Goal: Task Accomplishment & Management: Manage account settings

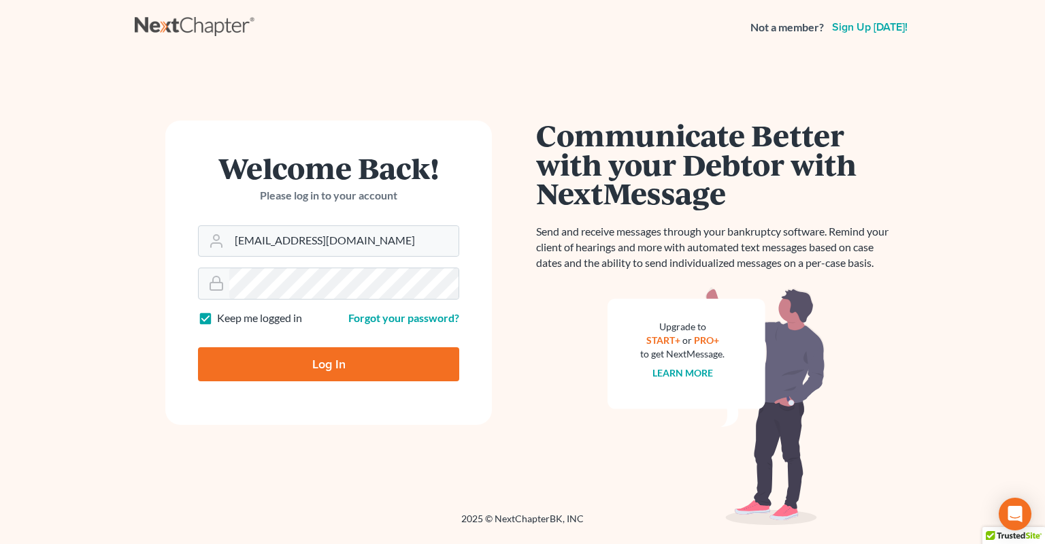
click at [322, 370] on input "Log In" at bounding box center [328, 364] width 261 height 34
type input "Thinking..."
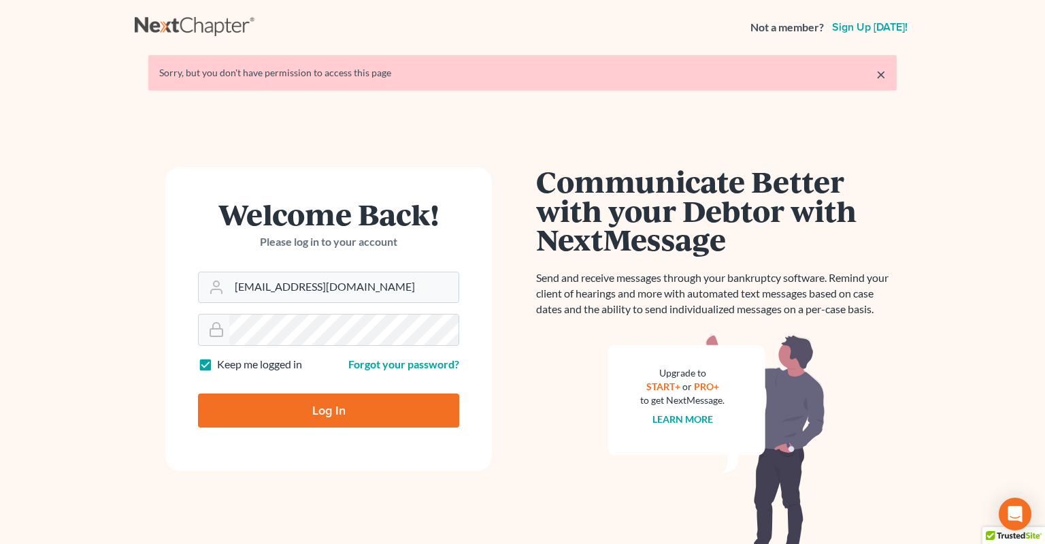
click at [339, 422] on input "Log In" at bounding box center [328, 410] width 261 height 34
type input "Thinking..."
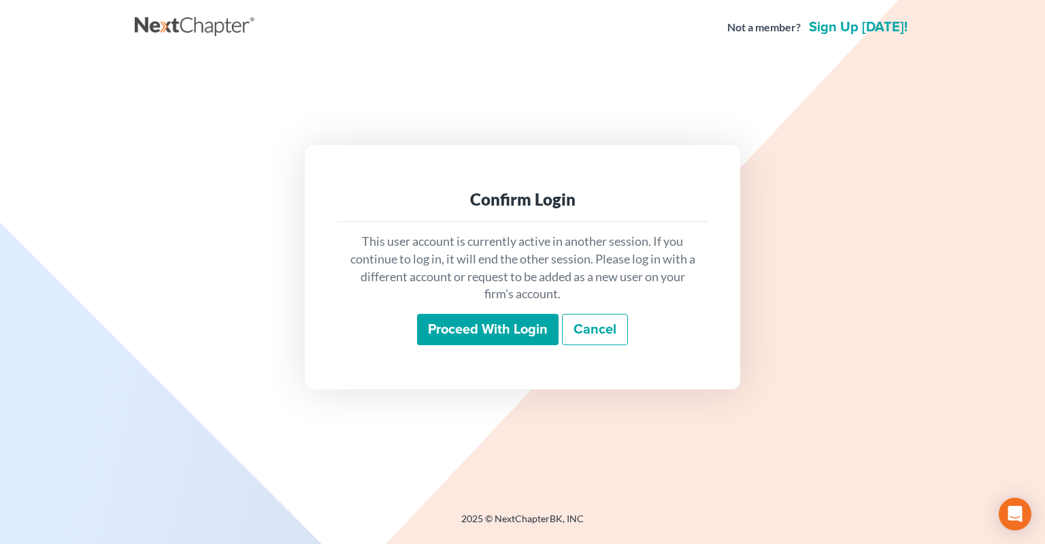
click at [480, 331] on input "Proceed with login" at bounding box center [488, 329] width 142 height 31
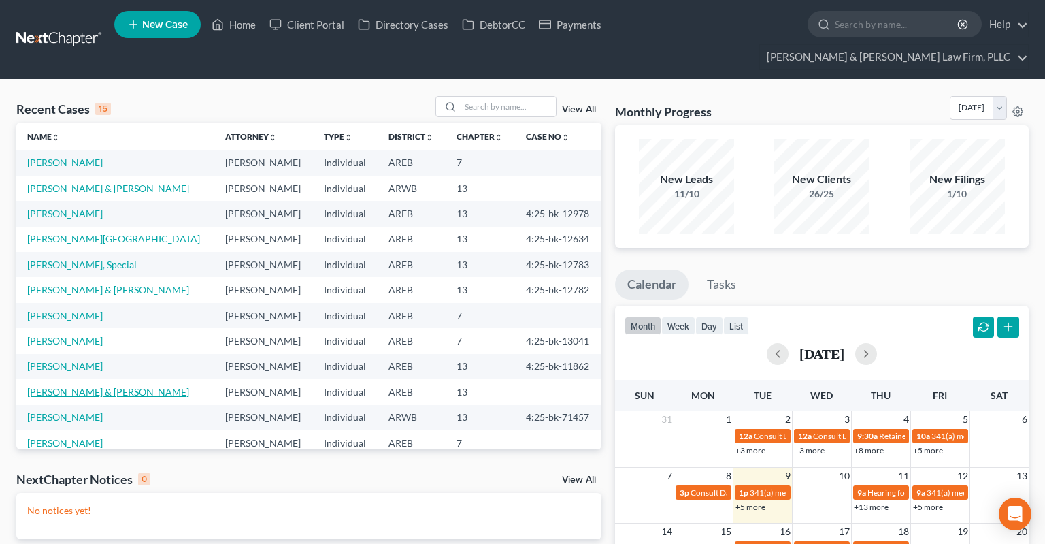
click at [67, 386] on link "[PERSON_NAME] & [PERSON_NAME]" at bounding box center [108, 392] width 162 height 12
select select "0"
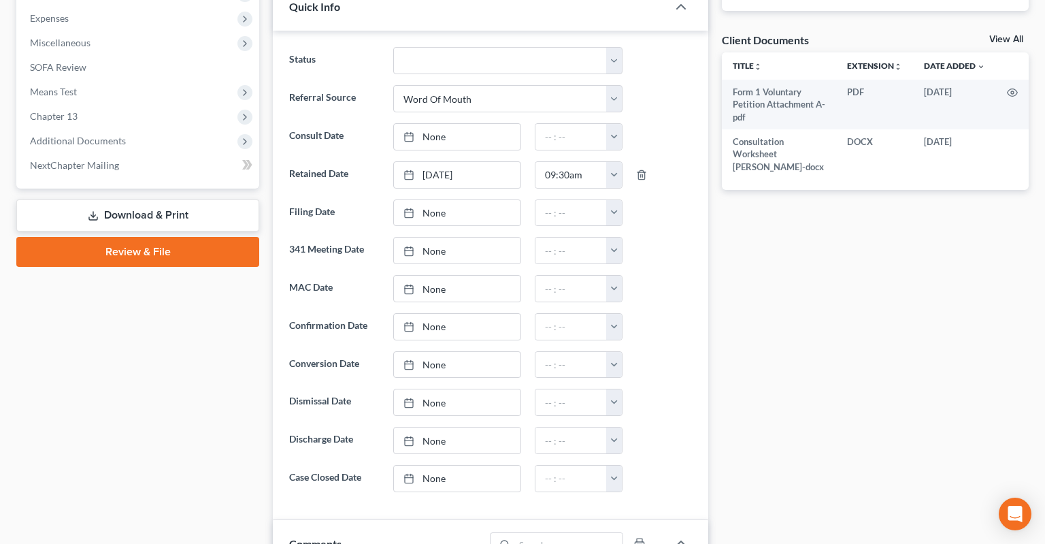
scroll to position [790, 0]
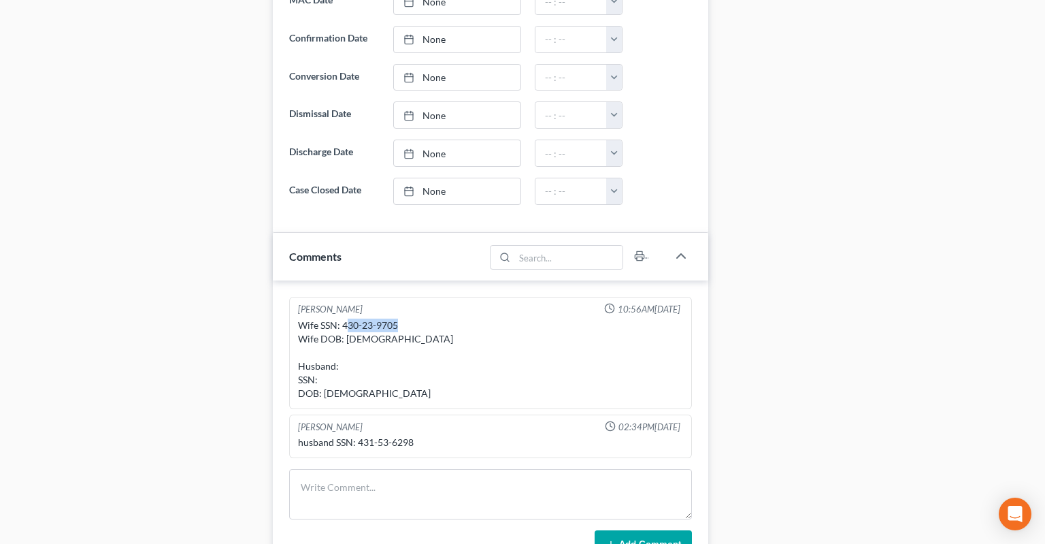
drag, startPoint x: 347, startPoint y: 297, endPoint x: 398, endPoint y: 293, distance: 51.1
click at [398, 318] on div "Wife SSN: 430-23-9705 Wife DOB: [DEMOGRAPHIC_DATA] Husband: SSN: DOB: [DEMOGRAP…" at bounding box center [490, 359] width 385 height 82
click at [372, 318] on div "Wife SSN: 430-23-9705 Wife DOB: [DEMOGRAPHIC_DATA] Husband: SSN: DOB: [DEMOGRAP…" at bounding box center [490, 359] width 385 height 82
click at [347, 318] on div "Wife SSN: 430-23-9705 Wife DOB: [DEMOGRAPHIC_DATA] Husband: SSN: DOB: [DEMOGRAP…" at bounding box center [490, 359] width 385 height 82
drag, startPoint x: 347, startPoint y: 297, endPoint x: 391, endPoint y: 296, distance: 44.2
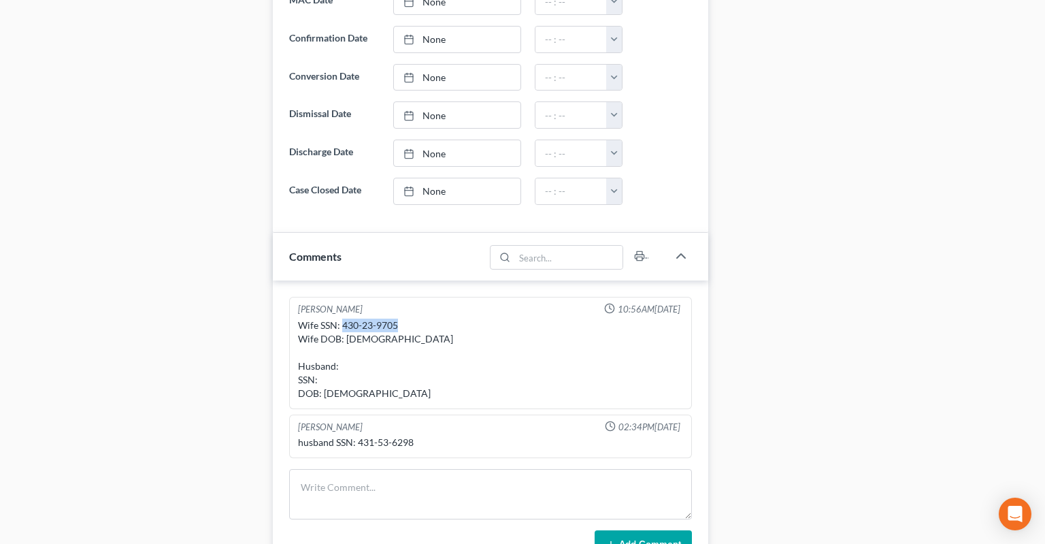
click at [391, 318] on div "Wife SSN: 430-23-9705 Wife DOB: [DEMOGRAPHIC_DATA] Husband: SSN: DOB: [DEMOGRAP…" at bounding box center [490, 359] width 385 height 82
copy div "430-23-9705"
click at [354, 435] on div "husband SSN: 431-53-6298" at bounding box center [490, 442] width 385 height 14
click at [365, 435] on div "husband SSN: 431-53-6298" at bounding box center [490, 442] width 385 height 14
drag, startPoint x: 363, startPoint y: 410, endPoint x: 424, endPoint y: 410, distance: 60.6
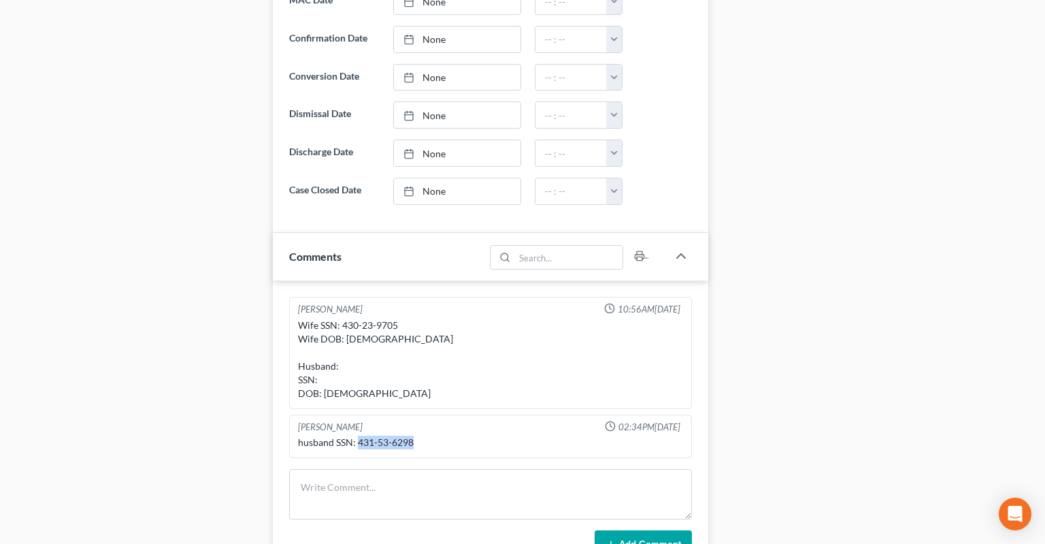
click at [424, 435] on div "husband SSN: 431-53-6298" at bounding box center [490, 442] width 385 height 14
copy div "431-53-6298"
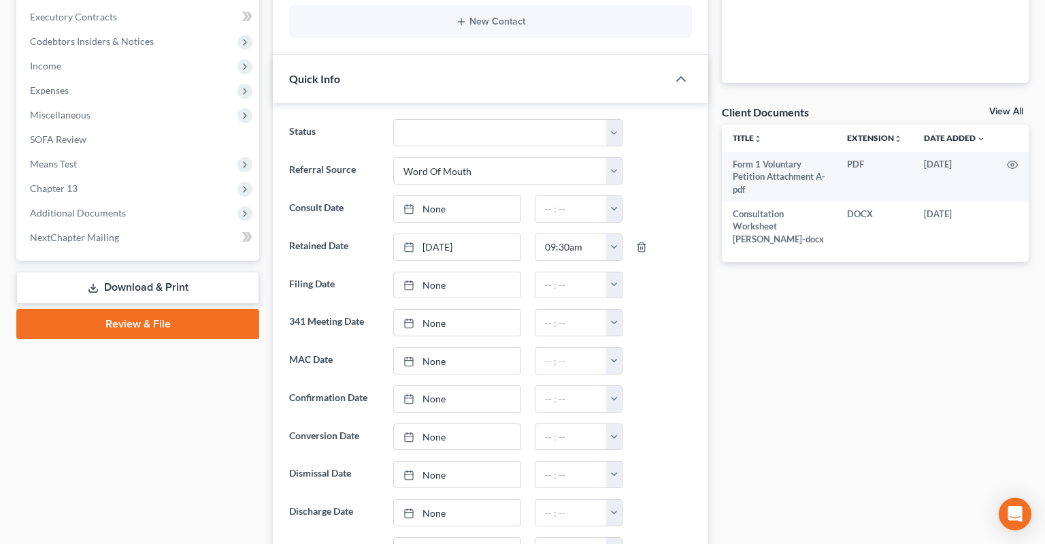
click at [147, 271] on link "Download & Print" at bounding box center [137, 287] width 243 height 32
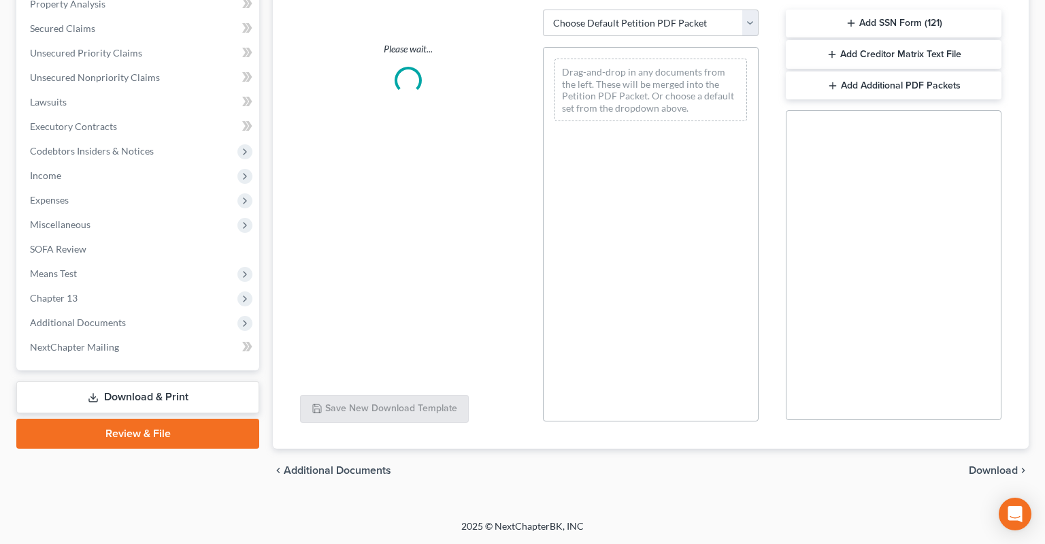
scroll to position [295, 0]
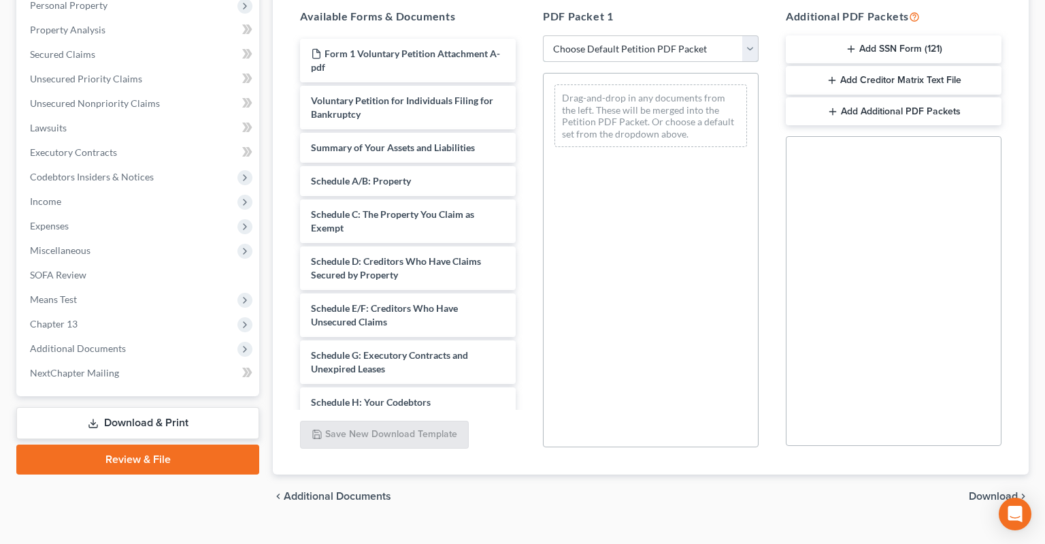
select select "0"
click option "Complete Bankruptcy Petition (all forms and schedules)" at bounding box center [0, 0] width 0 height 0
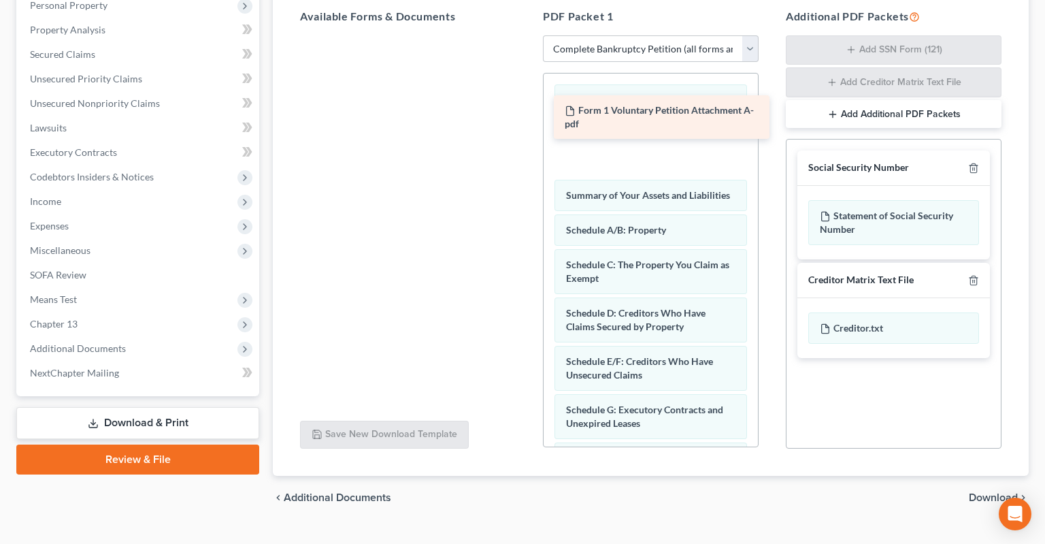
drag, startPoint x: 433, startPoint y: 37, endPoint x: 667, endPoint y: 118, distance: 247.0
click at [527, 35] on div "Form 1 Voluntary Petition Attachment A-pdf Form 1 Voluntary Petition Attachment…" at bounding box center [407, 35] width 237 height 0
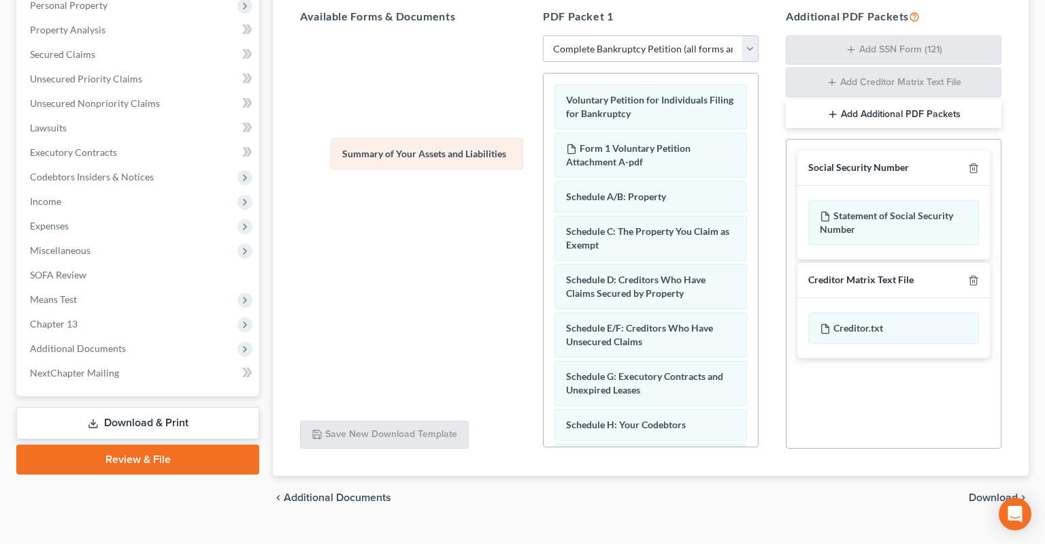
drag, startPoint x: 636, startPoint y: 171, endPoint x: 382, endPoint y: 149, distance: 254.8
click at [544, 143] on div "Summary of Your Assets and Liabilities Voluntary Petition for Individuals Filin…" at bounding box center [651, 502] width 214 height 859
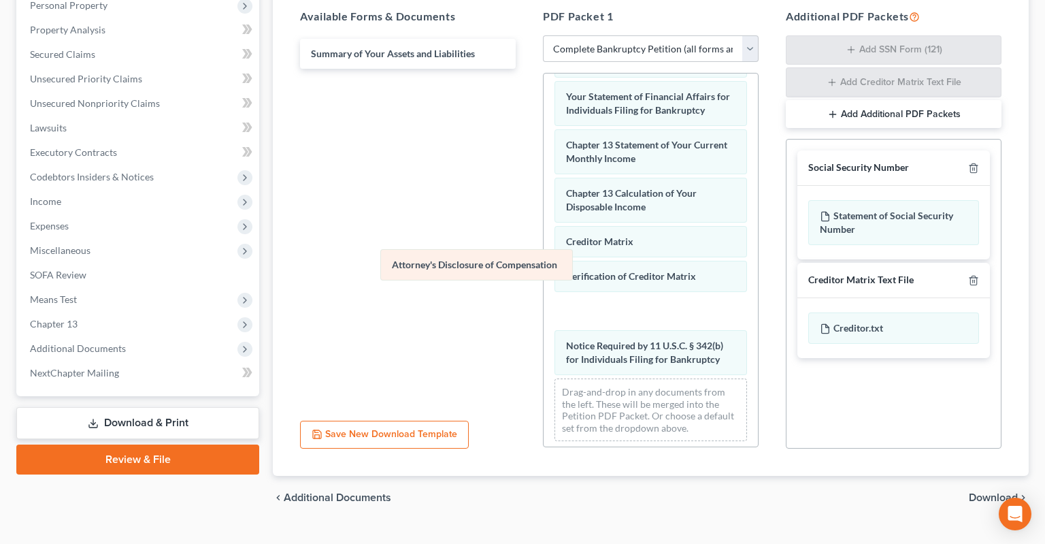
scroll to position [446, 0]
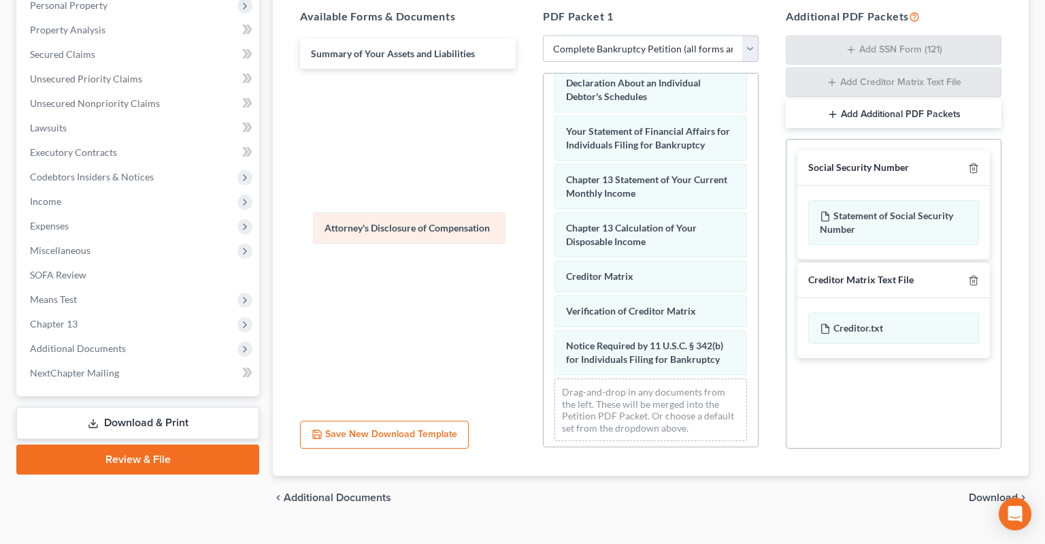
drag, startPoint x: 663, startPoint y: 328, endPoint x: 420, endPoint y: 225, distance: 263.4
click at [544, 225] on div "Attorney's Disclosure of Compensation Voluntary Petition for Individuals Filing…" at bounding box center [651, 40] width 214 height 824
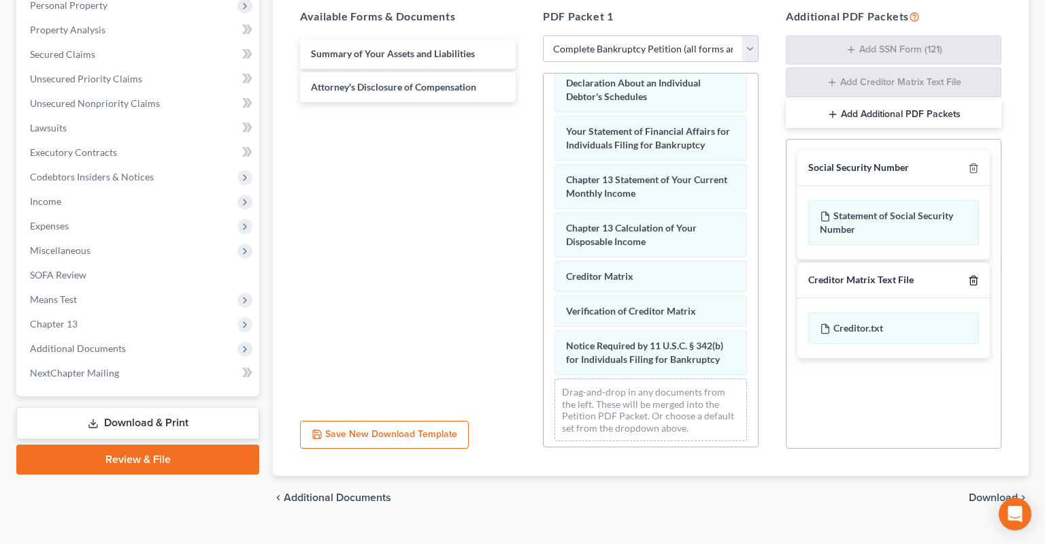
click at [970, 276] on icon "button" at bounding box center [973, 280] width 6 height 9
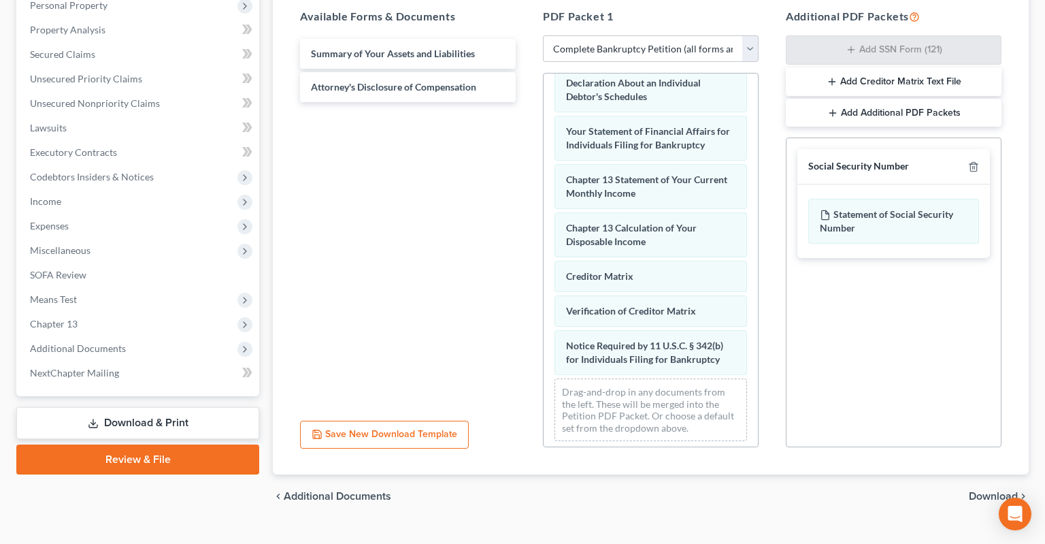
click at [993, 491] on span "Download" at bounding box center [993, 496] width 49 height 11
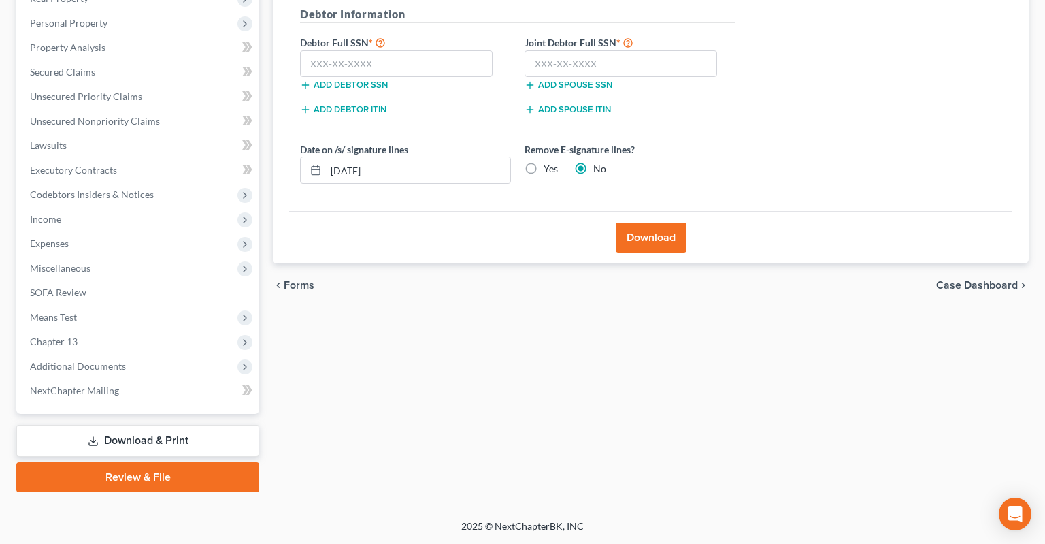
scroll to position [251, 0]
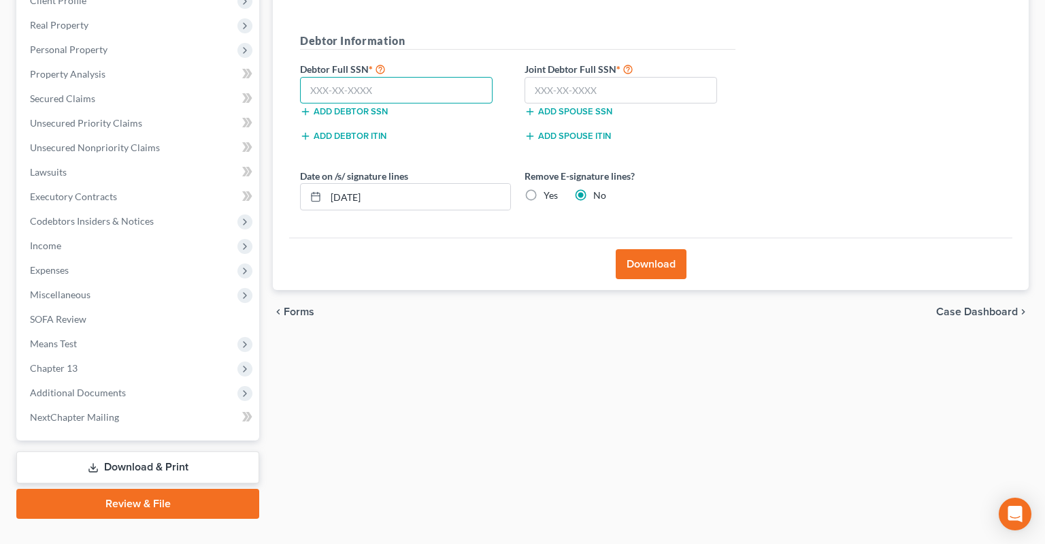
click at [401, 77] on input "text" at bounding box center [396, 90] width 193 height 27
paste input "431-53-6298"
type input "431-53-6298"
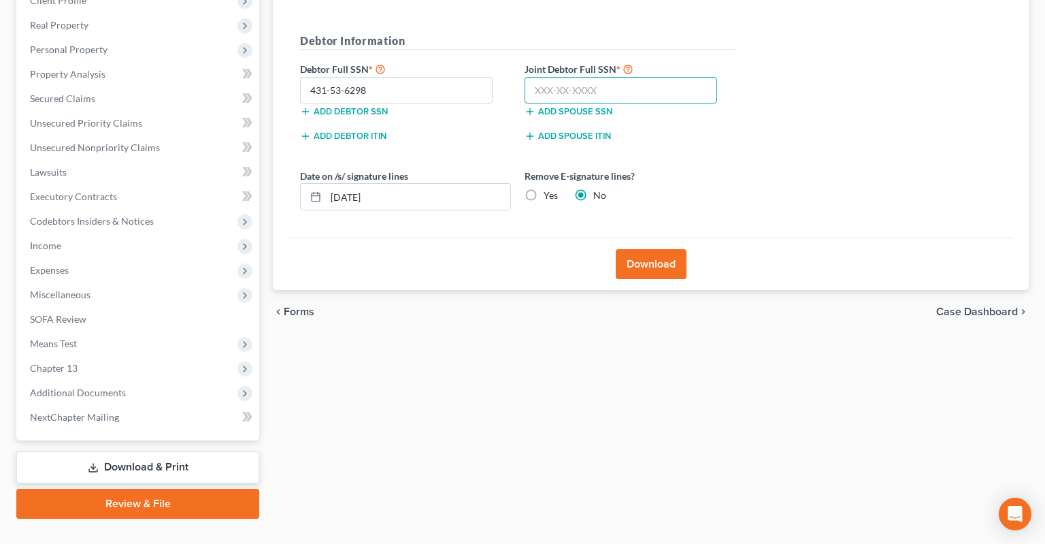
click at [630, 77] on input "text" at bounding box center [621, 90] width 193 height 27
paste input "430-23-9705"
type input "430-23-9705"
click at [544, 188] on label "Yes" at bounding box center [551, 195] width 14 height 14
click at [549, 188] on input "Yes" at bounding box center [553, 192] width 9 height 9
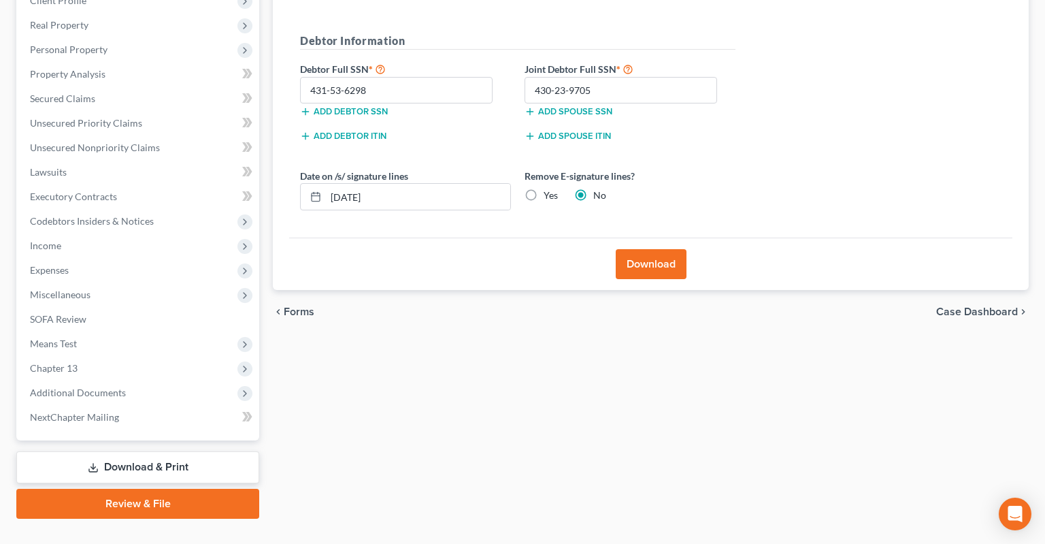
radio input "true"
radio input "false"
drag, startPoint x: 665, startPoint y: 243, endPoint x: 661, endPoint y: 250, distance: 7.6
click at [665, 249] on button "Download" at bounding box center [651, 264] width 71 height 30
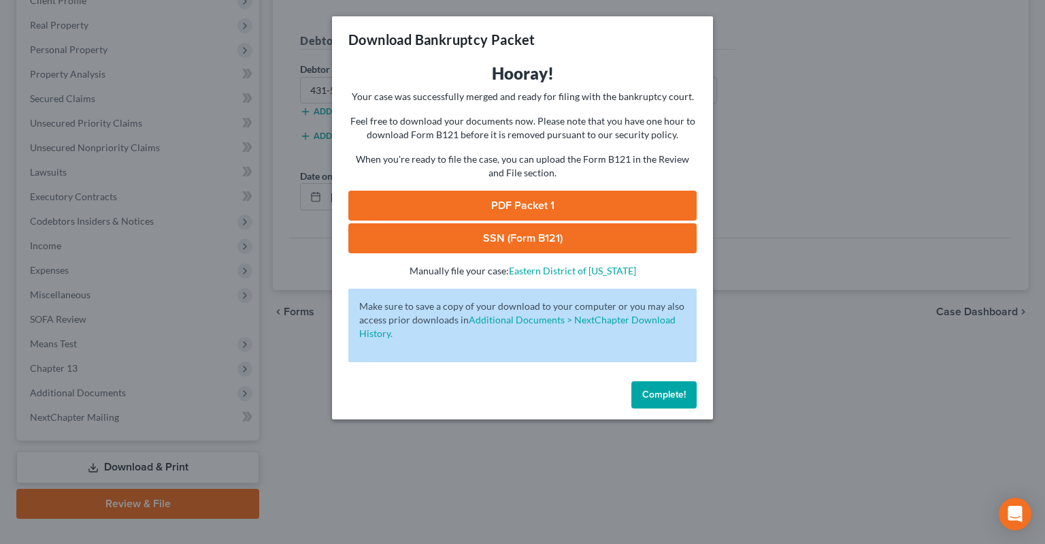
click at [542, 214] on link "PDF Packet 1" at bounding box center [522, 206] width 348 height 30
click at [518, 237] on link "SSN (Form B121)" at bounding box center [522, 238] width 348 height 30
click at [652, 390] on span "Complete!" at bounding box center [664, 394] width 44 height 12
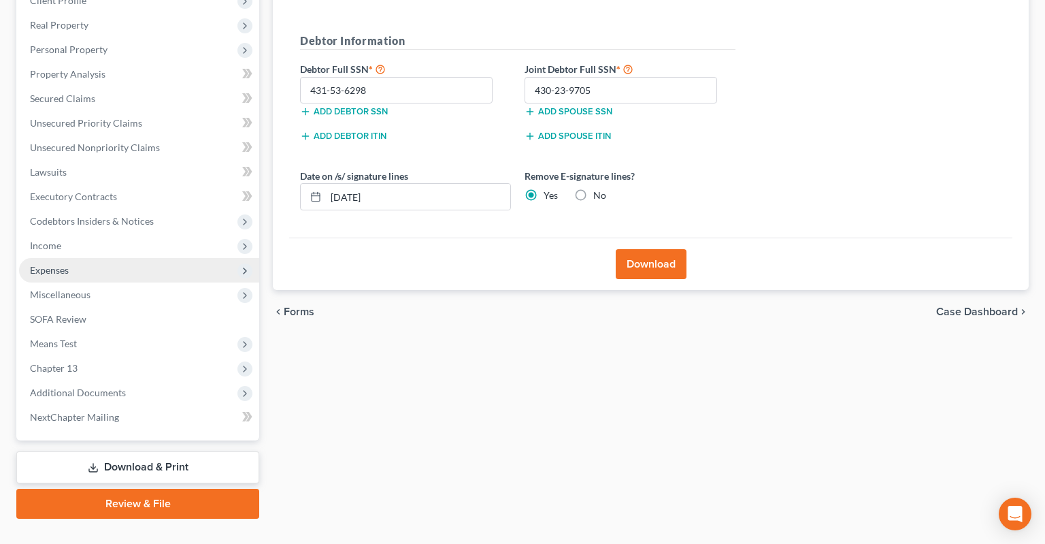
scroll to position [0, 0]
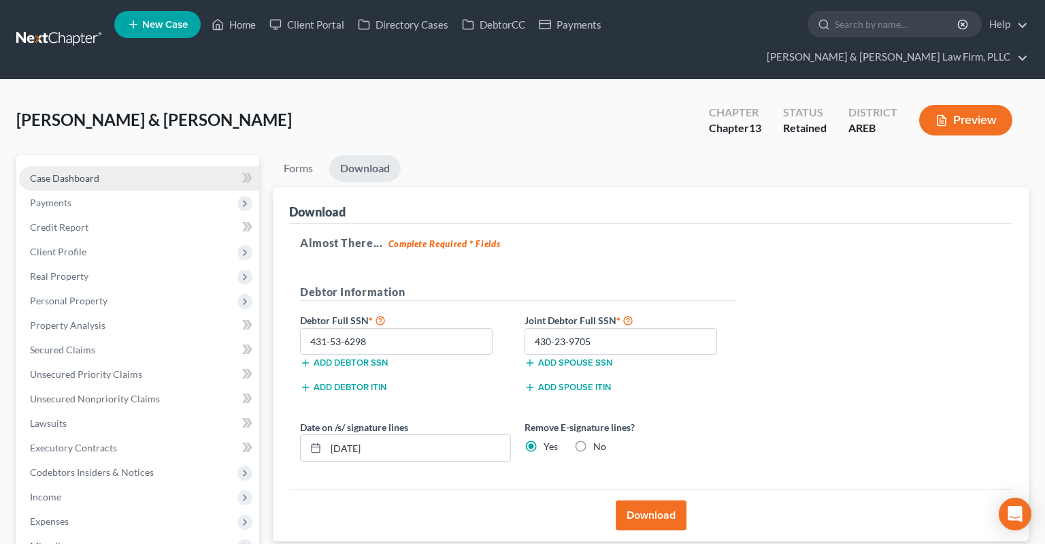
click at [116, 166] on link "Case Dashboard" at bounding box center [139, 178] width 240 height 24
select select "0"
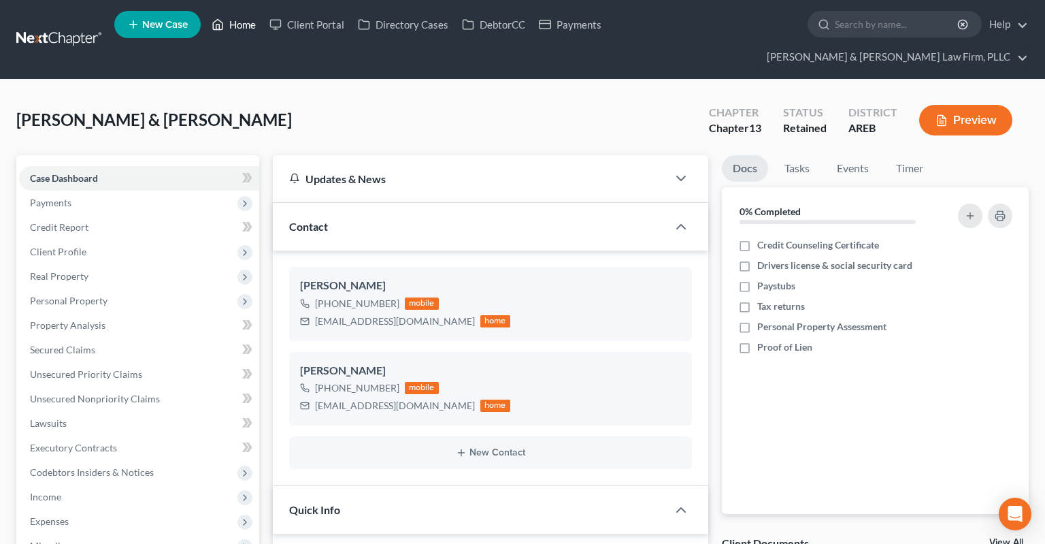
click at [224, 31] on icon at bounding box center [218, 24] width 12 height 16
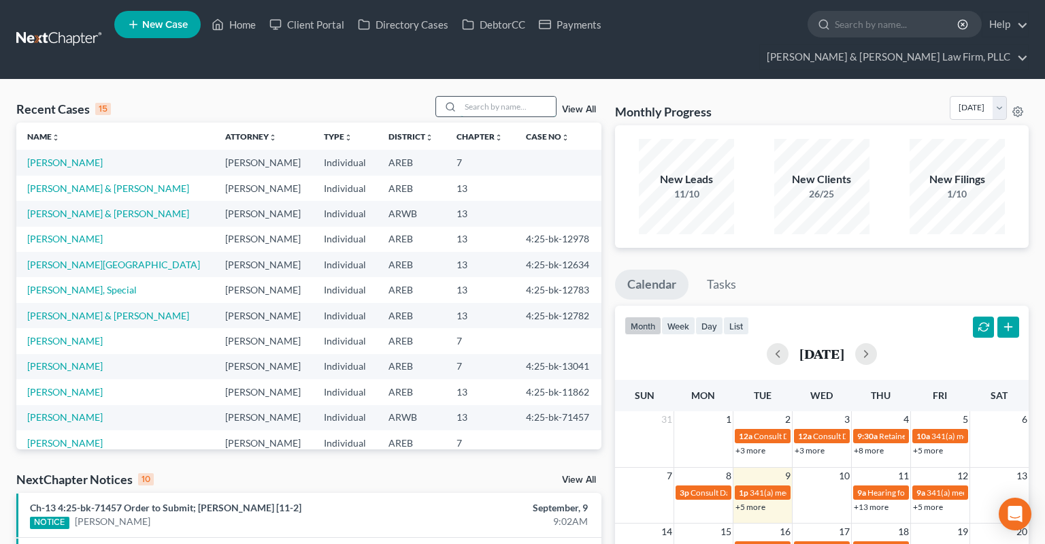
click at [479, 97] on input "search" at bounding box center [508, 107] width 95 height 20
type input "[PERSON_NAME]"
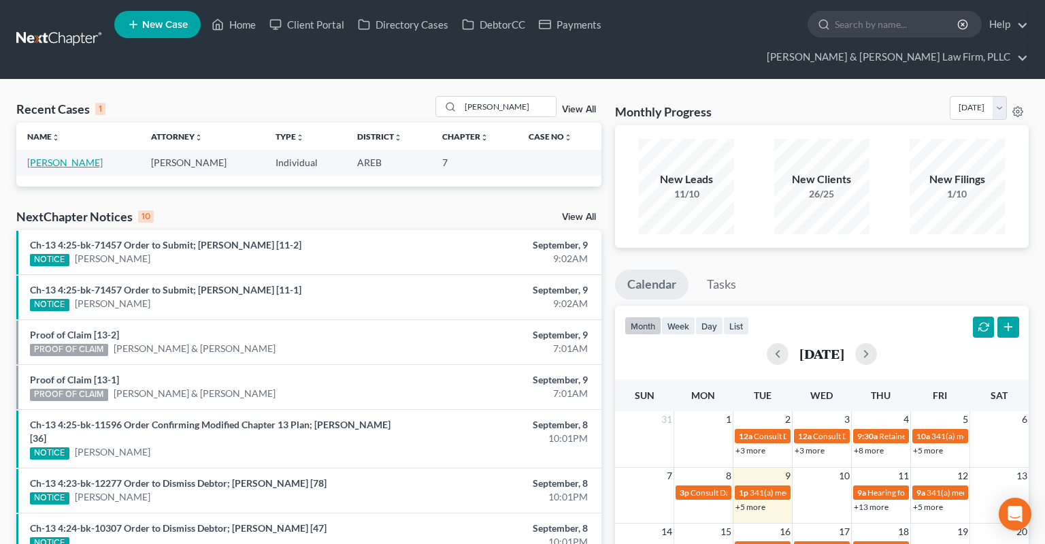
click at [95, 156] on link "[PERSON_NAME]" at bounding box center [65, 162] width 76 height 12
select select "3"
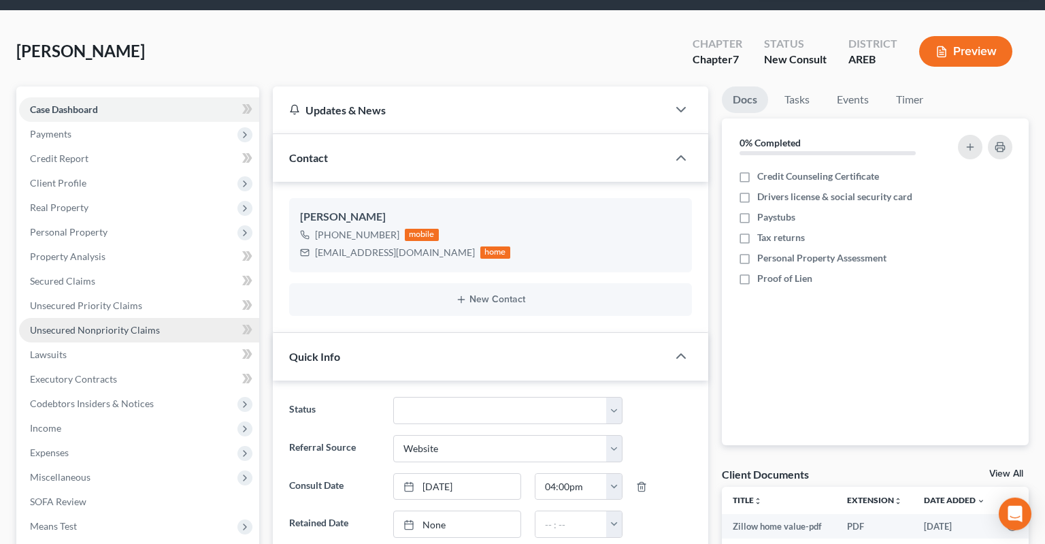
scroll to position [144, 0]
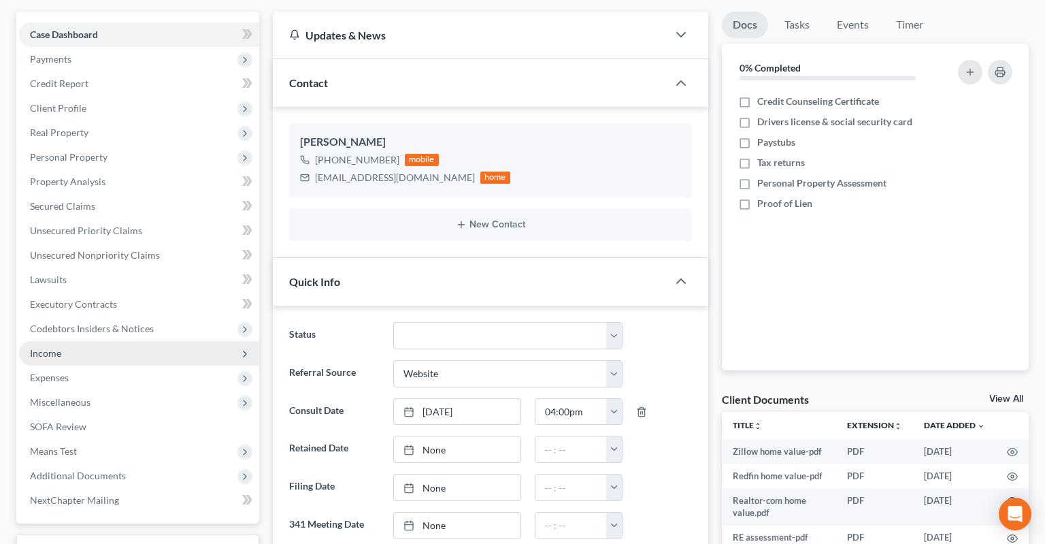
click at [125, 341] on span "Income" at bounding box center [139, 353] width 240 height 24
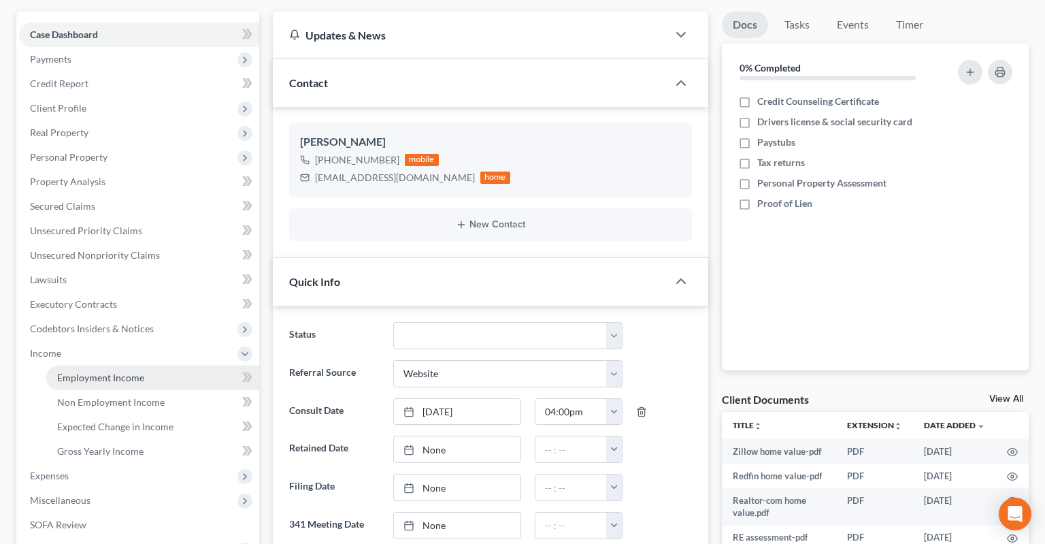
click at [125, 371] on span "Employment Income" at bounding box center [100, 377] width 87 height 12
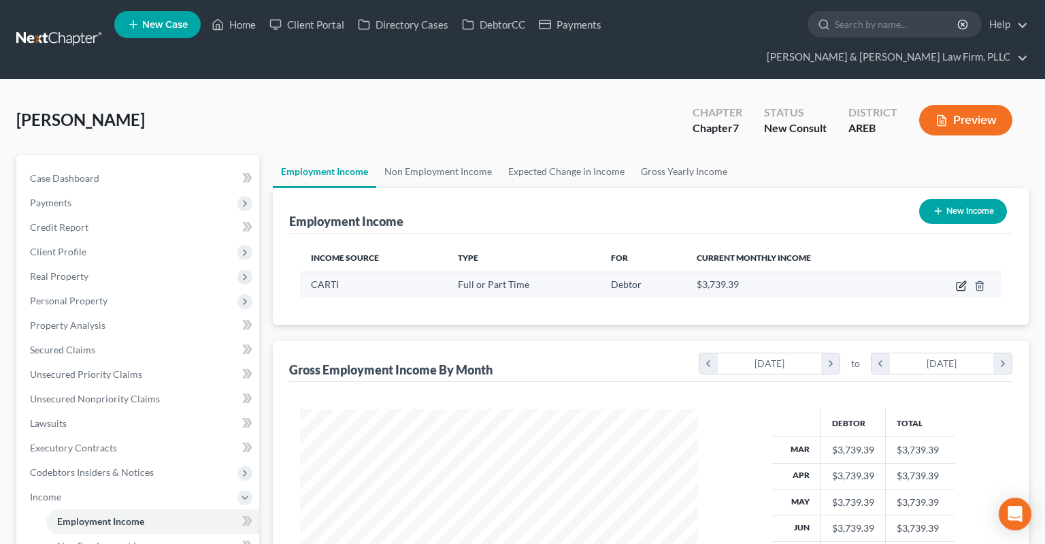
click at [960, 280] on icon "button" at bounding box center [961, 285] width 11 height 11
select select "0"
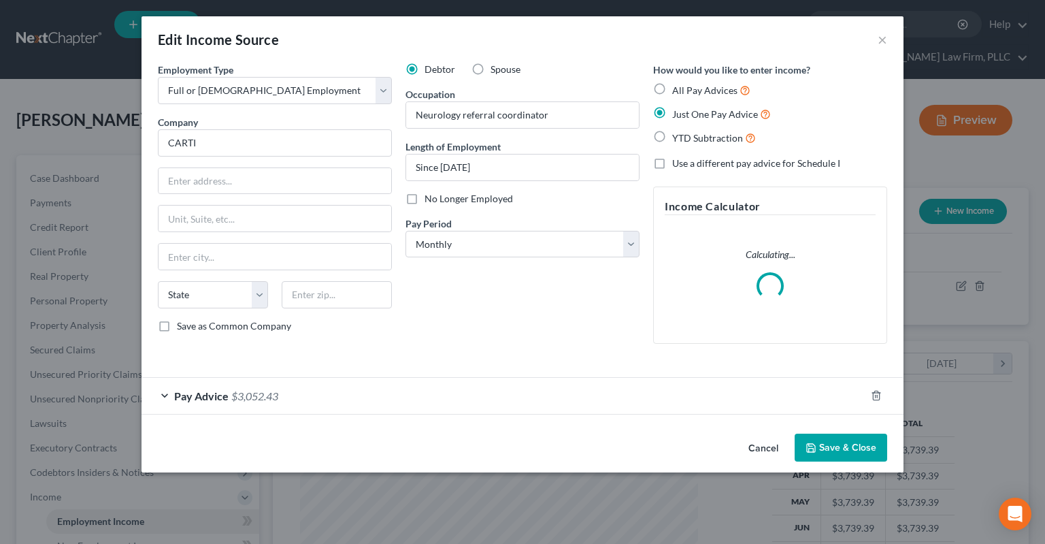
click at [420, 393] on div "Pay Advice $3,052.43" at bounding box center [504, 396] width 724 height 36
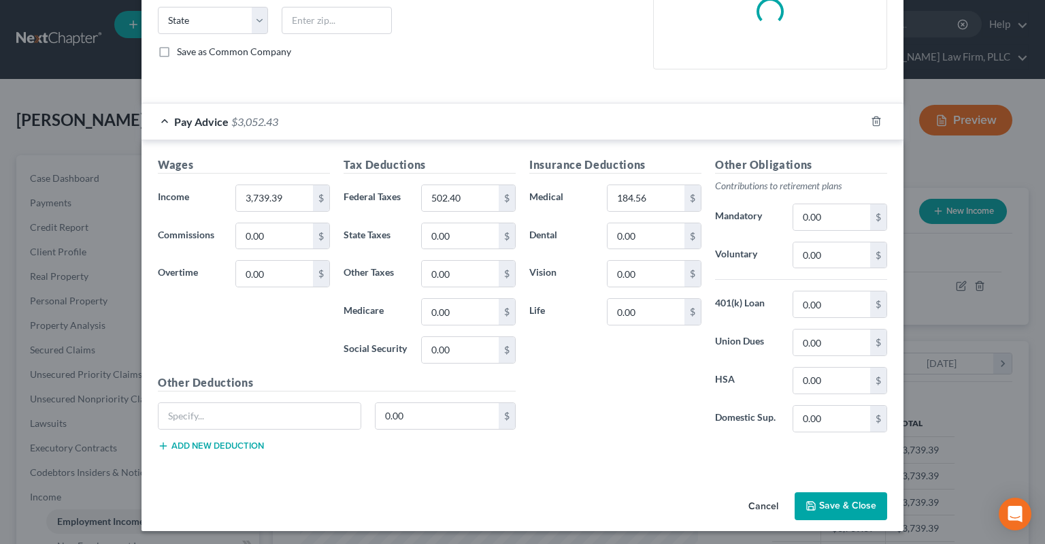
scroll to position [68, 0]
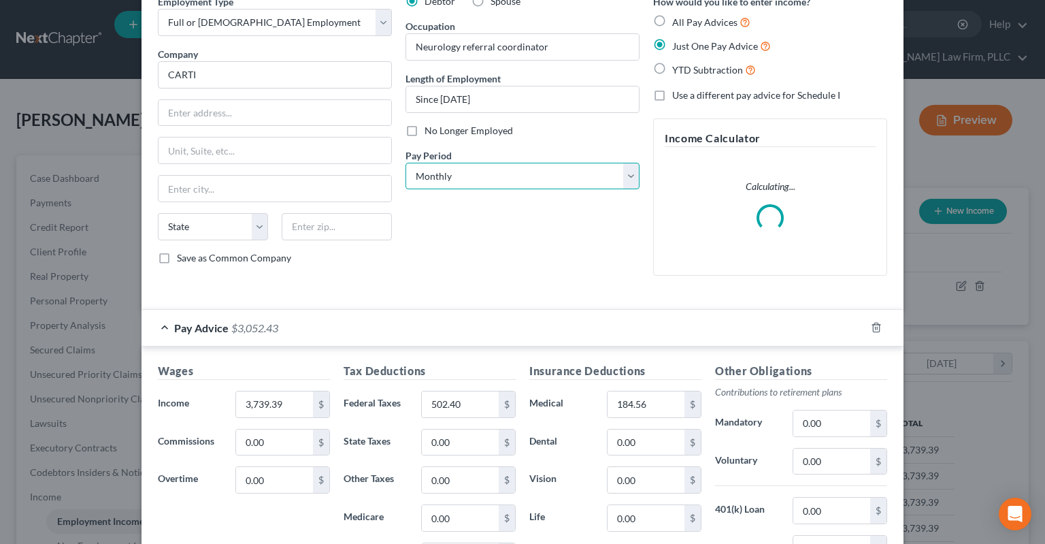
click at [405, 163] on select "Select Monthly Twice Monthly Every Other Week Weekly" at bounding box center [522, 176] width 234 height 27
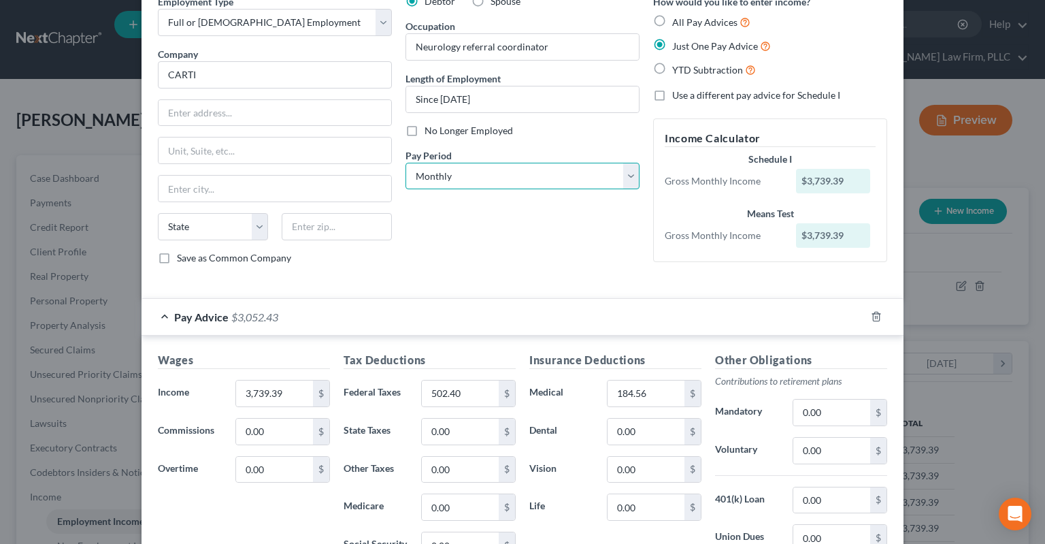
select select "2"
click option "Every Other Week" at bounding box center [0, 0] width 0 height 0
click at [452, 254] on div "Debtor Spouse Occupation Neurology referral coordinator Length of Employment Si…" at bounding box center [523, 135] width 248 height 281
click at [290, 385] on input "3,739.39" at bounding box center [274, 393] width 77 height 26
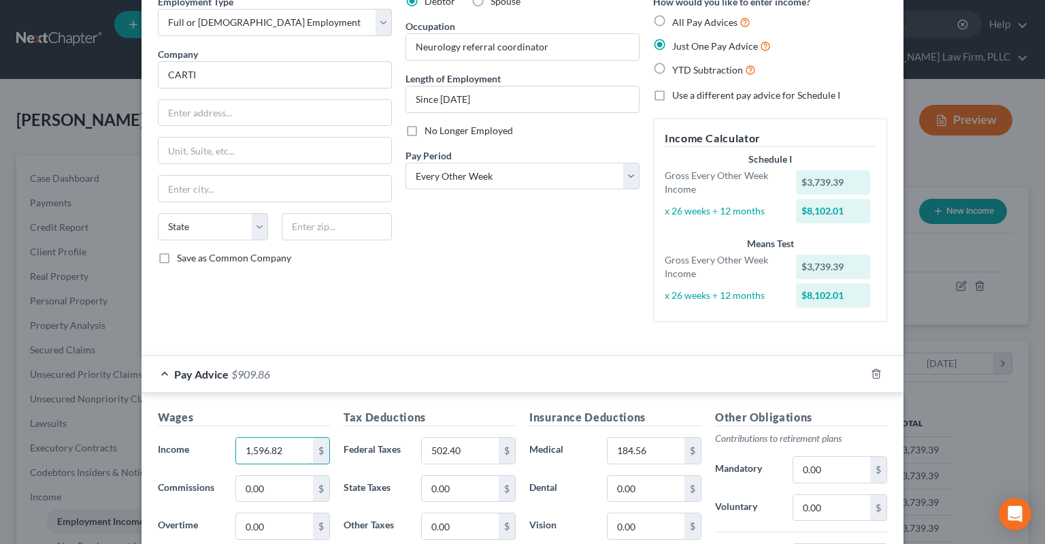
type input "1,596.82"
type input "210.77"
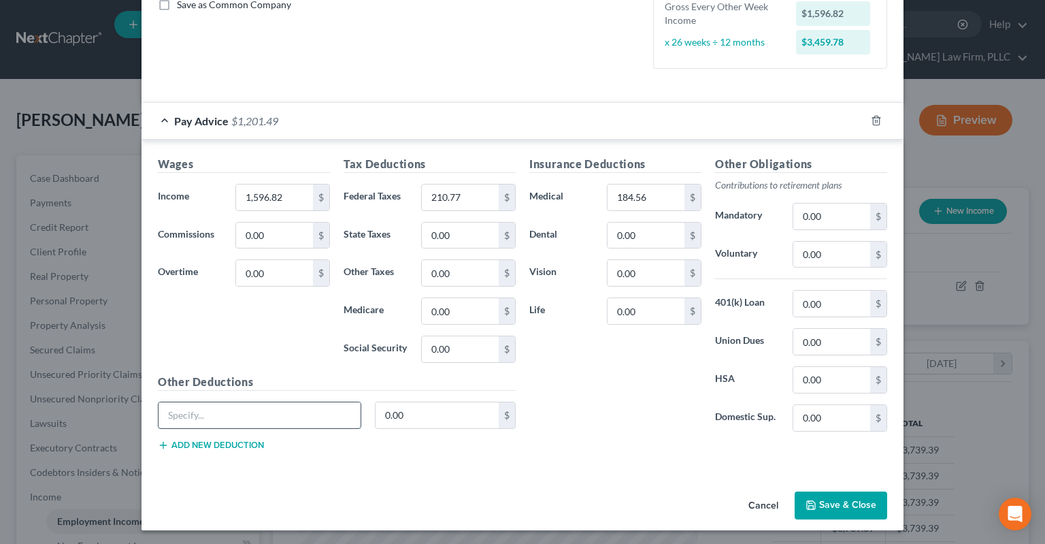
click at [223, 409] on input "text" at bounding box center [260, 415] width 202 height 26
type input "All others"
type input "32.01"
click at [657, 205] on div "Insurance Deductions Medical 184.56 $ Dental 0.00 $ Vision 0.00 $ Life 0.00 $" at bounding box center [616, 299] width 186 height 286
click at [657, 203] on input "184.56" at bounding box center [646, 197] width 77 height 26
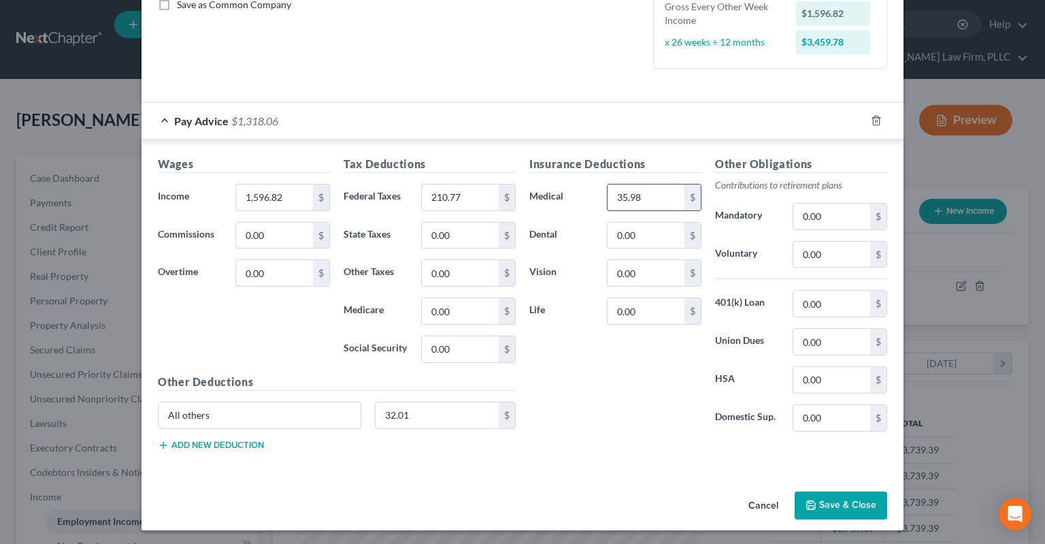
type input "35.98"
type input "2.43"
type input "4.28"
click at [864, 494] on button "Save & Close" at bounding box center [841, 505] width 93 height 29
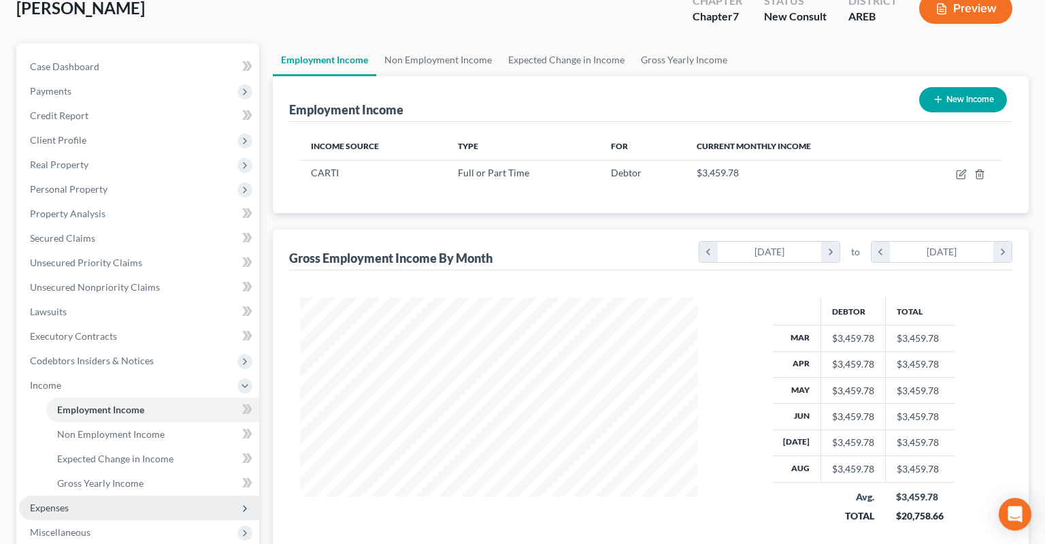
scroll to position [287, 0]
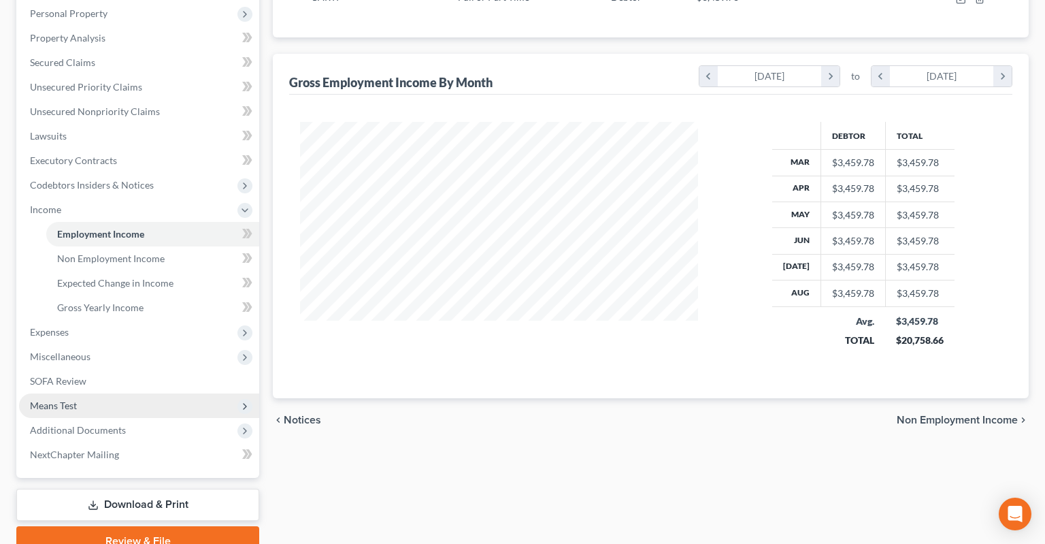
click at [103, 393] on span "Means Test" at bounding box center [139, 405] width 240 height 24
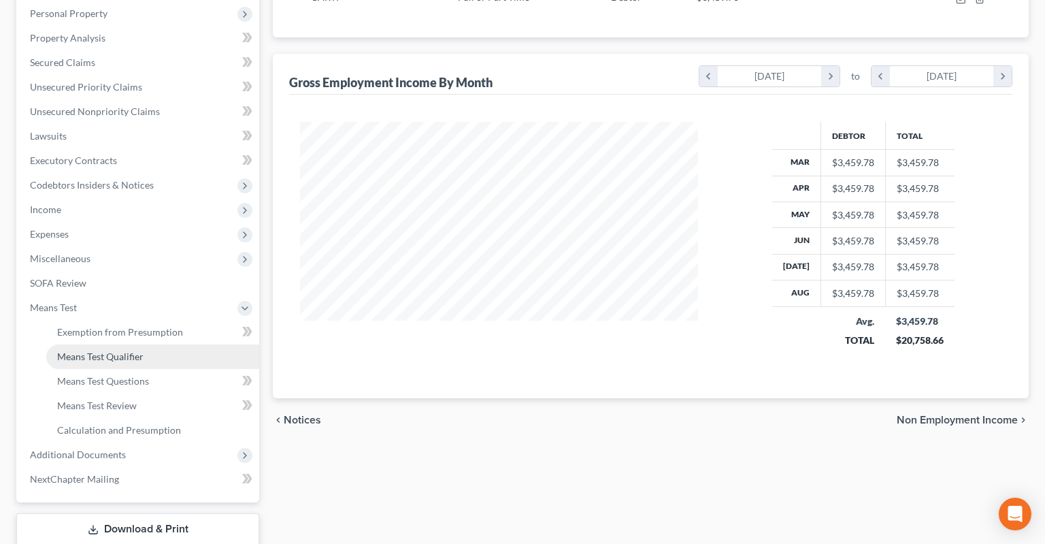
click at [139, 350] on span "Means Test Qualifier" at bounding box center [100, 356] width 86 height 12
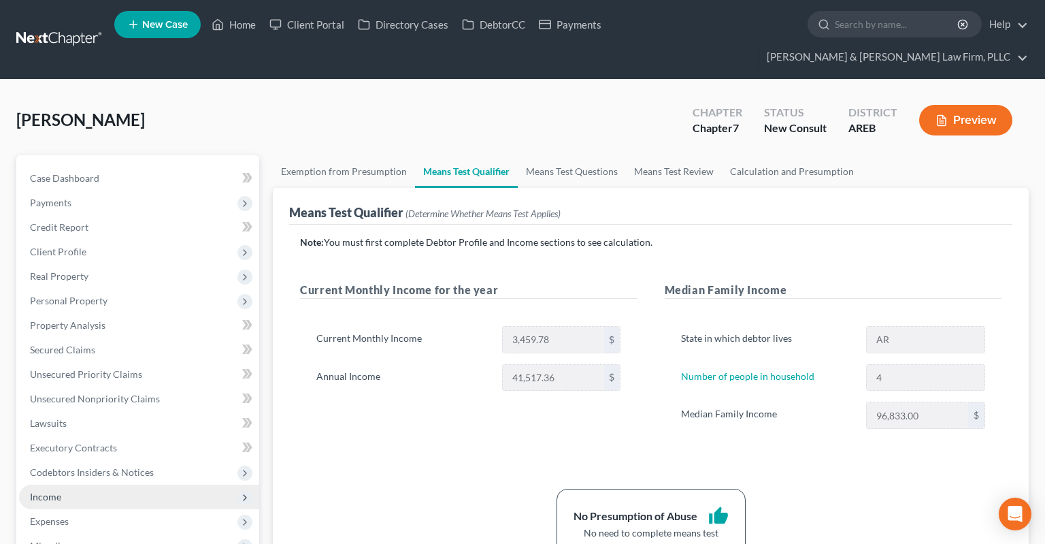
click at [96, 484] on span "Income" at bounding box center [139, 496] width 240 height 24
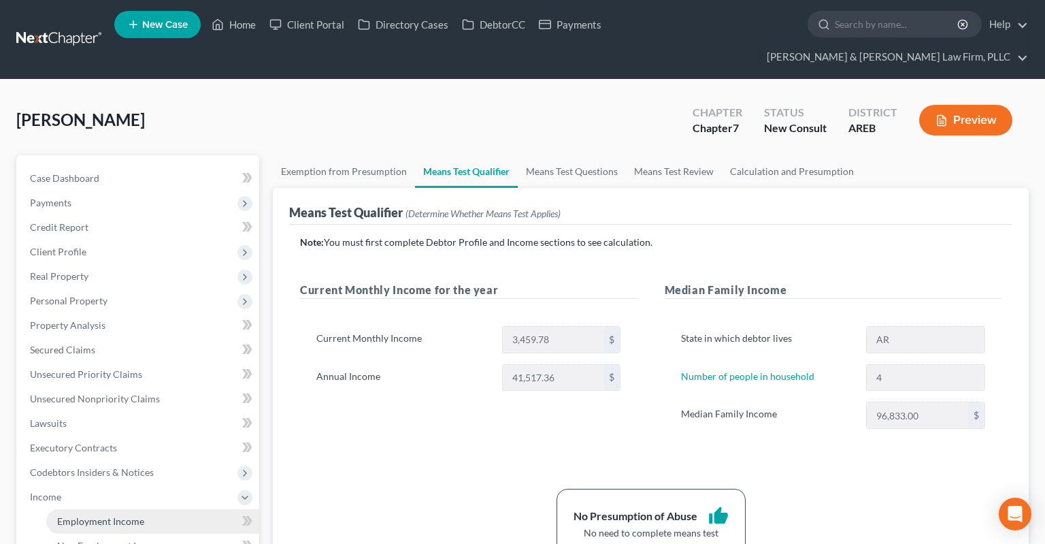
click at [117, 515] on span "Employment Income" at bounding box center [100, 521] width 87 height 12
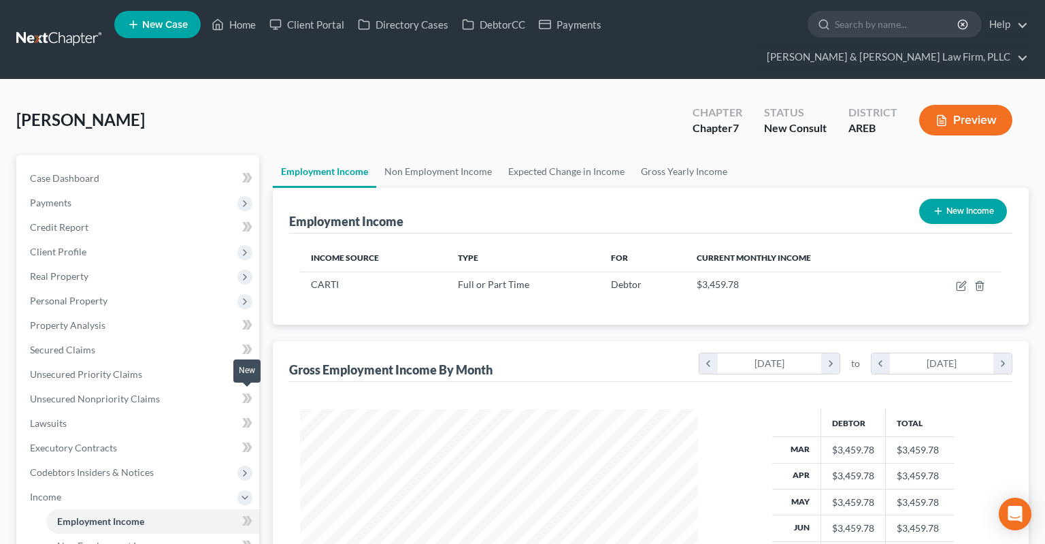
scroll to position [243, 425]
click at [453, 155] on link "Non Employment Income" at bounding box center [438, 171] width 124 height 33
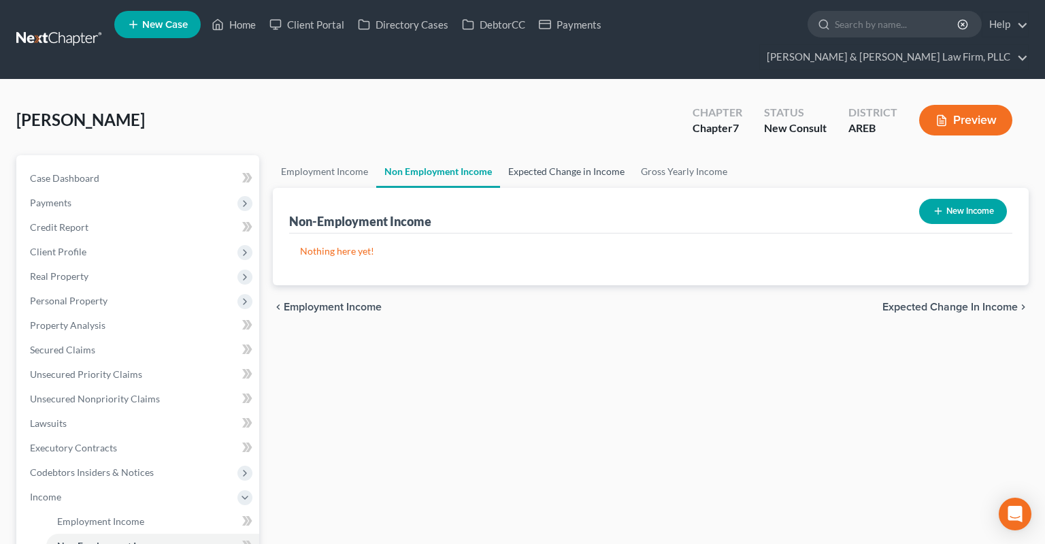
click at [570, 155] on link "Expected Change in Income" at bounding box center [566, 171] width 133 height 33
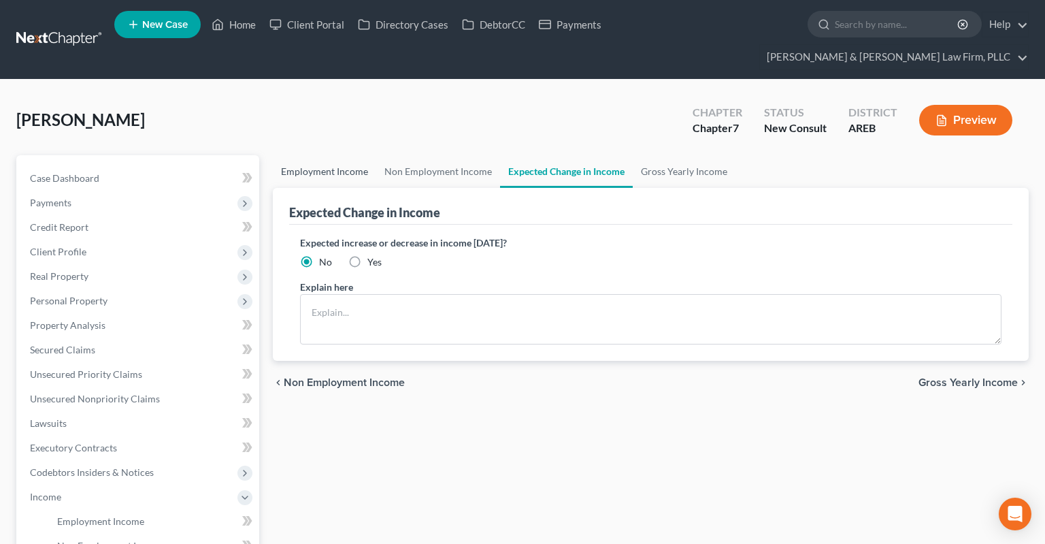
click at [360, 155] on link "Employment Income" at bounding box center [324, 171] width 103 height 33
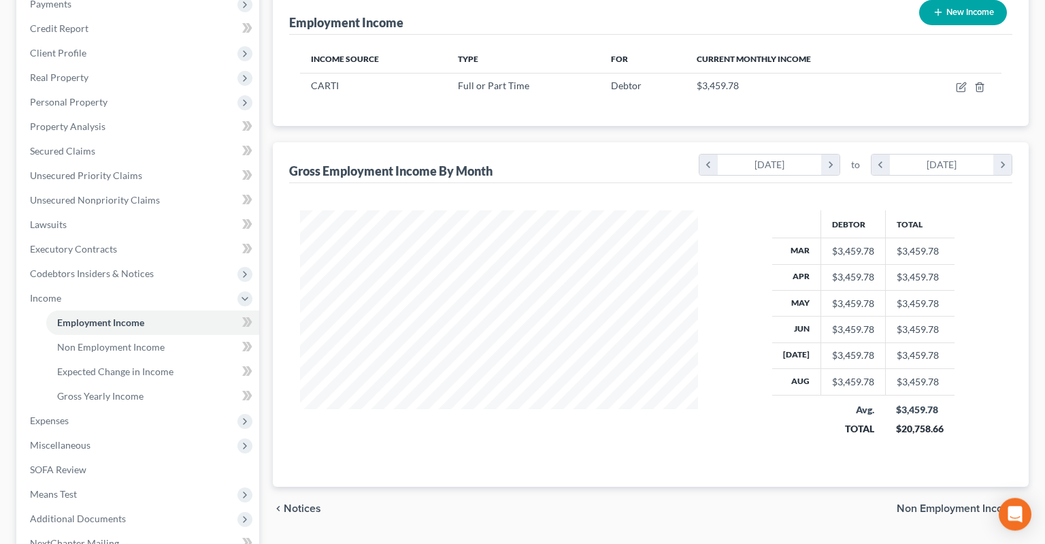
scroll to position [287, 0]
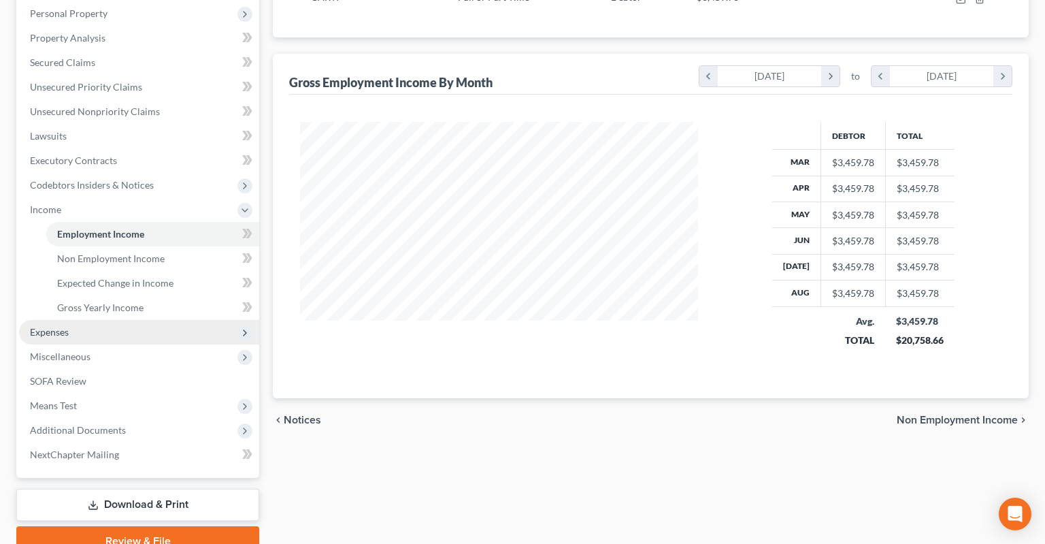
click at [64, 320] on span "Expenses" at bounding box center [139, 332] width 240 height 24
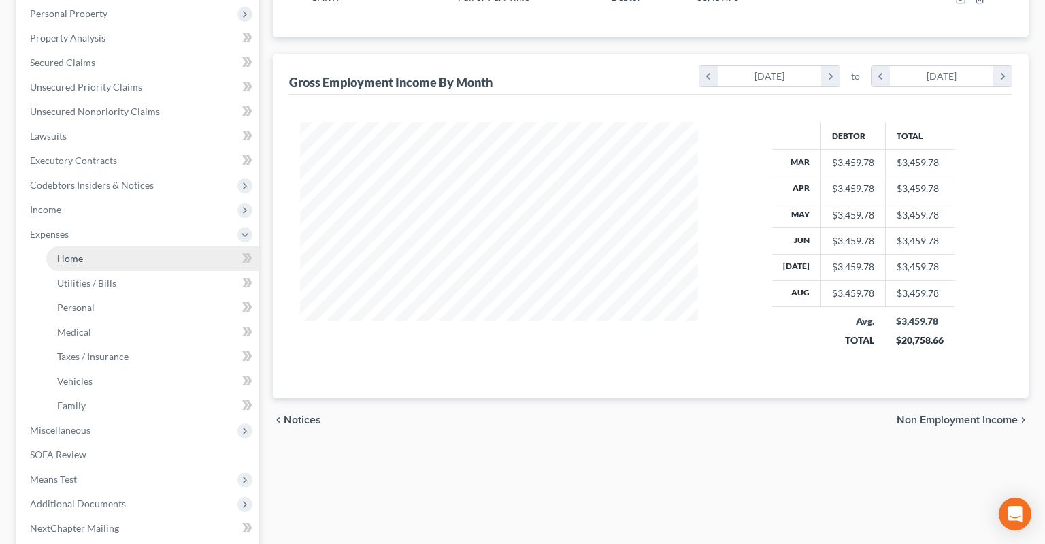
click at [129, 246] on link "Home" at bounding box center [152, 258] width 213 height 24
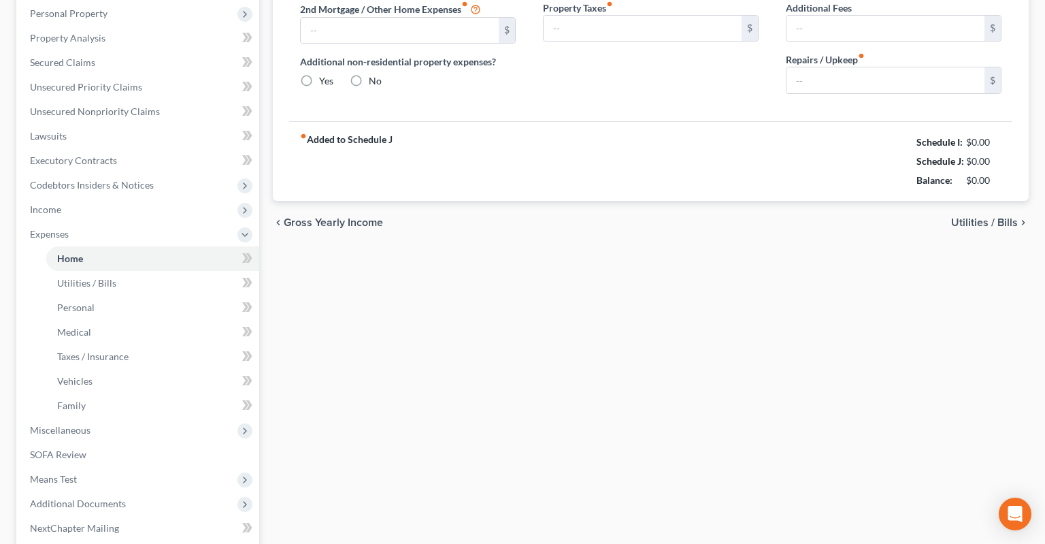
type input "0.00"
radio input "true"
type input "0.00"
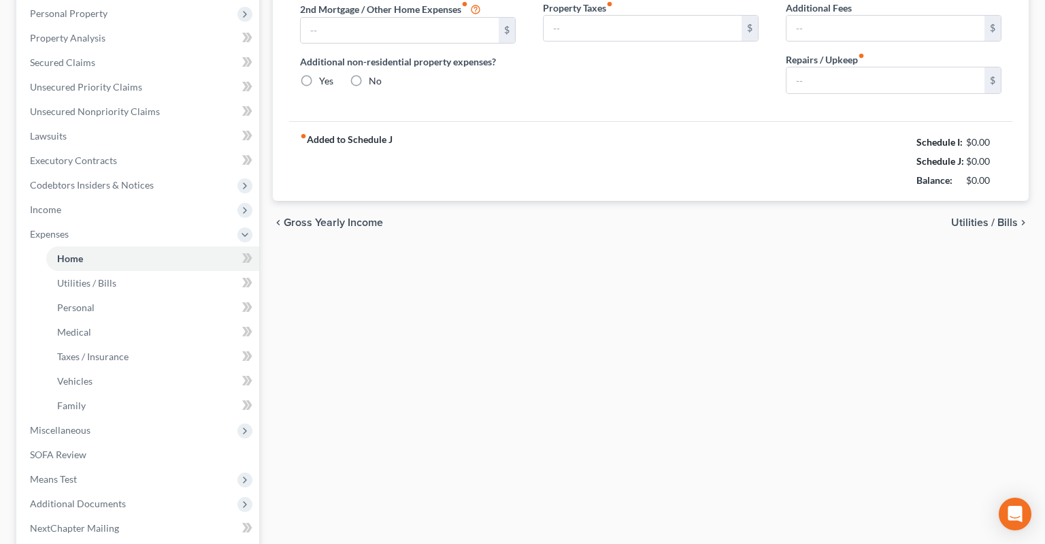
type input "0.00"
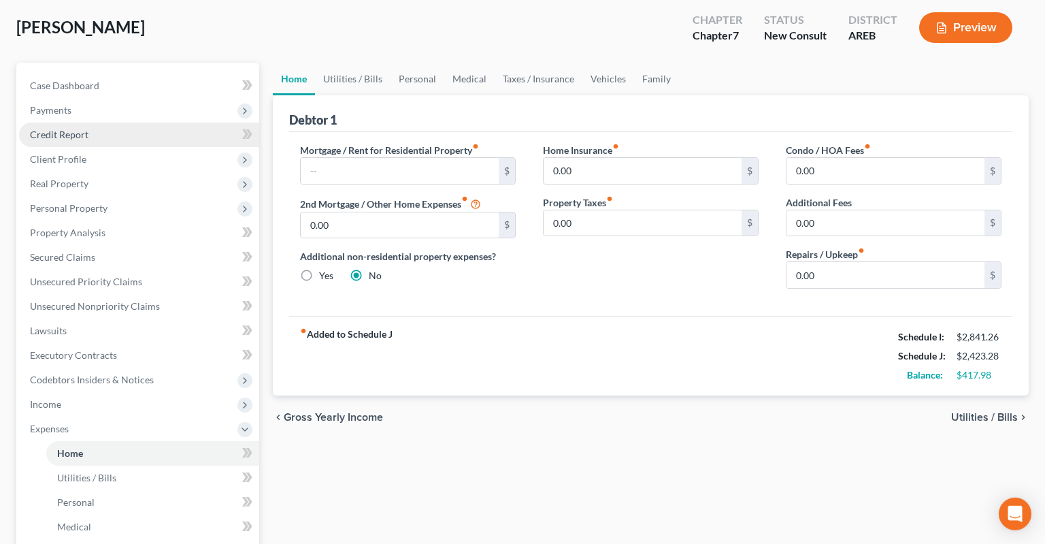
scroll to position [71, 0]
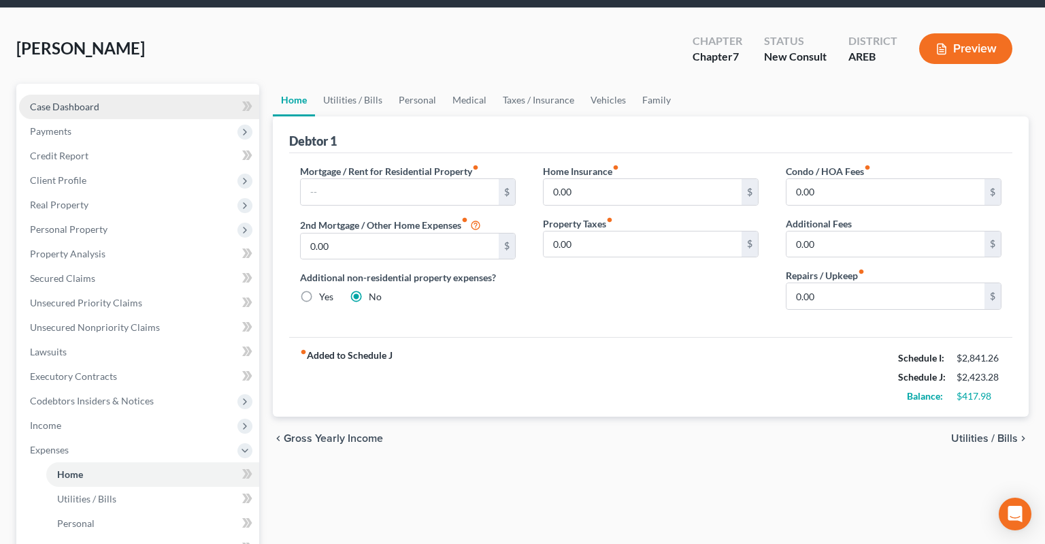
click at [166, 95] on link "Case Dashboard" at bounding box center [139, 107] width 240 height 24
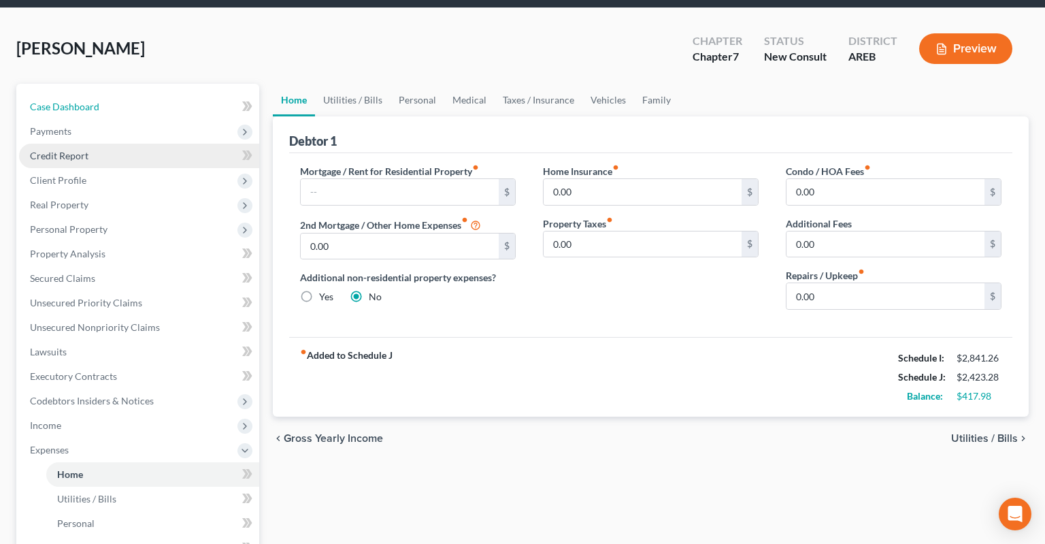
select select "3"
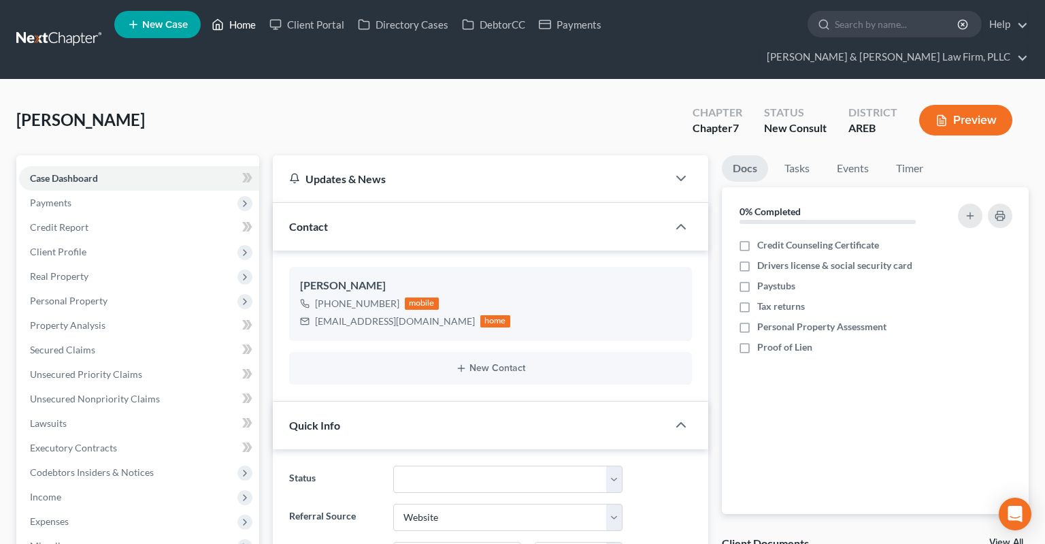
click at [240, 33] on link "Home" at bounding box center [234, 24] width 58 height 24
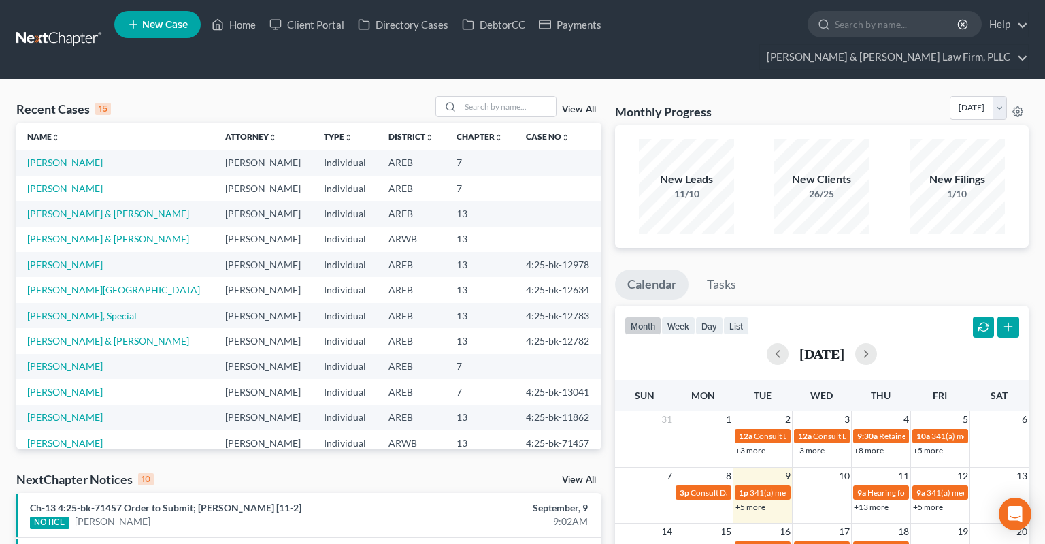
click at [573, 471] on div "NextChapter Notices 10 View All" at bounding box center [308, 482] width 585 height 22
click at [573, 475] on link "View All" at bounding box center [579, 480] width 34 height 10
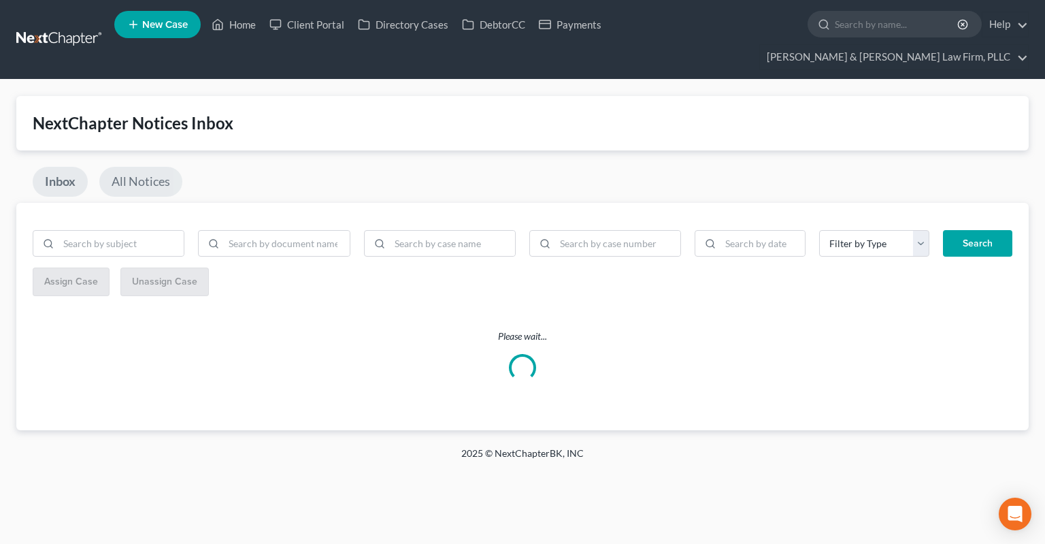
click at [167, 167] on link "All Notices" at bounding box center [140, 182] width 83 height 30
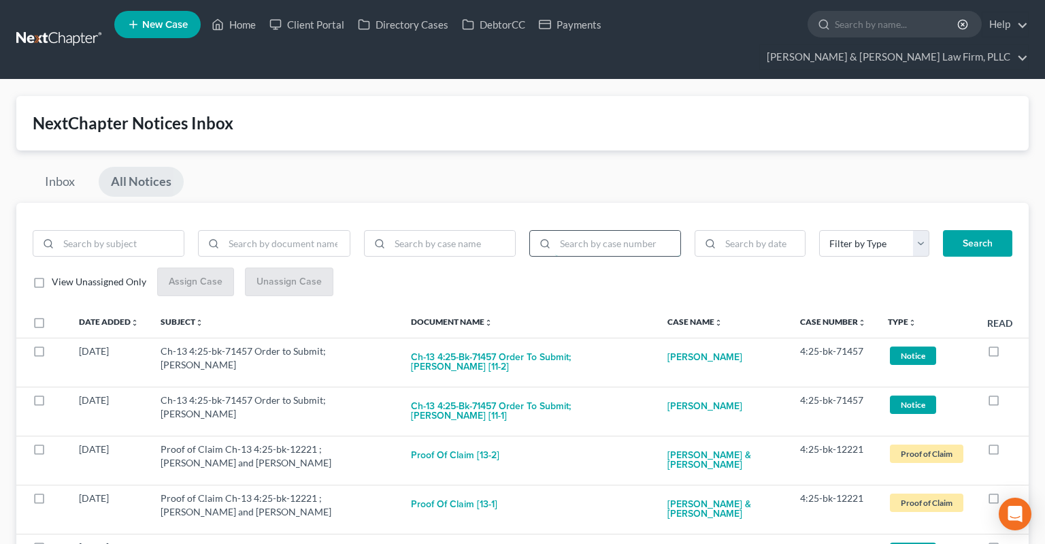
click at [617, 231] on input "search" at bounding box center [617, 244] width 125 height 26
paste input "4:24-bk-12709"
type input "4:24-bk-12709"
click at [983, 230] on button "Search" at bounding box center [977, 243] width 69 height 27
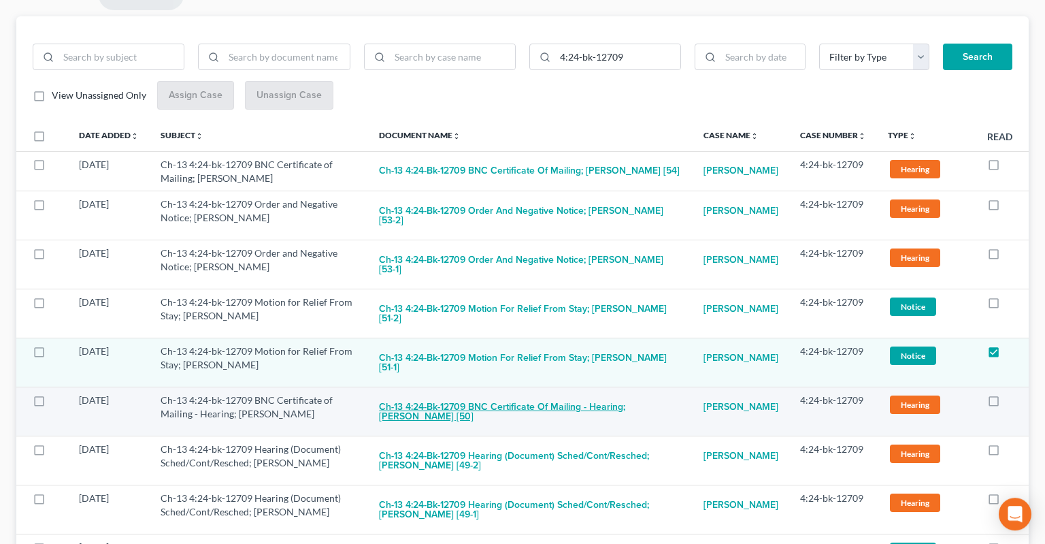
scroll to position [215, 0]
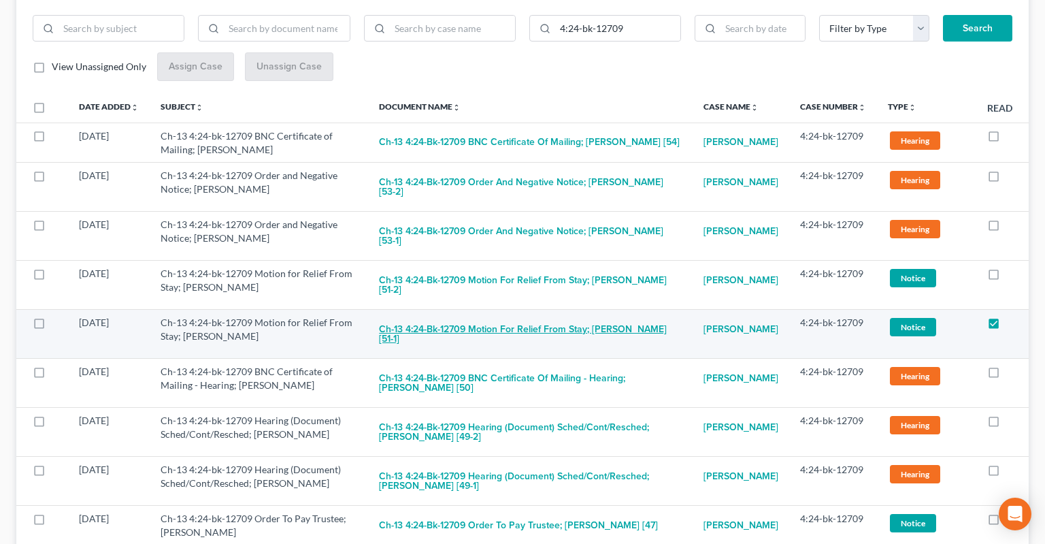
click at [557, 316] on button "Ch-13 4:24-bk-12709 Motion for Relief From Stay; [PERSON_NAME] [51-1]" at bounding box center [530, 334] width 303 height 37
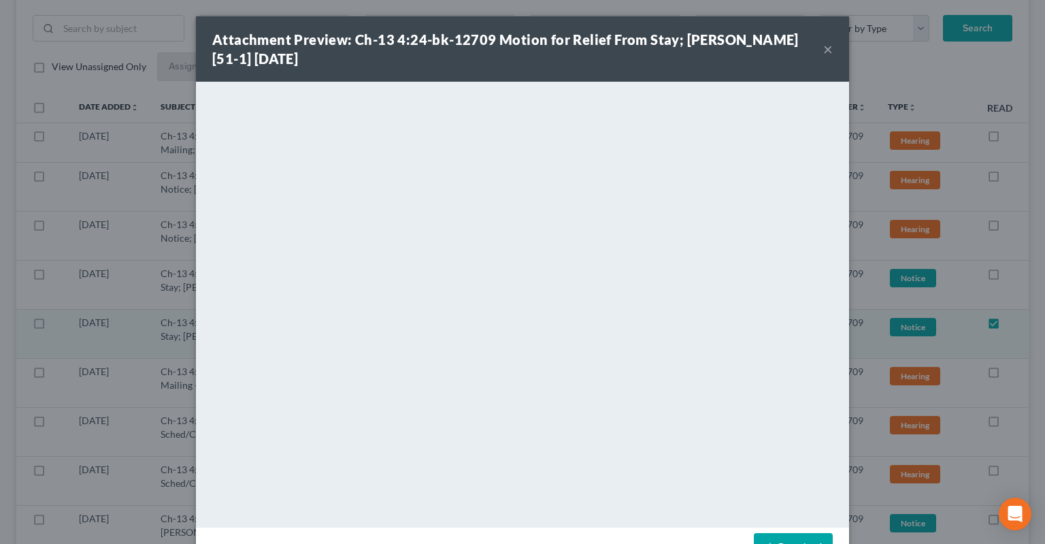
click at [829, 50] on button "×" at bounding box center [828, 49] width 10 height 16
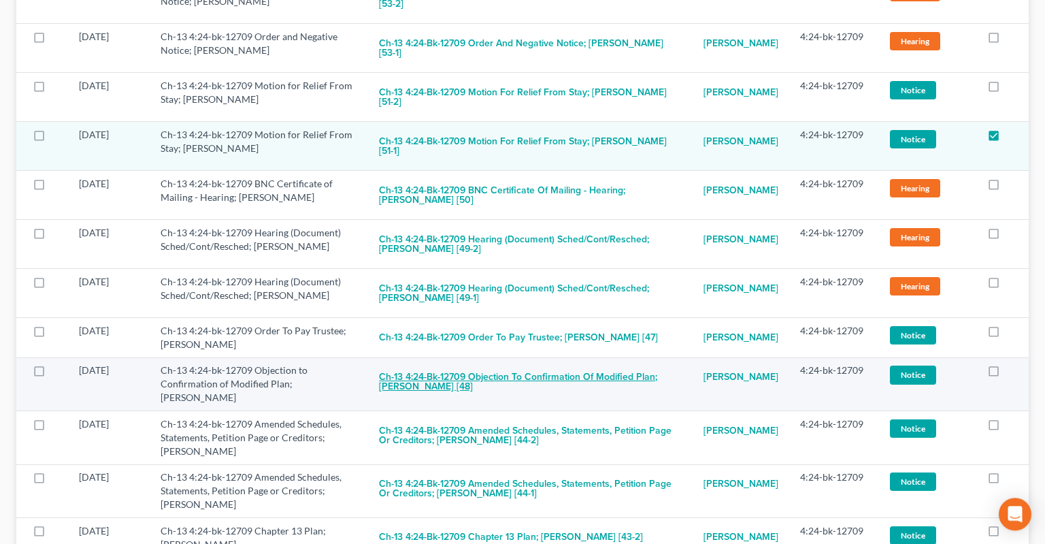
scroll to position [431, 0]
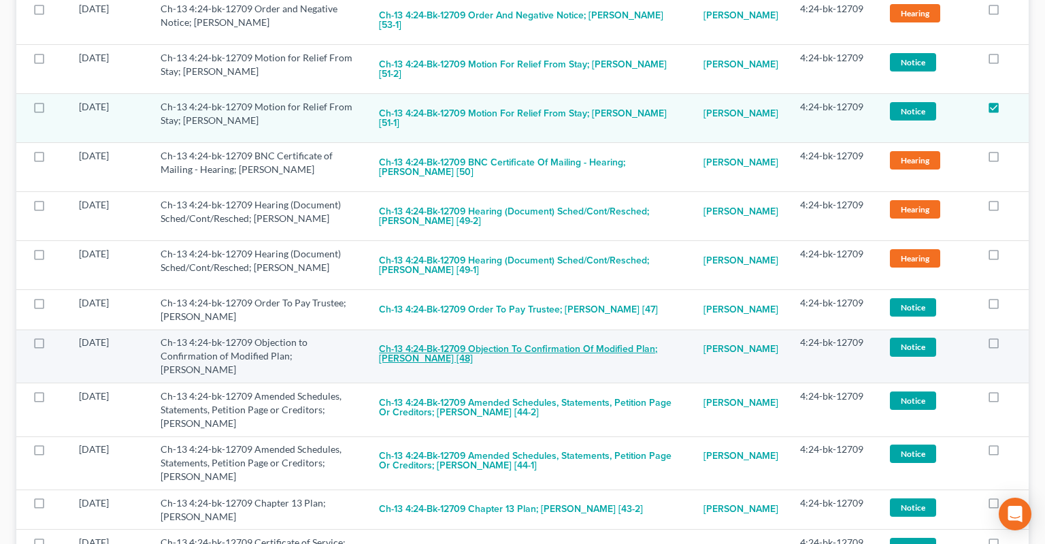
click at [482, 339] on button "Ch-13 4:24-bk-12709 Objection to Confirmation of Modified Plan; [PERSON_NAME] […" at bounding box center [530, 353] width 303 height 37
checkbox input "true"
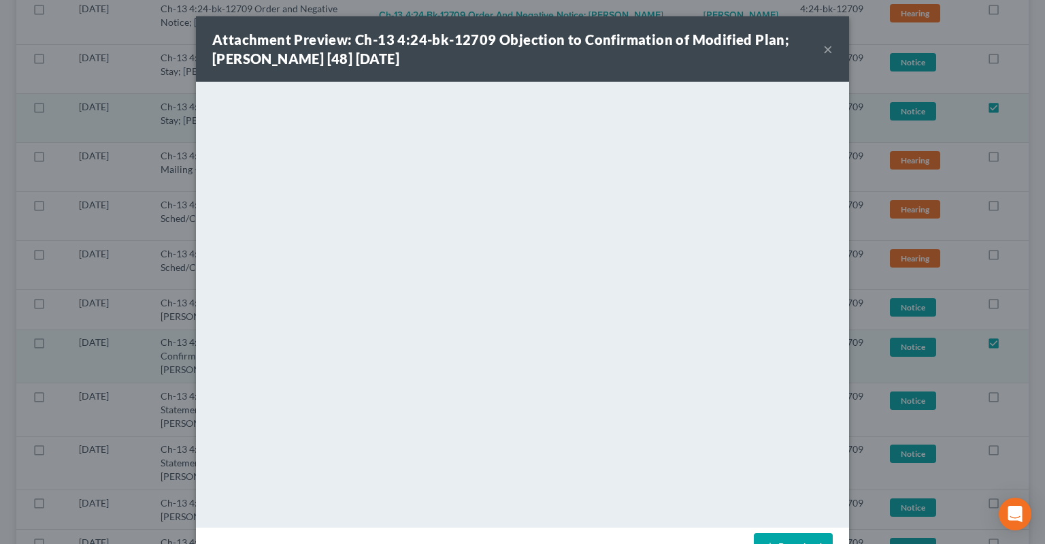
click at [826, 48] on button "×" at bounding box center [828, 49] width 10 height 16
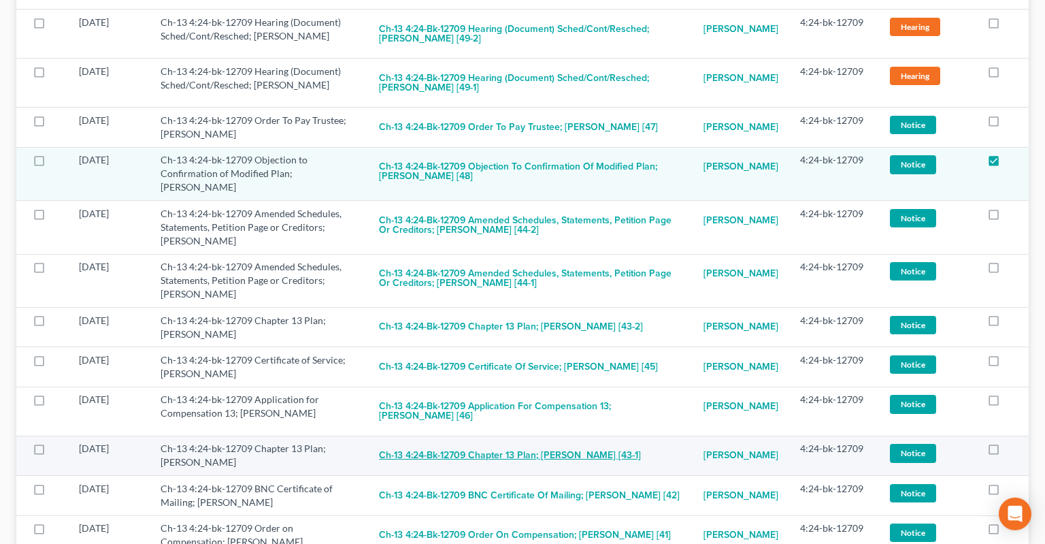
scroll to position [646, 0]
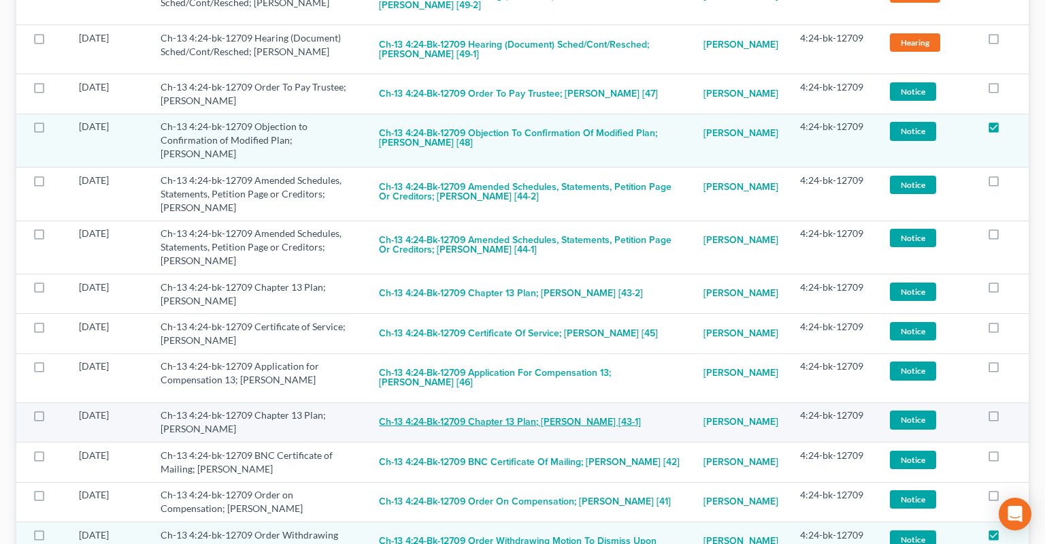
click at [506, 435] on button "Ch-13 4:24-bk-12709 Chapter 13 Plan; [PERSON_NAME] [43-1]" at bounding box center [510, 421] width 262 height 27
checkbox input "true"
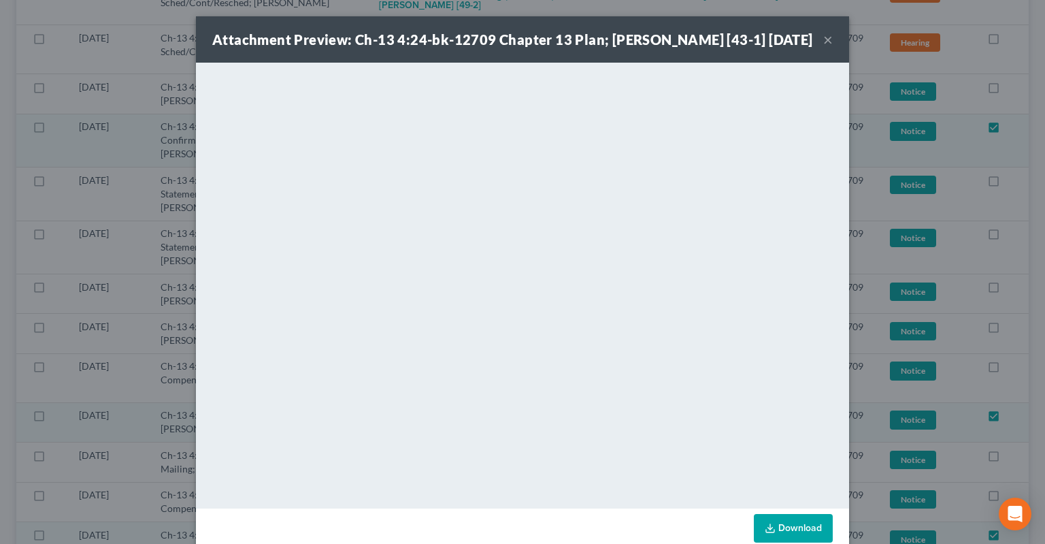
click at [831, 48] on button "×" at bounding box center [828, 39] width 10 height 16
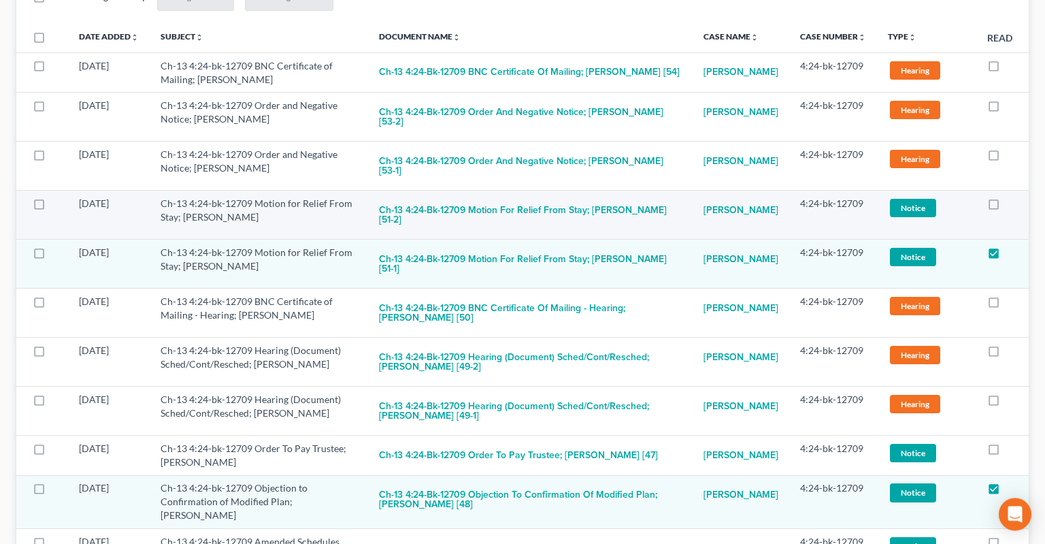
scroll to position [144, 0]
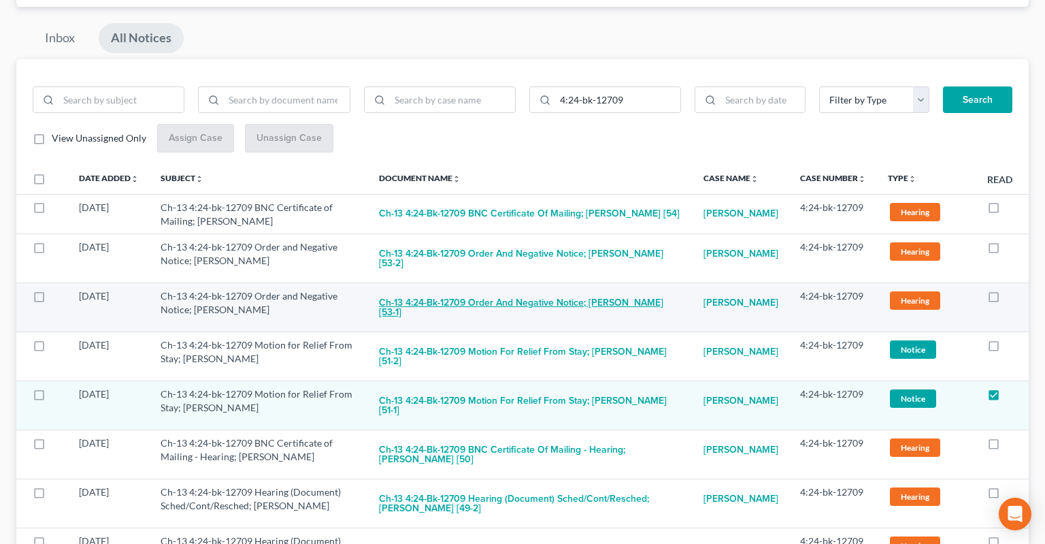
click at [532, 289] on button "Ch-13 4:24-bk-12709 Order and Negative Notice; [PERSON_NAME] [53-1]" at bounding box center [530, 307] width 303 height 37
checkbox input "true"
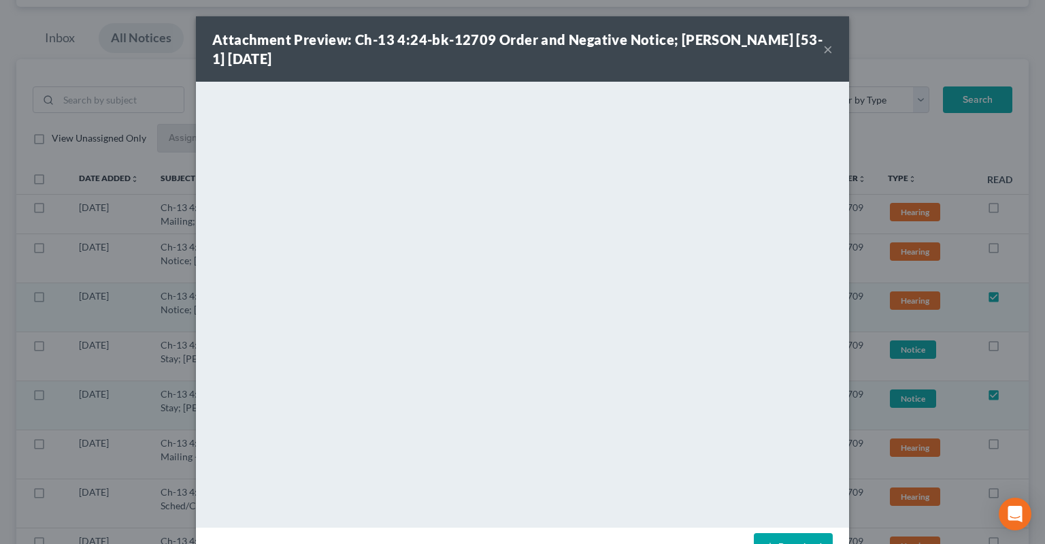
click at [828, 47] on button "×" at bounding box center [828, 49] width 10 height 16
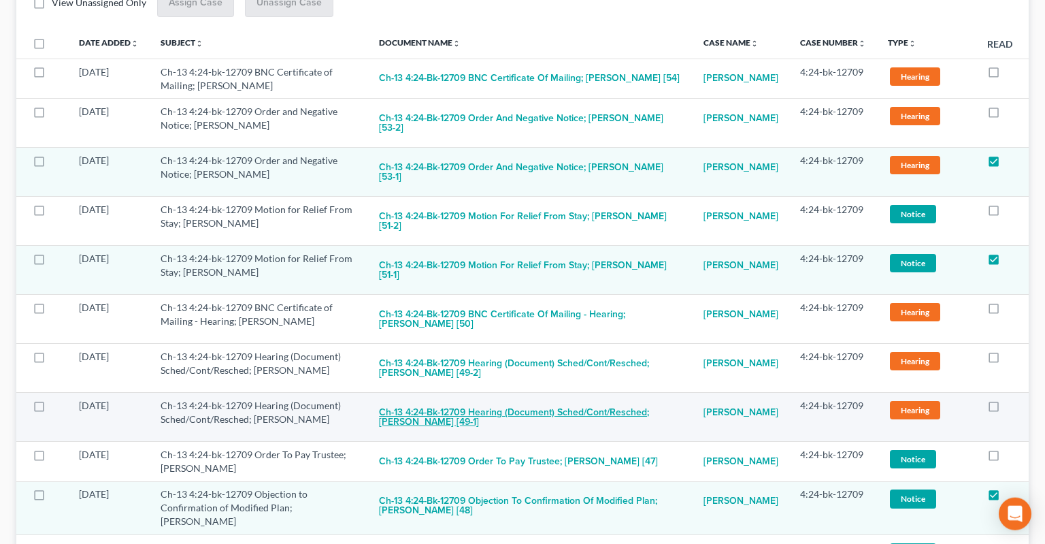
scroll to position [287, 0]
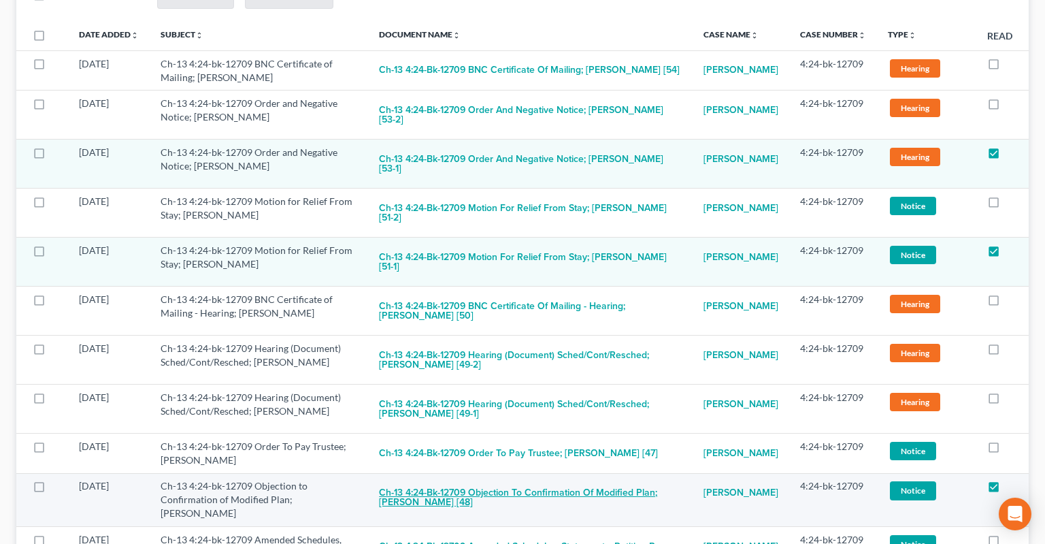
click at [478, 479] on button "Ch-13 4:24-bk-12709 Objection to Confirmation of Modified Plan; [PERSON_NAME] […" at bounding box center [530, 497] width 303 height 37
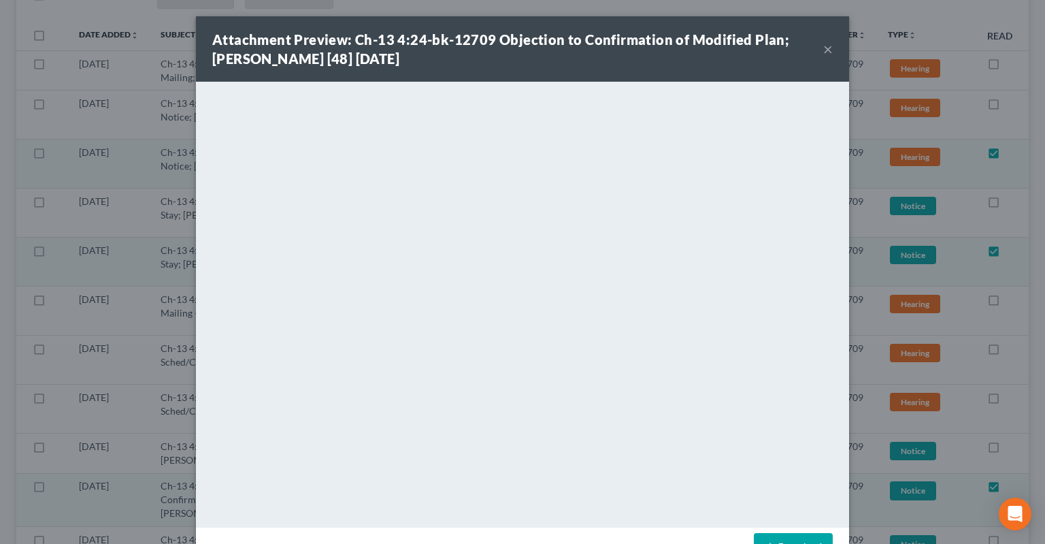
click at [831, 52] on button "×" at bounding box center [828, 49] width 10 height 16
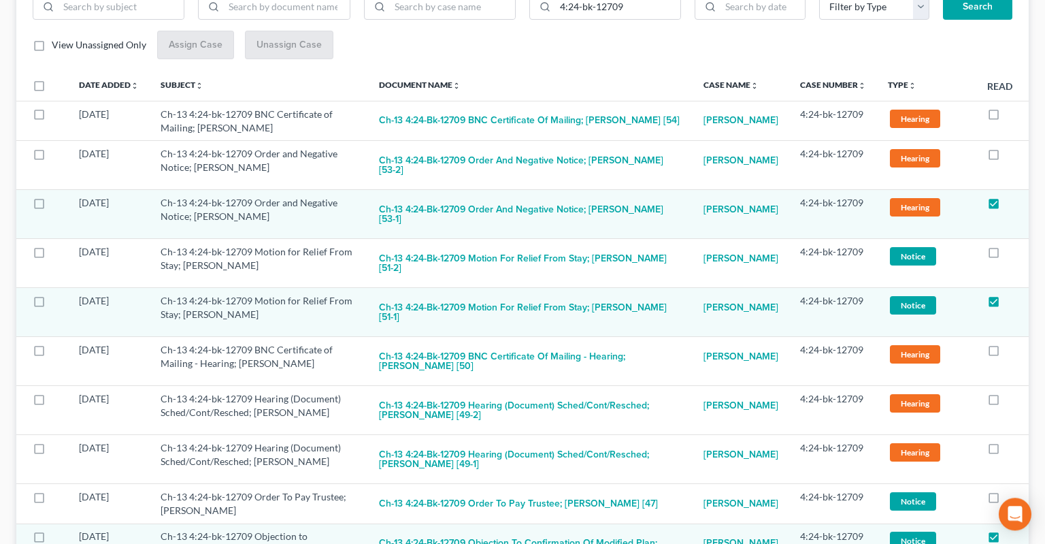
scroll to position [0, 0]
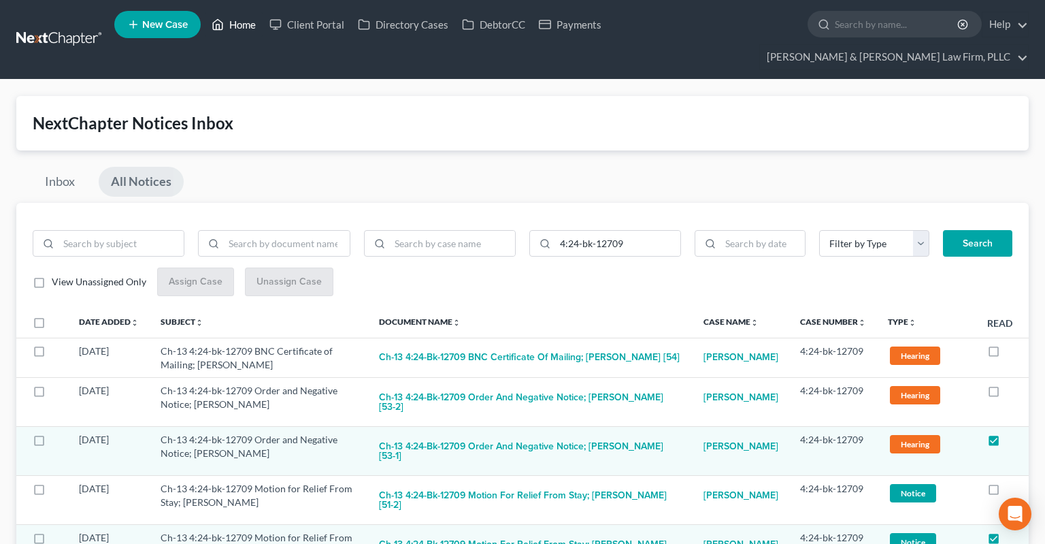
click at [241, 37] on link "Home" at bounding box center [234, 24] width 58 height 24
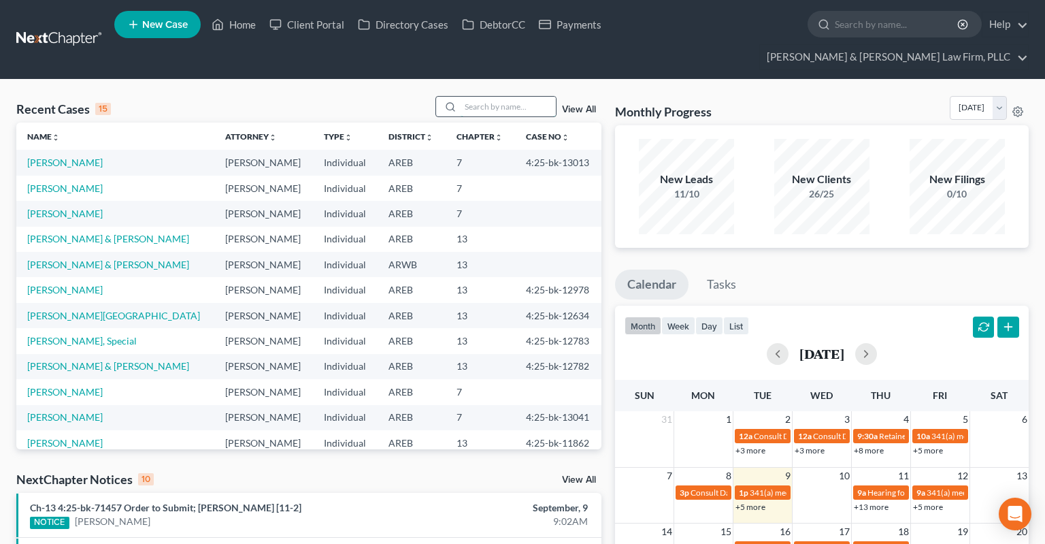
click at [479, 97] on input "search" at bounding box center [508, 107] width 95 height 20
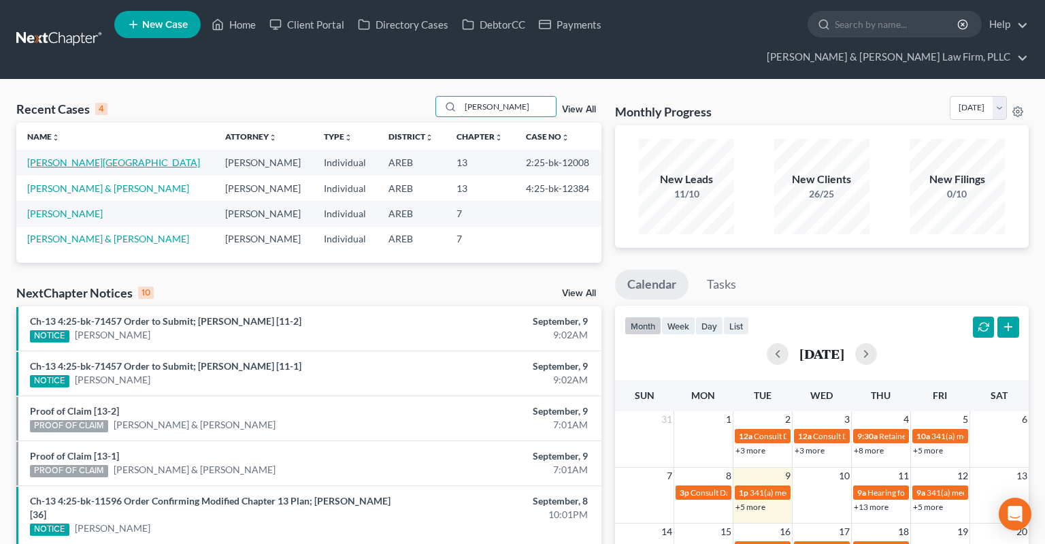
type input "[PERSON_NAME]"
click at [69, 156] on link "[PERSON_NAME][GEOGRAPHIC_DATA]" at bounding box center [113, 162] width 173 height 12
select select "1"
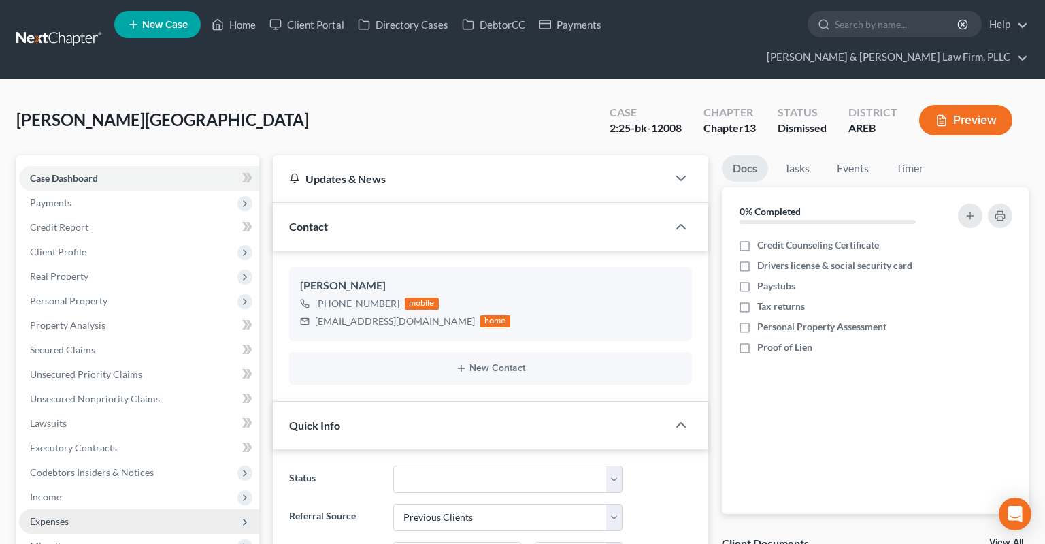
scroll to position [287, 0]
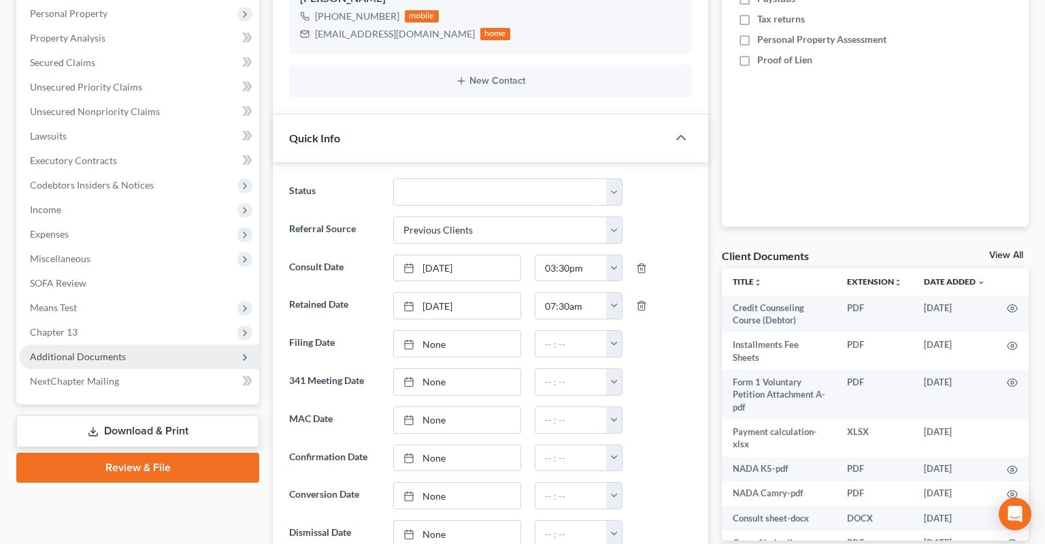
click at [193, 344] on span "Additional Documents" at bounding box center [139, 356] width 240 height 24
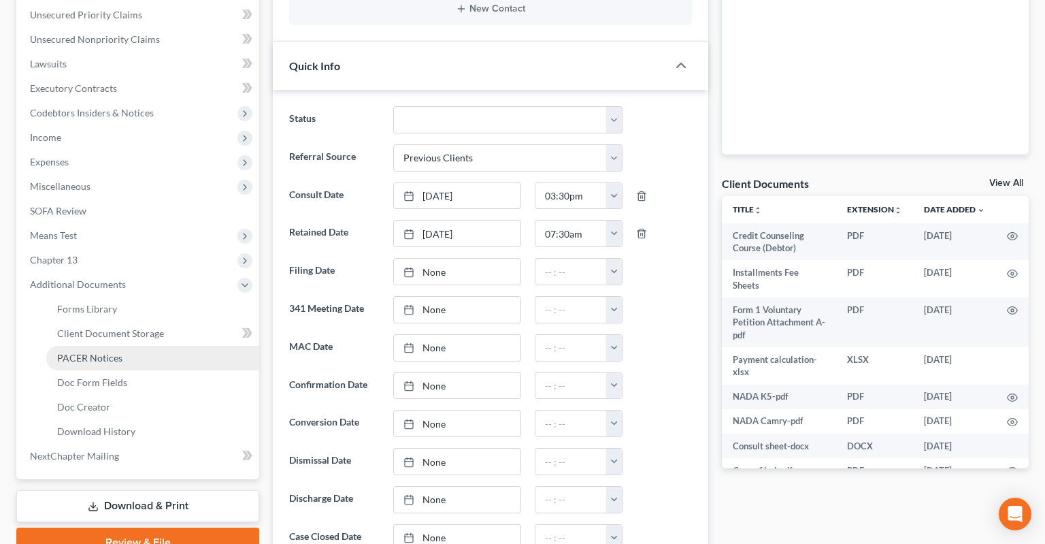
click at [192, 346] on link "PACER Notices" at bounding box center [152, 358] width 213 height 24
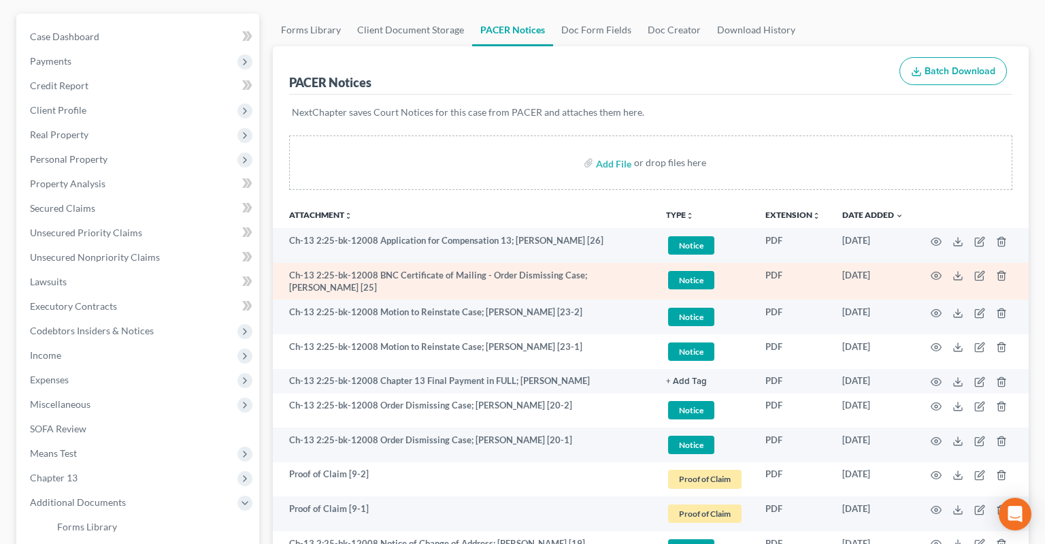
scroll to position [144, 0]
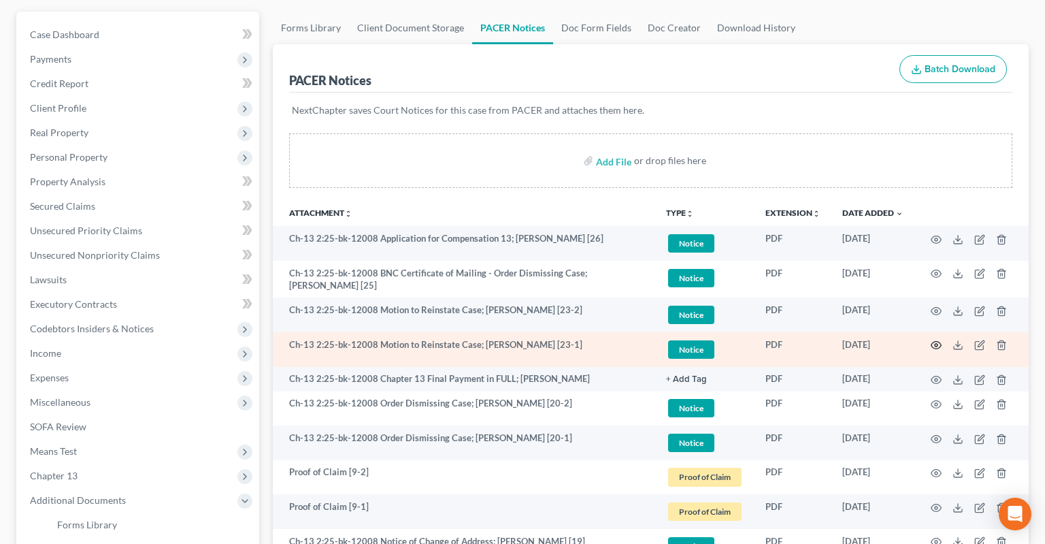
click at [940, 340] on icon "button" at bounding box center [936, 345] width 11 height 11
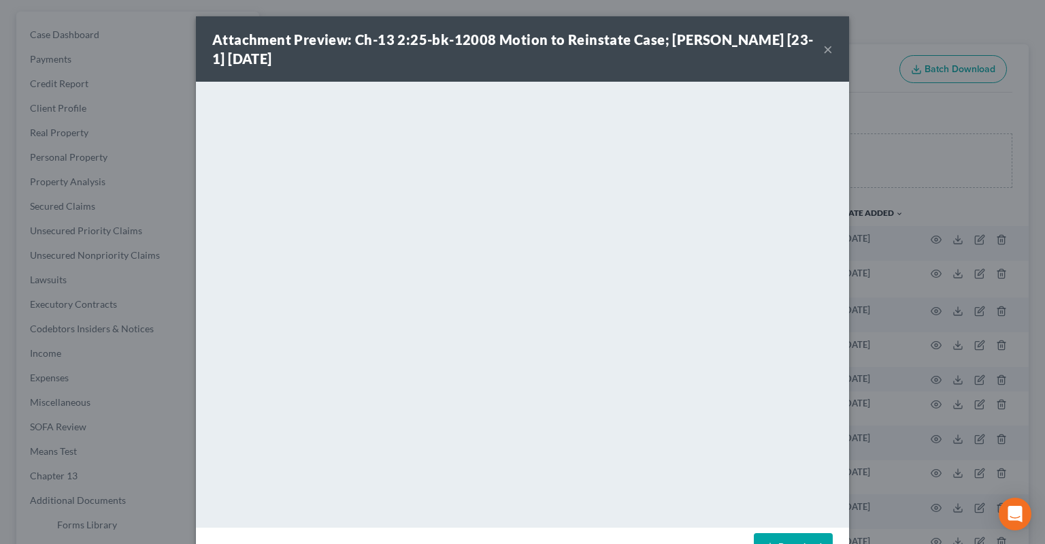
click at [827, 52] on button "×" at bounding box center [828, 49] width 10 height 16
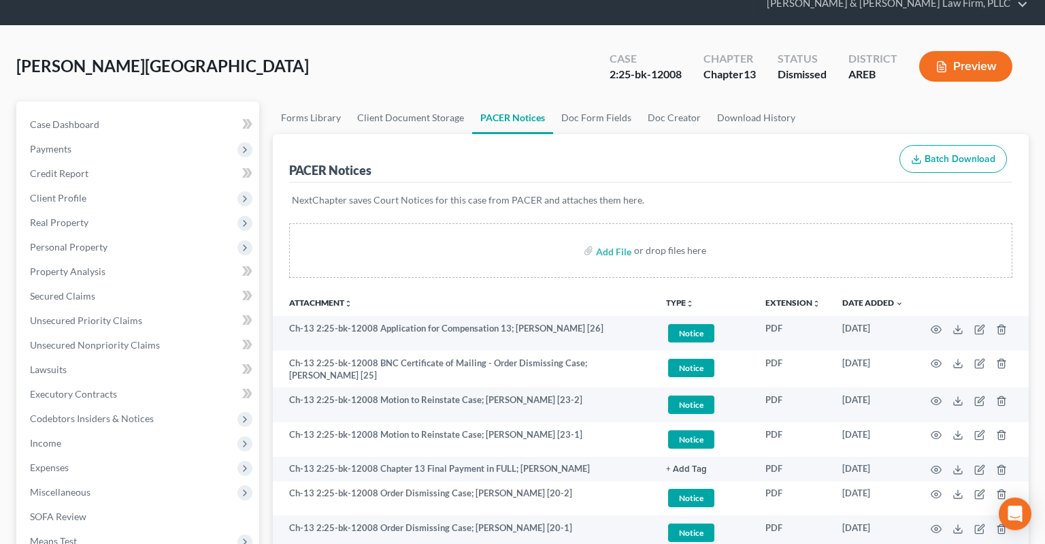
scroll to position [0, 0]
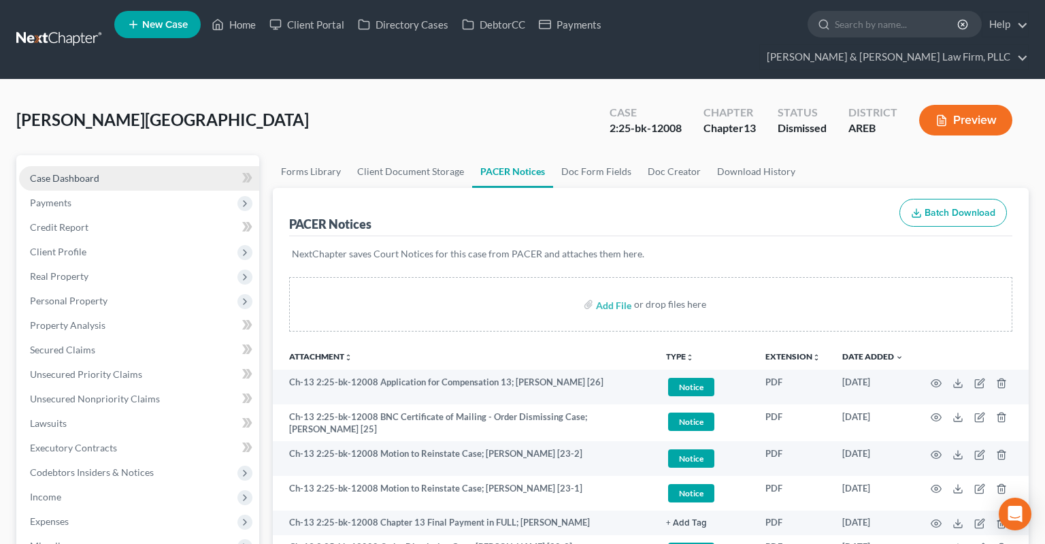
click at [147, 166] on link "Case Dashboard" at bounding box center [139, 178] width 240 height 24
select select "4"
select select "1"
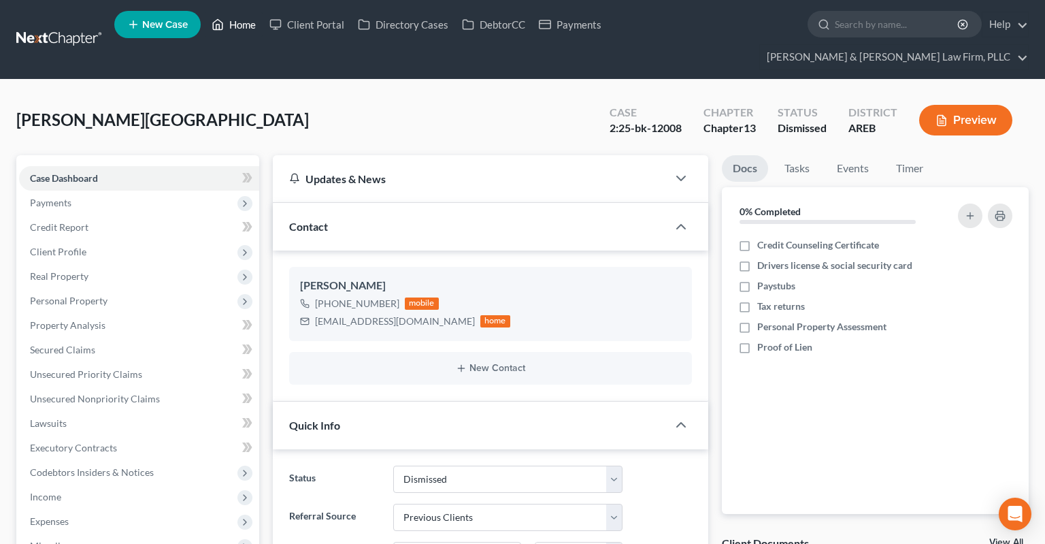
click at [239, 27] on link "Home" at bounding box center [234, 24] width 58 height 24
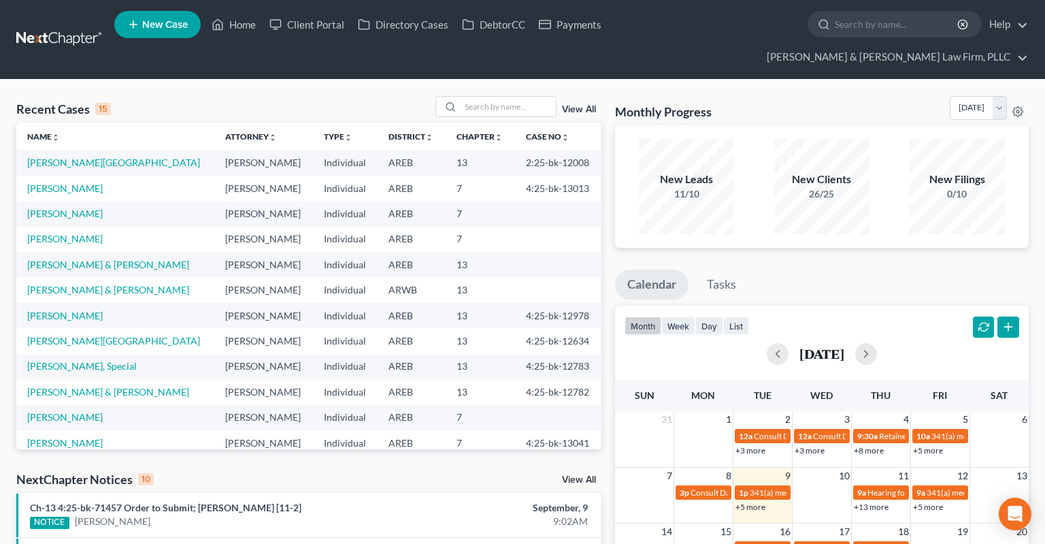
click at [584, 475] on link "View All" at bounding box center [579, 480] width 34 height 10
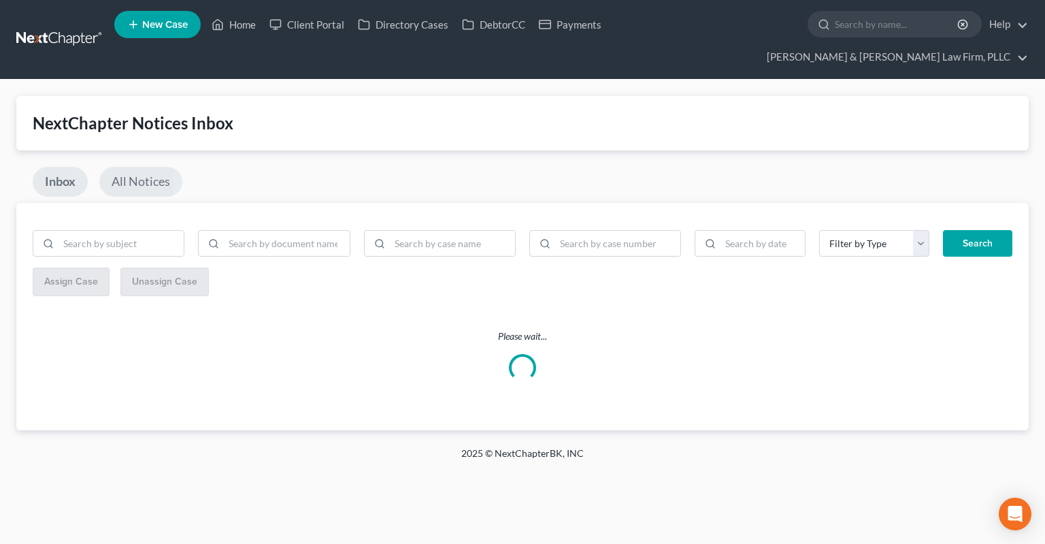
click at [144, 167] on link "All Notices" at bounding box center [140, 182] width 83 height 30
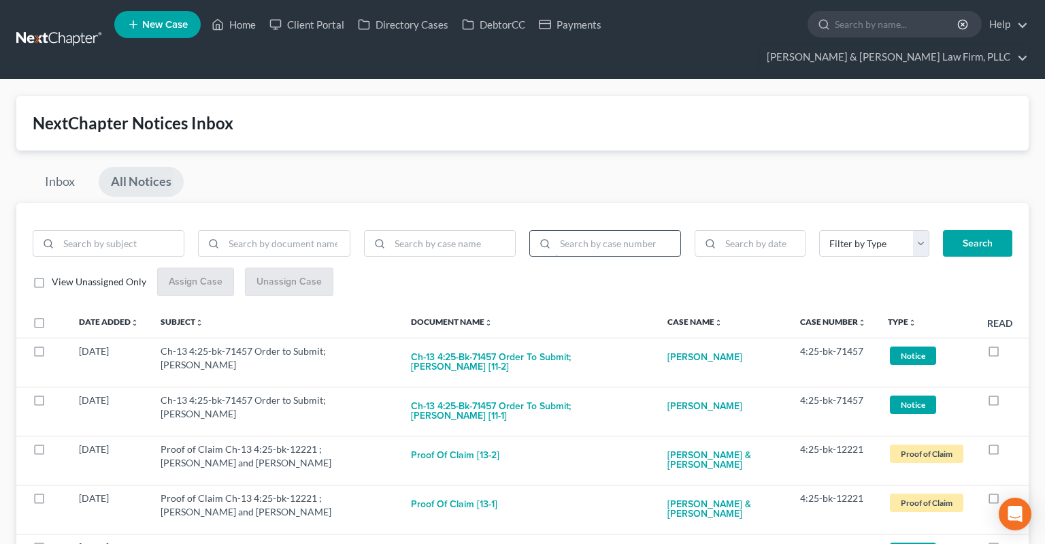
click at [616, 231] on input "search" at bounding box center [617, 244] width 125 height 26
paste input "4:23-bk-13407"
type input "4:23-bk-13407"
click at [984, 230] on button "Search" at bounding box center [977, 243] width 69 height 27
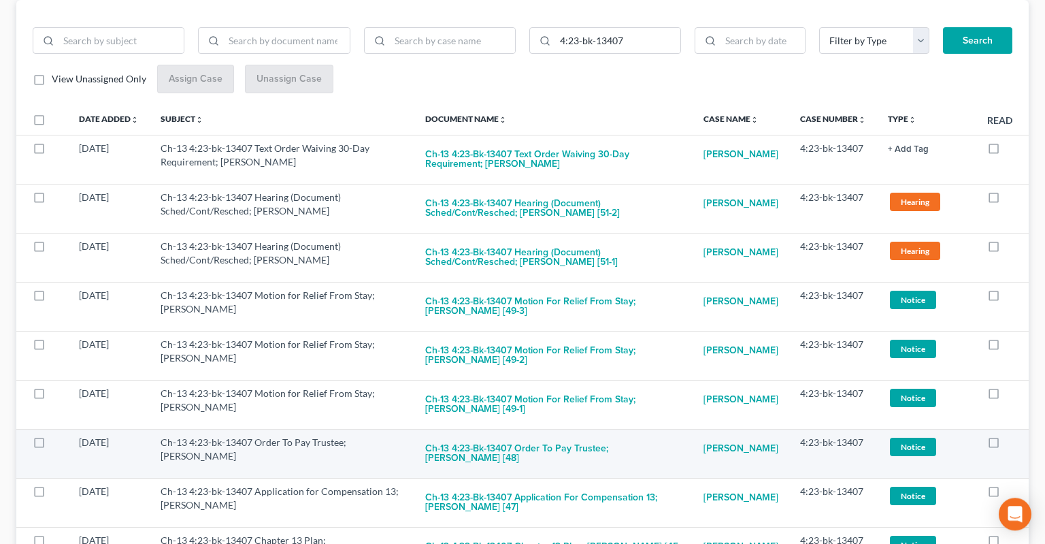
scroll to position [215, 0]
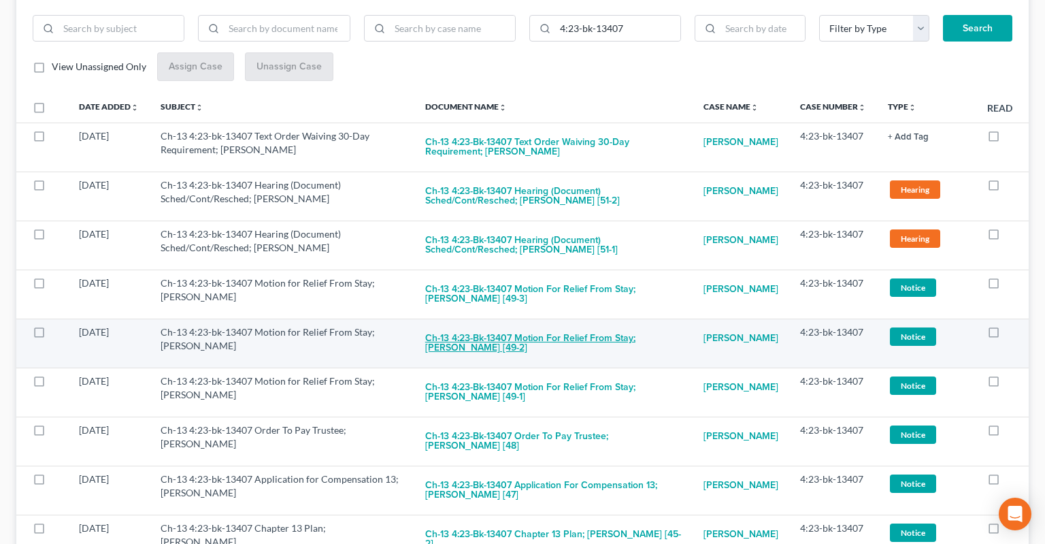
drag, startPoint x: 552, startPoint y: 318, endPoint x: 586, endPoint y: 331, distance: 37.0
click at [586, 331] on button "Ch-13 4:23-bk-13407 Motion for Relief From Stay; [PERSON_NAME] [49-2]" at bounding box center [553, 343] width 256 height 37
checkbox input "true"
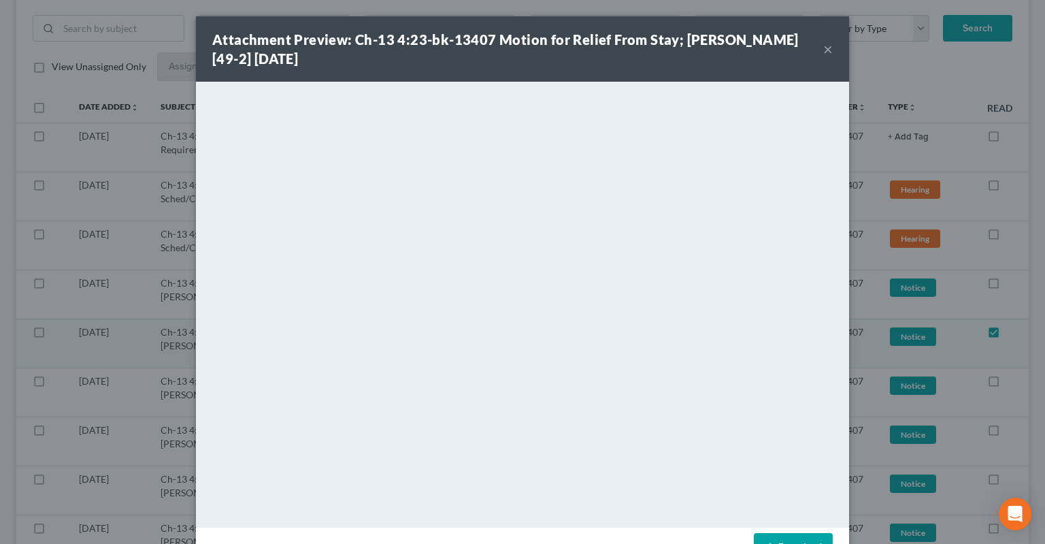
click at [832, 48] on button "×" at bounding box center [828, 49] width 10 height 16
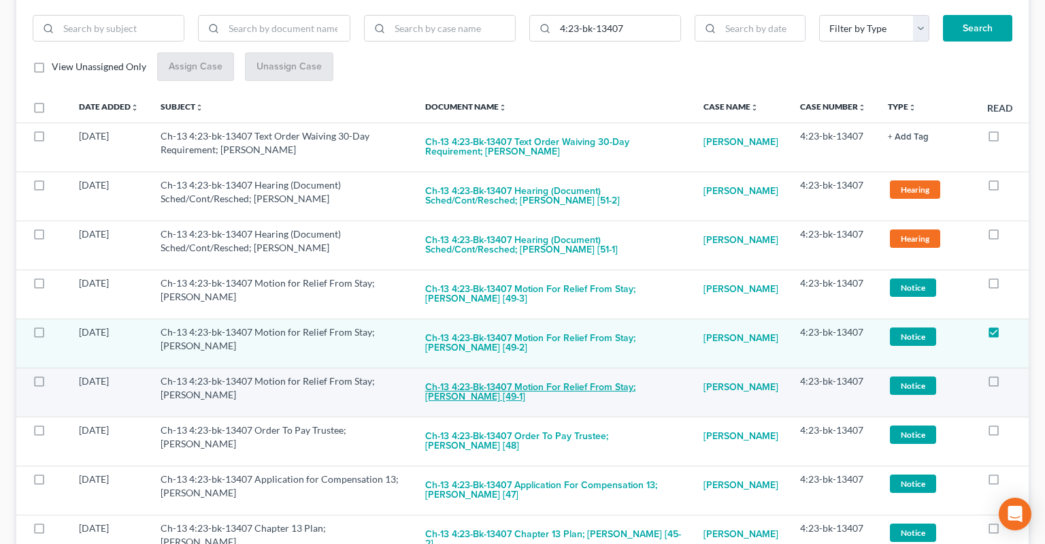
click at [533, 374] on button "Ch-13 4:23-bk-13407 Motion for Relief From Stay; [PERSON_NAME] [49-1]" at bounding box center [553, 392] width 256 height 37
checkbox input "true"
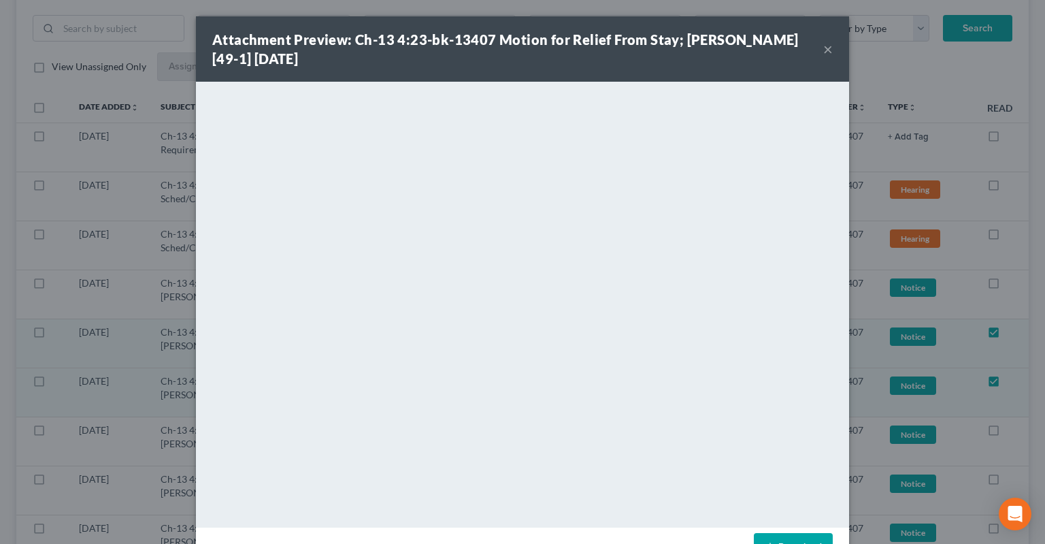
click at [826, 51] on button "×" at bounding box center [828, 49] width 10 height 16
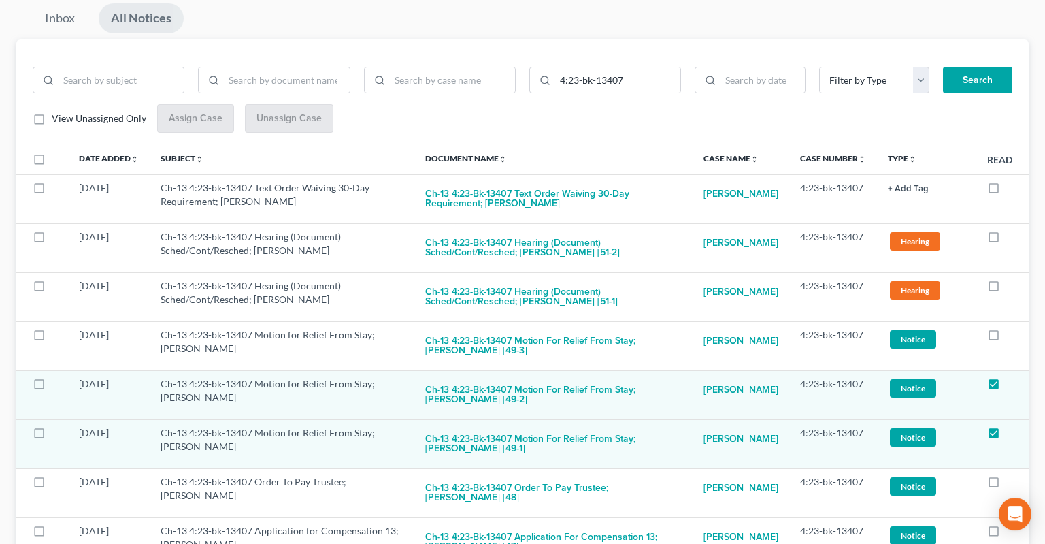
scroll to position [0, 0]
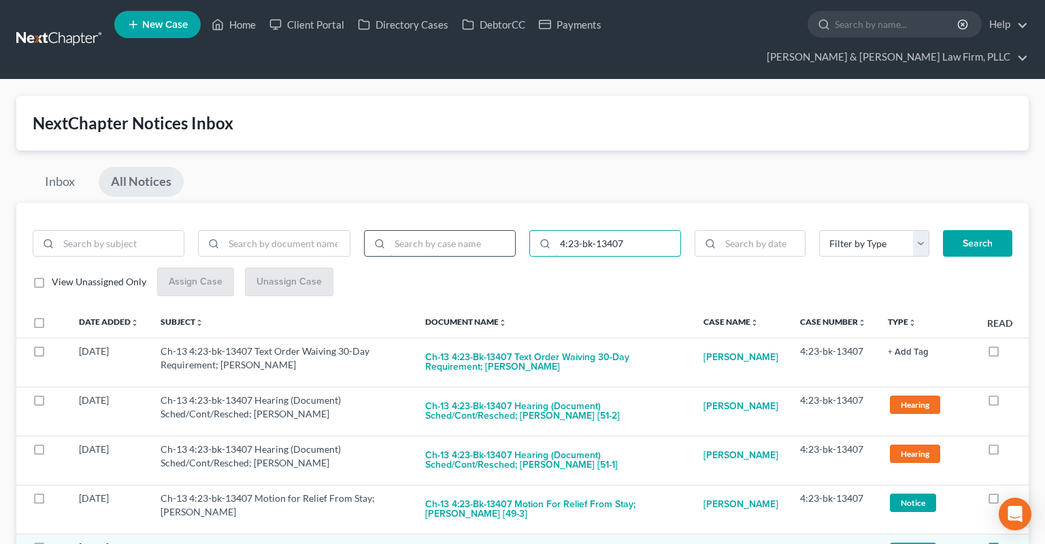
drag, startPoint x: 633, startPoint y: 216, endPoint x: 509, endPoint y: 225, distance: 124.2
click at [555, 231] on input "4:23-bk-13407" at bounding box center [617, 244] width 125 height 26
paste input "08"
type input "4:23-bk-13087"
click at [984, 230] on button "Search" at bounding box center [977, 243] width 69 height 27
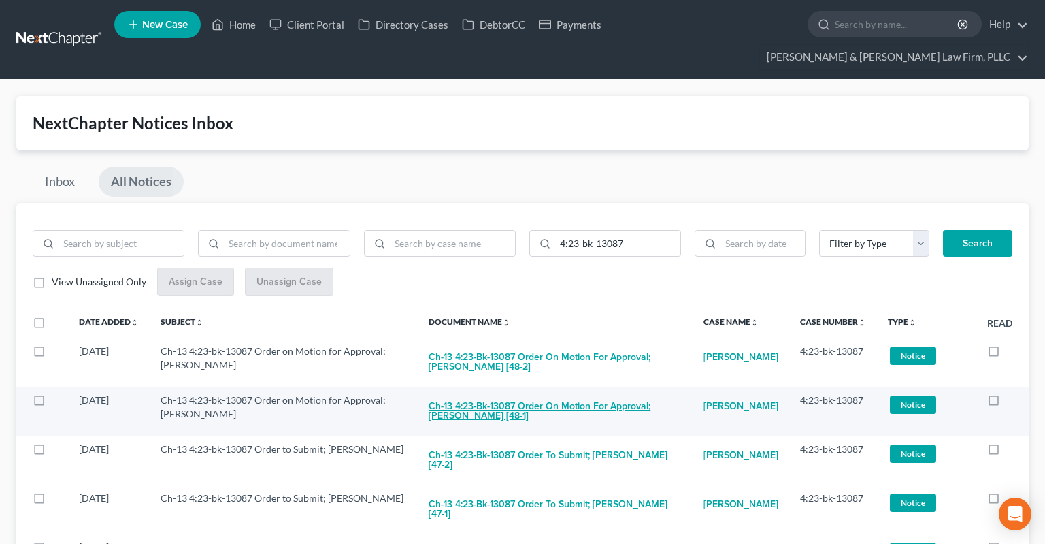
click at [612, 393] on button "Ch-13 4:23-bk-13087 Order on Motion for Approval; [PERSON_NAME] [48-1]" at bounding box center [555, 411] width 253 height 37
checkbox input "true"
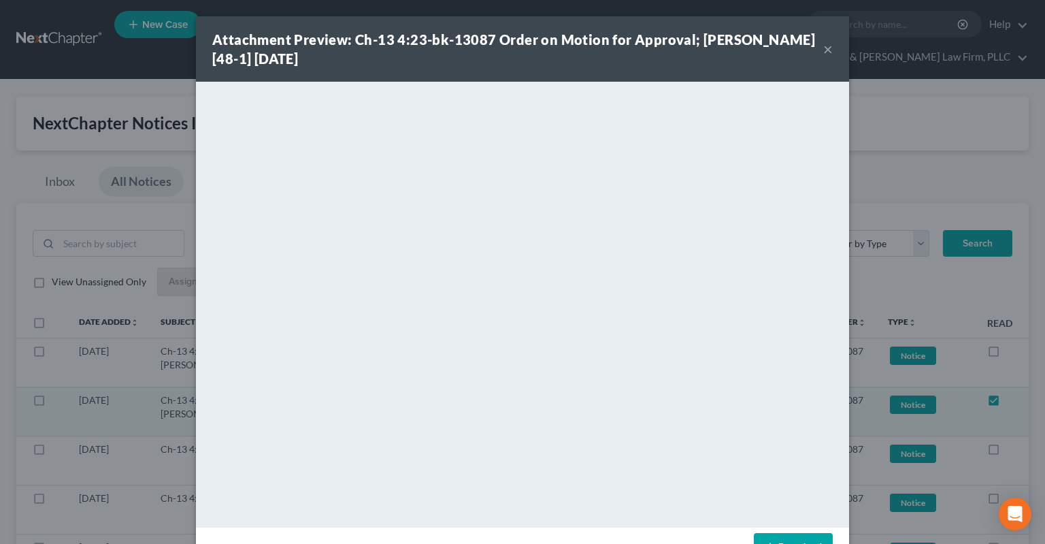
click at [825, 50] on button "×" at bounding box center [828, 49] width 10 height 16
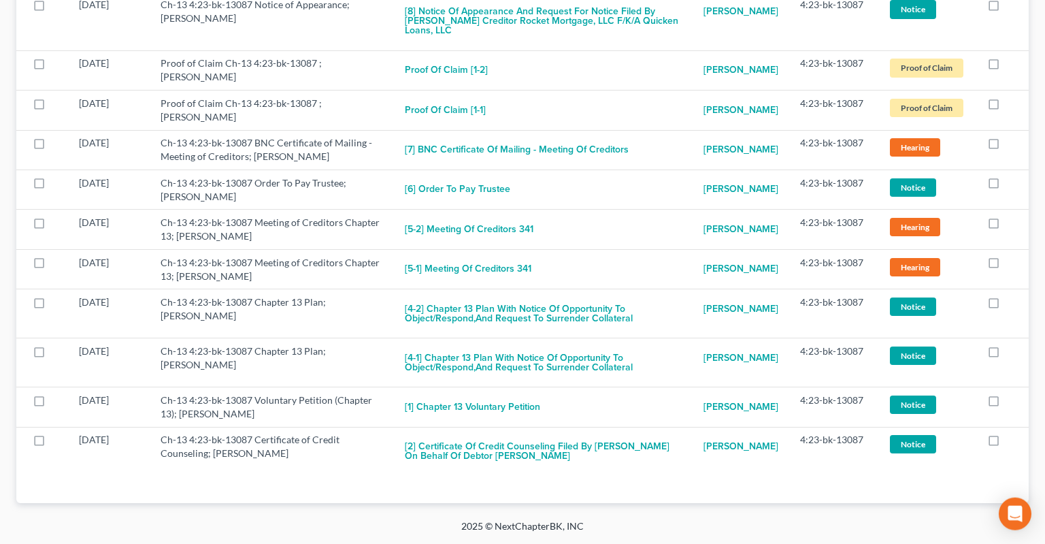
scroll to position [3764, 0]
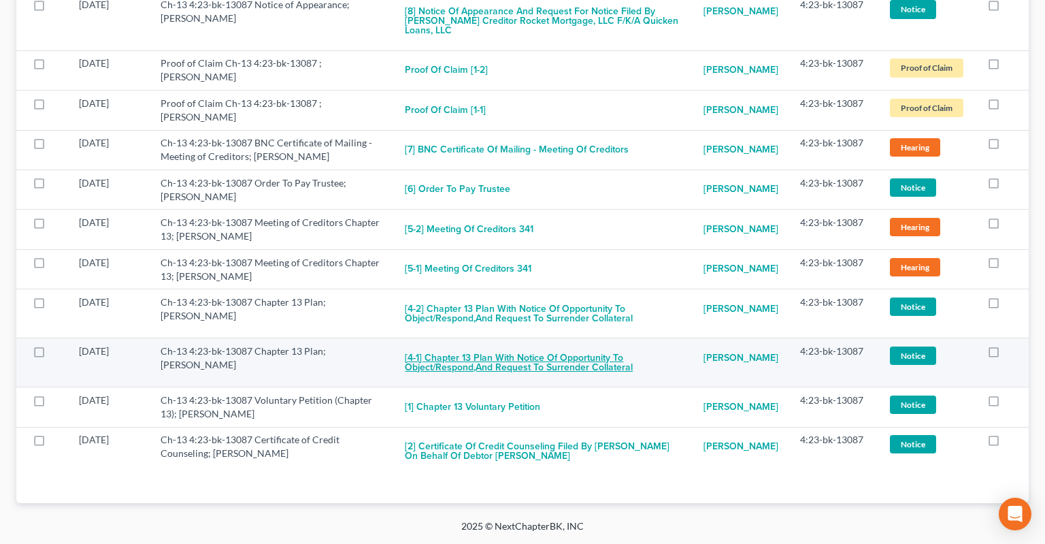
click at [513, 351] on button "[4-1] Chapter 13 Plan With Notice of Opportunity to Object/Respond,and Request …" at bounding box center [543, 362] width 277 height 37
checkbox input "true"
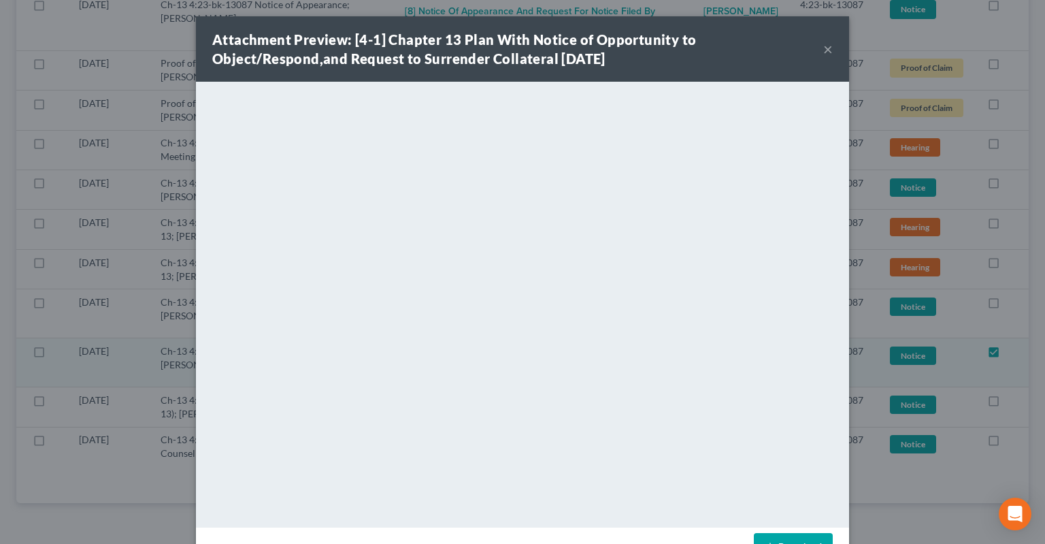
click at [827, 50] on button "×" at bounding box center [828, 49] width 10 height 16
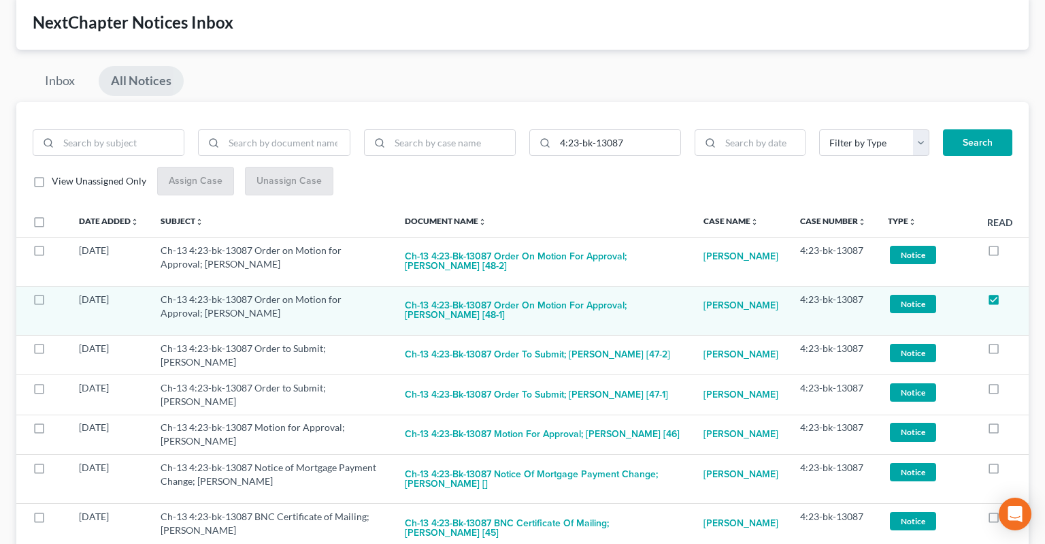
scroll to position [0, 0]
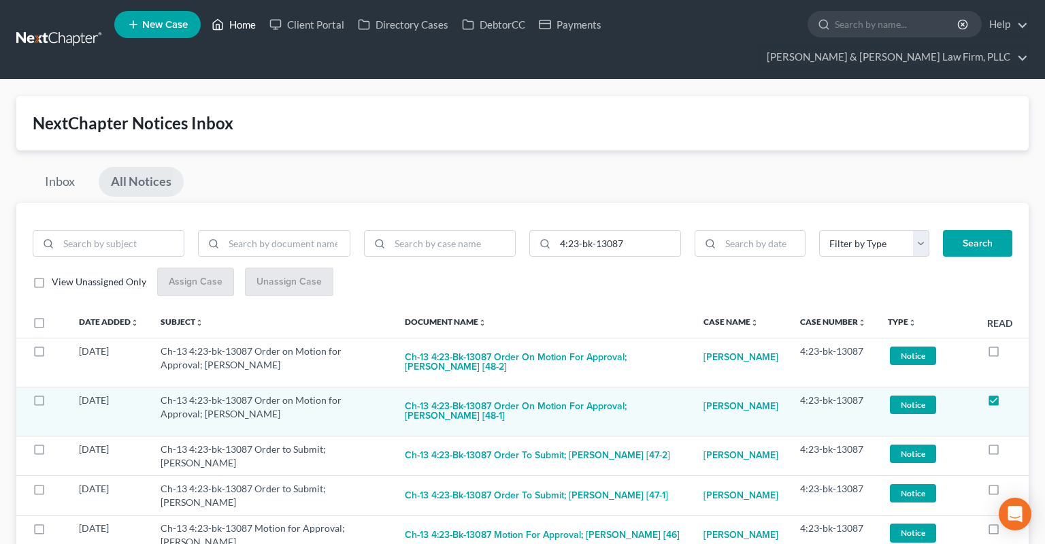
click at [246, 28] on link "Home" at bounding box center [234, 24] width 58 height 24
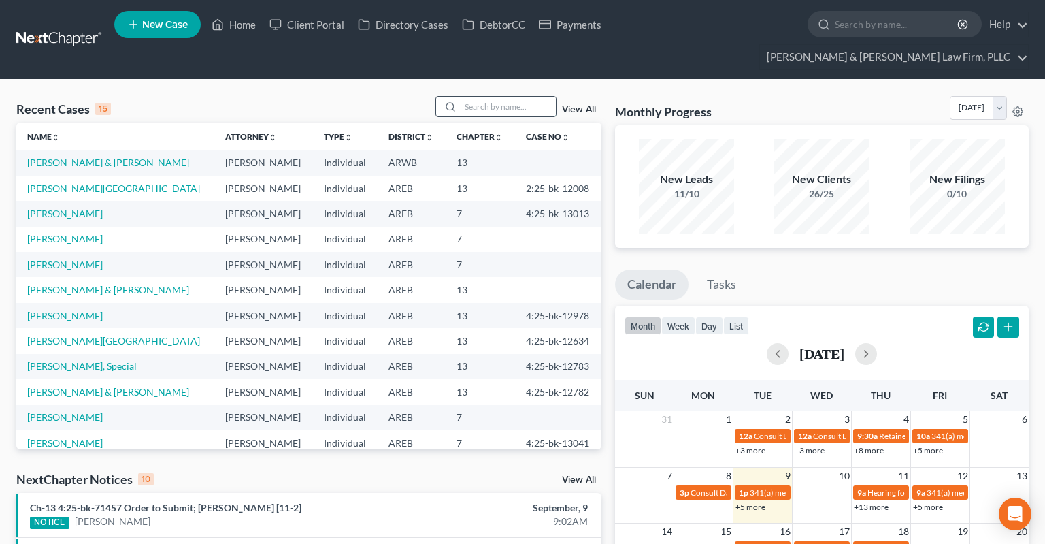
click at [481, 97] on input "search" at bounding box center [508, 107] width 95 height 20
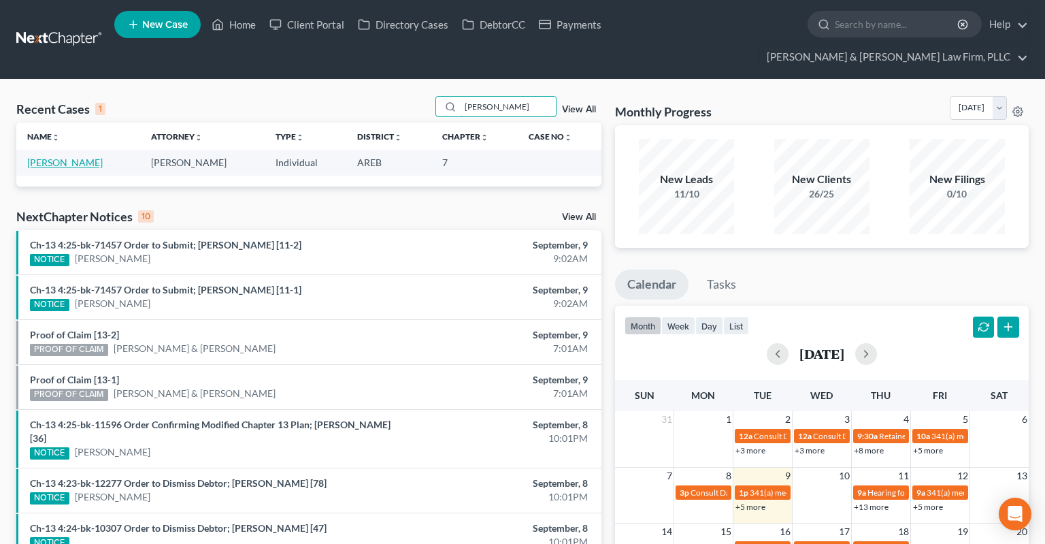
type input "[PERSON_NAME]"
click at [72, 156] on link "[PERSON_NAME]" at bounding box center [65, 162] width 76 height 12
select select "4"
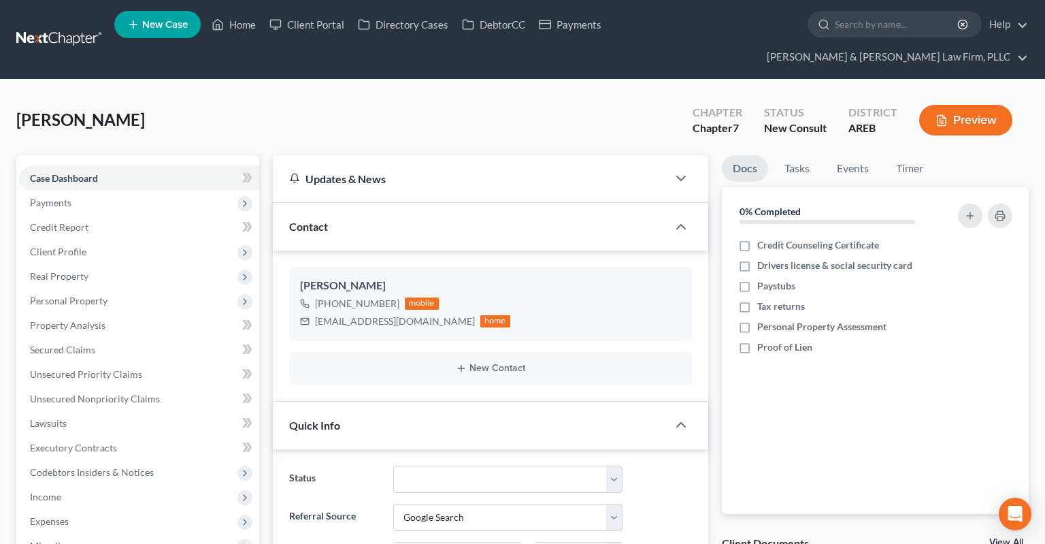
scroll to position [431, 0]
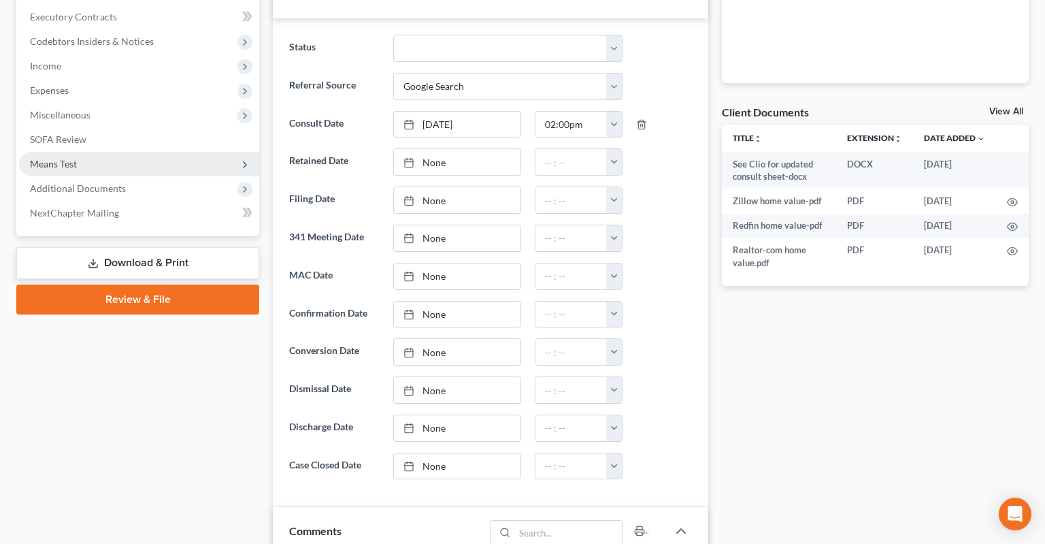
click at [123, 152] on span "Means Test" at bounding box center [139, 164] width 240 height 24
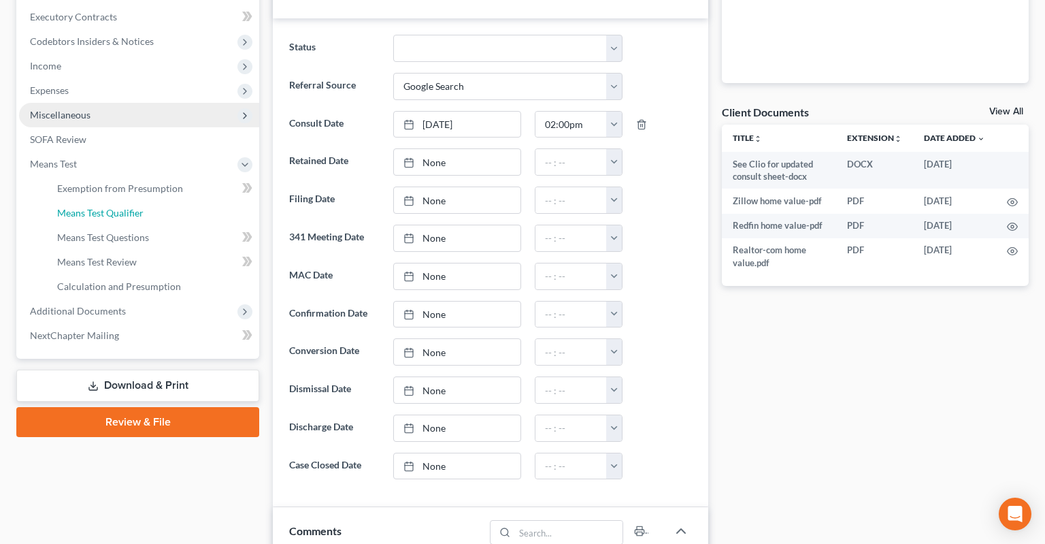
click at [148, 201] on link "Means Test Qualifier" at bounding box center [152, 213] width 213 height 24
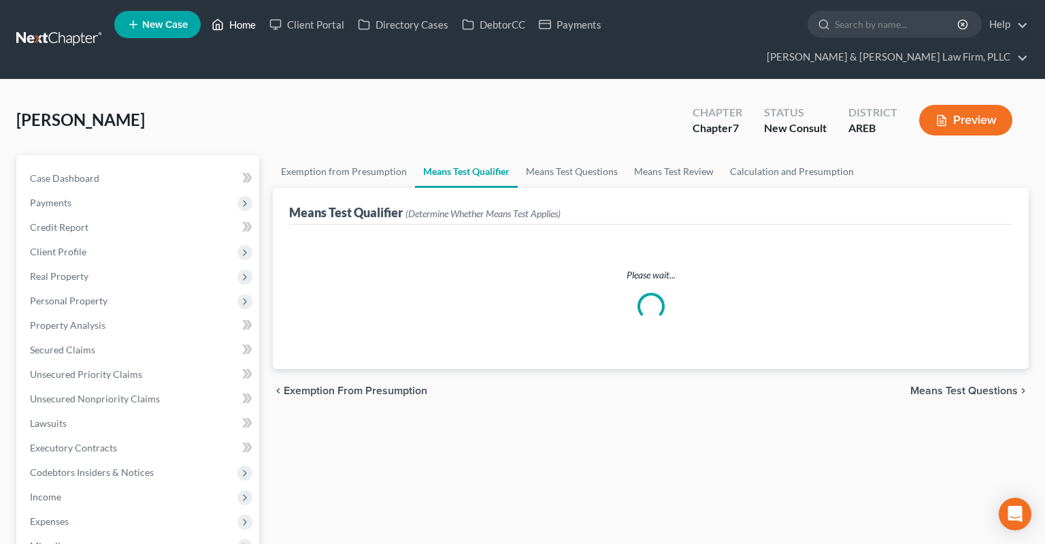
click at [229, 28] on link "Home" at bounding box center [234, 24] width 58 height 24
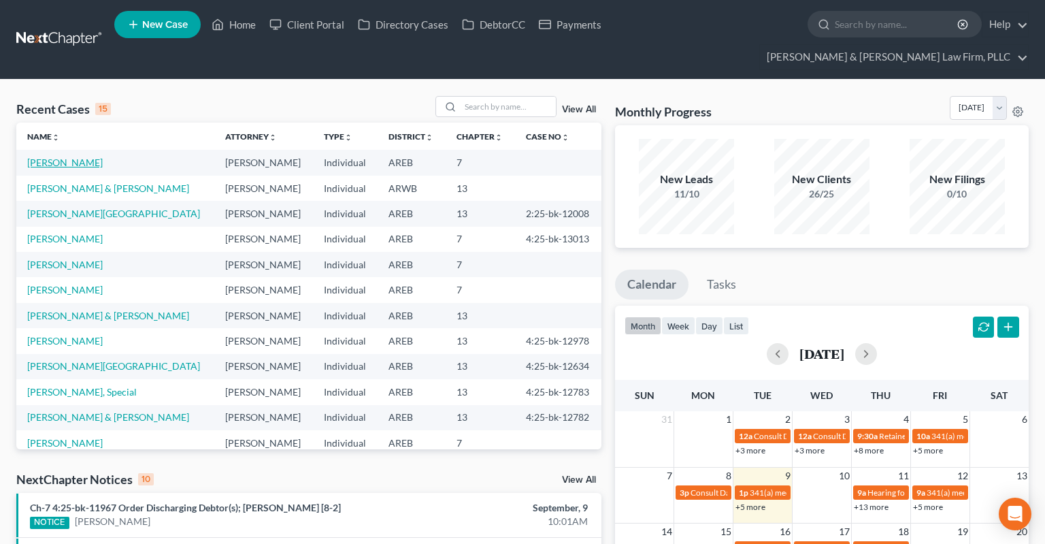
click at [88, 156] on link "[PERSON_NAME]" at bounding box center [65, 162] width 76 height 12
select select "4"
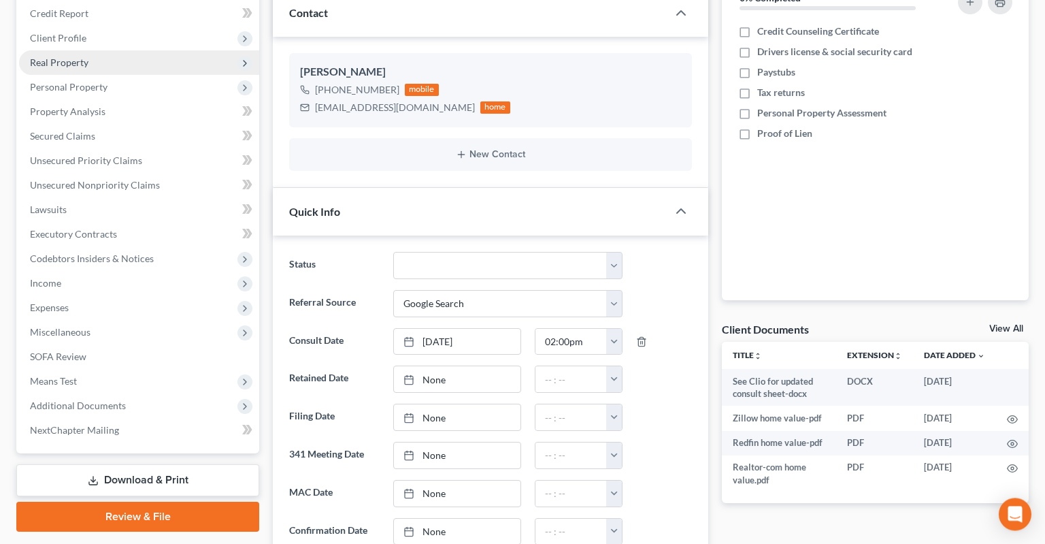
scroll to position [287, 0]
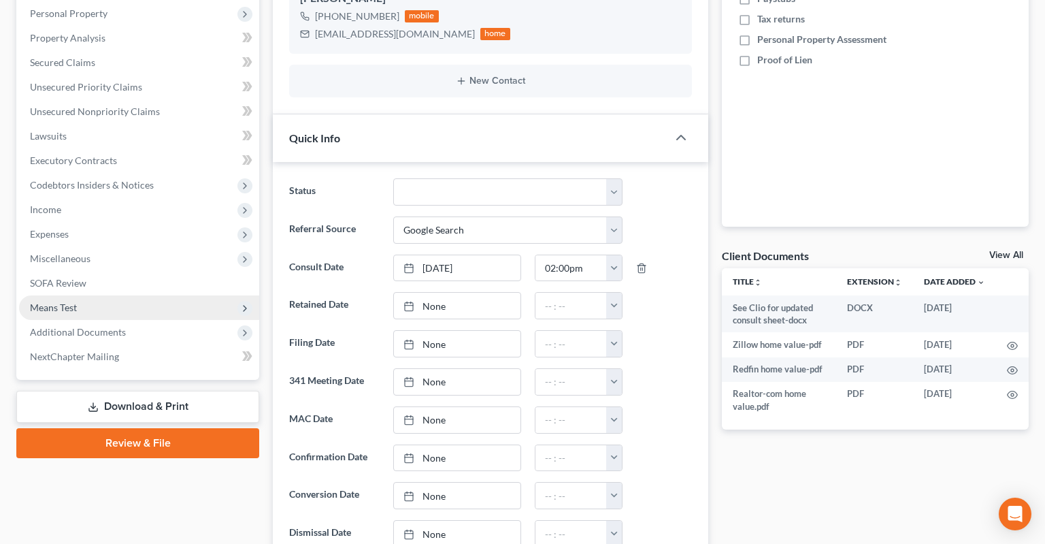
click at [154, 295] on span "Means Test" at bounding box center [139, 307] width 240 height 24
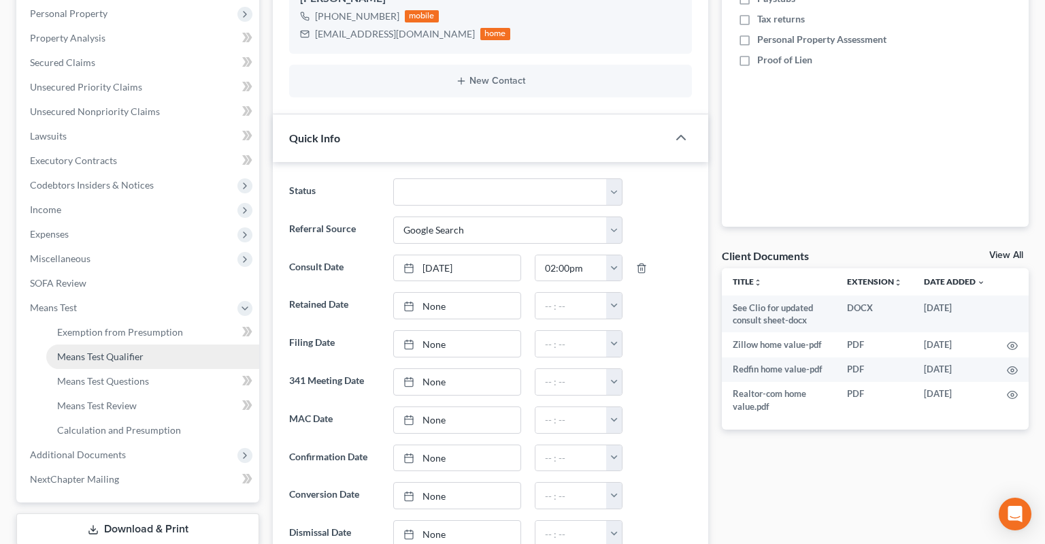
click at [184, 344] on link "Means Test Qualifier" at bounding box center [152, 356] width 213 height 24
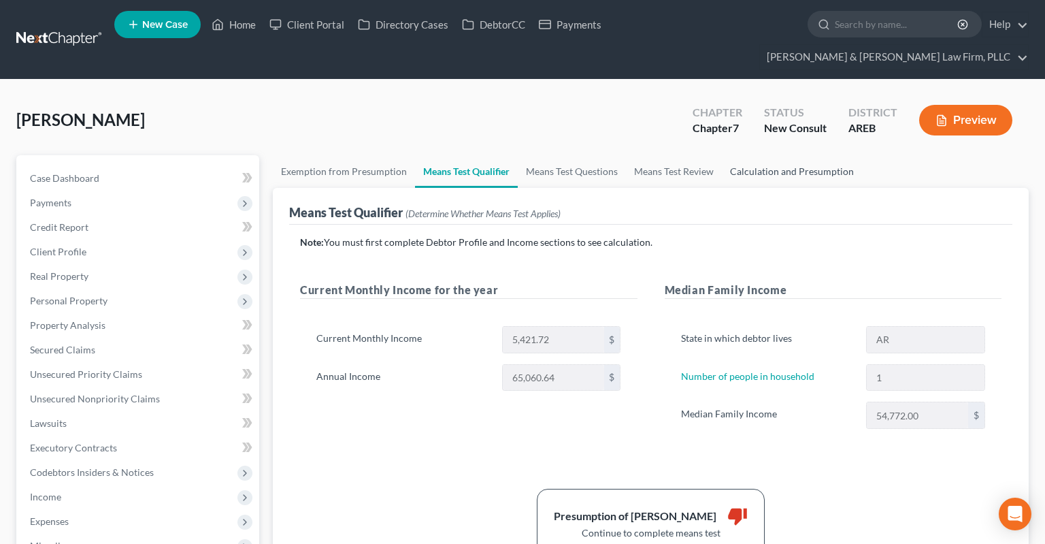
click at [743, 155] on link "Calculation and Presumption" at bounding box center [792, 171] width 140 height 33
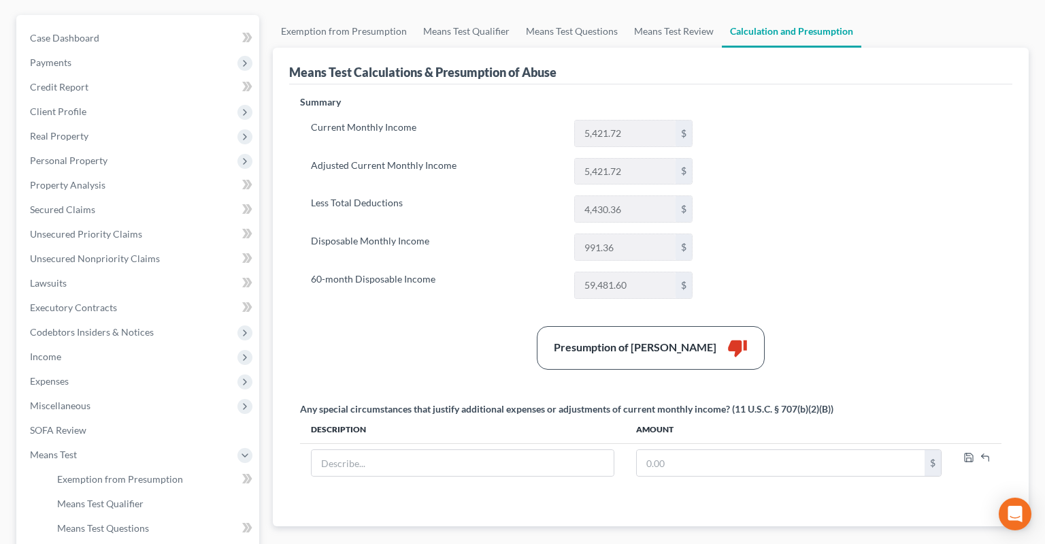
scroll to position [71, 0]
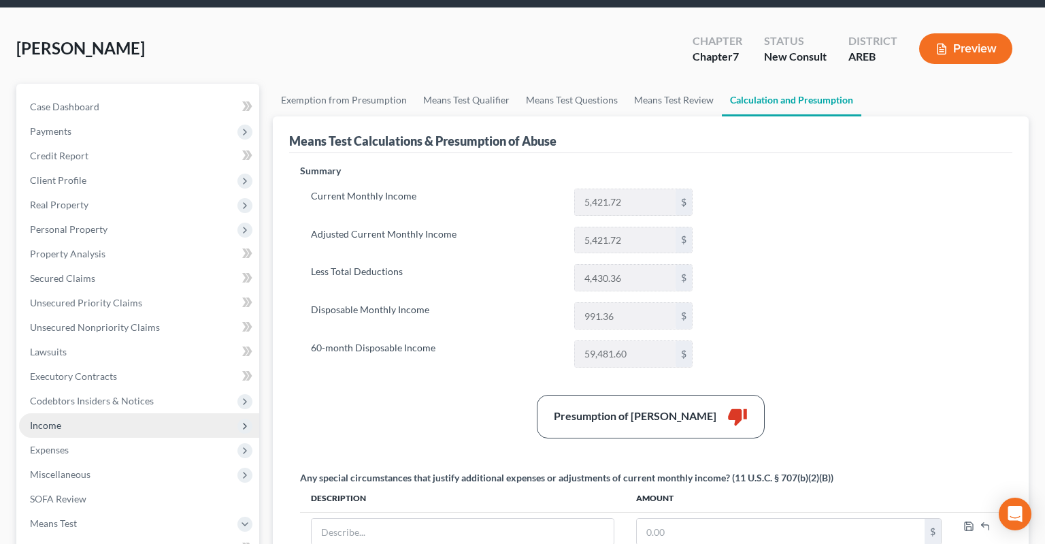
click at [143, 413] on span "Income" at bounding box center [139, 425] width 240 height 24
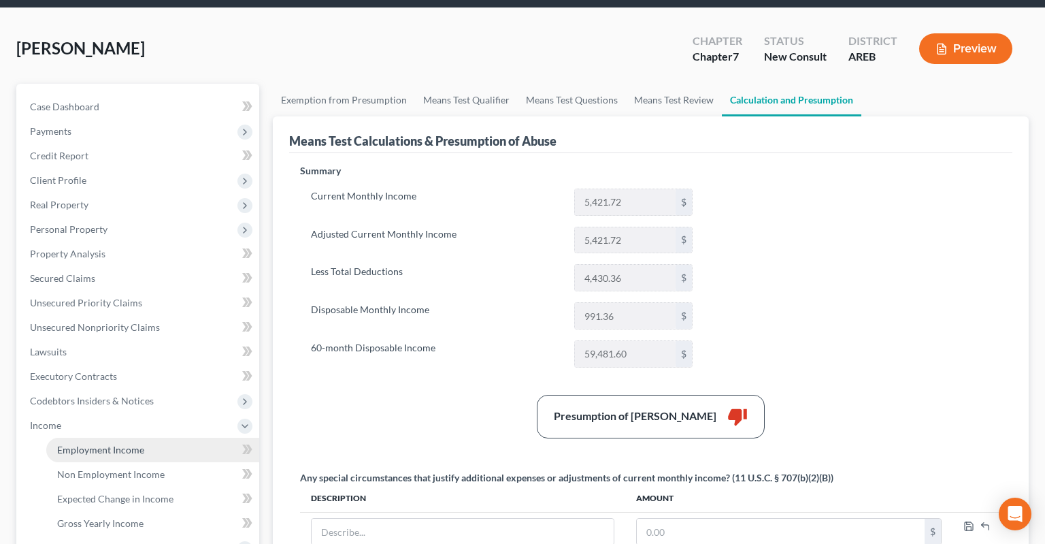
click at [143, 437] on link "Employment Income" at bounding box center [152, 449] width 213 height 24
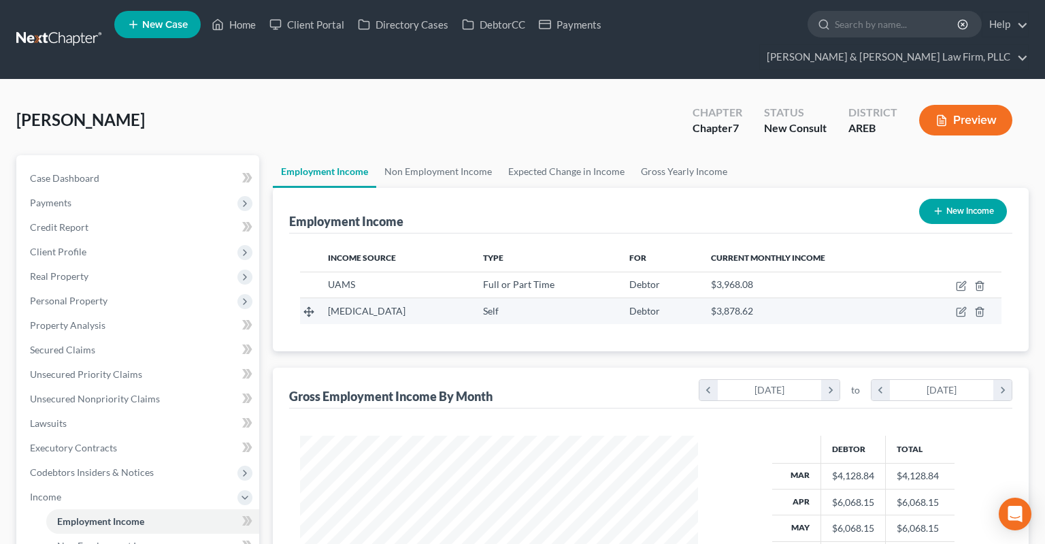
scroll to position [243, 425]
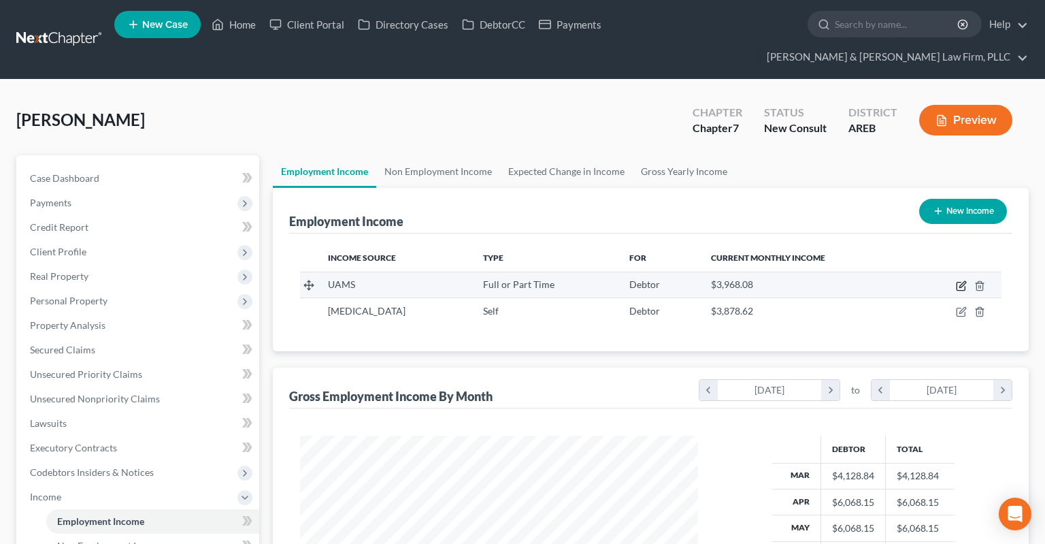
click at [959, 280] on icon "button" at bounding box center [961, 285] width 11 height 11
select select "0"
select select "2"
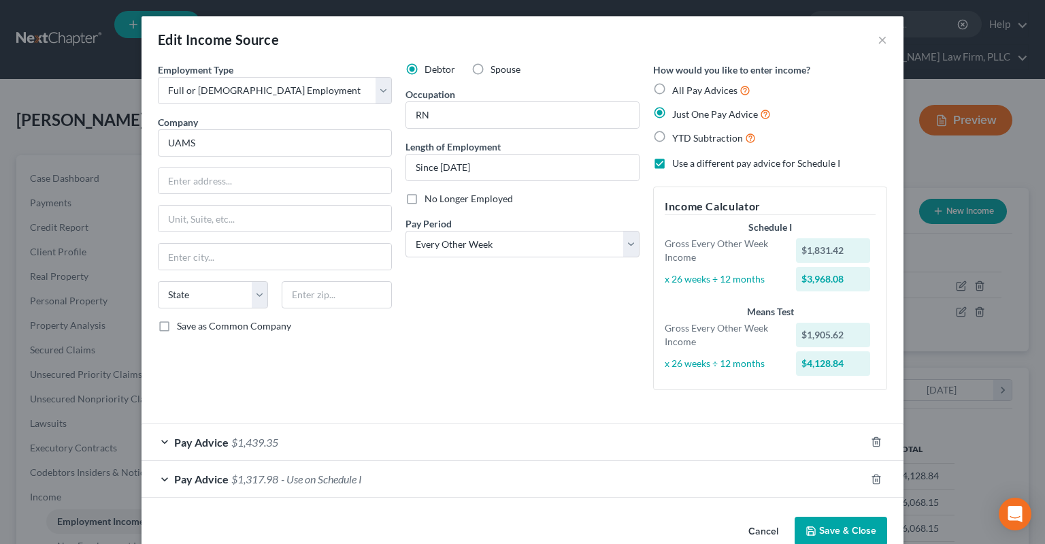
click at [482, 198] on span "No Longer Employed" at bounding box center [469, 199] width 88 height 12
click at [439, 198] on input "No Longer Employed" at bounding box center [434, 196] width 9 height 9
checkbox input "true"
click at [879, 481] on icon "button" at bounding box center [876, 478] width 6 height 9
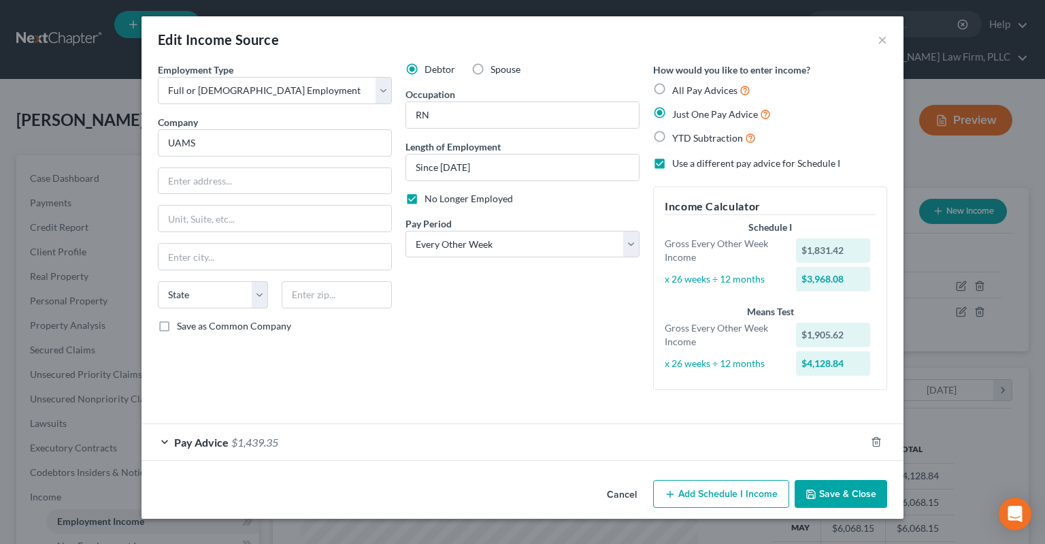
click at [604, 384] on div "Debtor Spouse Occupation RN Length of Employment Since [DATE] No Longer Employe…" at bounding box center [523, 232] width 248 height 338
drag, startPoint x: 857, startPoint y: 493, endPoint x: 850, endPoint y: 483, distance: 11.7
click at [856, 493] on button "Save & Close" at bounding box center [841, 494] width 93 height 29
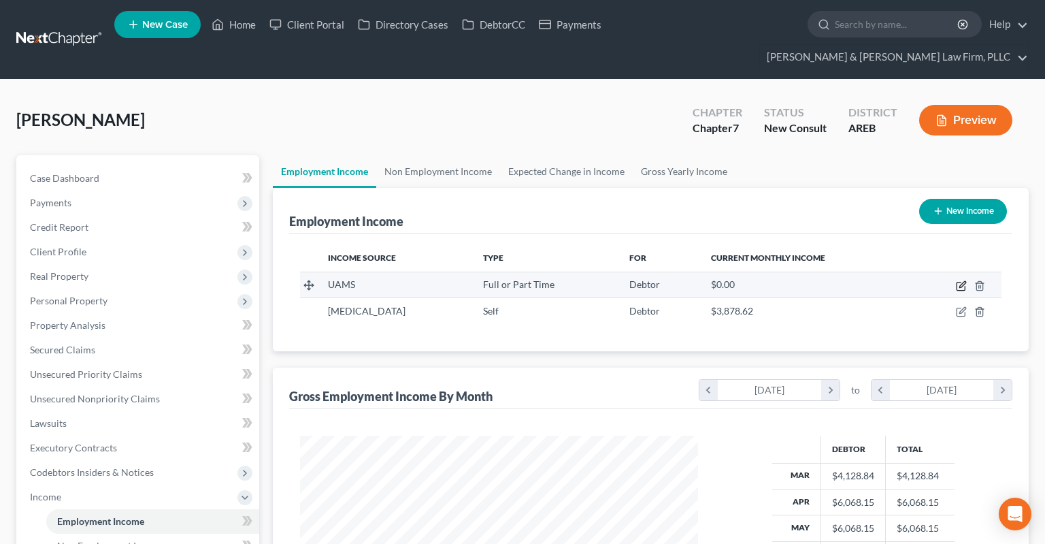
click at [962, 280] on icon "button" at bounding box center [961, 285] width 11 height 11
select select "0"
select select "2"
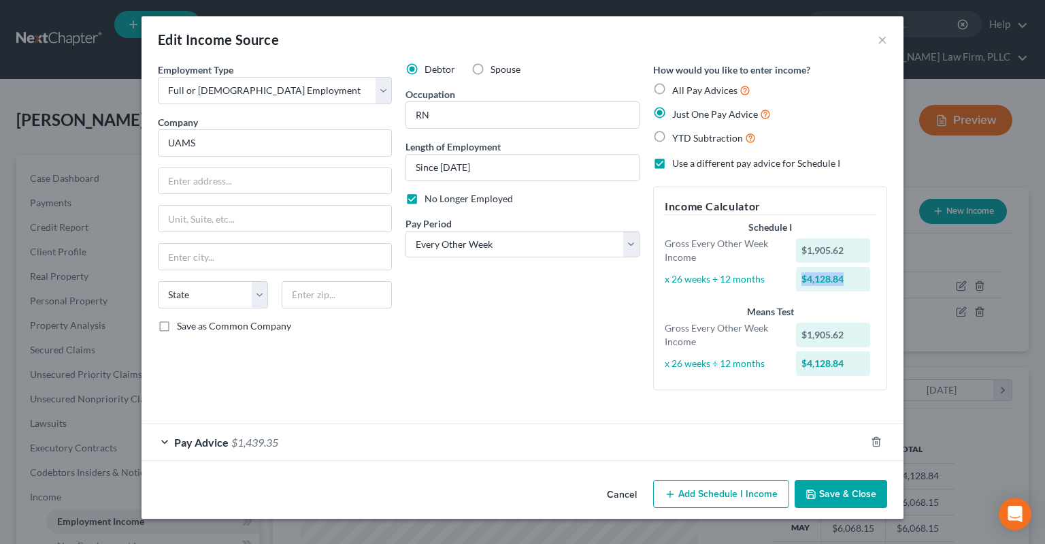
drag, startPoint x: 799, startPoint y: 279, endPoint x: 858, endPoint y: 273, distance: 59.5
click at [858, 273] on div "$4,128.84" at bounding box center [833, 279] width 75 height 24
copy div "$4,128.84"
drag, startPoint x: 632, startPoint y: 495, endPoint x: 796, endPoint y: 346, distance: 221.6
click at [785, 342] on div "Edit Income Source × Employment Type * Select Full or [DEMOGRAPHIC_DATA] Employ…" at bounding box center [523, 267] width 762 height 502
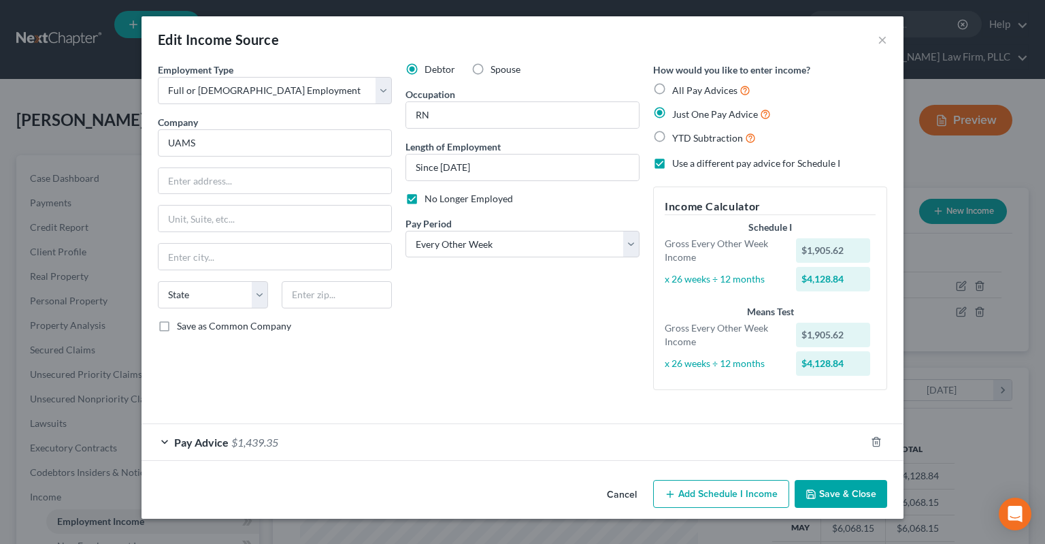
click at [796, 366] on div "$4,128.84" at bounding box center [836, 363] width 94 height 24
drag, startPoint x: 799, startPoint y: 364, endPoint x: 858, endPoint y: 357, distance: 59.7
click at [858, 357] on div "$4,128.84" at bounding box center [833, 363] width 75 height 24
copy div "$4,128.84"
click at [625, 492] on button "Cancel" at bounding box center [622, 494] width 52 height 27
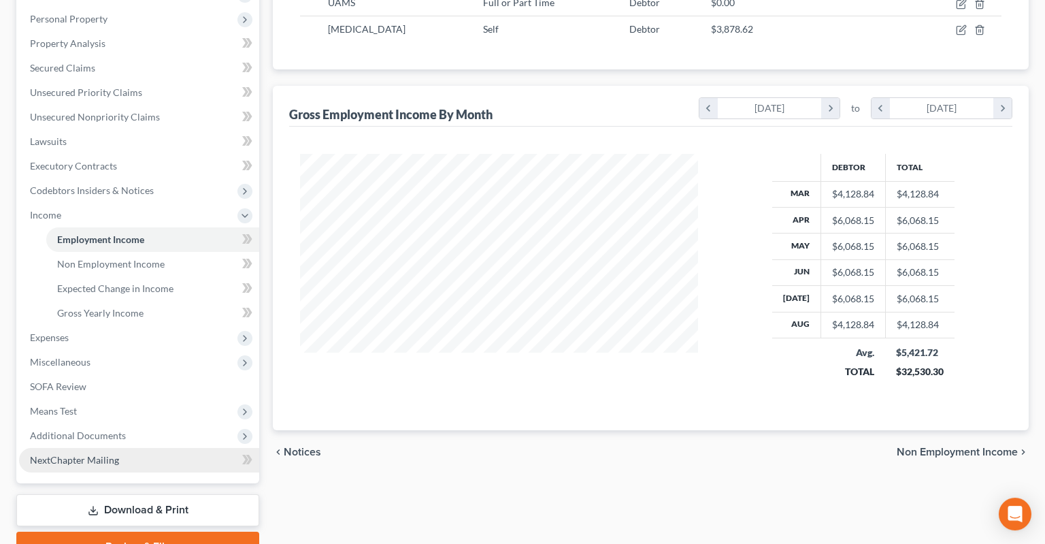
scroll to position [325, 0]
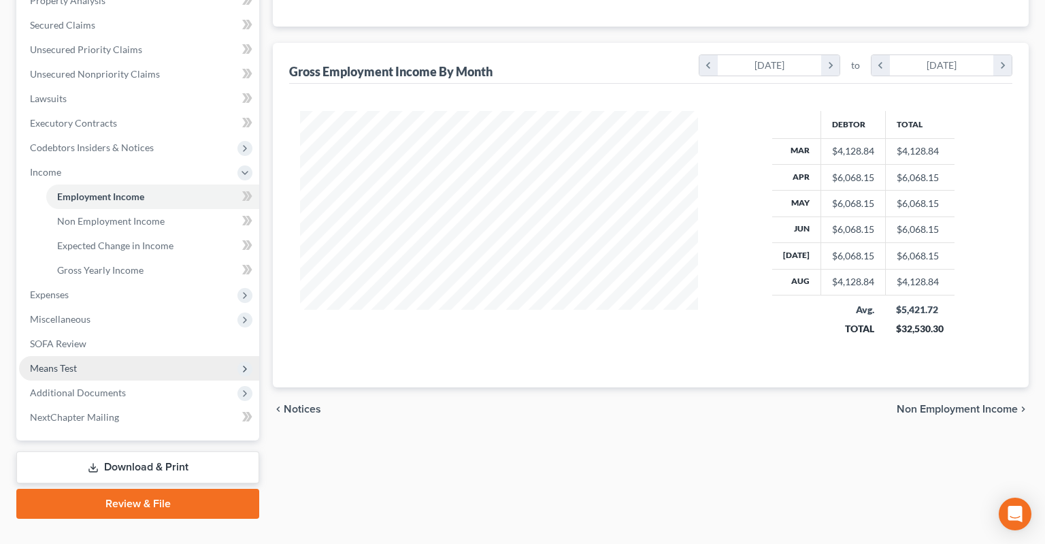
click at [124, 356] on span "Means Test" at bounding box center [139, 368] width 240 height 24
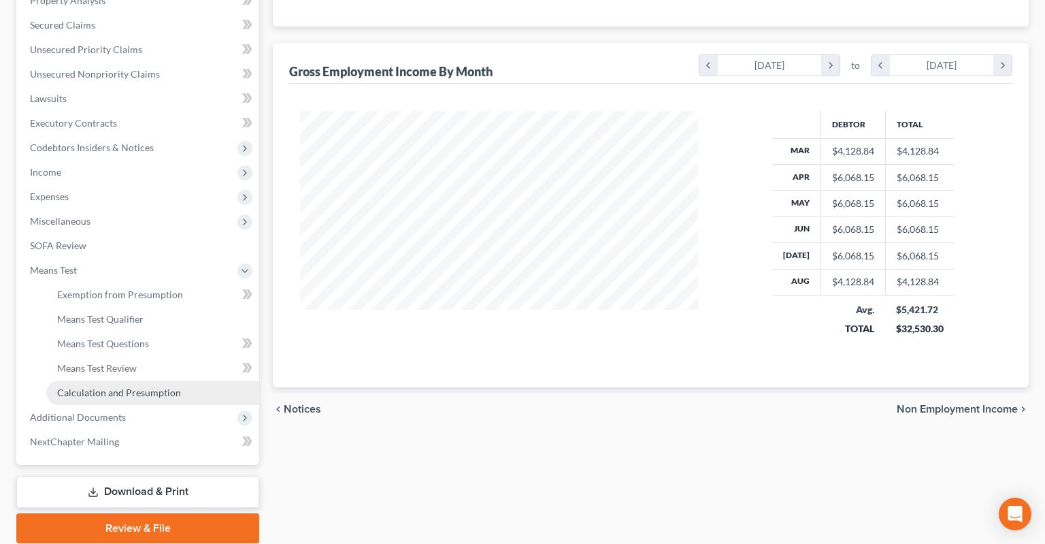
click at [176, 386] on span "Calculation and Presumption" at bounding box center [119, 392] width 124 height 12
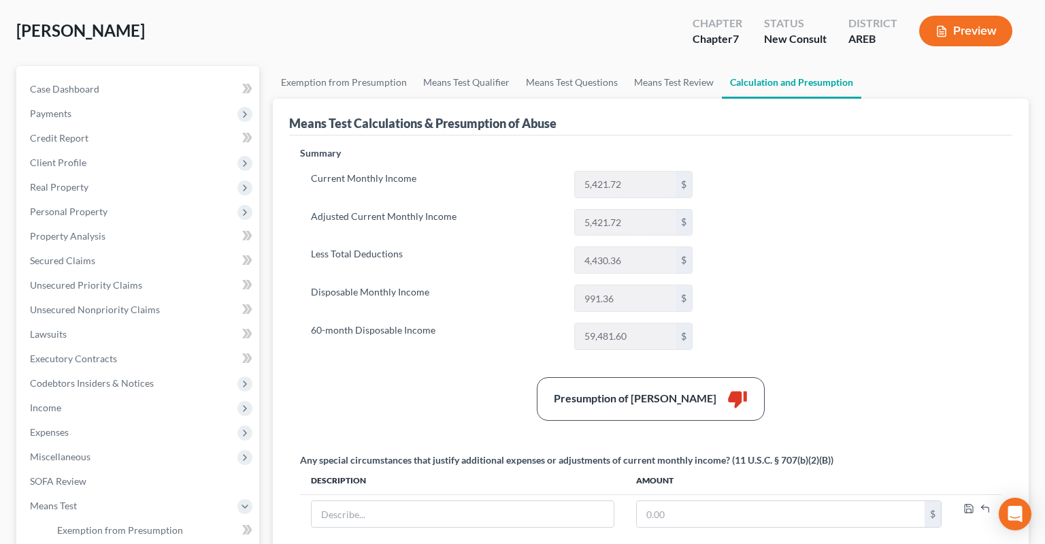
scroll to position [144, 0]
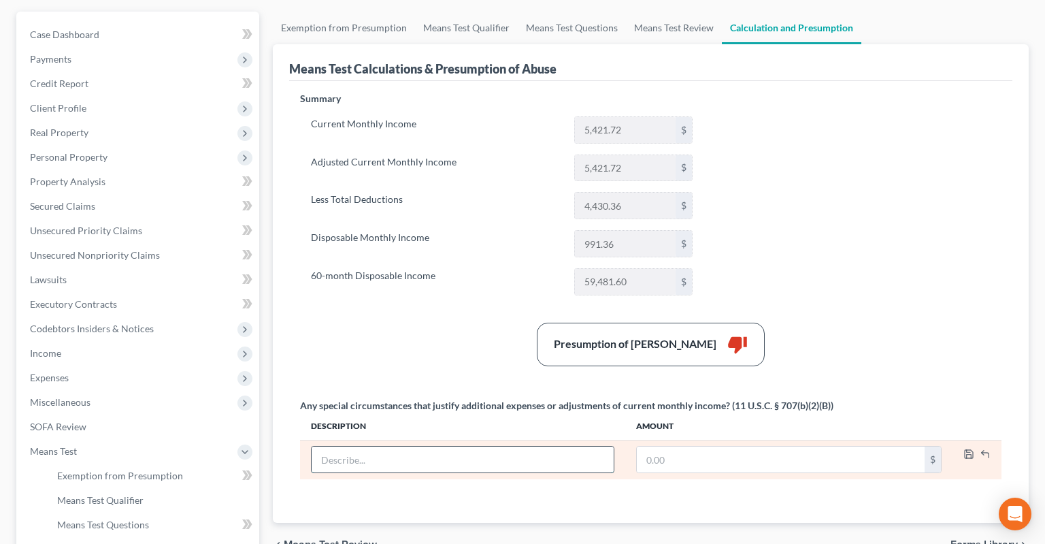
drag, startPoint x: 497, startPoint y: 431, endPoint x: 496, endPoint y: 444, distance: 12.9
click at [497, 446] on input "text" at bounding box center [463, 459] width 302 height 26
type input "Quit second job with UAMS"
paste input "$4,128.84"
type input "4,128.84"
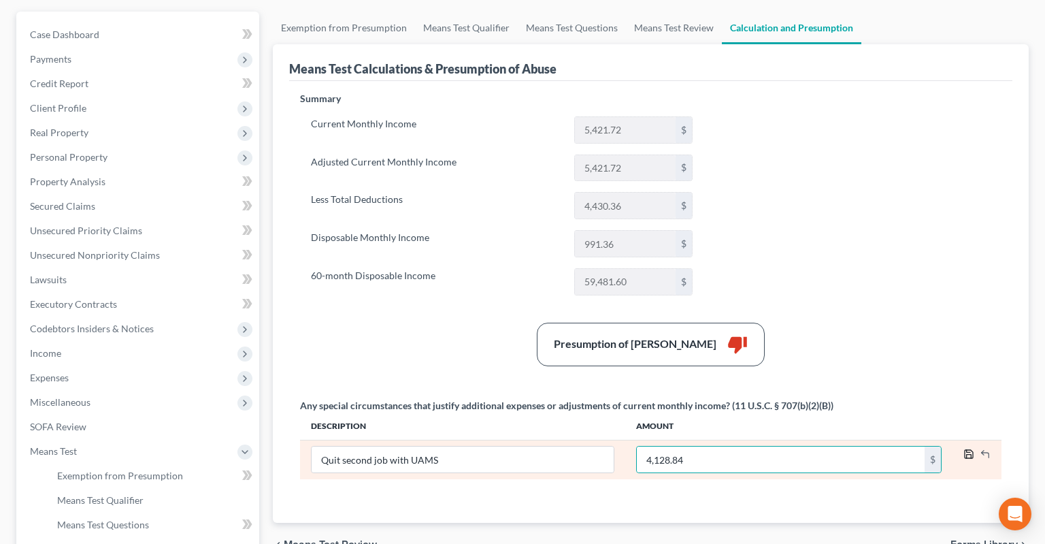
click at [968, 448] on icon "button" at bounding box center [968, 453] width 11 height 11
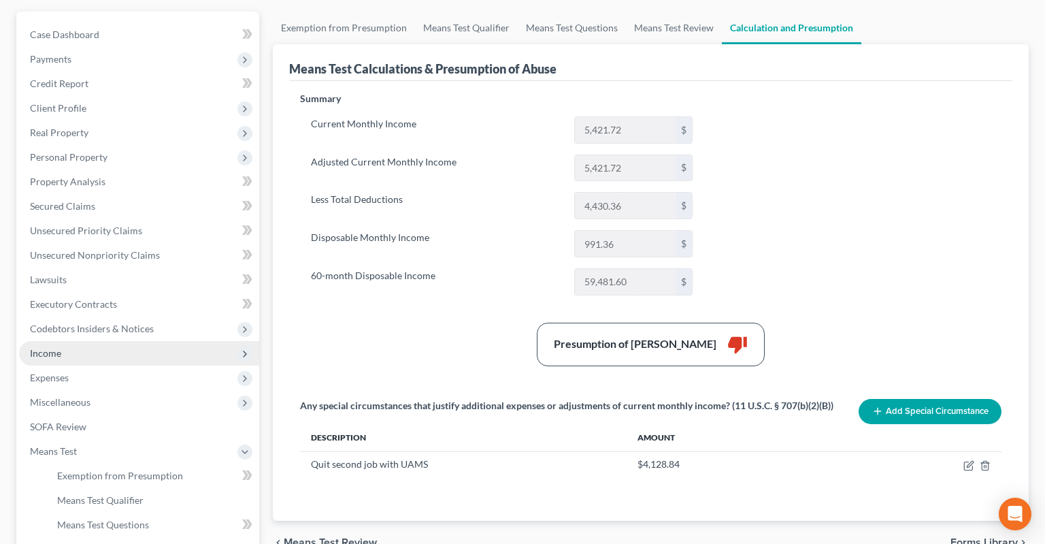
click at [127, 341] on span "Income" at bounding box center [139, 353] width 240 height 24
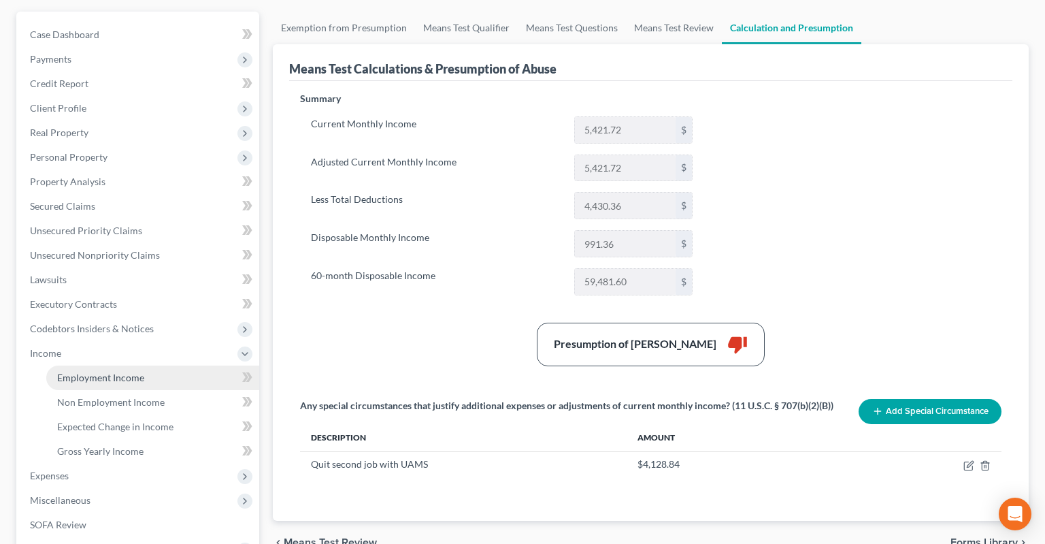
click at [131, 371] on span "Employment Income" at bounding box center [100, 377] width 87 height 12
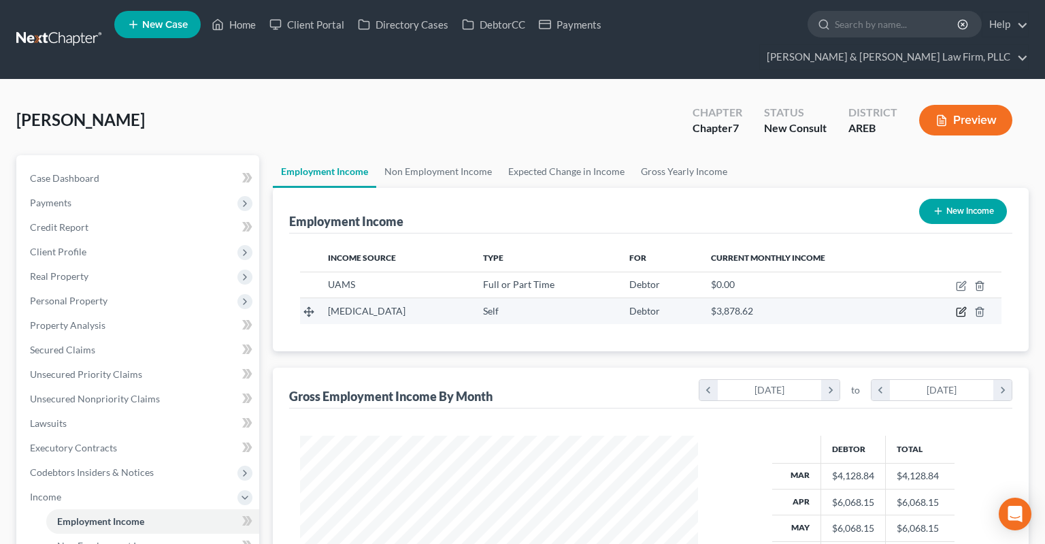
click at [965, 306] on icon "button" at bounding box center [961, 311] width 11 height 11
select select "1"
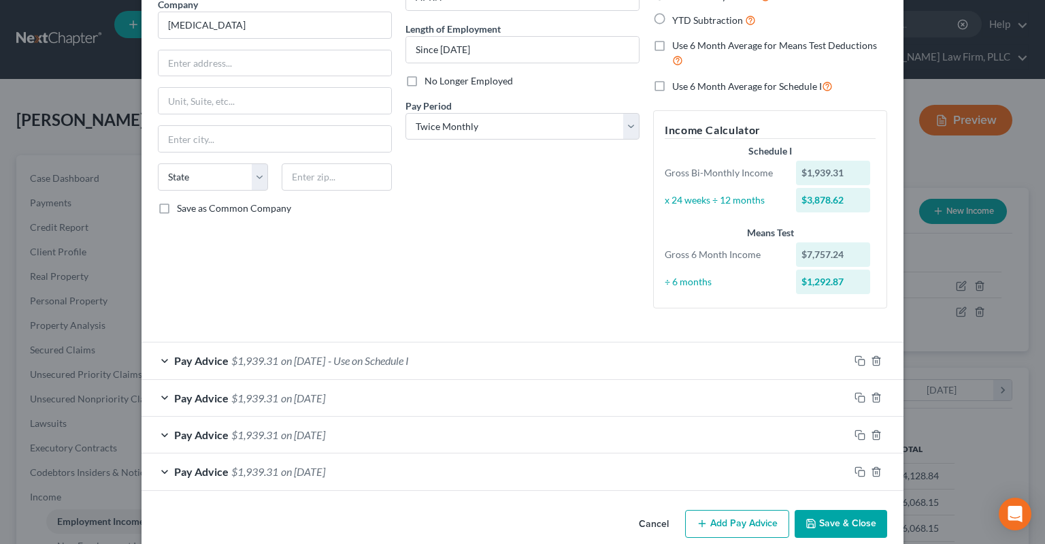
scroll to position [137, 0]
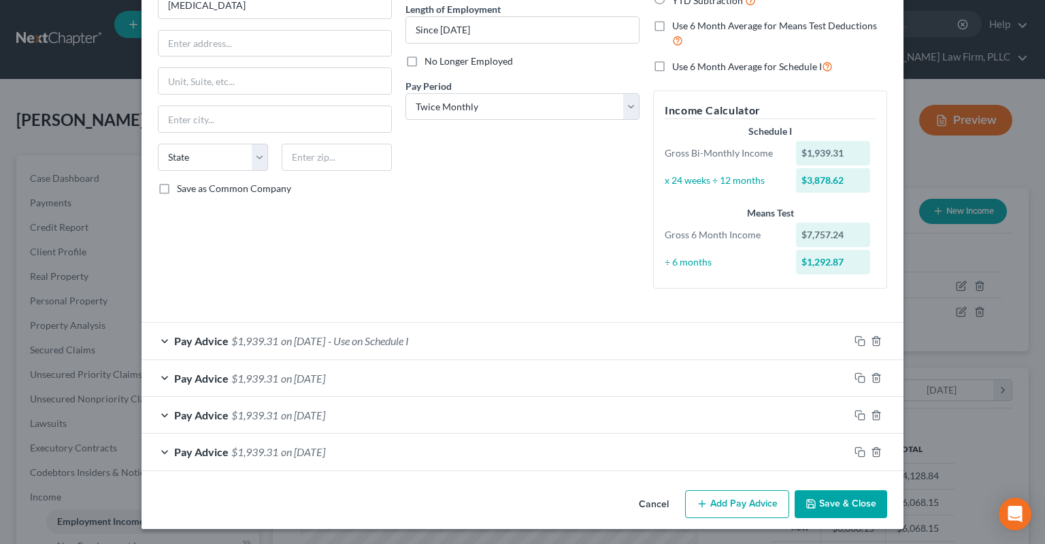
click at [671, 499] on button "Cancel" at bounding box center [654, 504] width 52 height 27
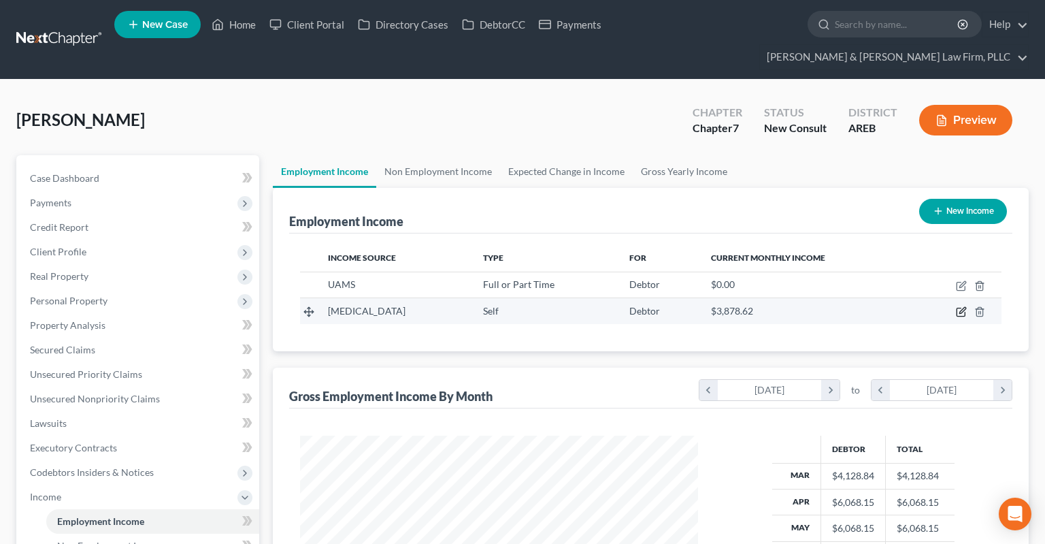
click at [958, 306] on icon "button" at bounding box center [961, 311] width 11 height 11
select select "1"
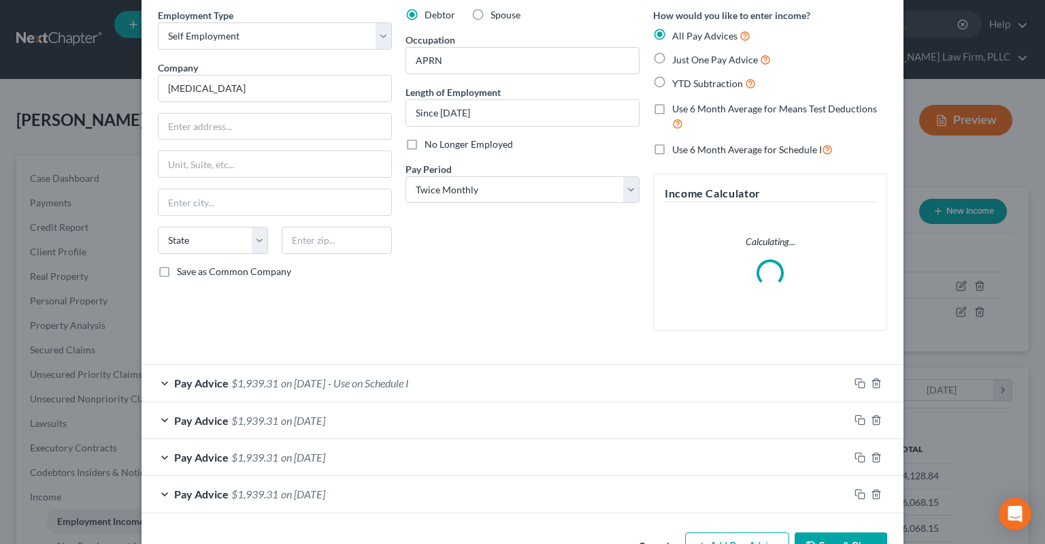
scroll to position [97, 0]
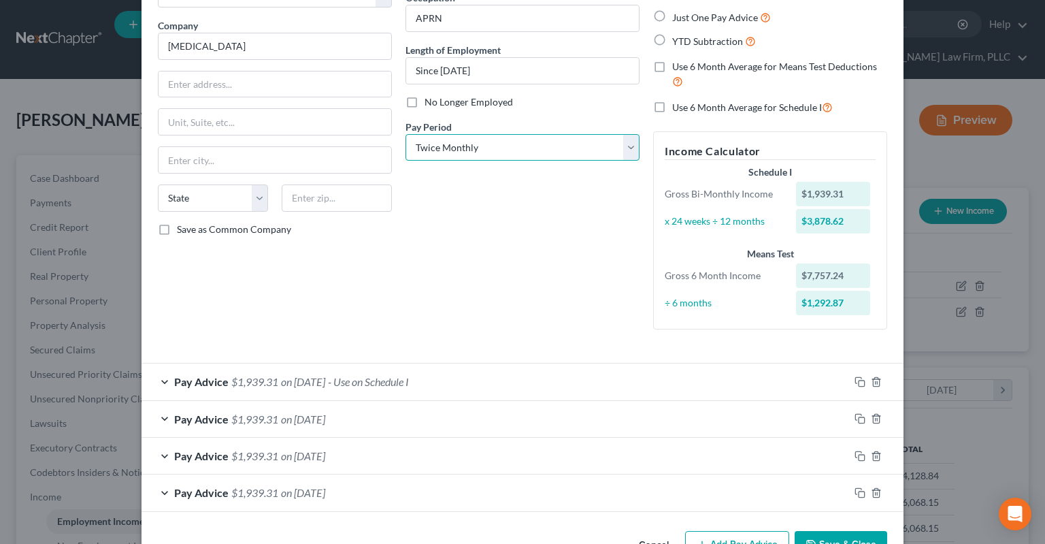
select select "0"
click option "Monthly" at bounding box center [0, 0] width 0 height 0
click at [394, 380] on span "- Use on Schedule I" at bounding box center [368, 381] width 81 height 13
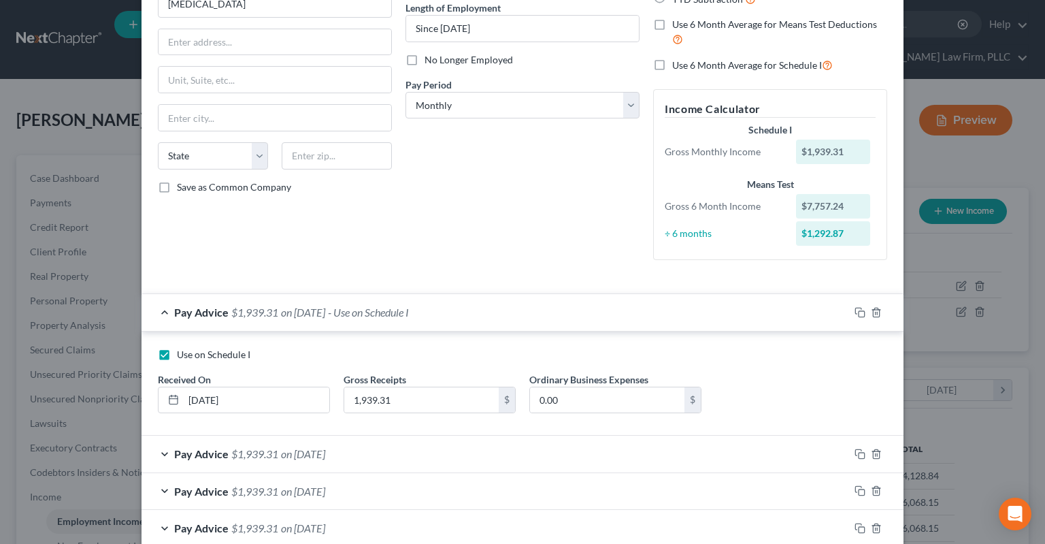
scroll to position [214, 0]
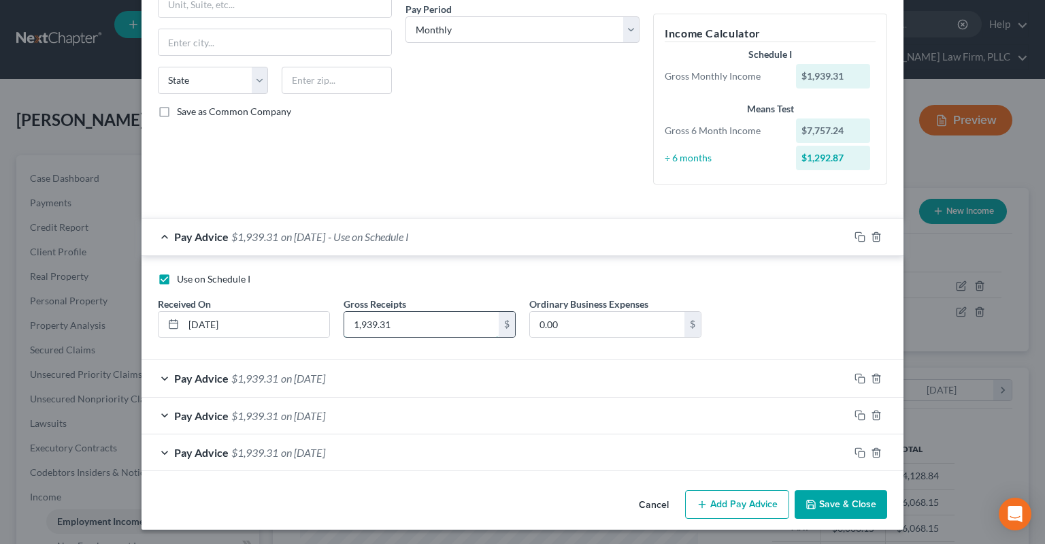
click at [448, 325] on input "1,939.31" at bounding box center [421, 325] width 154 height 26
type input "2,142.53"
click at [453, 366] on div "Pay Advice $1,939.31 on [DATE]" at bounding box center [496, 378] width 708 height 36
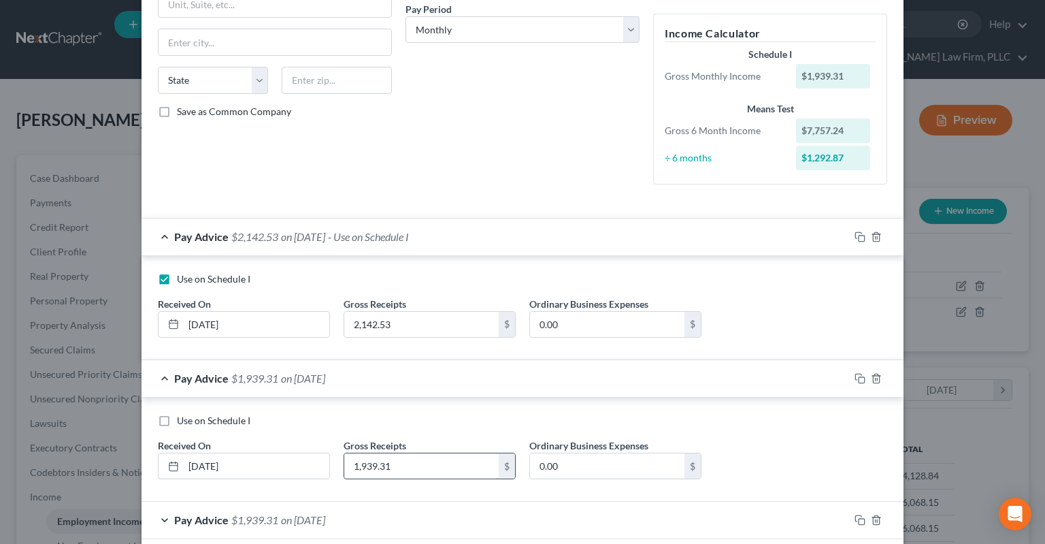
click at [450, 465] on input "1,939.31" at bounding box center [421, 466] width 154 height 26
drag, startPoint x: 407, startPoint y: 322, endPoint x: 347, endPoint y: 322, distance: 59.9
click at [347, 322] on input "2,142.53" at bounding box center [421, 325] width 154 height 26
click at [346, 325] on input "2,142.53" at bounding box center [421, 325] width 154 height 26
click at [344, 326] on input "2,142.53" at bounding box center [421, 325] width 154 height 26
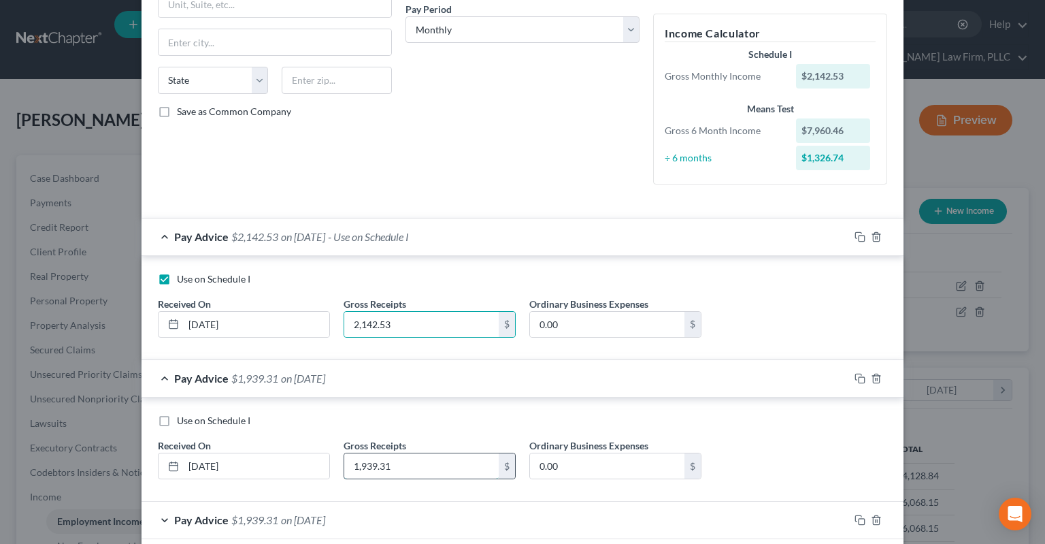
click at [472, 463] on input "1,939.31" at bounding box center [421, 466] width 154 height 26
paste input "2,142.53"
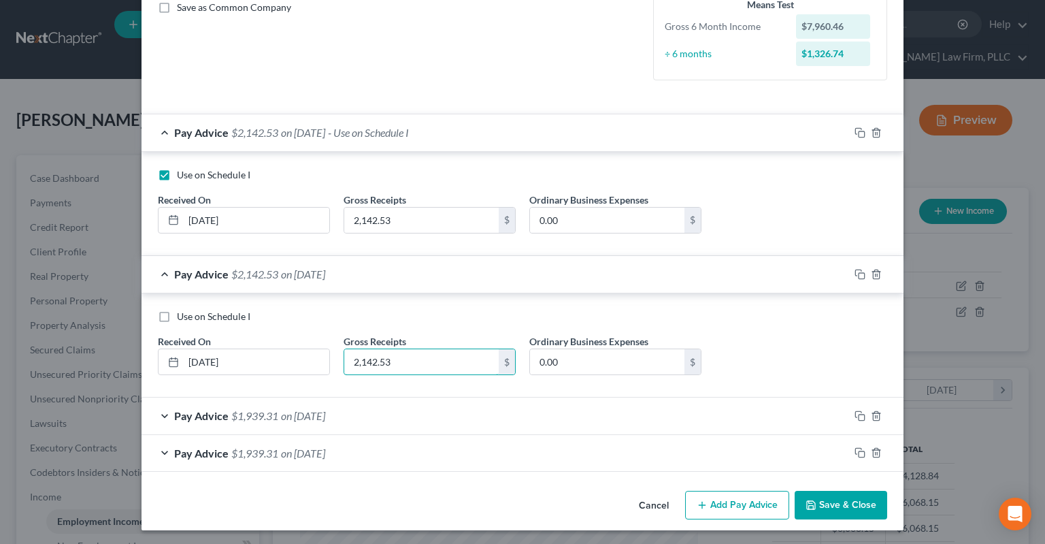
type input "2,142.53"
click at [440, 412] on div "Pay Advice $1,939.31 on [DATE]" at bounding box center [496, 415] width 708 height 36
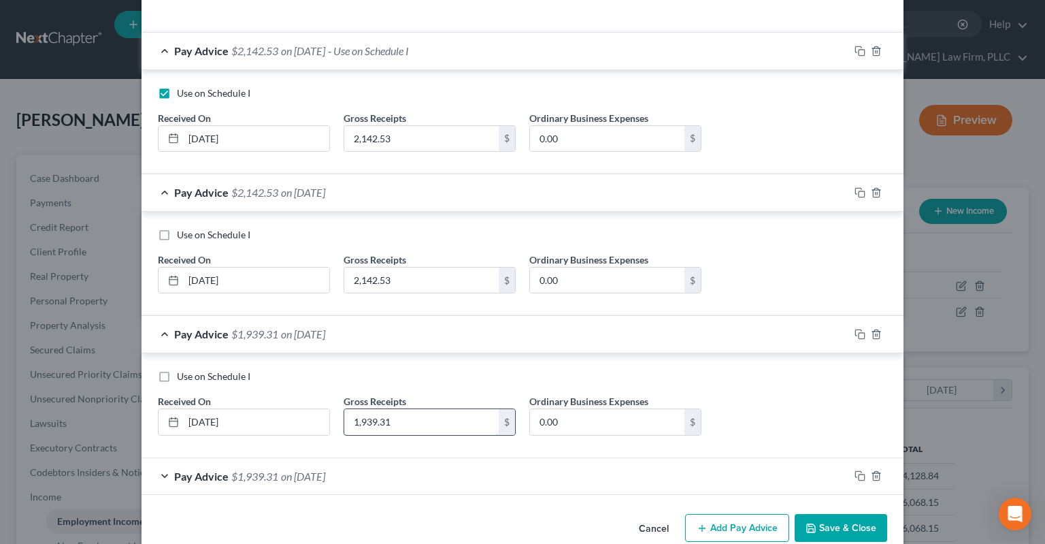
scroll to position [423, 0]
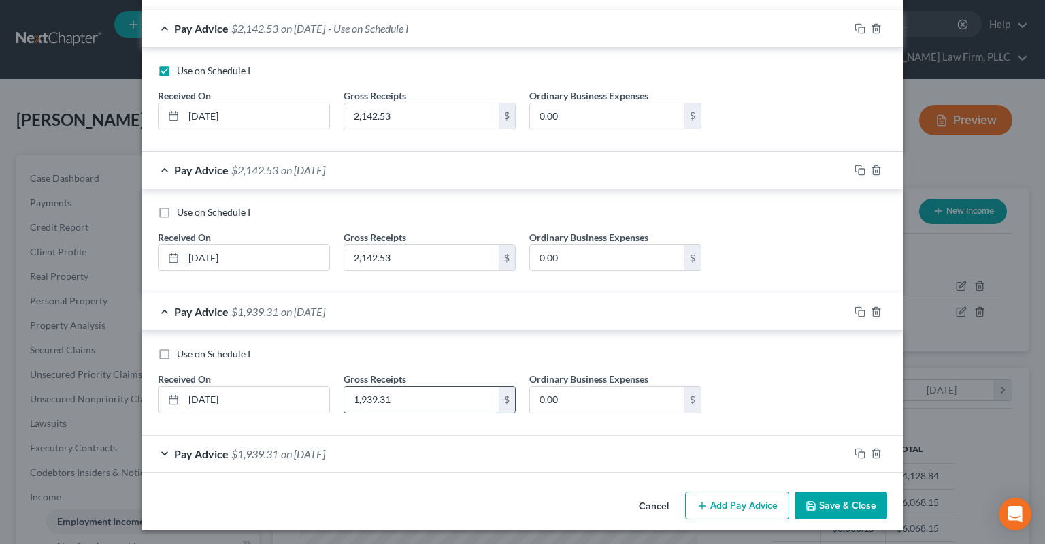
click at [453, 397] on input "1,939.31" at bounding box center [421, 399] width 154 height 26
paste input "2,142.53"
type input "2,142.53"
click at [439, 446] on div "Pay Advice $1,939.31 on [DATE]" at bounding box center [496, 453] width 708 height 36
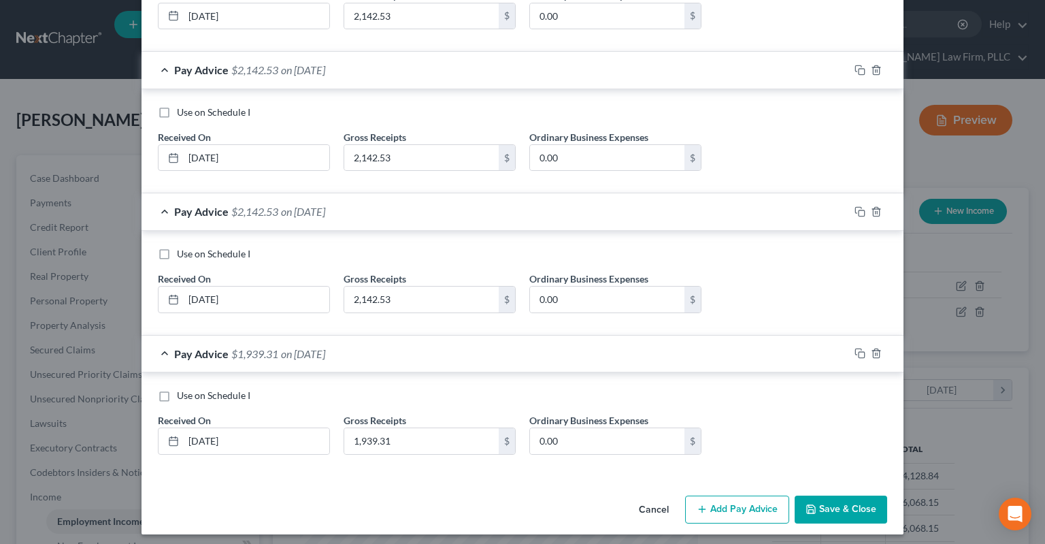
scroll to position [527, 0]
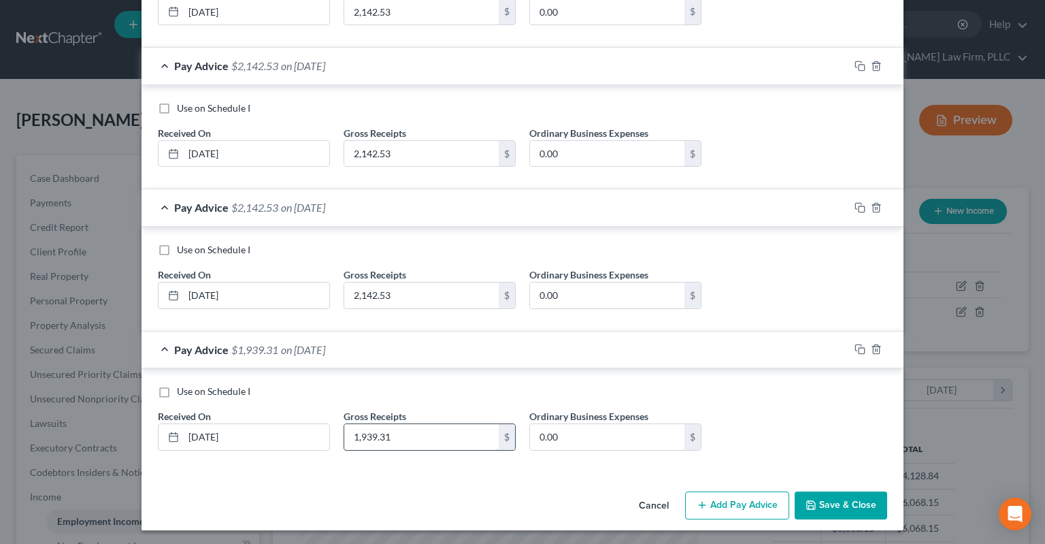
click at [442, 427] on input "1,939.31" at bounding box center [421, 437] width 154 height 26
paste input "2,142.53"
type input "2,142.53"
click at [474, 361] on div "Pay Advice $2,142.53 on [DATE]" at bounding box center [496, 349] width 708 height 36
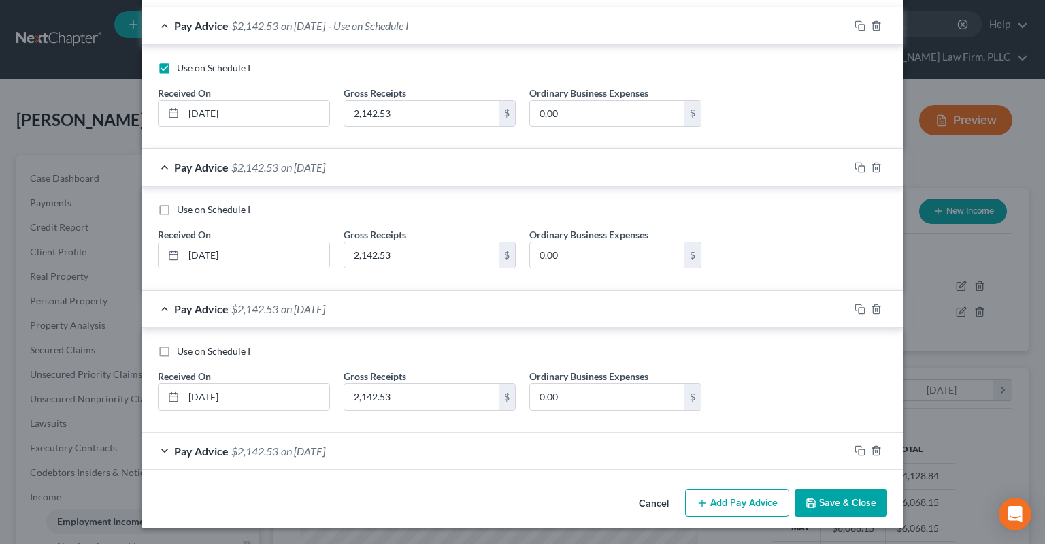
scroll to position [423, 0]
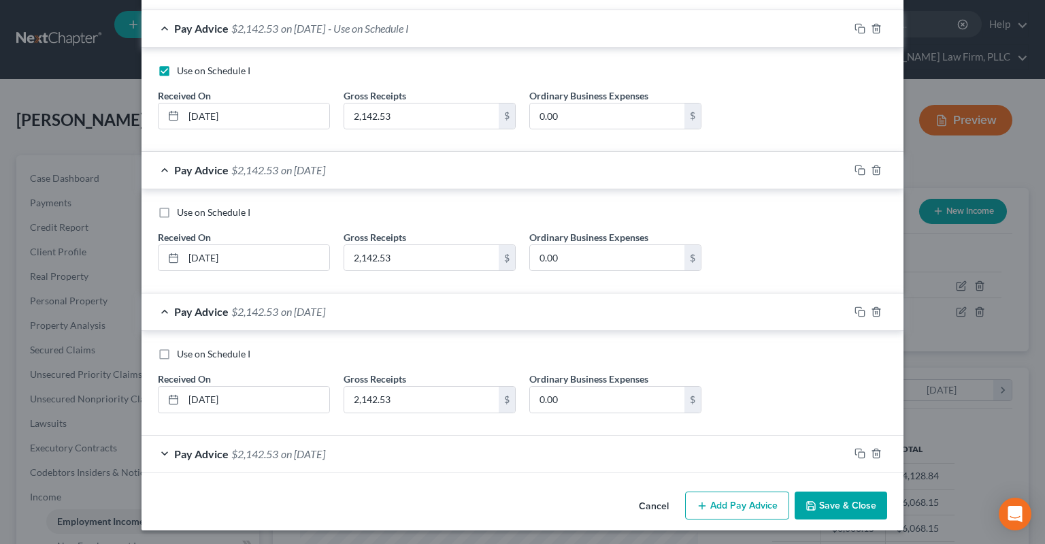
click at [325, 448] on span "on [DATE]" at bounding box center [303, 453] width 44 height 13
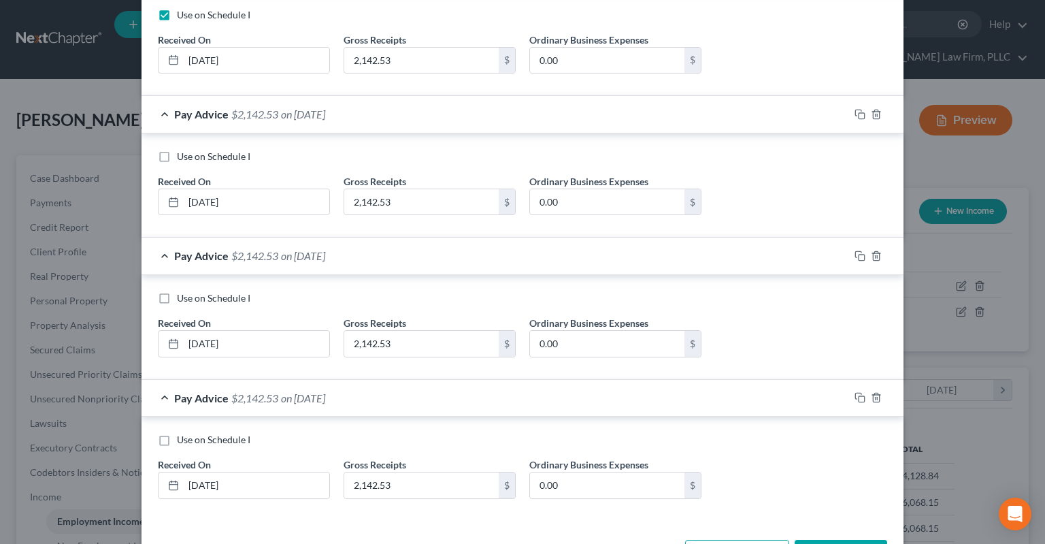
scroll to position [527, 0]
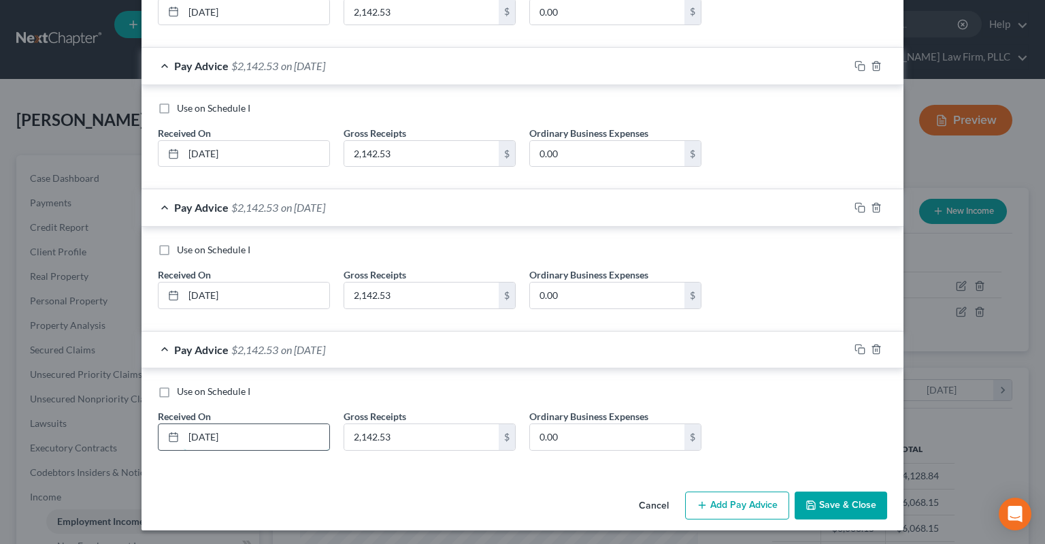
click at [214, 434] on input "[DATE]" at bounding box center [257, 437] width 146 height 26
type input "[DATE]"
click at [842, 493] on button "Save & Close" at bounding box center [841, 505] width 93 height 29
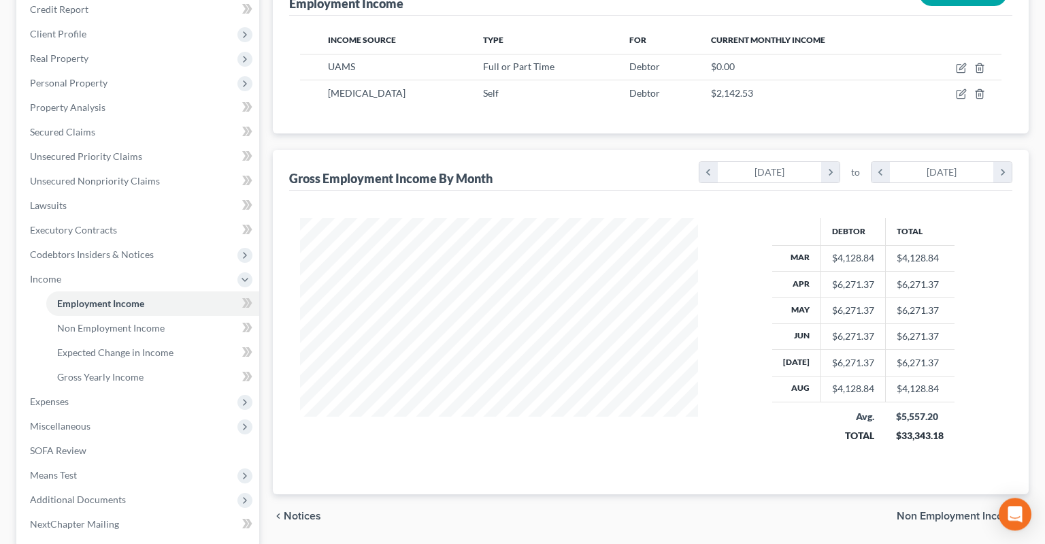
scroll to position [325, 0]
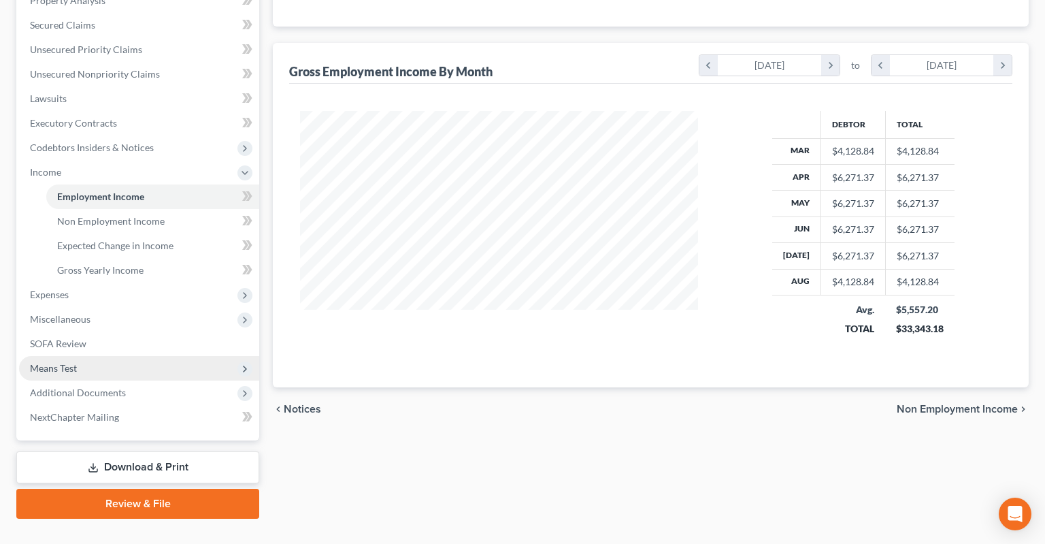
click at [136, 356] on span "Means Test" at bounding box center [139, 368] width 240 height 24
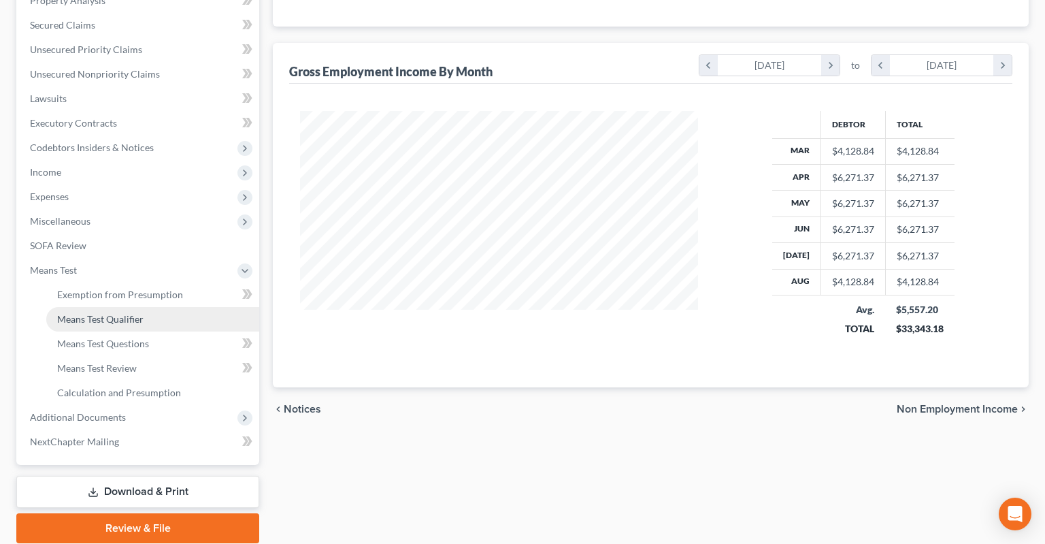
click at [146, 307] on link "Means Test Qualifier" at bounding box center [152, 319] width 213 height 24
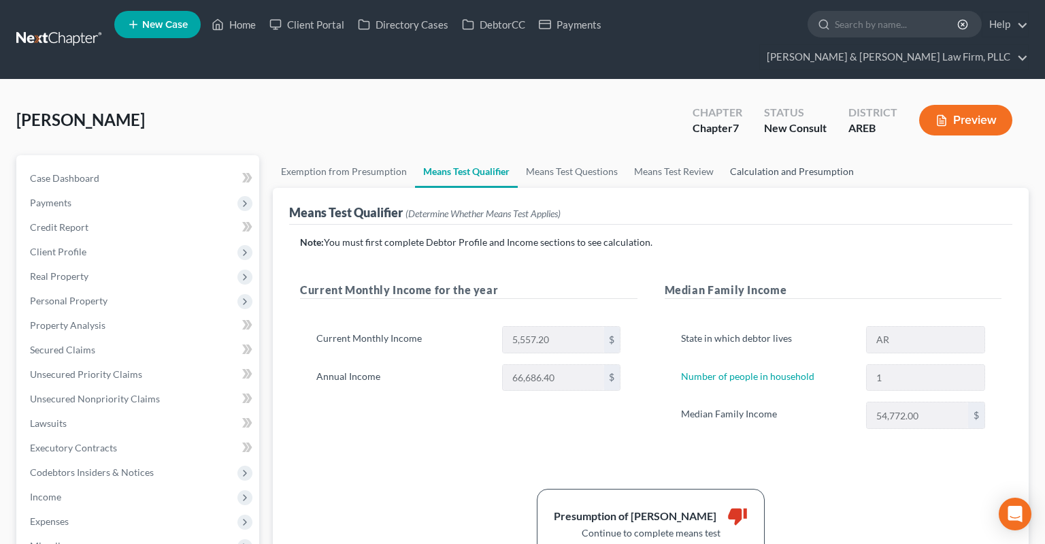
click at [792, 155] on link "Calculation and Presumption" at bounding box center [792, 171] width 140 height 33
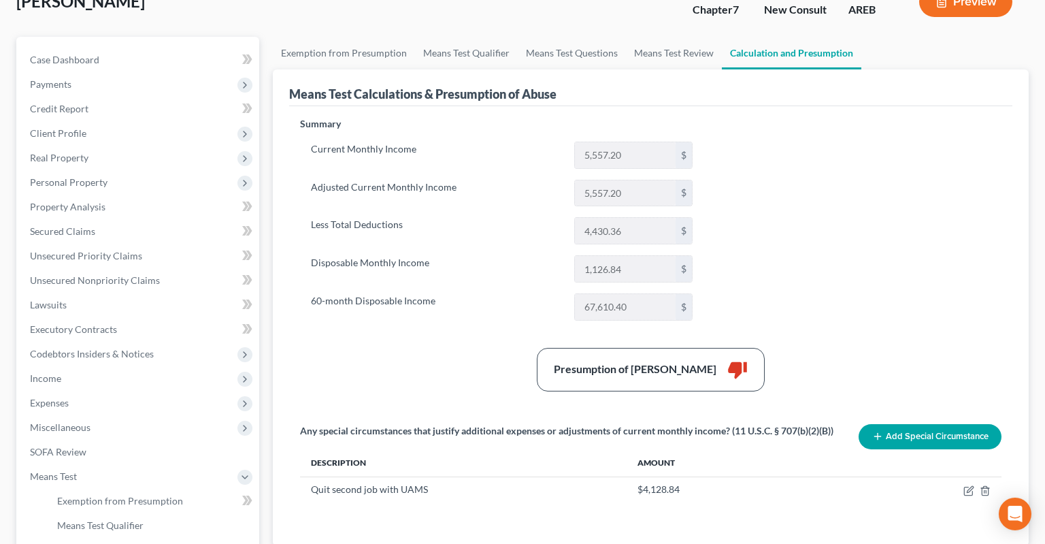
scroll to position [71, 0]
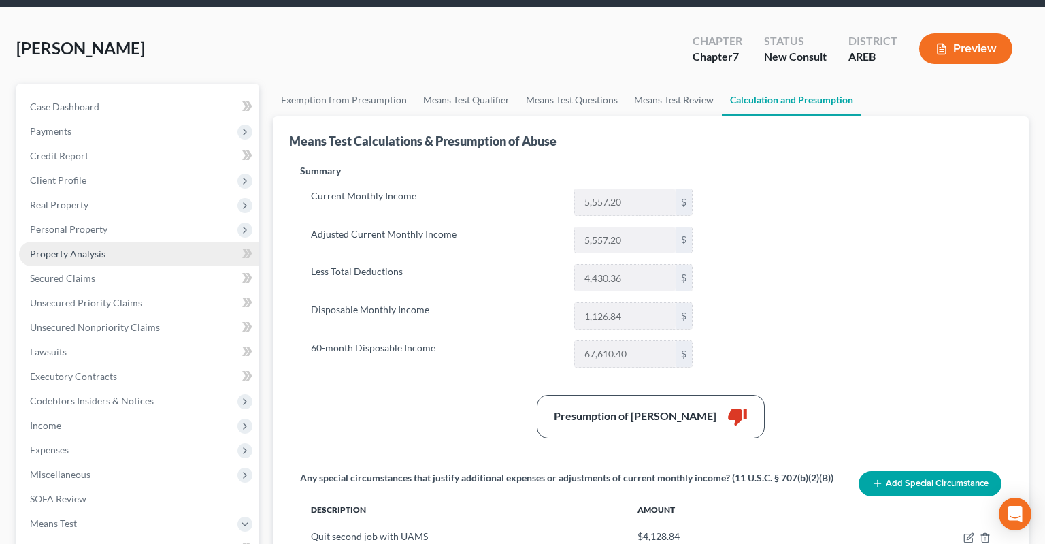
click at [118, 242] on link "Property Analysis" at bounding box center [139, 254] width 240 height 24
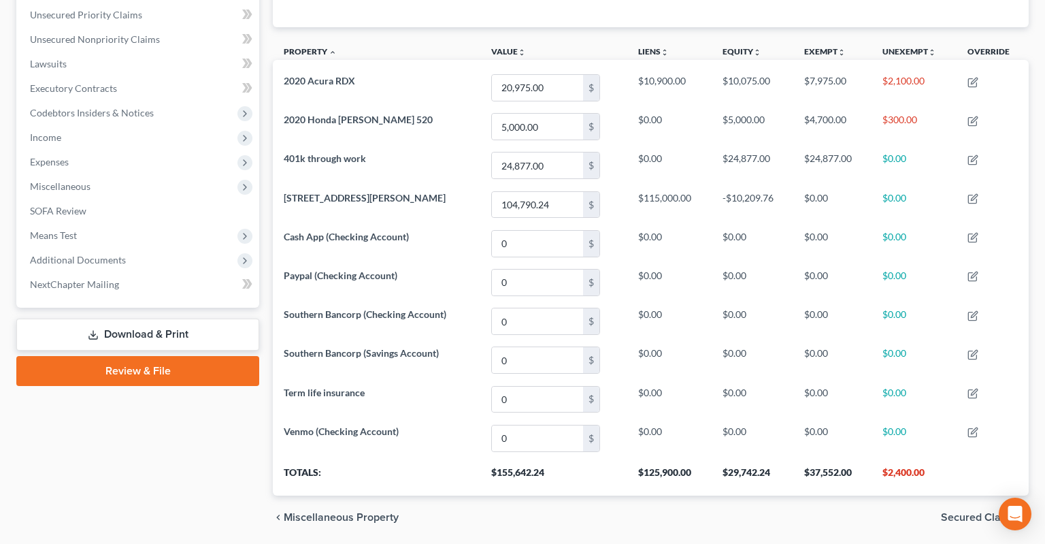
scroll to position [71, 0]
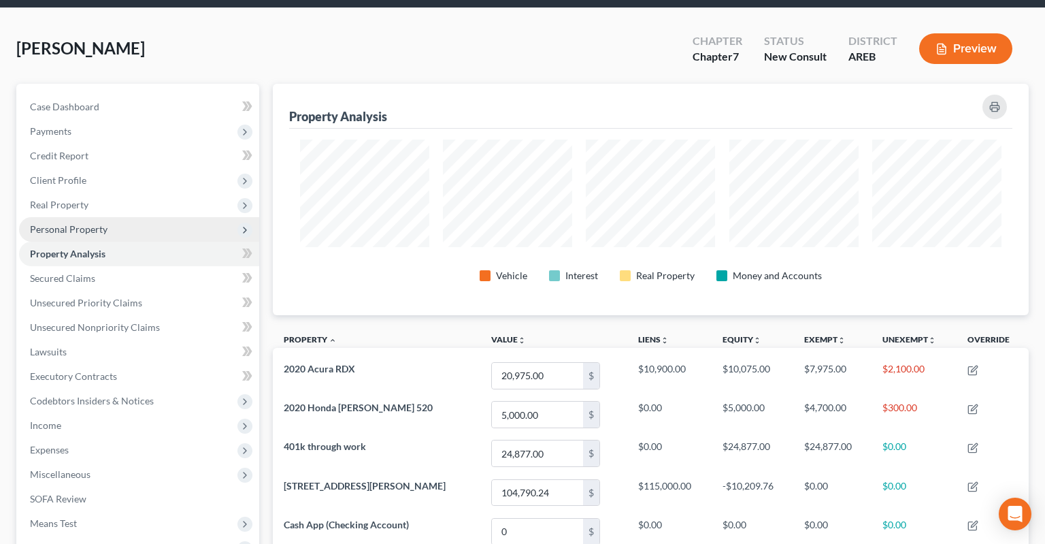
click at [152, 217] on span "Personal Property" at bounding box center [139, 229] width 240 height 24
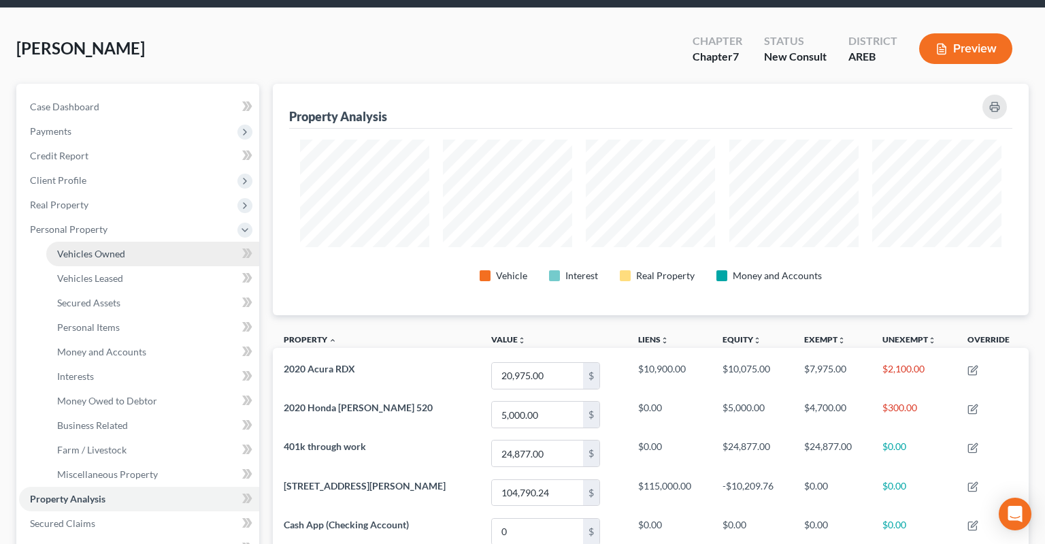
click at [140, 242] on link "Vehicles Owned" at bounding box center [152, 254] width 213 height 24
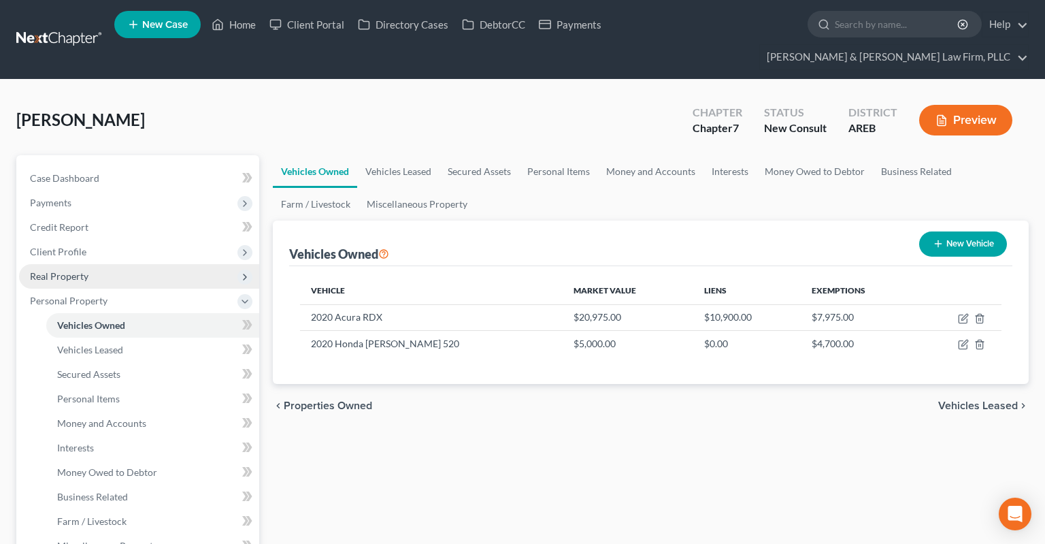
click at [116, 264] on span "Real Property" at bounding box center [139, 276] width 240 height 24
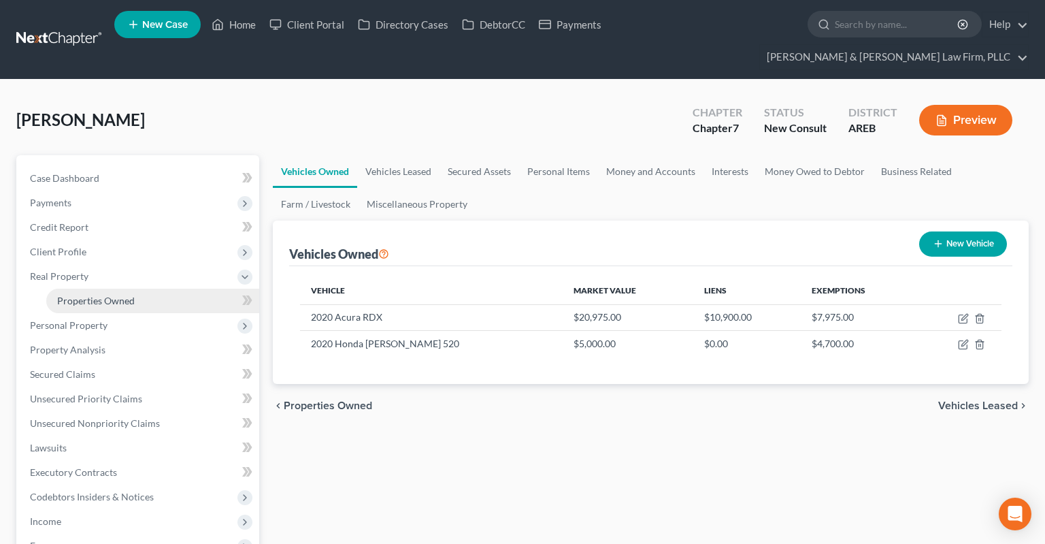
click at [121, 295] on span "Properties Owned" at bounding box center [96, 301] width 78 height 12
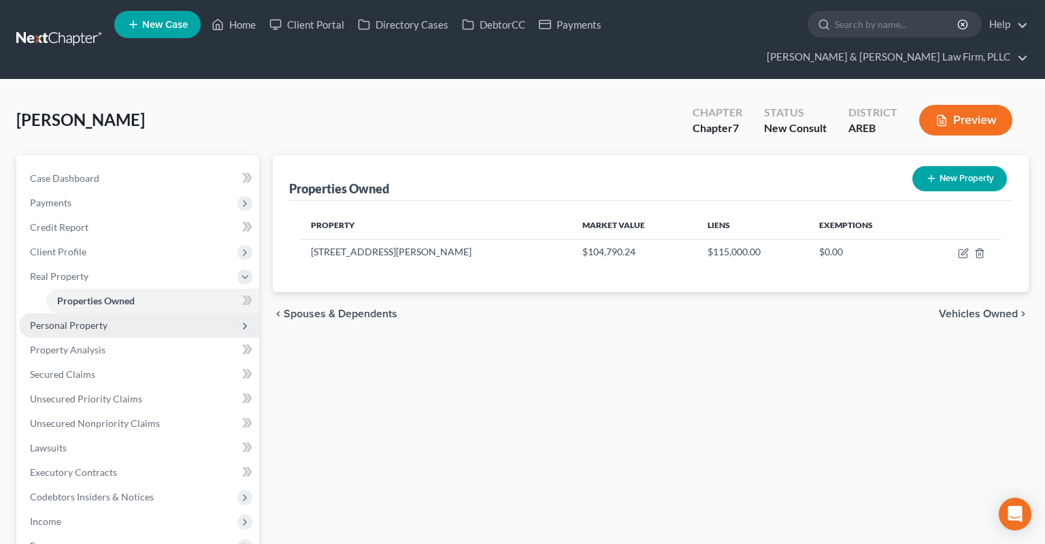
click at [105, 319] on span "Personal Property" at bounding box center [69, 325] width 78 height 12
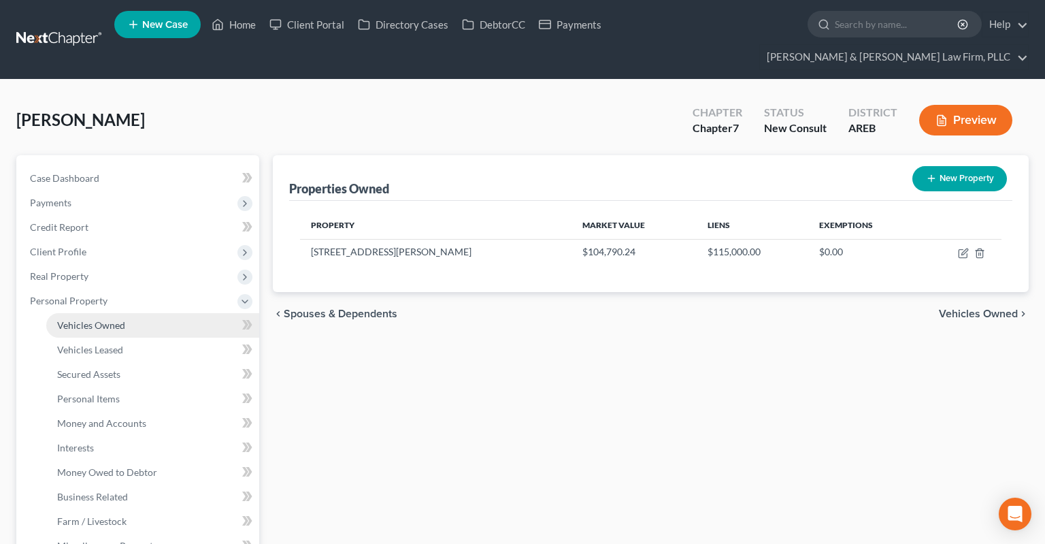
click at [131, 313] on link "Vehicles Owned" at bounding box center [152, 325] width 213 height 24
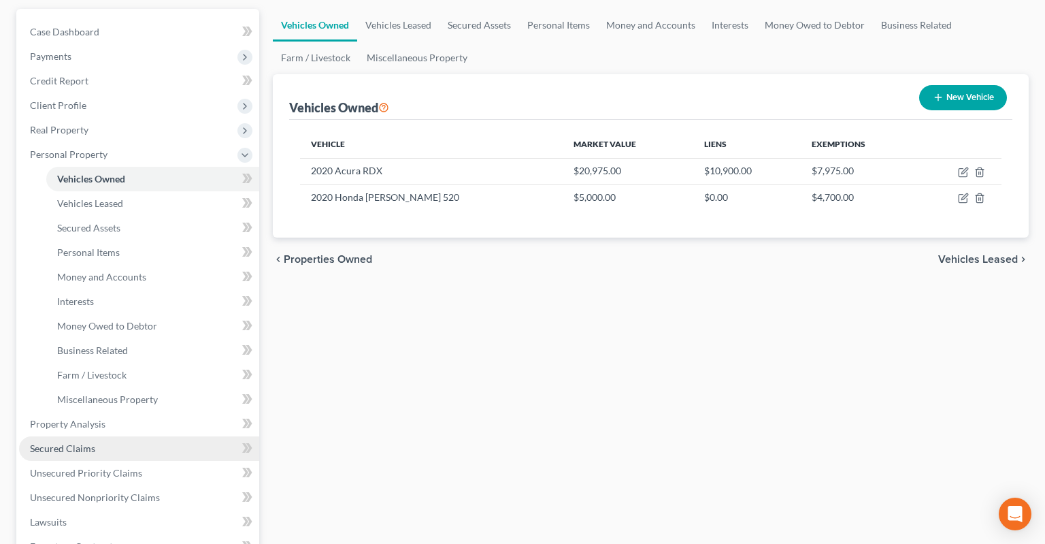
scroll to position [287, 0]
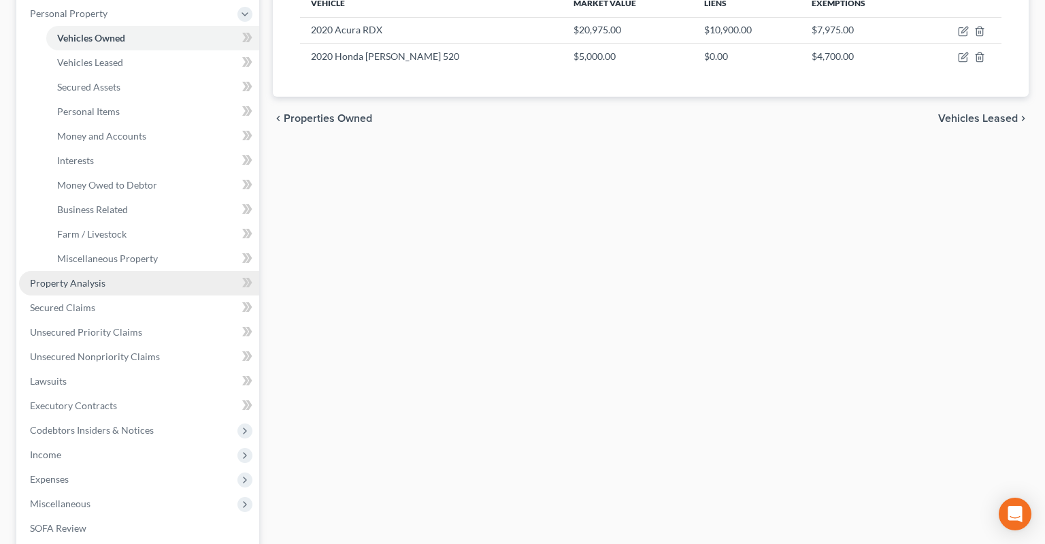
click at [125, 271] on link "Property Analysis" at bounding box center [139, 283] width 240 height 24
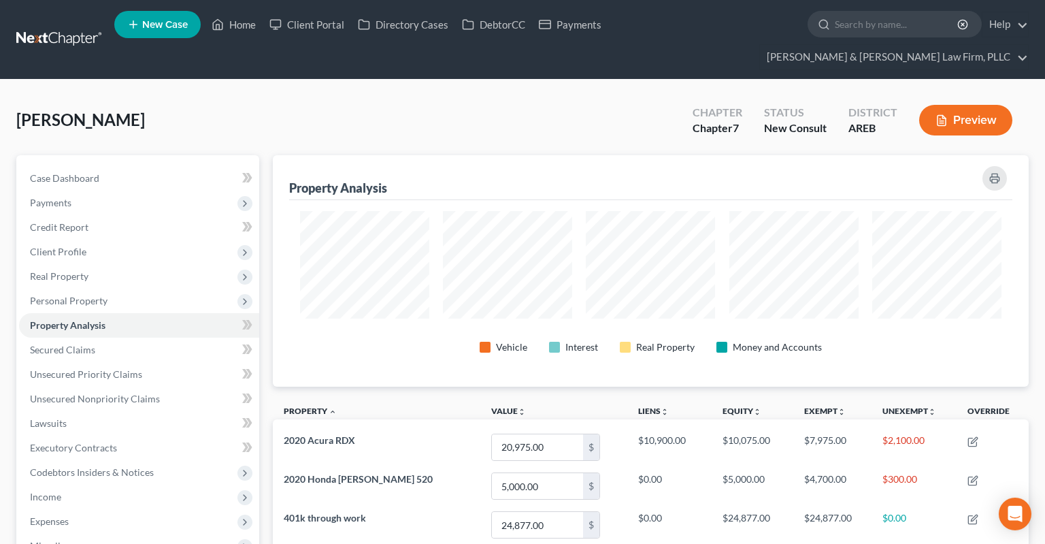
scroll to position [231, 756]
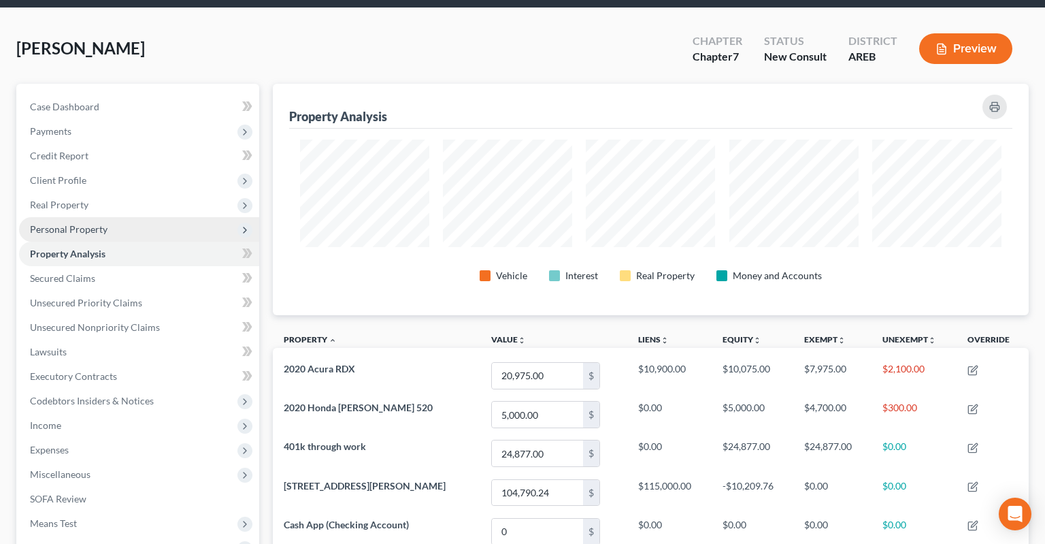
click at [171, 217] on span "Personal Property" at bounding box center [139, 229] width 240 height 24
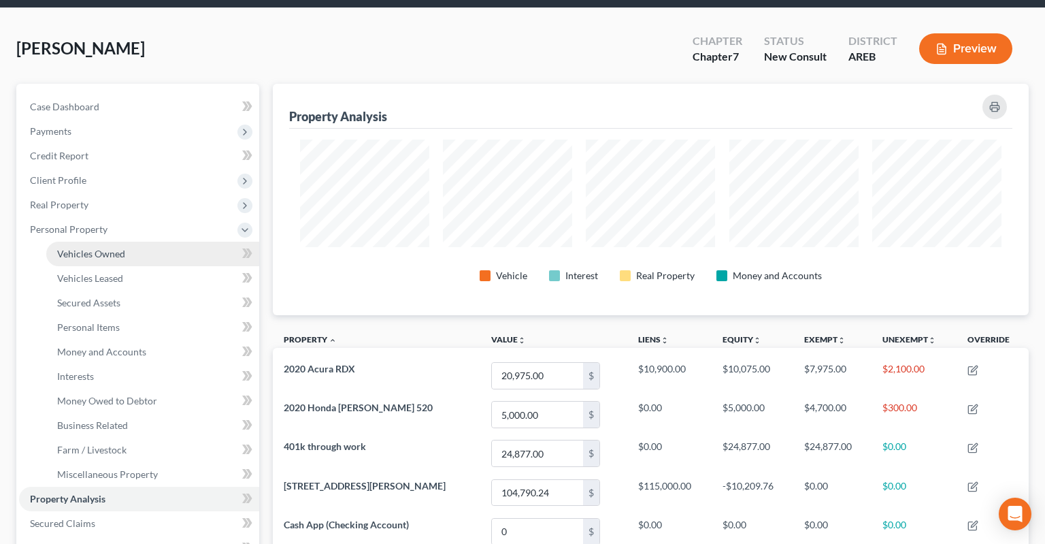
click at [164, 242] on link "Vehicles Owned" at bounding box center [152, 254] width 213 height 24
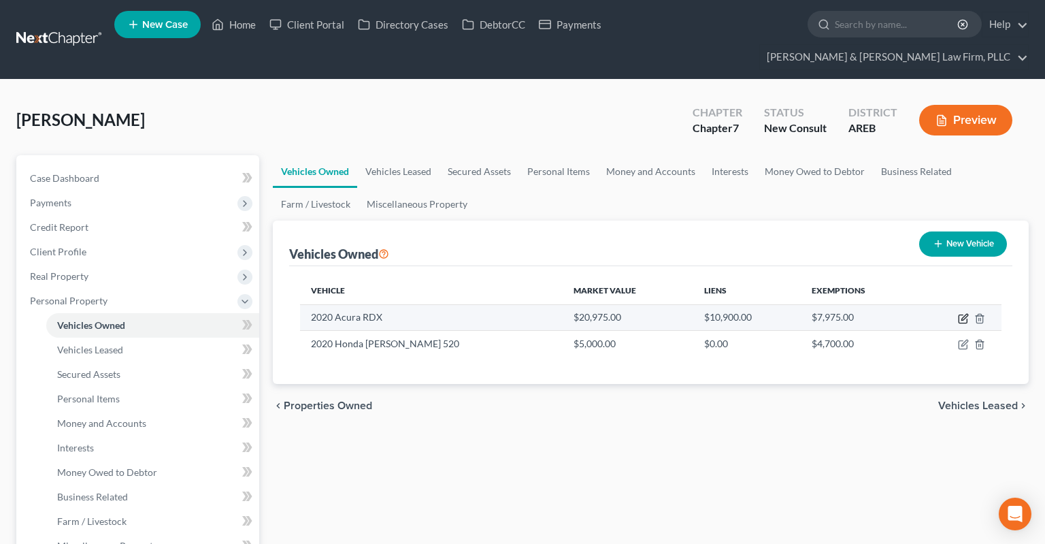
click at [960, 313] on icon "button" at bounding box center [963, 318] width 11 height 11
select select "0"
select select "6"
select select "3"
select select "0"
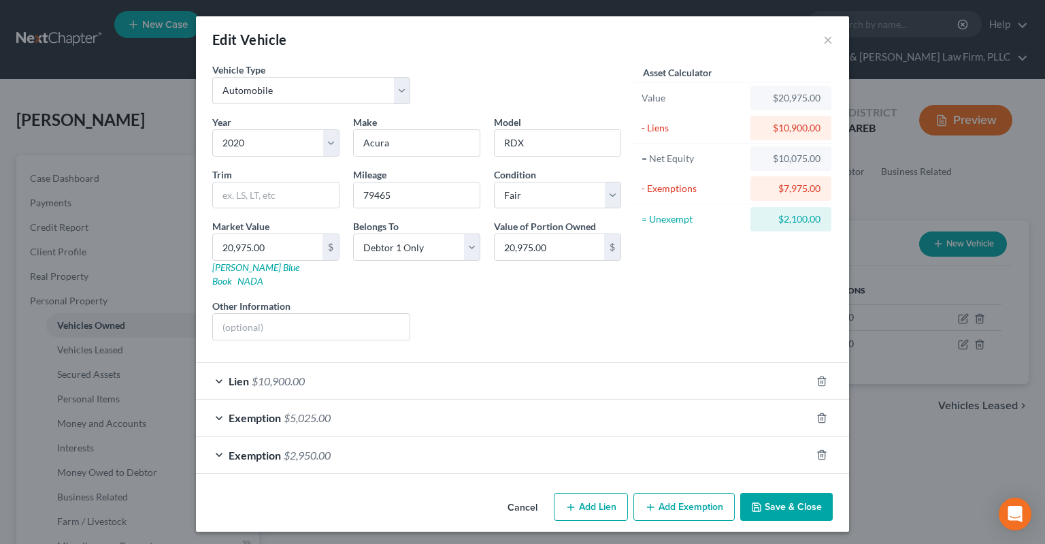
click at [465, 442] on div "Exemption $2,950.00" at bounding box center [503, 455] width 615 height 36
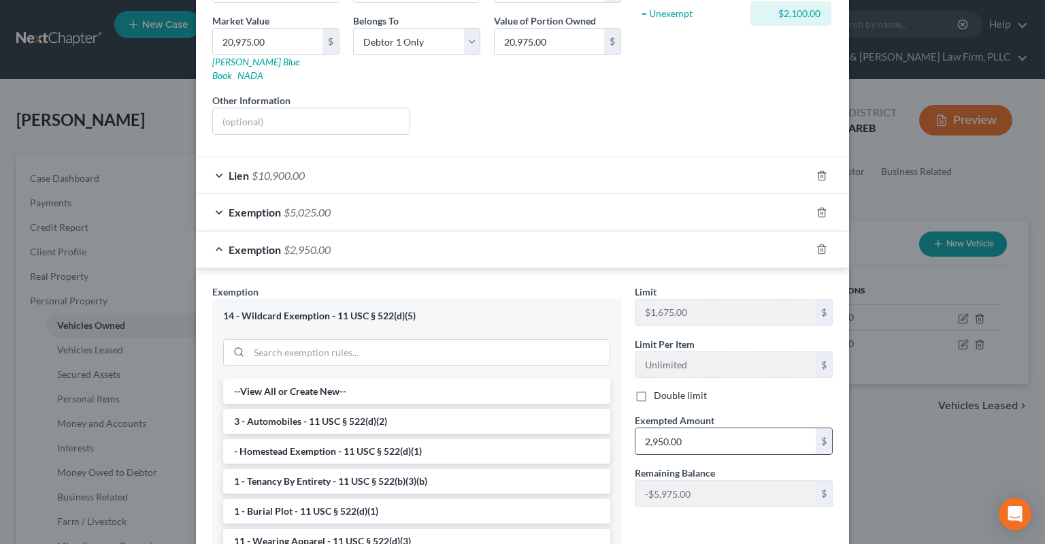
click at [707, 431] on input "2,950.00" at bounding box center [725, 441] width 180 height 26
click at [739, 107] on div "Asset Calculator Value $20,975.00 - Liens $10,900.00 = Net Equity $10,075.00 - …" at bounding box center [734, 1] width 212 height 288
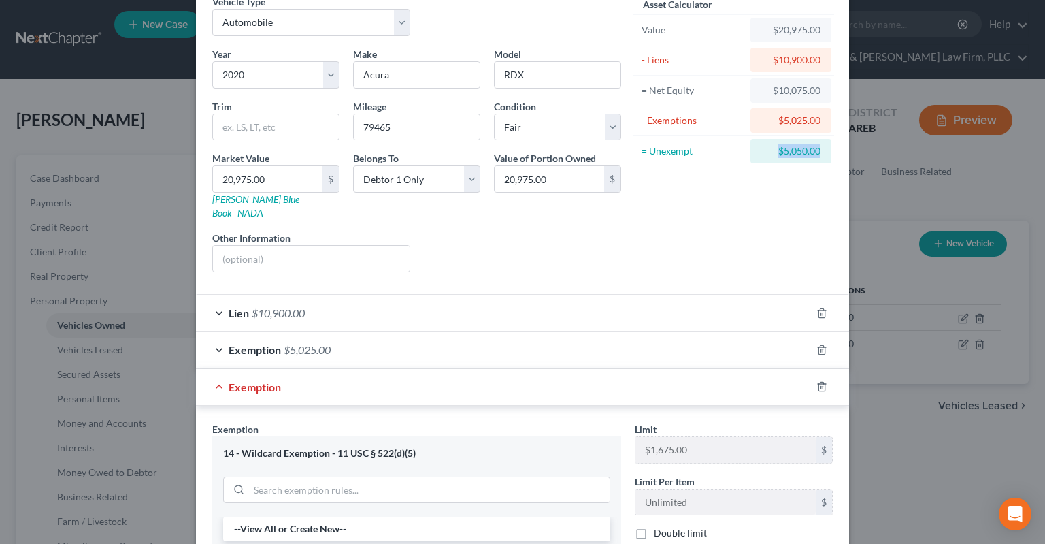
drag, startPoint x: 777, startPoint y: 151, endPoint x: 835, endPoint y: 150, distance: 57.8
click at [835, 150] on div "Asset Calculator Value $20,975.00 - Liens $10,900.00 = Net Equity $10,075.00 - …" at bounding box center [734, 139] width 212 height 288
copy div "$5,050.00"
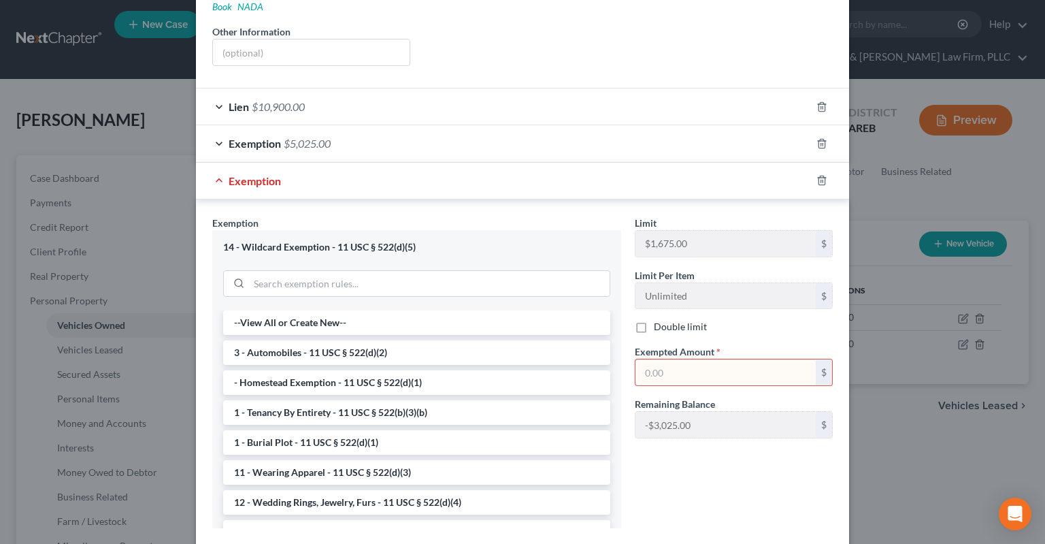
click at [709, 361] on input "text" at bounding box center [725, 372] width 180 height 26
paste input "$5,050.00"
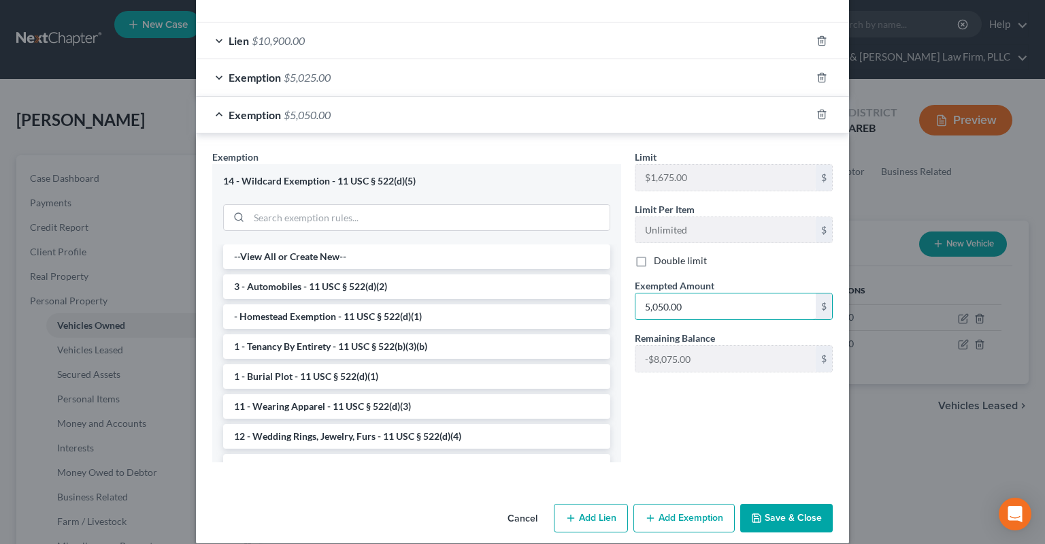
type input "5,050.00"
click at [776, 508] on button "Save & Close" at bounding box center [786, 517] width 93 height 29
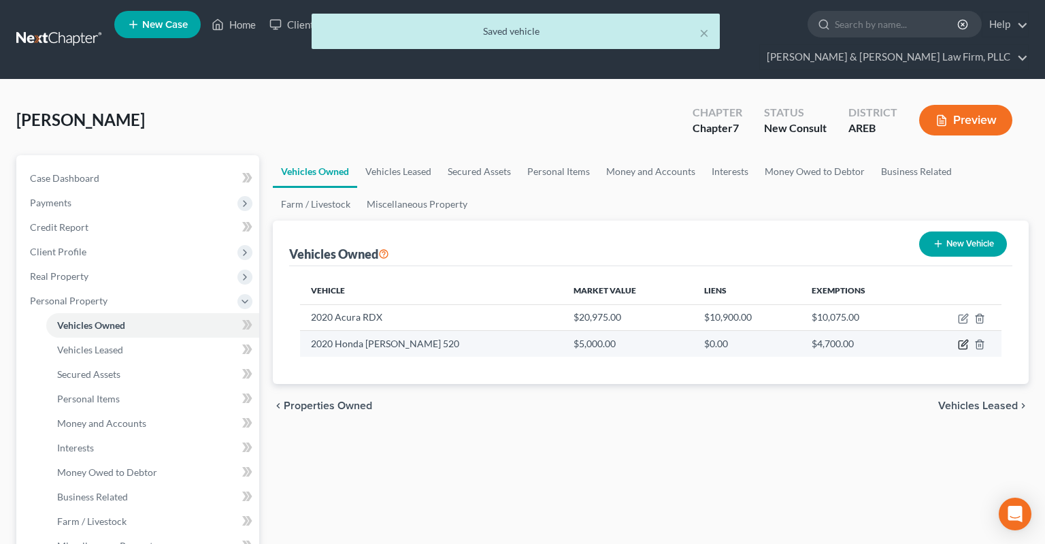
click at [962, 340] on icon "button" at bounding box center [964, 343] width 6 height 6
select select "0"
select select "6"
select select "2"
select select "0"
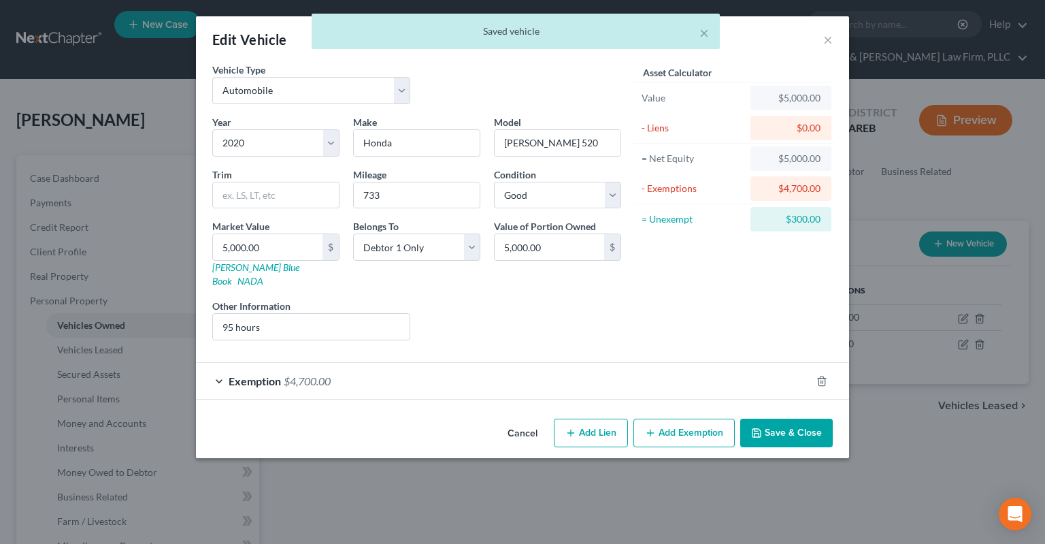
drag, startPoint x: 474, startPoint y: 364, endPoint x: 513, endPoint y: 352, distance: 40.7
click at [475, 364] on div "Exemption $4,700.00" at bounding box center [503, 381] width 615 height 36
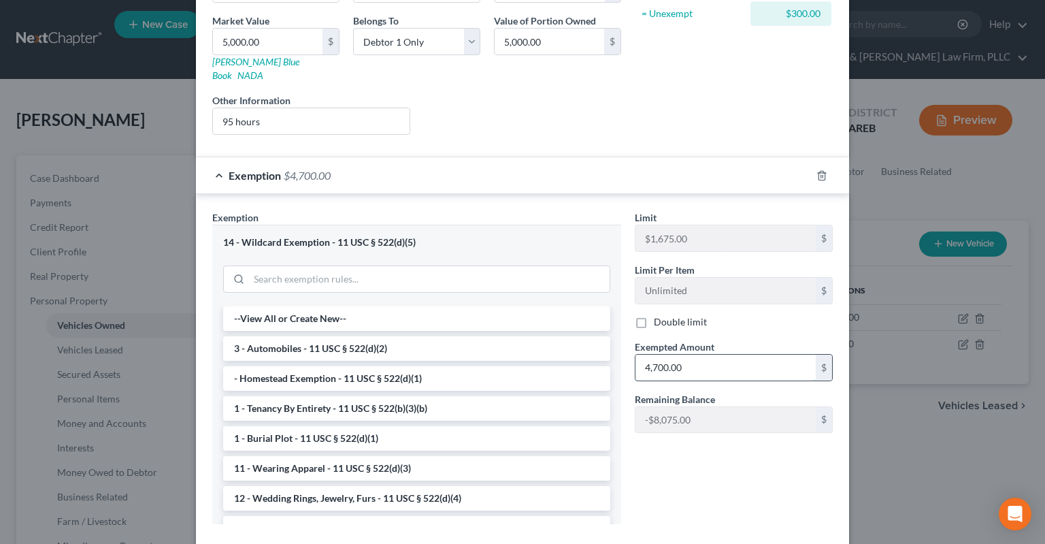
click at [735, 355] on input "4,700.00" at bounding box center [725, 367] width 180 height 26
paste input "$5,05"
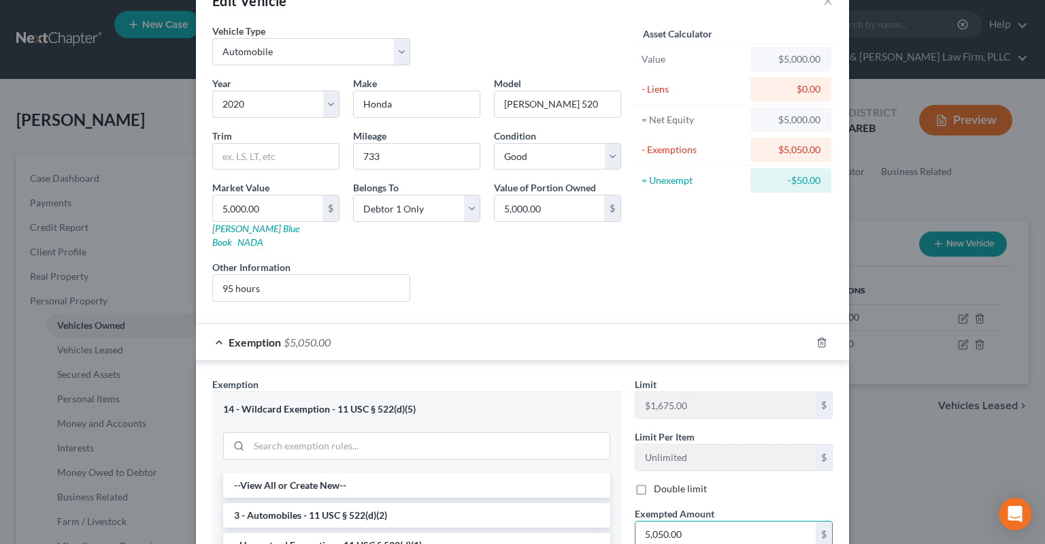
scroll to position [68, 0]
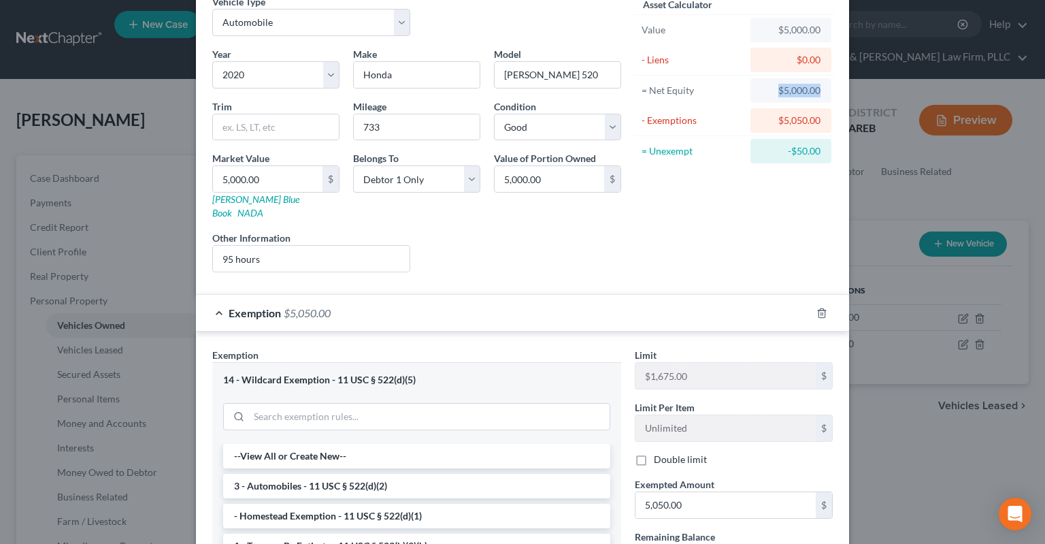
drag, startPoint x: 774, startPoint y: 87, endPoint x: 831, endPoint y: 92, distance: 57.3
click at [831, 92] on div "= Net Equity $5,000.00" at bounding box center [733, 91] width 201 height 30
copy div "$5,000.00"
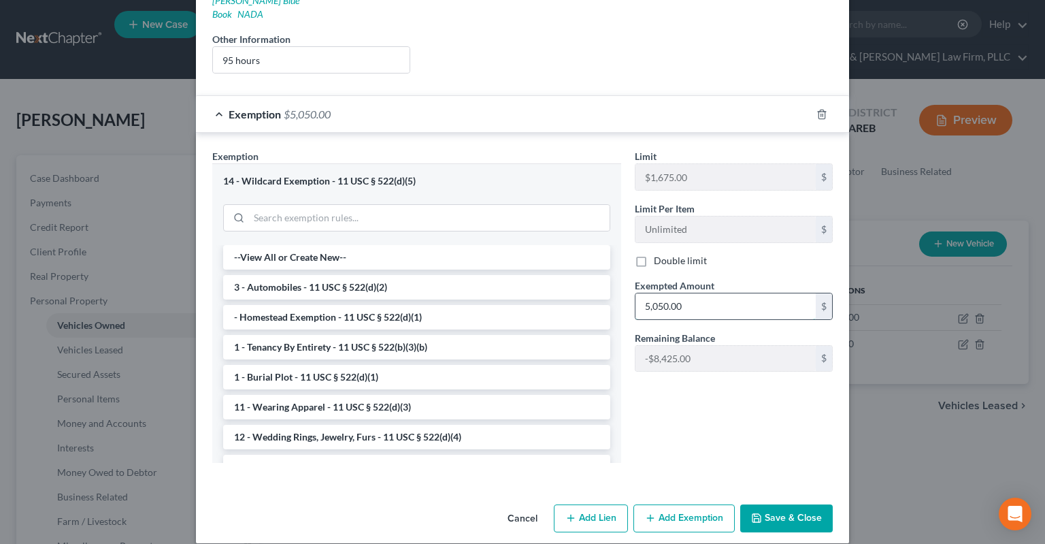
click at [706, 293] on input "5,050.00" at bounding box center [725, 306] width 180 height 26
paste input "$5,00"
type input "5,000.00"
click at [772, 504] on button "Save & Close" at bounding box center [786, 518] width 93 height 29
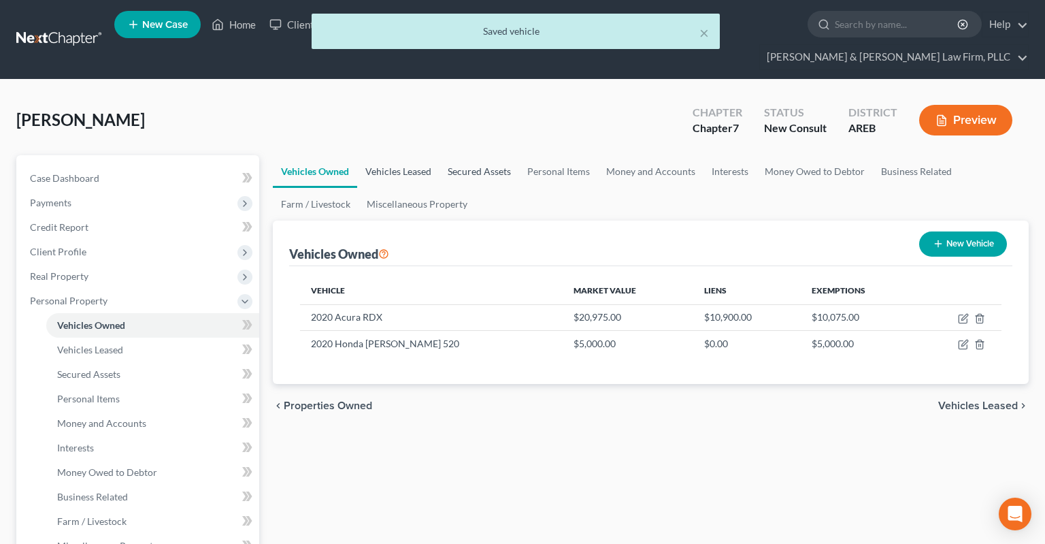
click at [429, 155] on link "Vehicles Leased" at bounding box center [398, 171] width 82 height 33
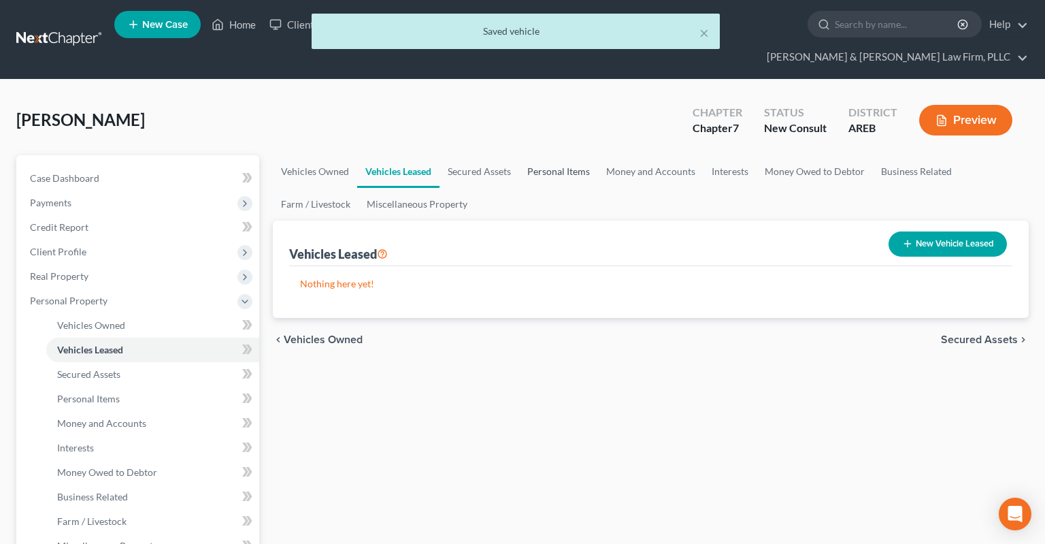
click at [546, 155] on link "Personal Items" at bounding box center [558, 171] width 79 height 33
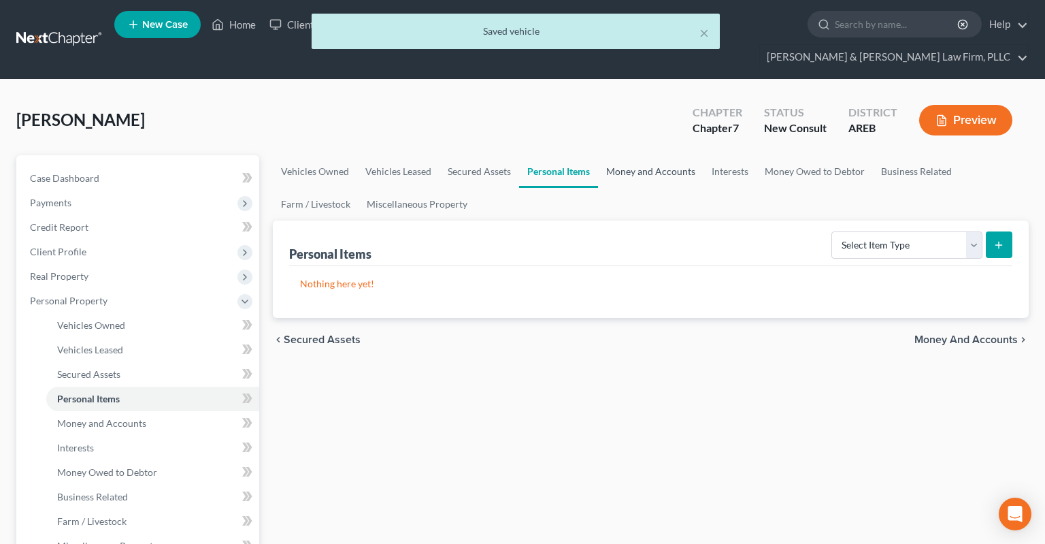
click at [620, 155] on link "Money and Accounts" at bounding box center [650, 171] width 105 height 33
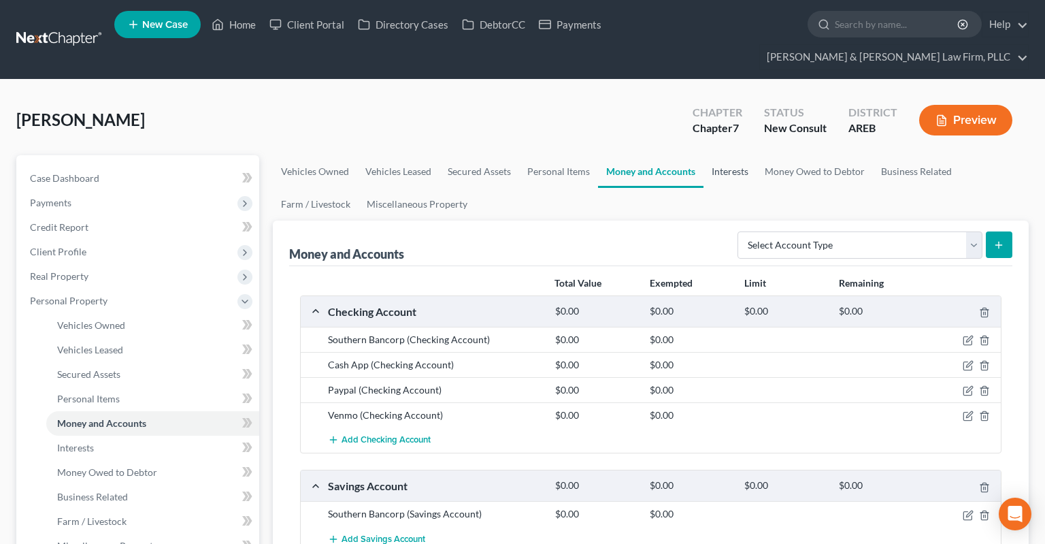
drag, startPoint x: 749, startPoint y: 147, endPoint x: 745, endPoint y: 156, distance: 10.4
click at [749, 155] on link "Interests" at bounding box center [729, 171] width 53 height 33
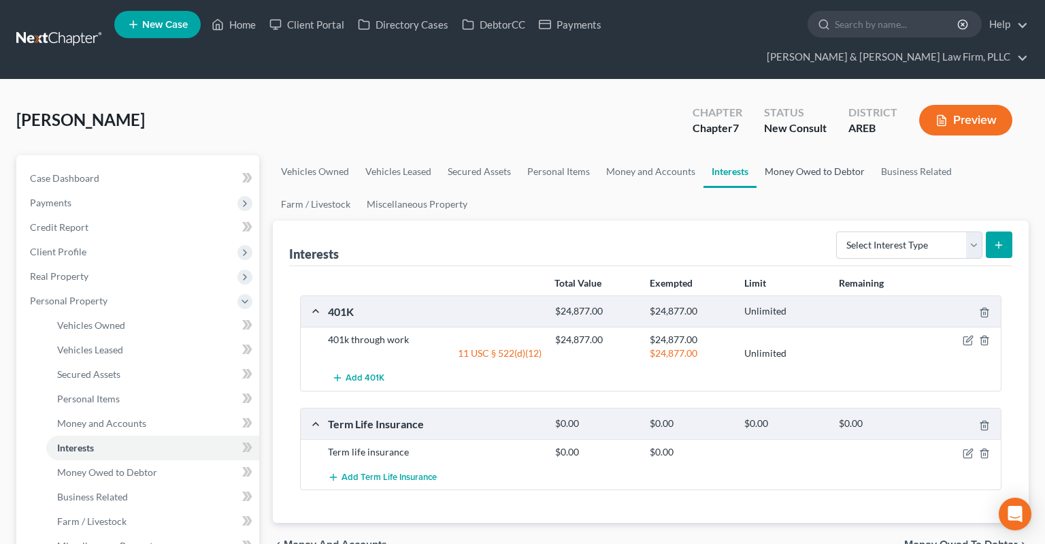
click at [784, 155] on link "Money Owed to Debtor" at bounding box center [815, 171] width 116 height 33
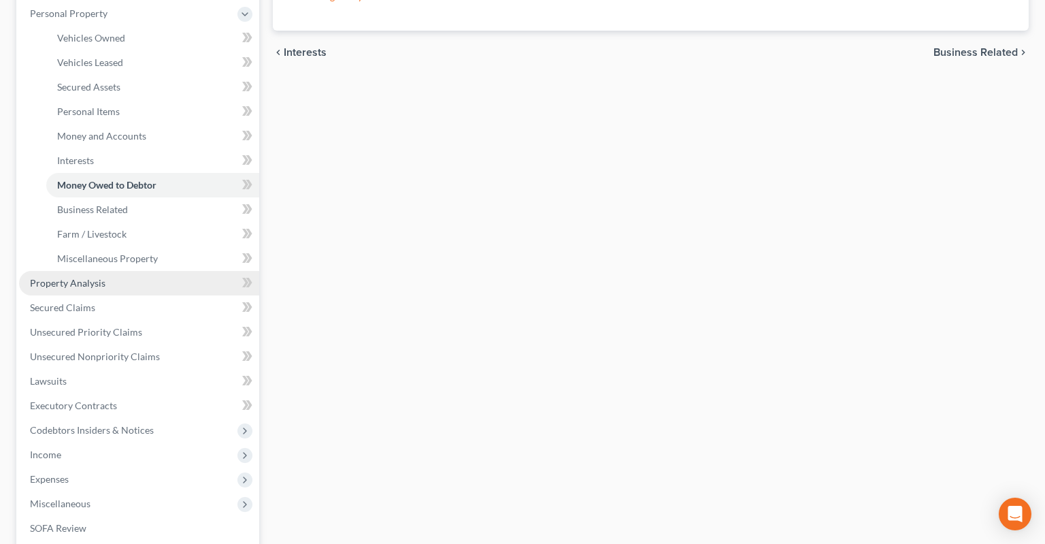
click at [127, 271] on link "Property Analysis" at bounding box center [139, 283] width 240 height 24
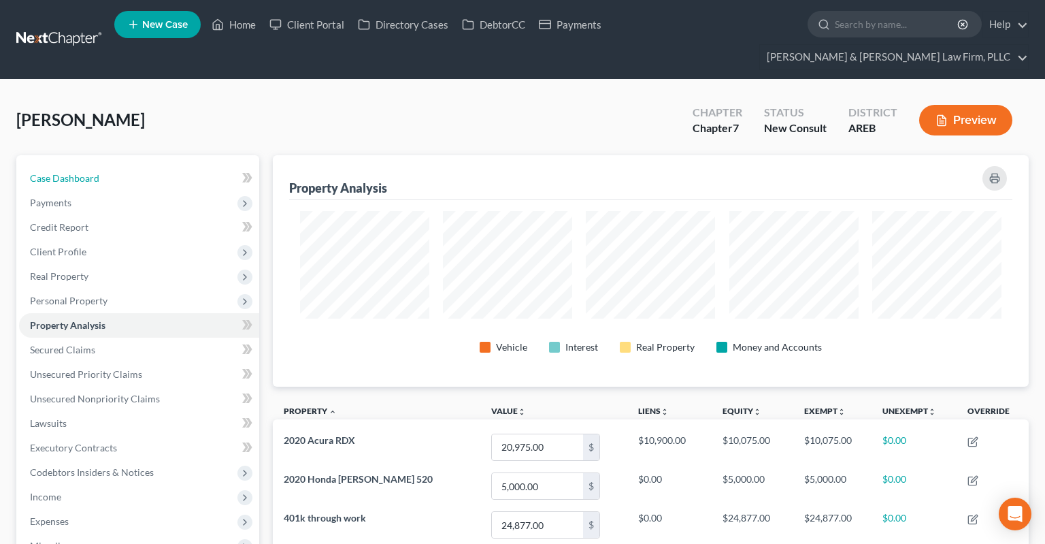
click at [138, 166] on link "Case Dashboard" at bounding box center [139, 178] width 240 height 24
select select "4"
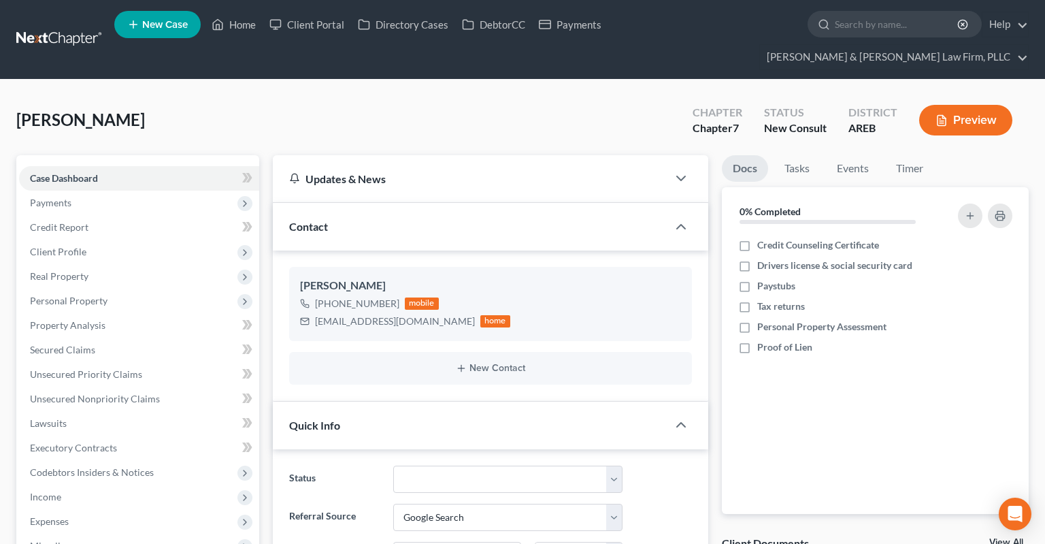
click at [309, 96] on div "[PERSON_NAME] Upgraded Chapter Chapter 7 Status New Consult District AREB Previ…" at bounding box center [522, 125] width 1012 height 59
click at [184, 337] on link "Secured Claims" at bounding box center [139, 349] width 240 height 24
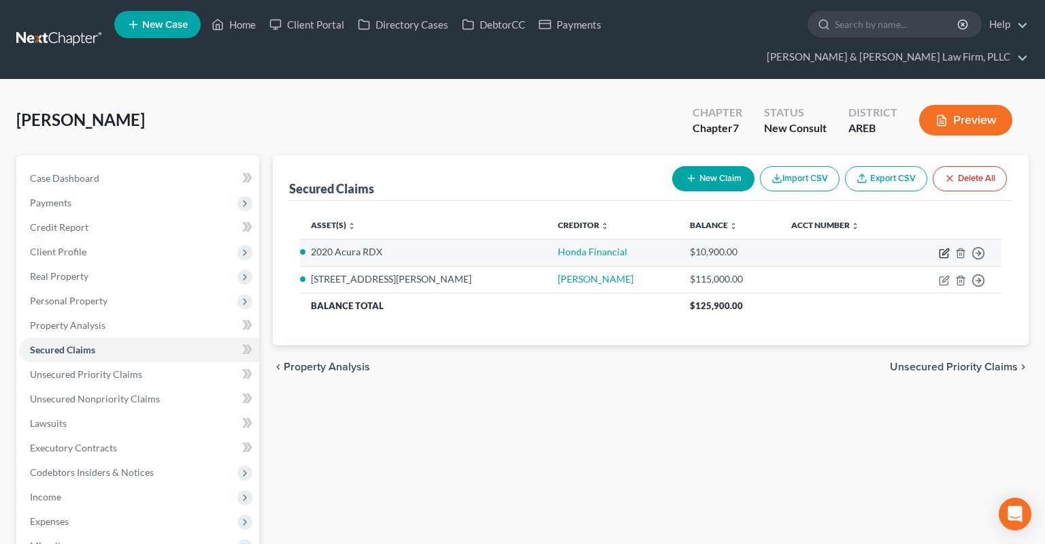
click at [944, 248] on icon "button" at bounding box center [944, 253] width 11 height 11
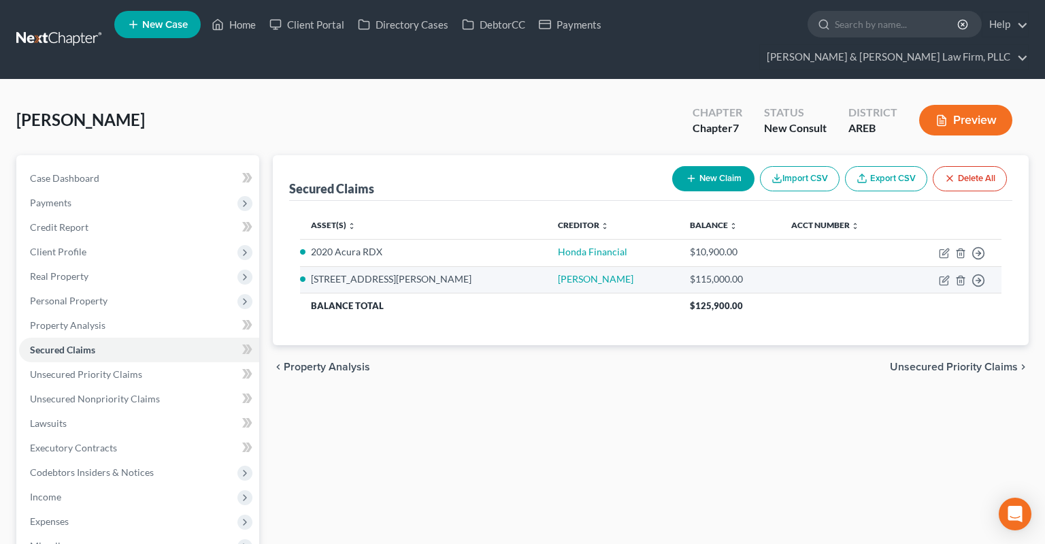
select select "2"
select select "0"
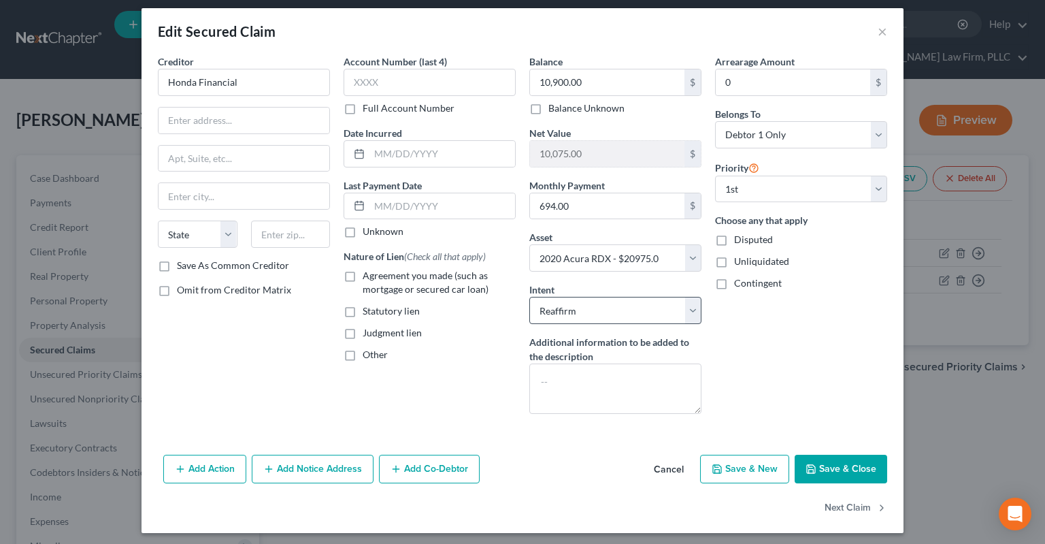
scroll to position [12, 0]
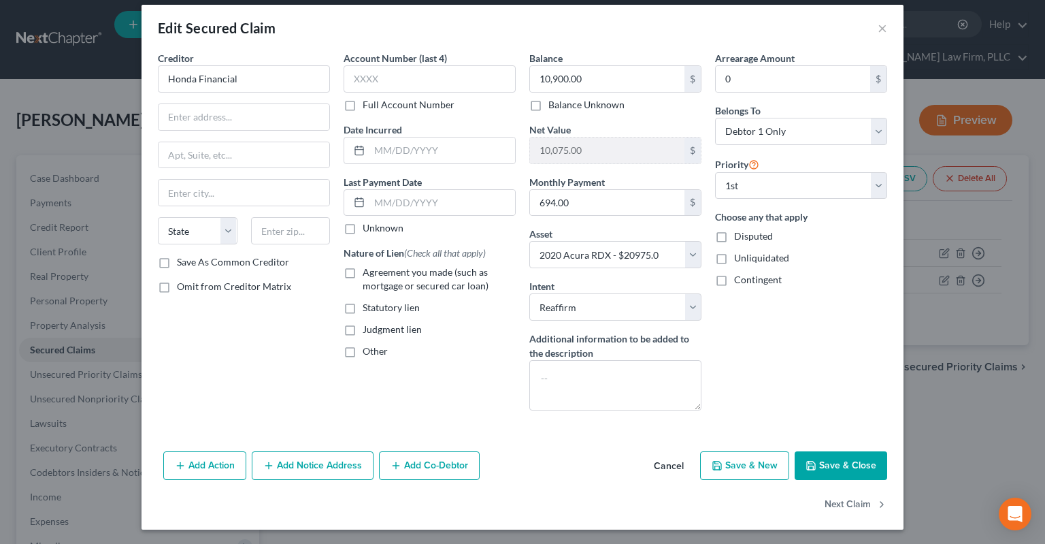
click at [673, 465] on button "Cancel" at bounding box center [669, 465] width 52 height 27
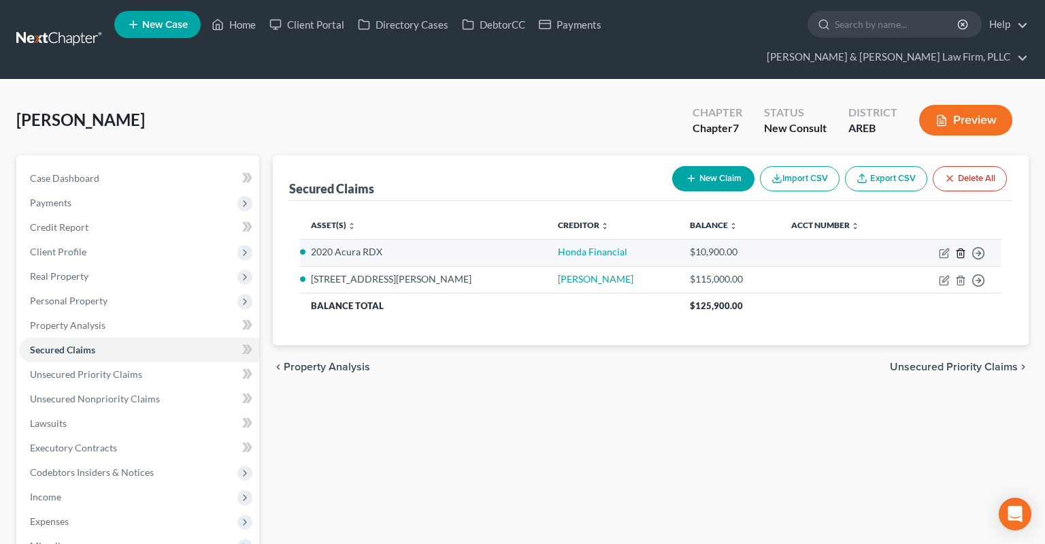
click at [959, 248] on icon "button" at bounding box center [960, 253] width 11 height 11
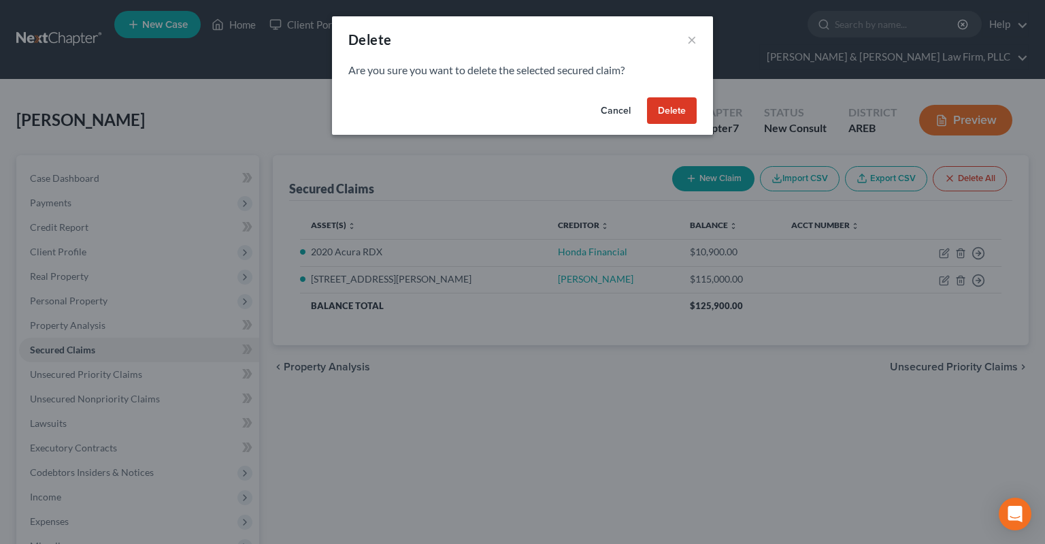
click at [676, 112] on button "Delete" at bounding box center [672, 110] width 50 height 27
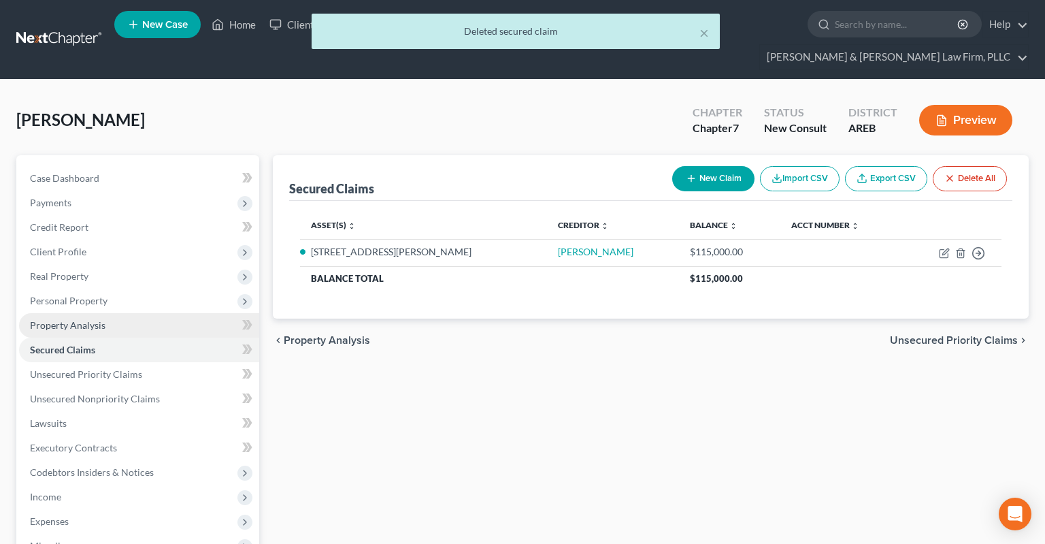
click at [115, 313] on link "Property Analysis" at bounding box center [139, 325] width 240 height 24
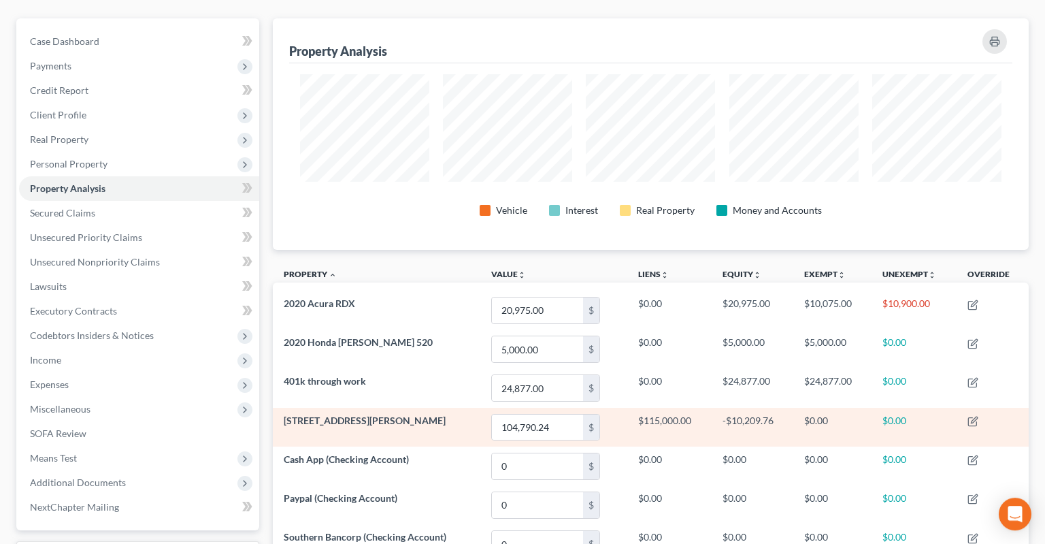
scroll to position [144, 0]
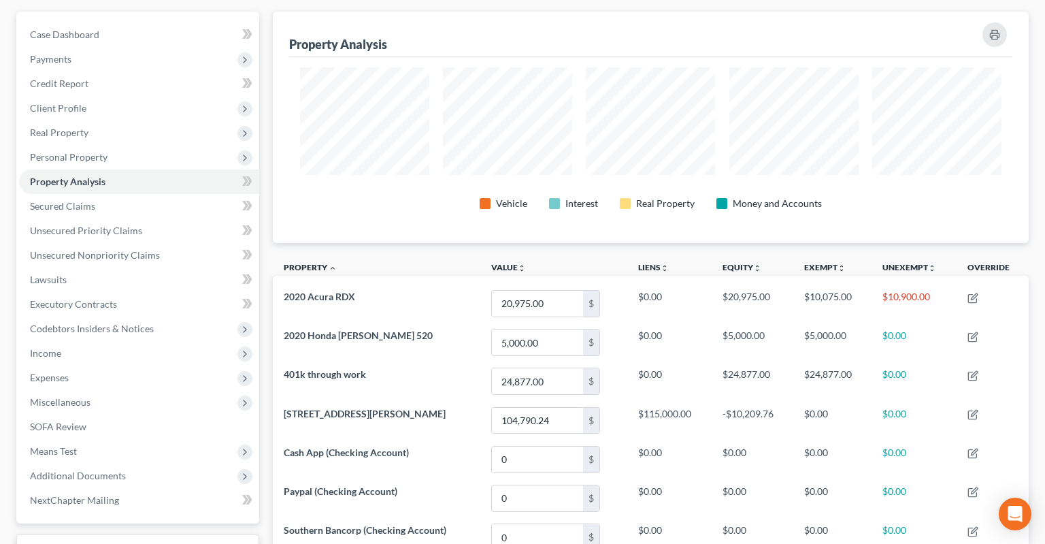
click at [372, 254] on th "Property unfold_more expand_more expand_less" at bounding box center [377, 269] width 208 height 31
click at [122, 194] on link "Secured Claims" at bounding box center [139, 206] width 240 height 24
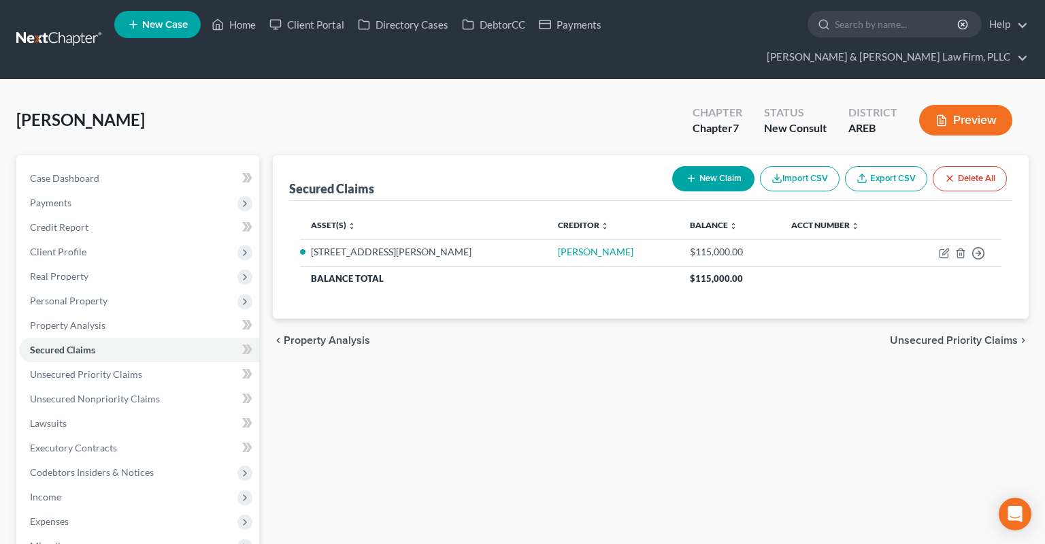
click at [720, 166] on button "New Claim" at bounding box center [713, 178] width 82 height 25
select select "0"
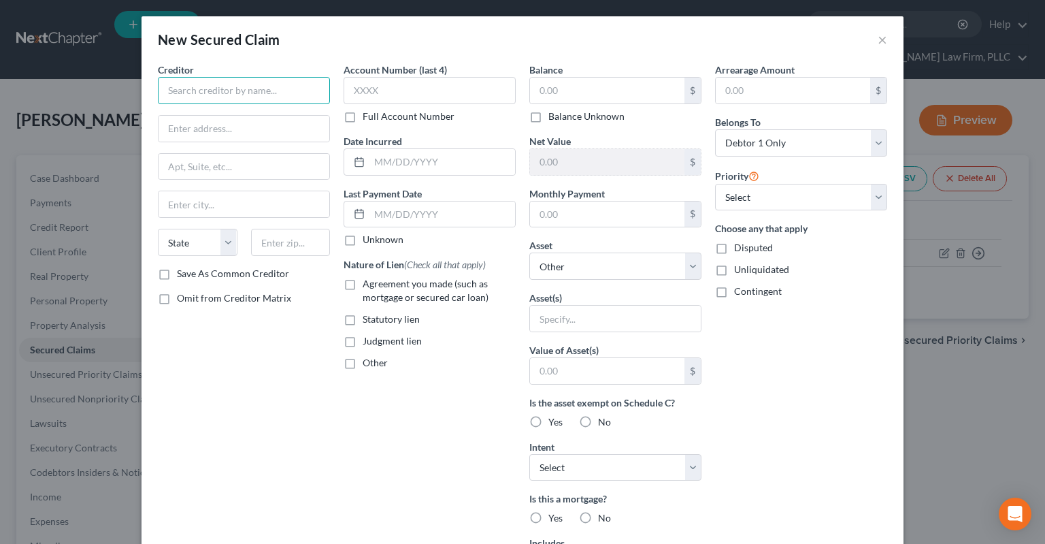
click at [229, 91] on input "text" at bounding box center [244, 90] width 172 height 27
drag, startPoint x: 254, startPoint y: 97, endPoint x: 344, endPoint y: 119, distance: 92.6
click at [254, 97] on input "text" at bounding box center [244, 90] width 172 height 27
type input "Honda Financial"
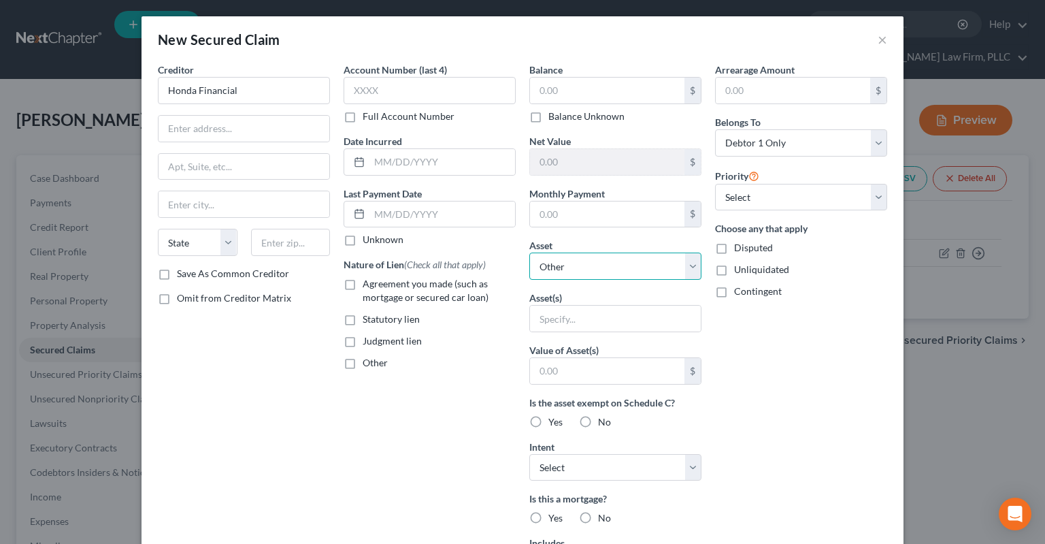
click at [529, 252] on select "Select Other Multiple Assets 2020 Acura RDX - $20975.0 401k through work - $248…" at bounding box center [615, 265] width 172 height 27
click option "2020 Honda [PERSON_NAME] 520 - $5000.0" at bounding box center [0, 0] width 0 height 0
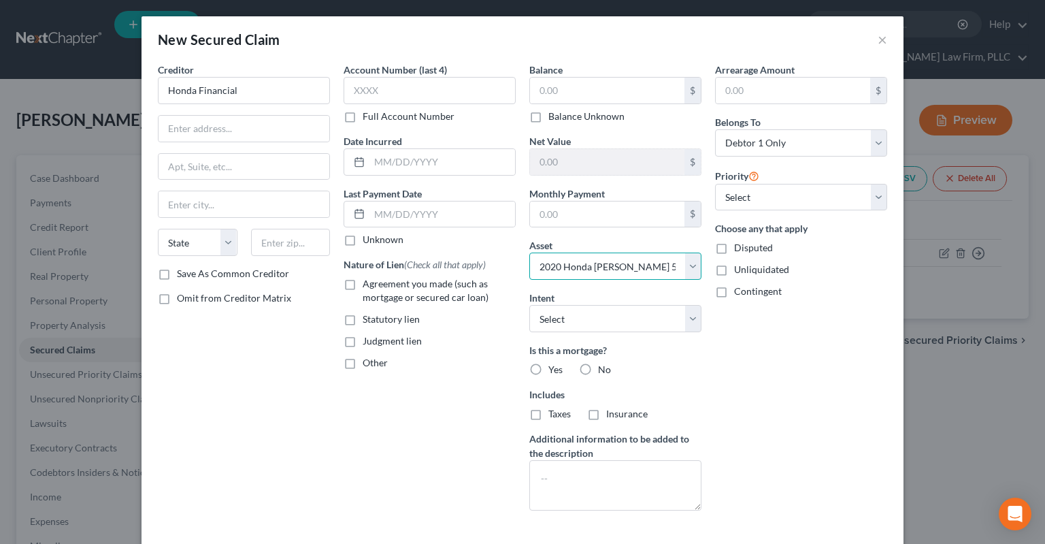
click at [529, 252] on select "Select Other Multiple Assets 2020 Acura RDX - $20975.0 401k through work - $248…" at bounding box center [615, 265] width 172 height 27
select select "2"
click option "2020 Acura RDX - $20975.0" at bounding box center [0, 0] width 0 height 0
click at [572, 80] on input "text" at bounding box center [607, 91] width 154 height 26
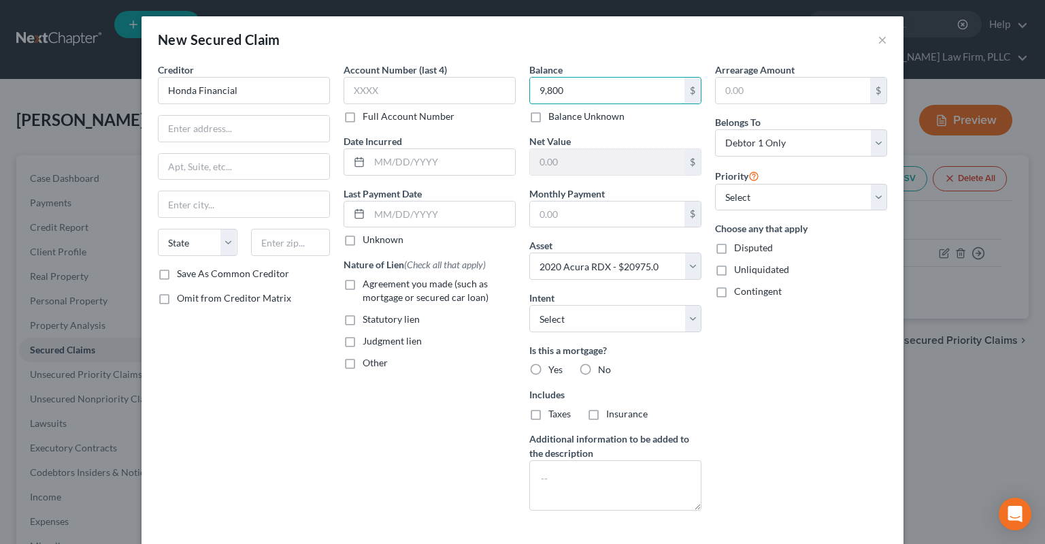
type input "9,800"
drag, startPoint x: 612, startPoint y: 229, endPoint x: 616, endPoint y: 216, distance: 13.6
click at [611, 228] on div "Balance 9,800.00 $ Balance Unknown Balance Undetermined 9,800 $ Balance Unknown…" at bounding box center [616, 292] width 186 height 459
click at [616, 214] on input "text" at bounding box center [607, 214] width 154 height 26
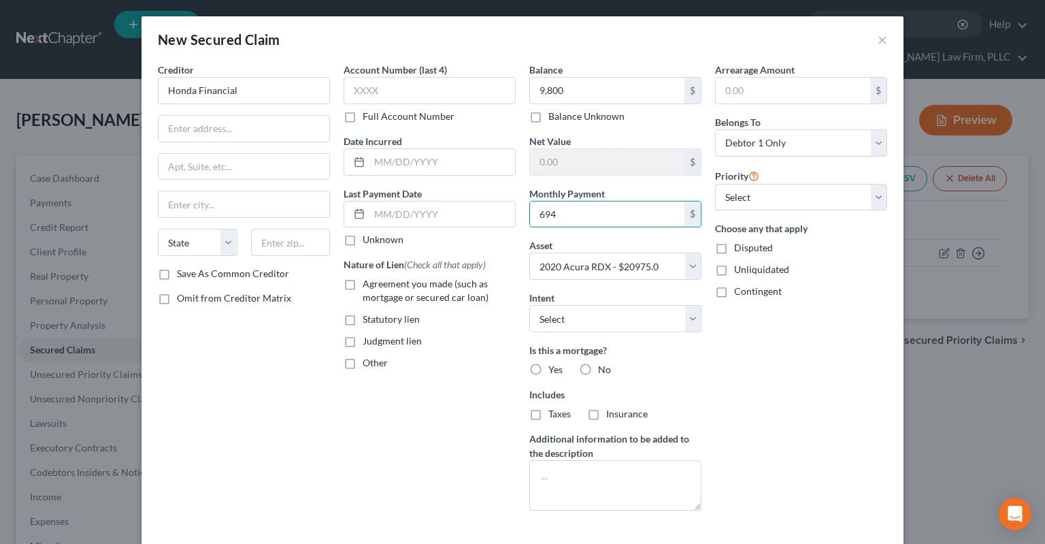
type input "694"
click at [363, 283] on label "Agreement you made (such as mortgage or secured car loan)" at bounding box center [439, 290] width 153 height 27
click at [368, 283] on input "Agreement you made (such as mortgage or secured car loan)" at bounding box center [372, 281] width 9 height 9
checkbox input "true"
click at [768, 406] on div "Arrearage Amount $ Belongs To * Select Debtor 1 Only Debtor 2 Only Debtor 1 And…" at bounding box center [801, 292] width 186 height 459
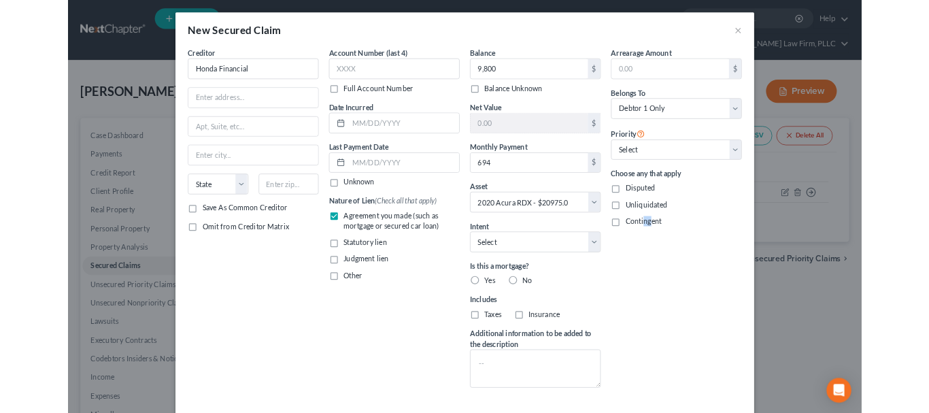
scroll to position [61, 0]
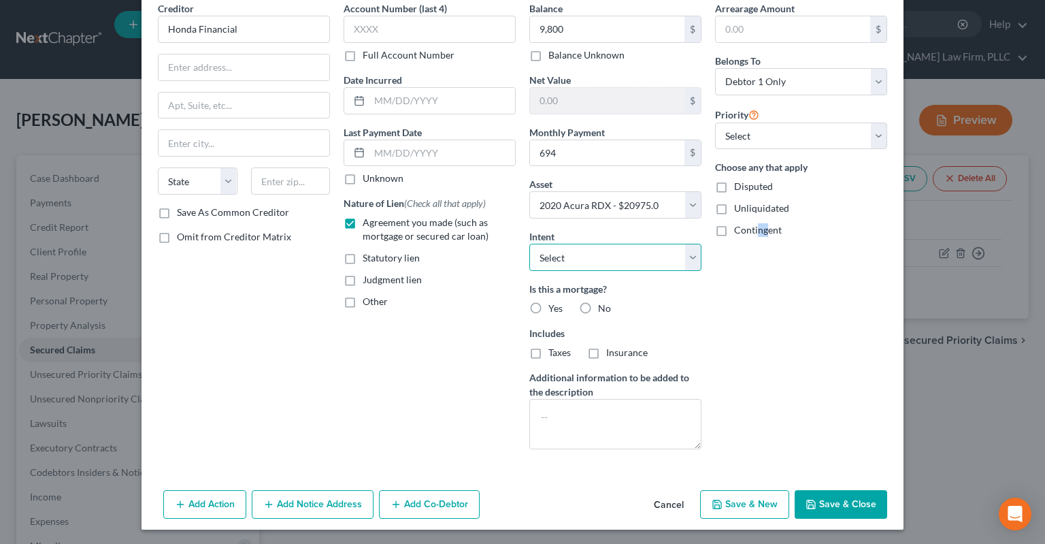
click at [529, 244] on select "Select Surrender Redeem Reaffirm Avoid Other" at bounding box center [615, 257] width 172 height 27
select select "2"
click option "Reaffirm" at bounding box center [0, 0] width 0 height 0
click at [834, 503] on button "Save & Close" at bounding box center [841, 504] width 93 height 29
select select
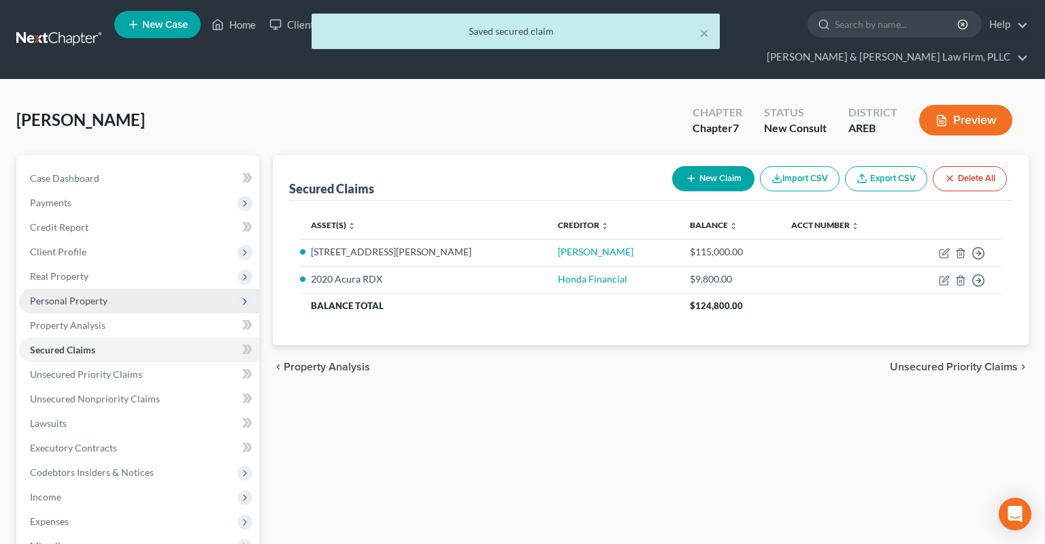
click at [102, 295] on span "Personal Property" at bounding box center [69, 301] width 78 height 12
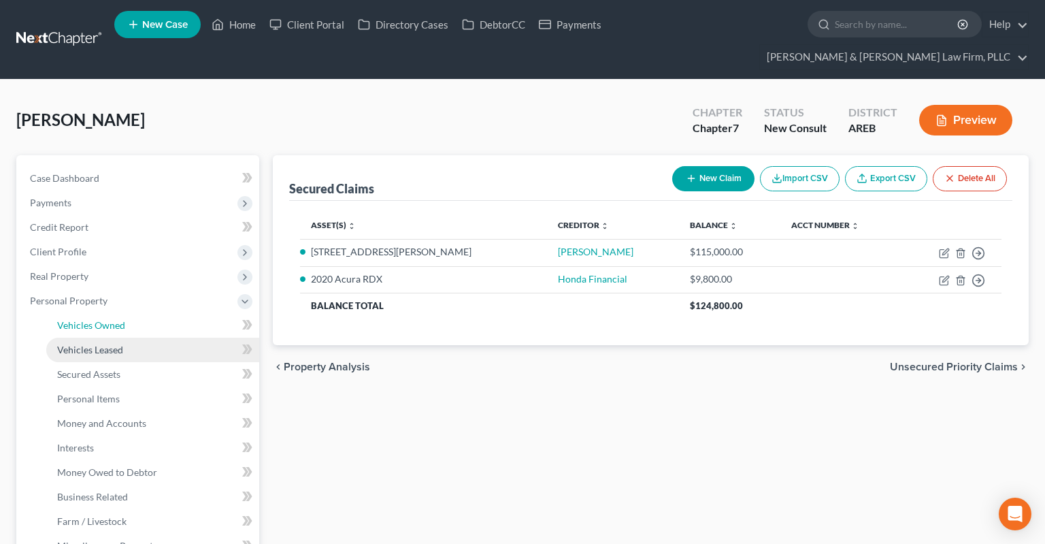
click at [161, 313] on link "Vehicles Owned" at bounding box center [152, 325] width 213 height 24
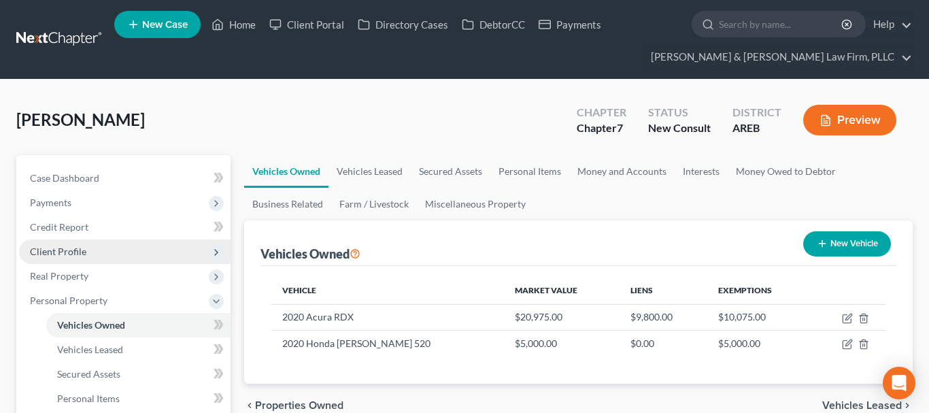
click at [101, 247] on span "Client Profile" at bounding box center [125, 251] width 212 height 24
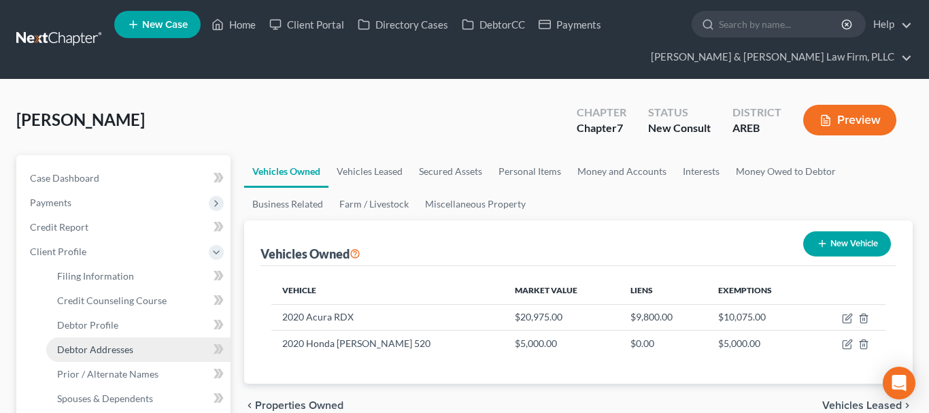
click at [172, 346] on link "Debtor Addresses" at bounding box center [138, 349] width 184 height 24
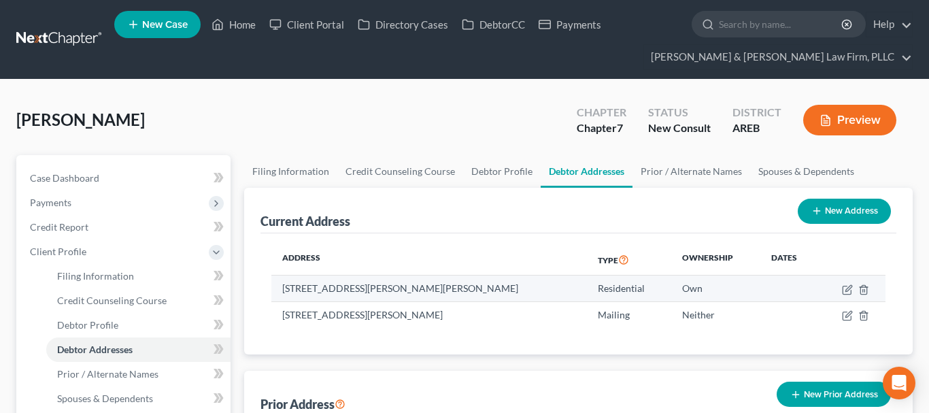
click at [433, 290] on td "[STREET_ADDRESS][PERSON_NAME][PERSON_NAME]" at bounding box center [429, 289] width 316 height 26
click at [432, 290] on td "[STREET_ADDRESS][PERSON_NAME][PERSON_NAME]" at bounding box center [429, 289] width 316 height 26
copy td "72390"
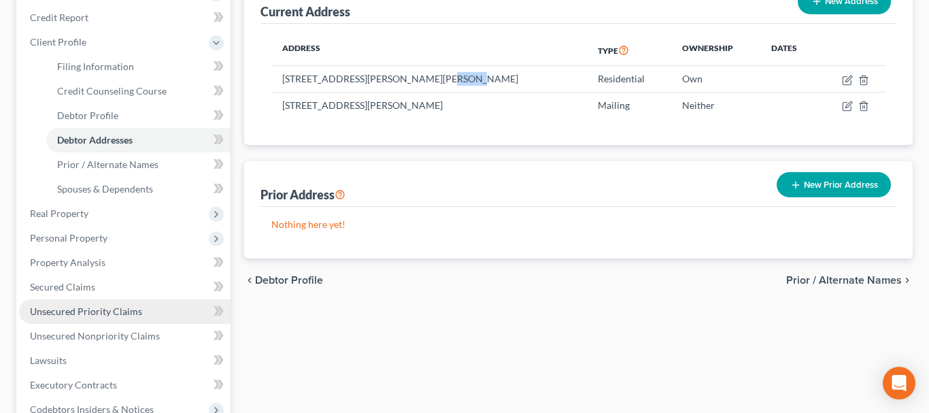
scroll to position [278, 0]
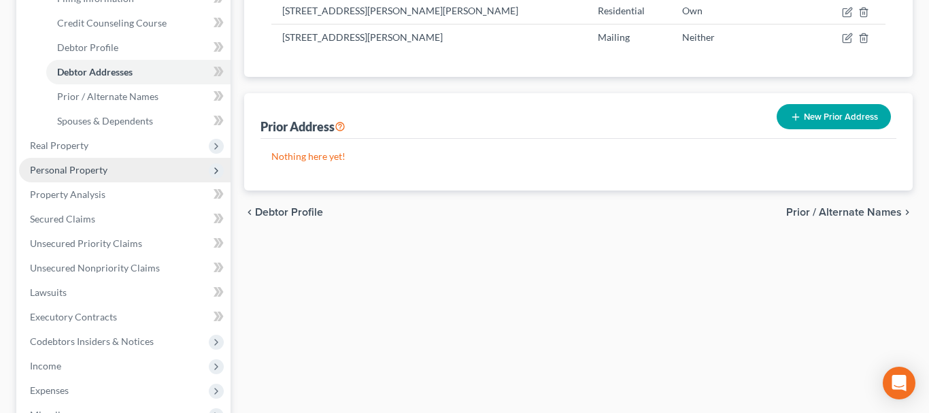
click at [122, 171] on span "Personal Property" at bounding box center [125, 170] width 212 height 24
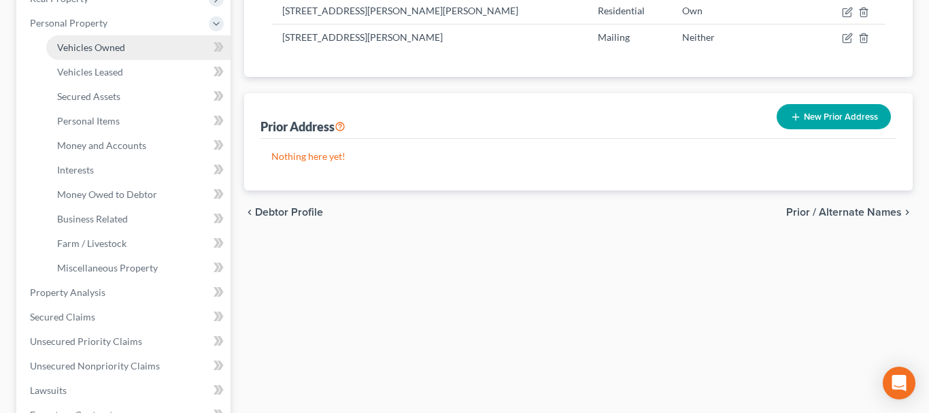
click at [144, 37] on link "Vehicles Owned" at bounding box center [138, 47] width 184 height 24
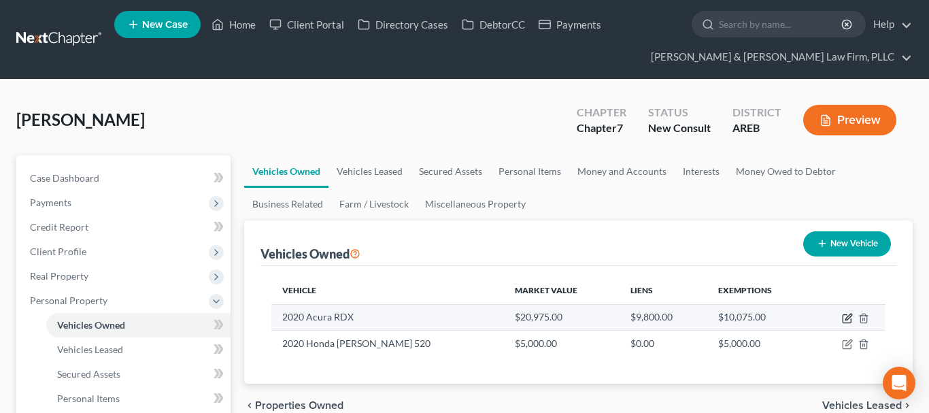
click at [850, 318] on icon "button" at bounding box center [847, 318] width 11 height 11
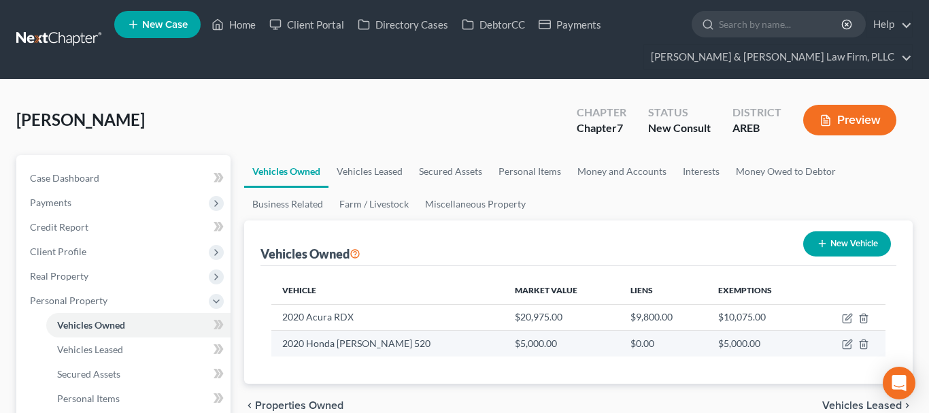
select select "0"
select select "6"
select select "3"
select select "0"
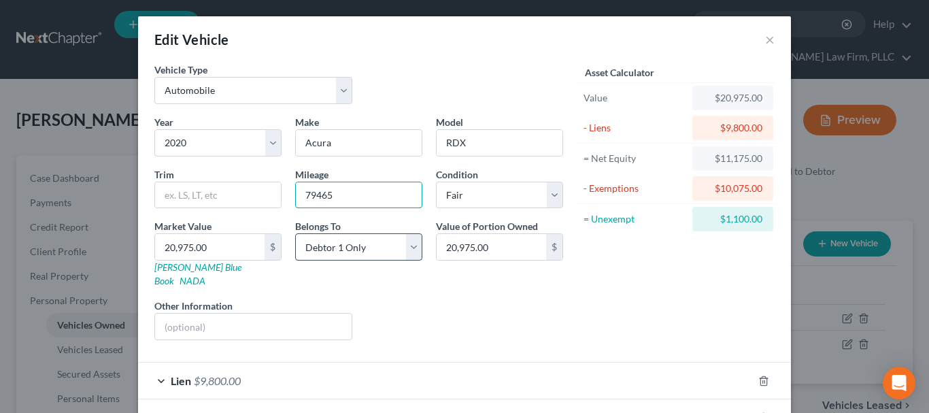
drag, startPoint x: 361, startPoint y: 197, endPoint x: 304, endPoint y: 251, distance: 78.0
click at [296, 202] on input "79465" at bounding box center [359, 195] width 126 height 26
paste input "85000"
type input "85000"
click at [478, 310] on div "Liens Select" at bounding box center [465, 320] width 212 height 42
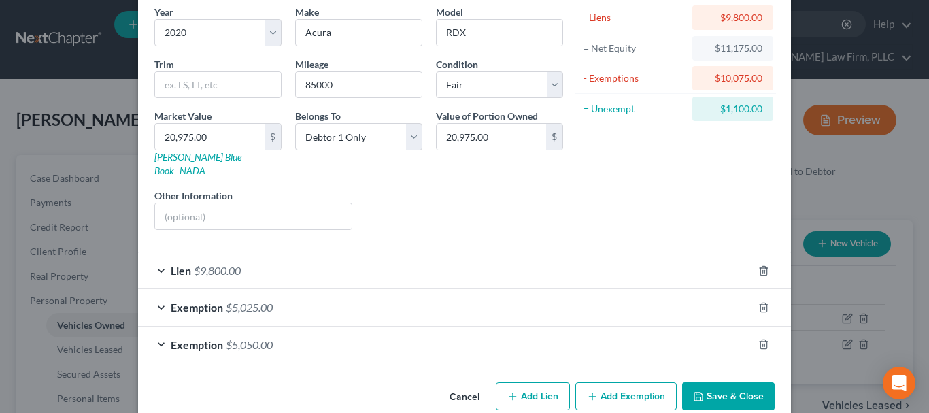
scroll to position [122, 0]
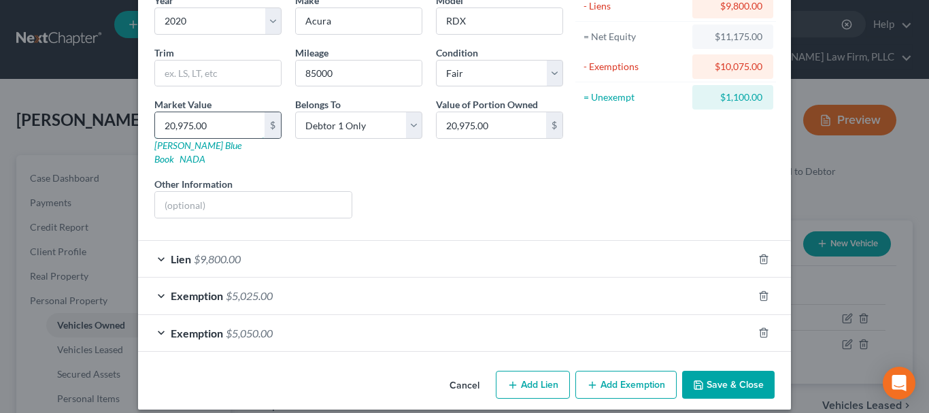
click at [257, 129] on input "20,975.00" at bounding box center [210, 125] width 110 height 26
paste input "$20,4"
type input "$20,400"
type input "20,400.00"
type input "20,400"
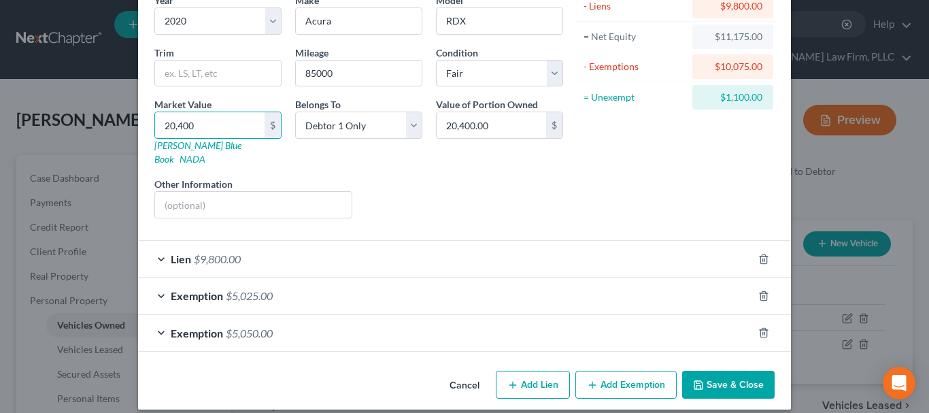
drag, startPoint x: 463, startPoint y: 156, endPoint x: 456, endPoint y: 167, distance: 13.4
click at [463, 157] on div "Year Select 2026 2025 2024 2023 2022 2021 2020 2019 2018 2017 2016 2015 2014 20…" at bounding box center [359, 111] width 423 height 236
click at [469, 278] on div "Exemption $5,025.00" at bounding box center [445, 296] width 615 height 36
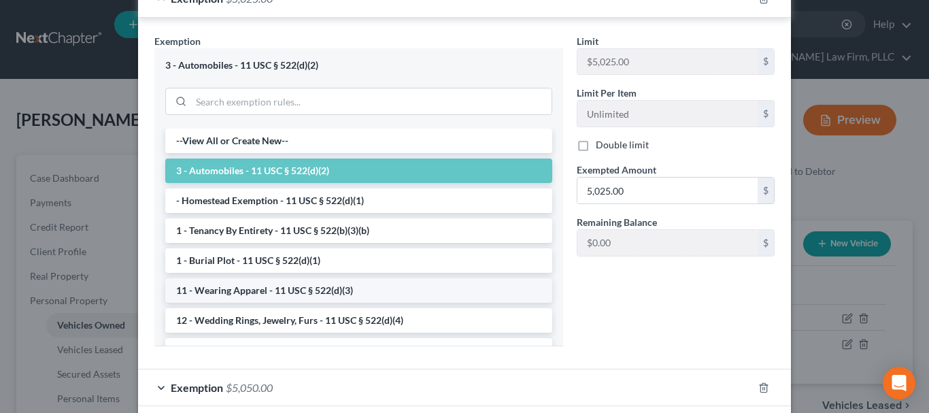
scroll to position [469, 0]
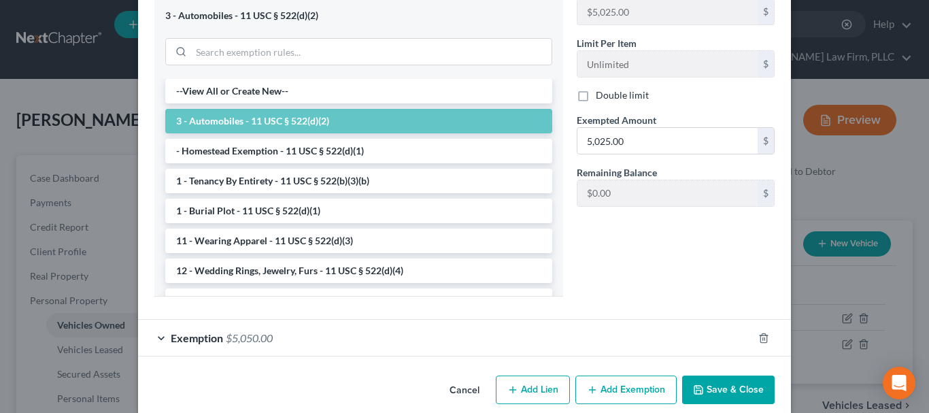
click at [339, 320] on div "Exemption $5,050.00" at bounding box center [445, 338] width 615 height 36
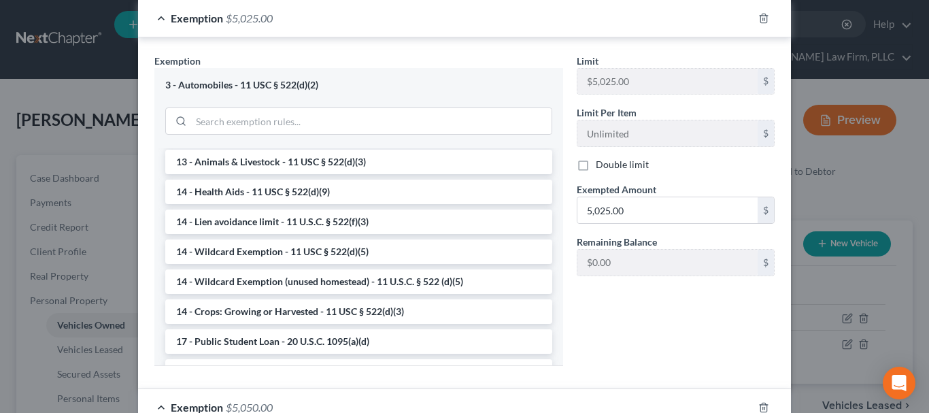
scroll to position [746, 0]
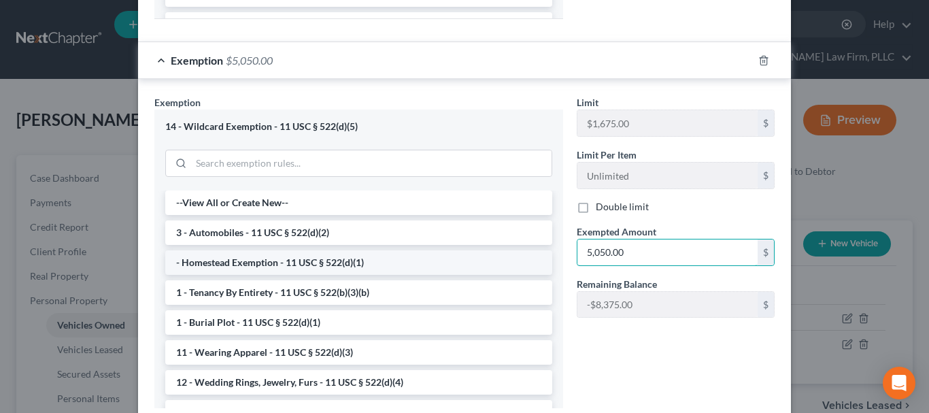
drag, startPoint x: 557, startPoint y: 231, endPoint x: 531, endPoint y: 237, distance: 26.7
click at [578, 239] on input "5,050.00" at bounding box center [668, 252] width 180 height 26
drag, startPoint x: 561, startPoint y: 235, endPoint x: 519, endPoint y: 231, distance: 41.7
click at [578, 239] on input "5,050.00" at bounding box center [668, 252] width 180 height 26
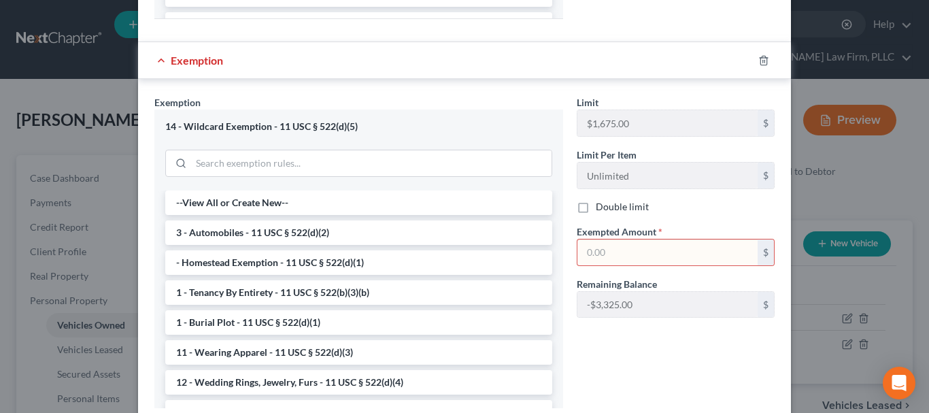
click at [703, 200] on div "Double limit" at bounding box center [676, 207] width 198 height 14
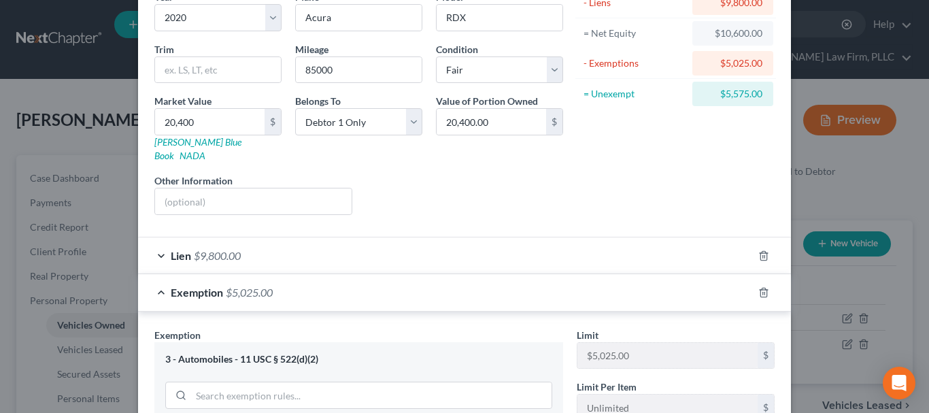
scroll to position [52, 0]
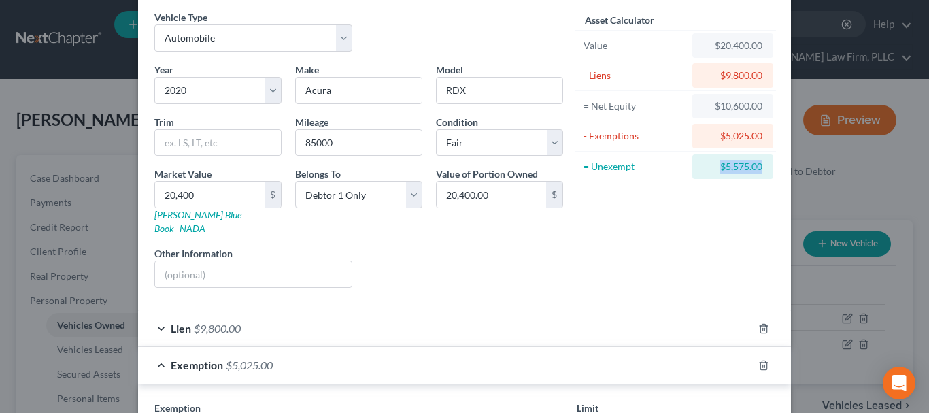
drag, startPoint x: 716, startPoint y: 172, endPoint x: 767, endPoint y: 166, distance: 51.4
click at [767, 166] on div "$5,575.00" at bounding box center [733, 166] width 81 height 24
copy div "$5,575.00"
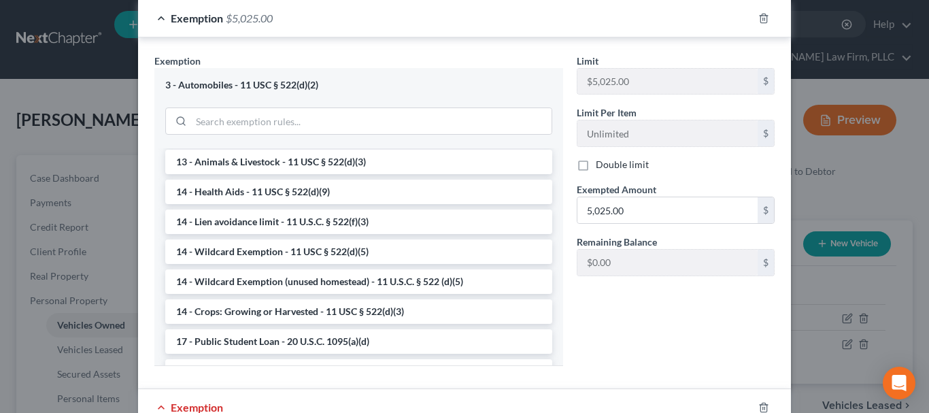
scroll to position [677, 0]
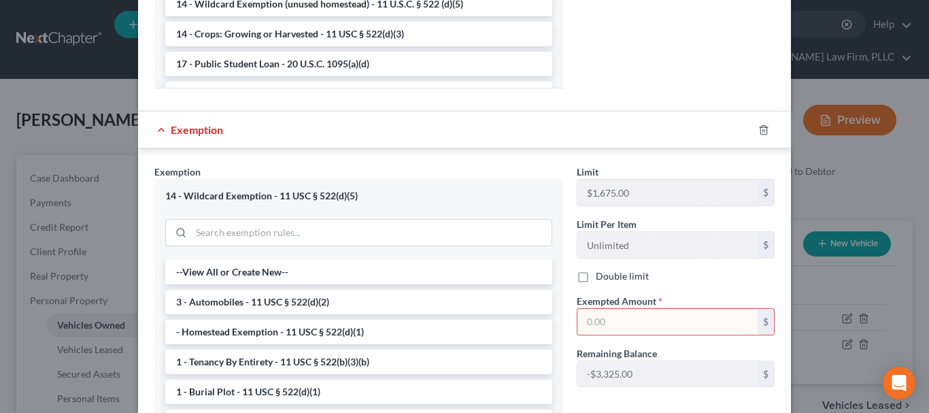
click at [638, 309] on input "text" at bounding box center [668, 322] width 180 height 26
paste input "$5,575.00"
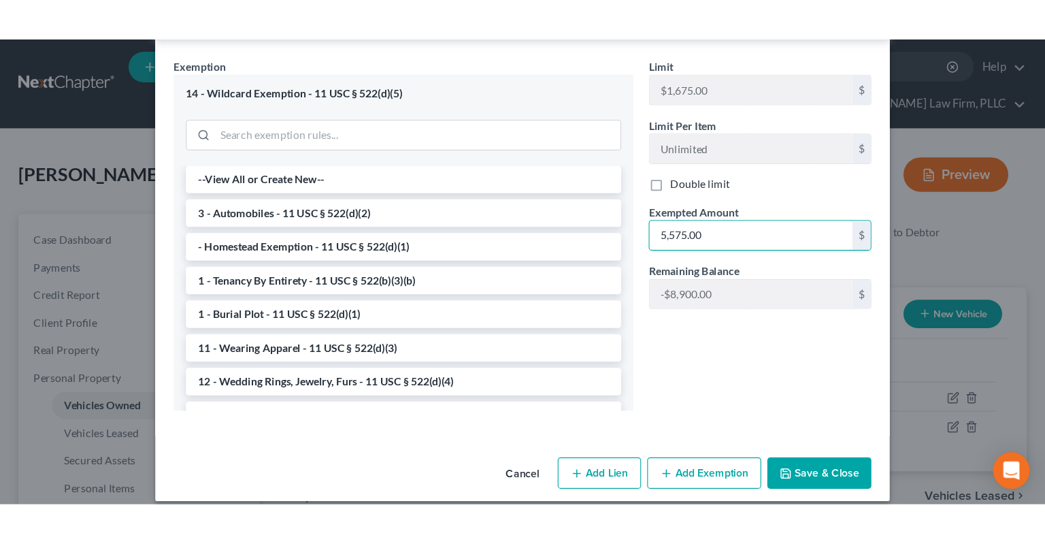
scroll to position [825, 0]
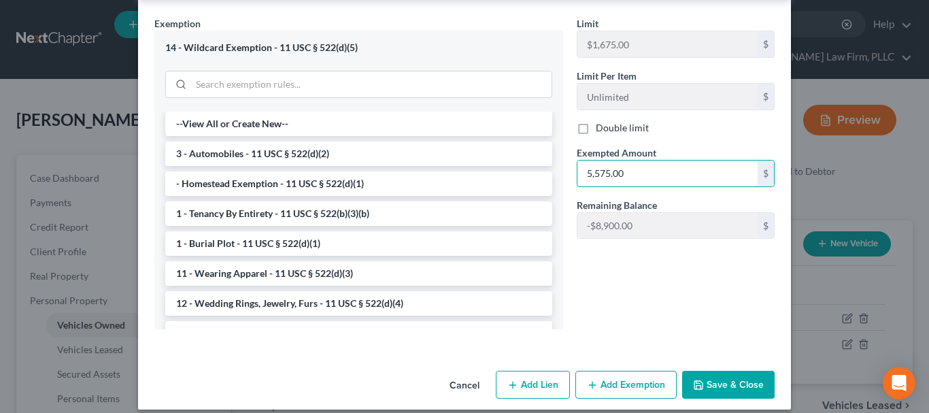
type input "5,575.00"
click at [704, 380] on icon "button" at bounding box center [698, 385] width 11 height 11
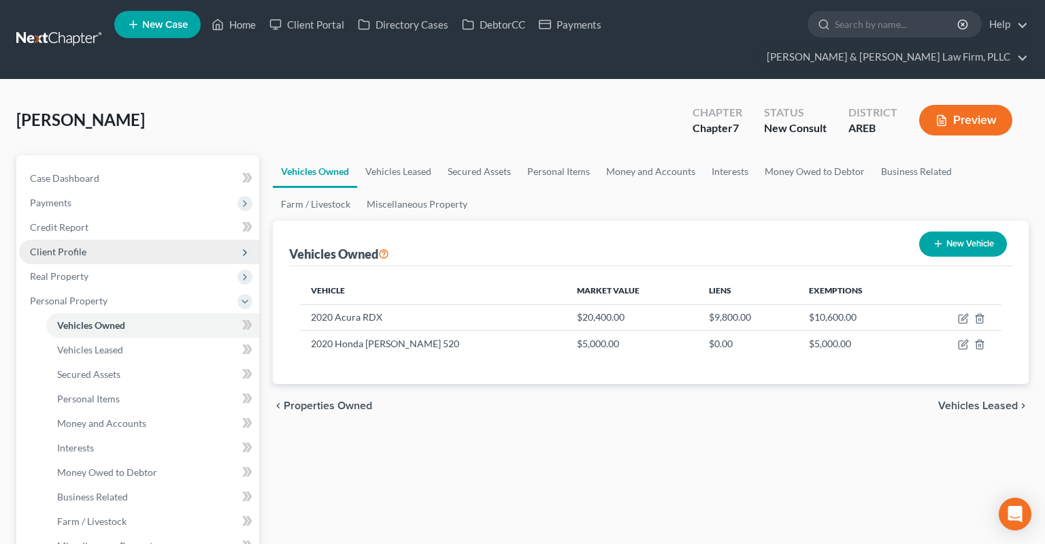
click at [125, 239] on span "Client Profile" at bounding box center [139, 251] width 240 height 24
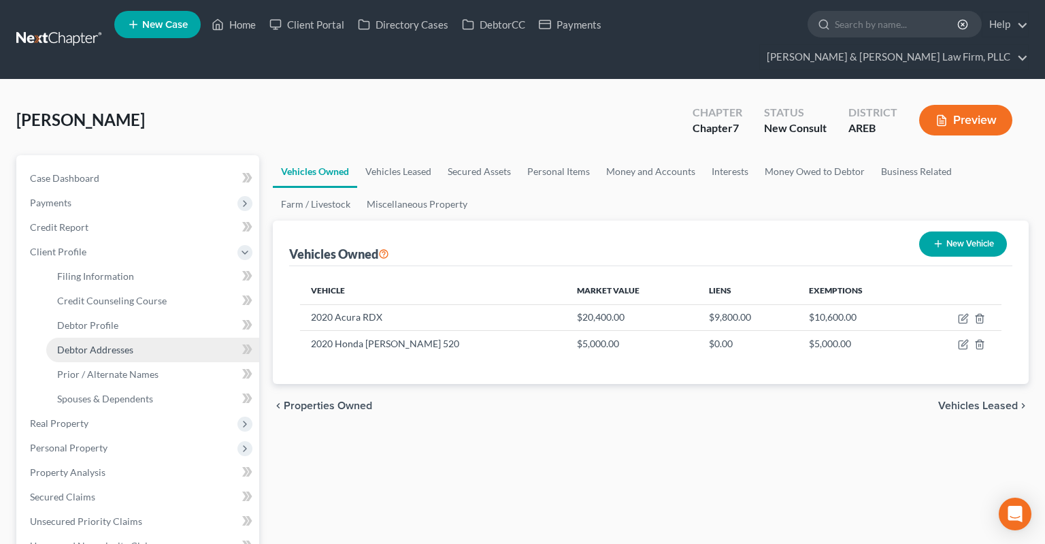
click at [114, 344] on span "Debtor Addresses" at bounding box center [95, 350] width 76 height 12
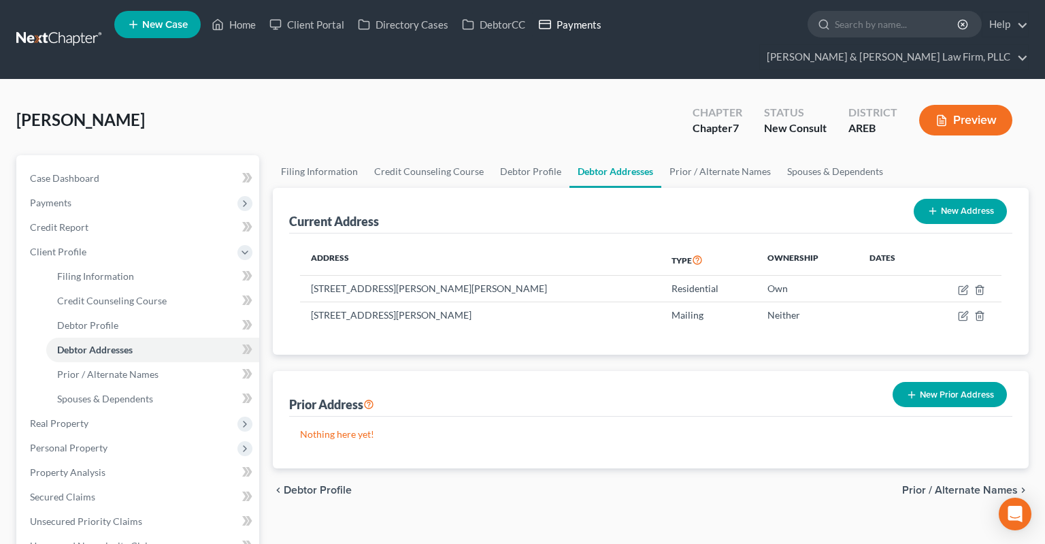
click at [573, 26] on link "Payments" at bounding box center [570, 24] width 76 height 24
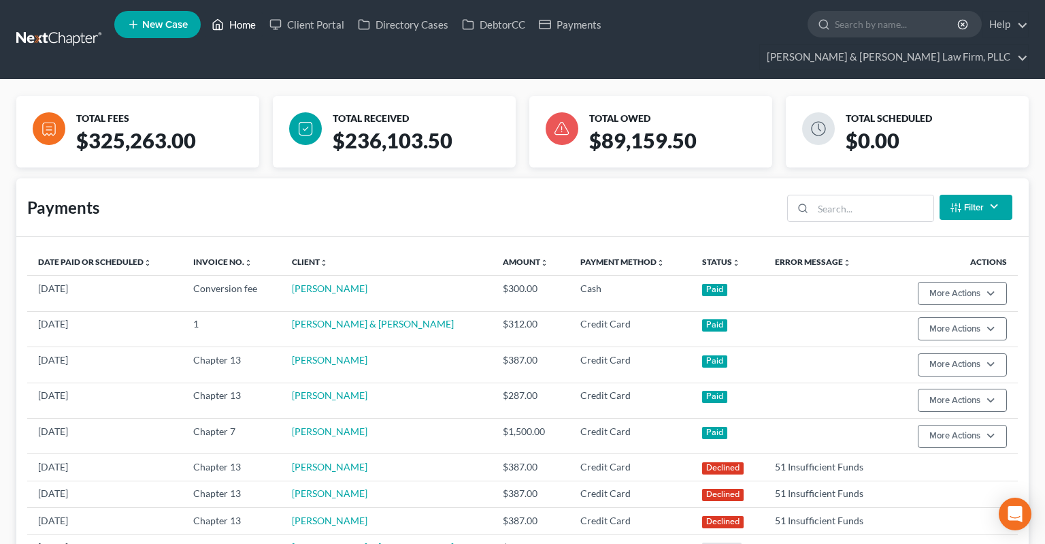
click at [241, 22] on link "Home" at bounding box center [234, 24] width 58 height 24
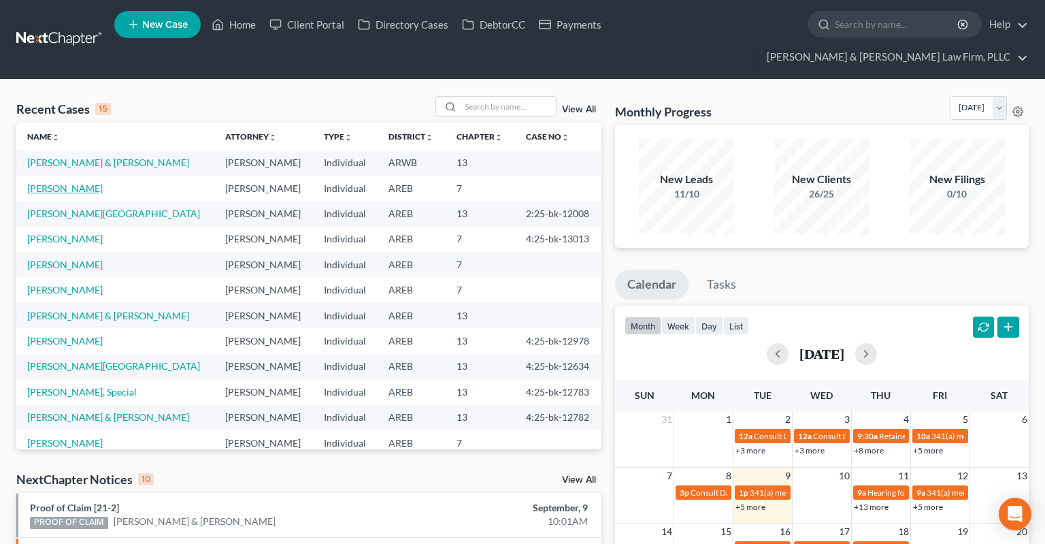
click at [80, 176] on td "[PERSON_NAME]" at bounding box center [115, 188] width 198 height 25
click at [80, 182] on link "[PERSON_NAME]" at bounding box center [65, 188] width 76 height 12
select select "4"
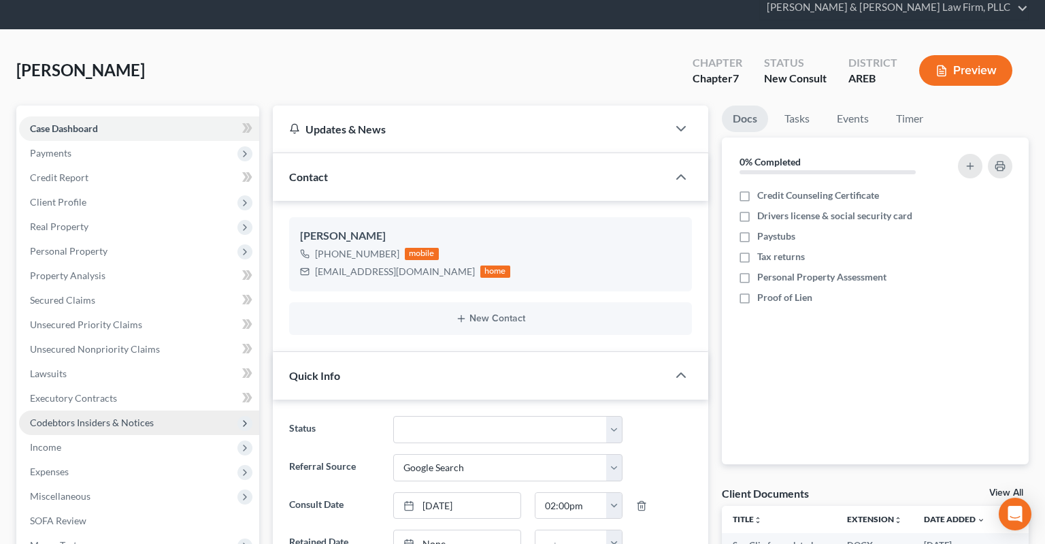
scroll to position [71, 0]
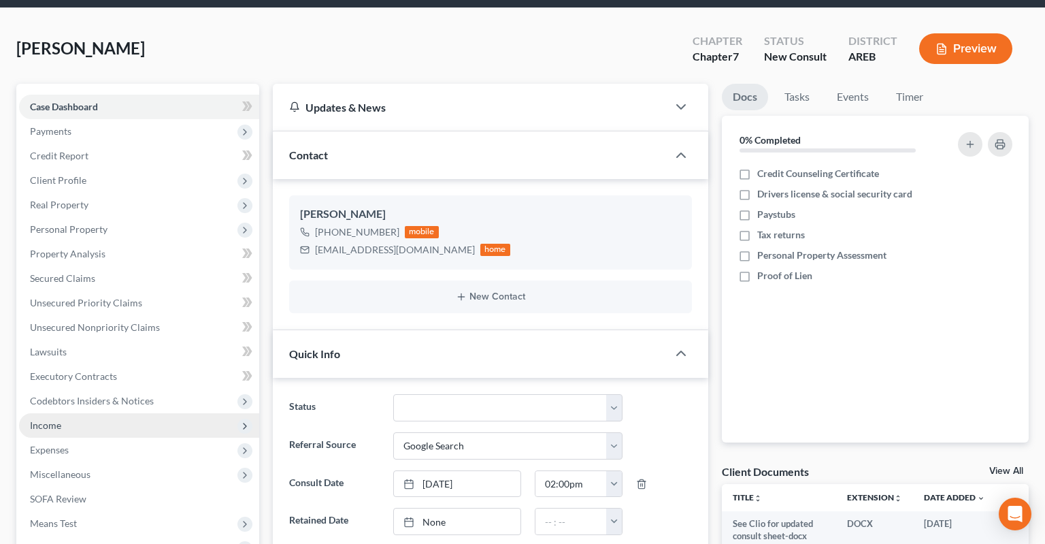
click at [121, 413] on span "Income" at bounding box center [139, 425] width 240 height 24
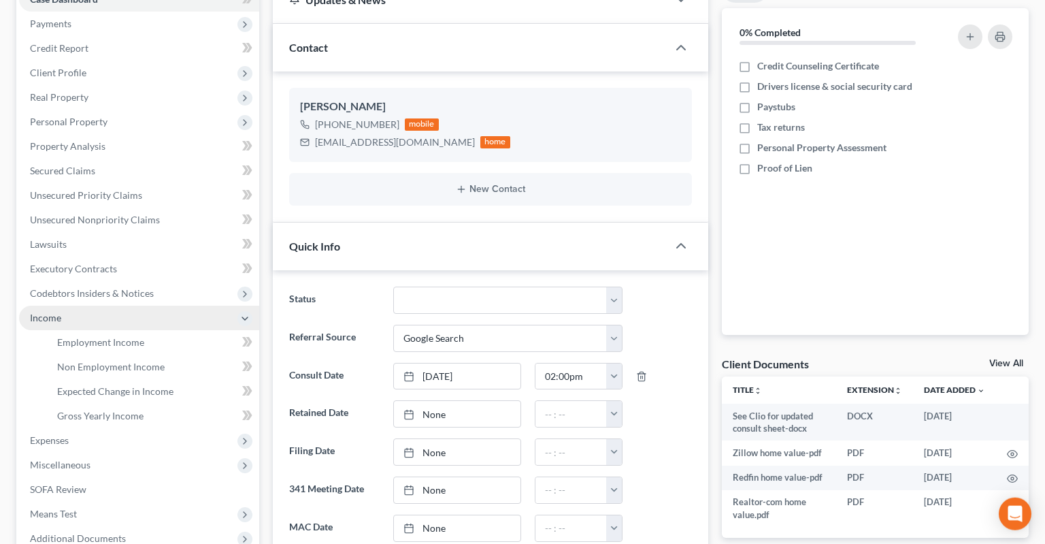
scroll to position [215, 0]
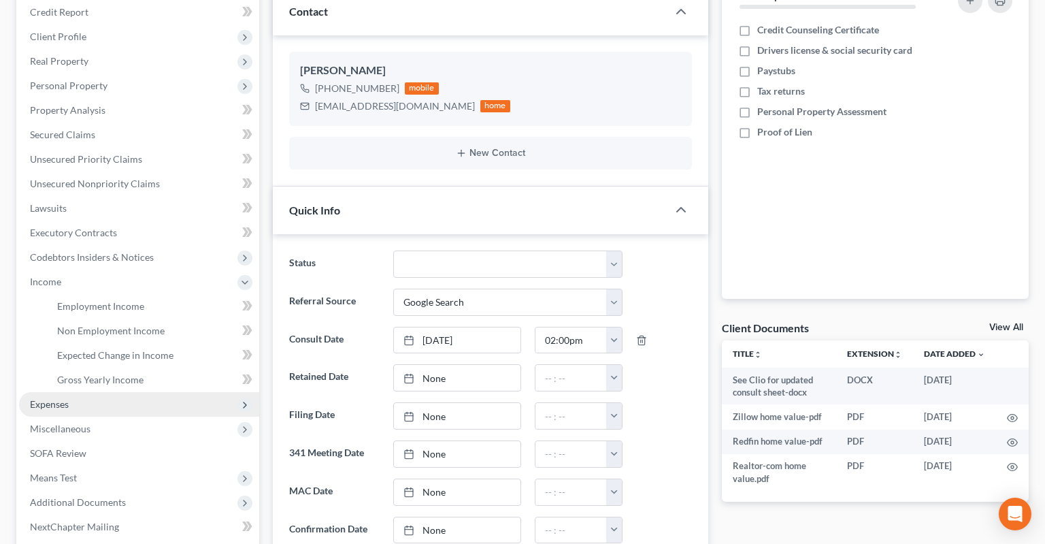
click at [119, 392] on span "Expenses" at bounding box center [139, 404] width 240 height 24
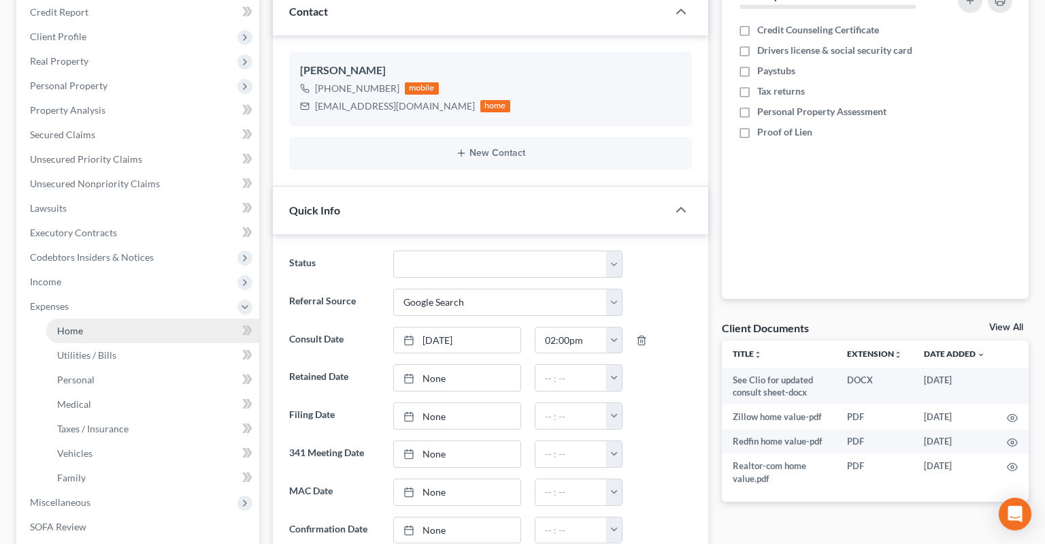
click at [127, 318] on link "Home" at bounding box center [152, 330] width 213 height 24
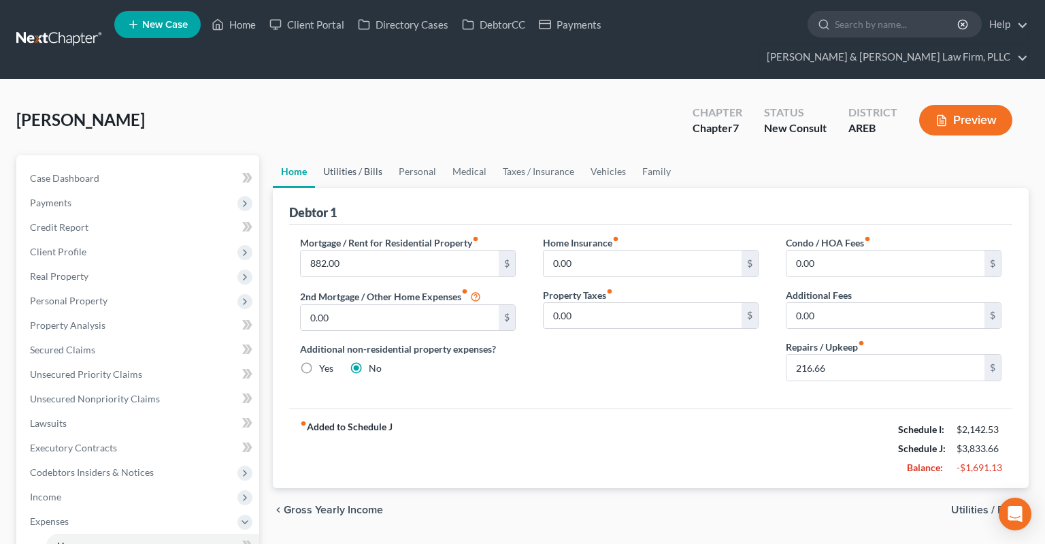
click at [380, 155] on link "Utilities / Bills" at bounding box center [353, 171] width 76 height 33
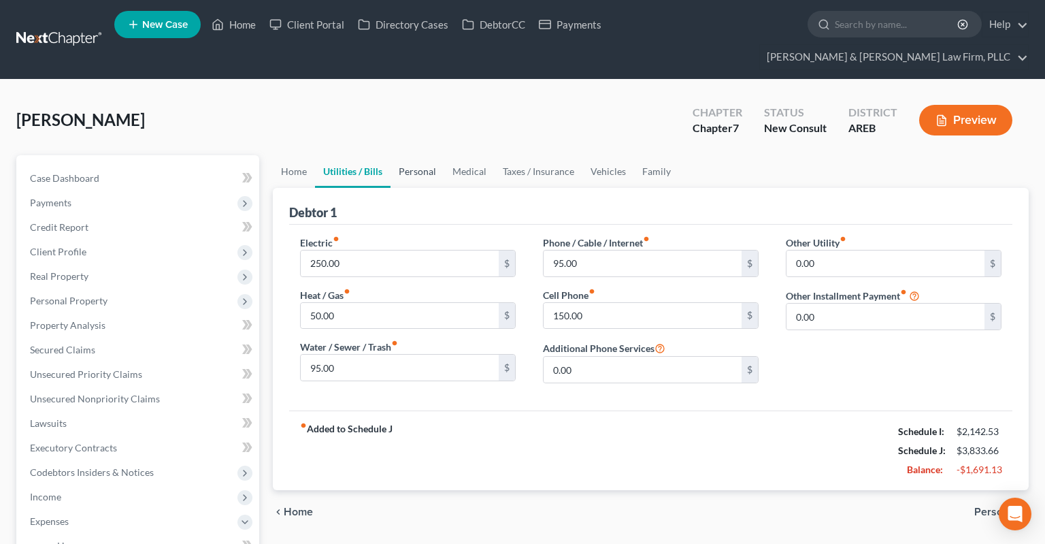
click at [422, 161] on link "Personal" at bounding box center [418, 171] width 54 height 33
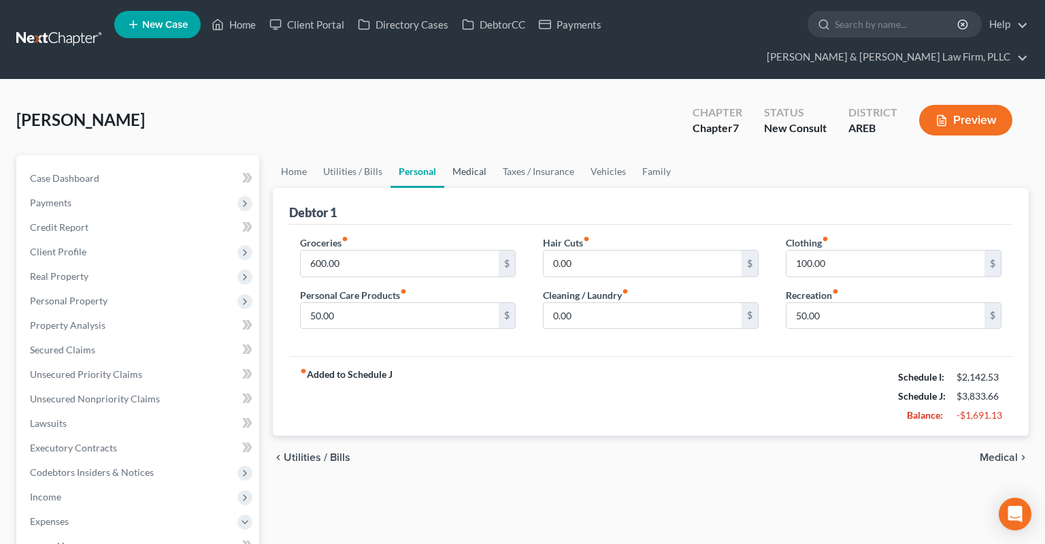
click at [456, 155] on link "Medical" at bounding box center [469, 171] width 50 height 33
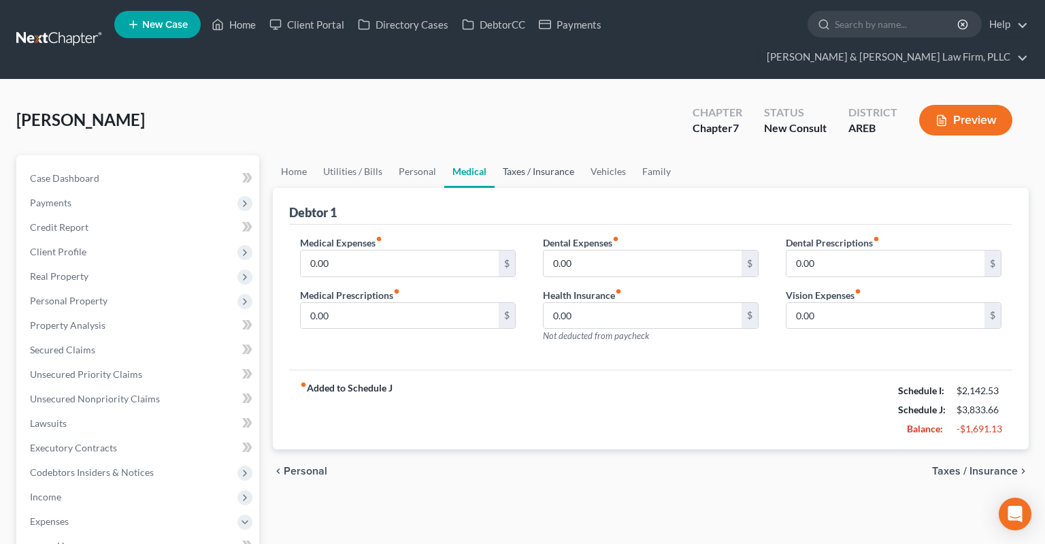
drag, startPoint x: 508, startPoint y: 148, endPoint x: 518, endPoint y: 151, distance: 10.6
click at [510, 155] on link "Taxes / Insurance" at bounding box center [539, 171] width 88 height 33
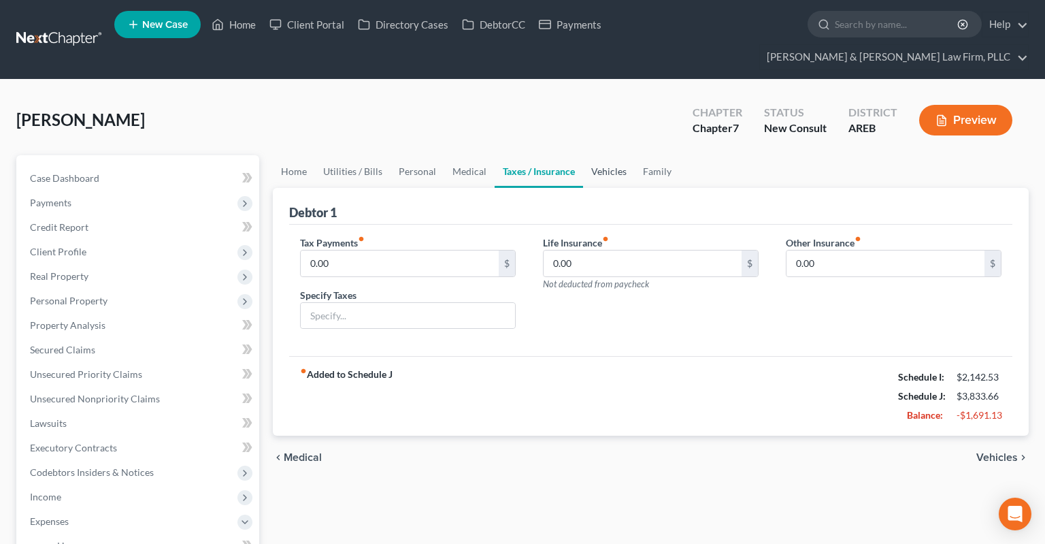
click at [619, 155] on link "Vehicles" at bounding box center [609, 171] width 52 height 33
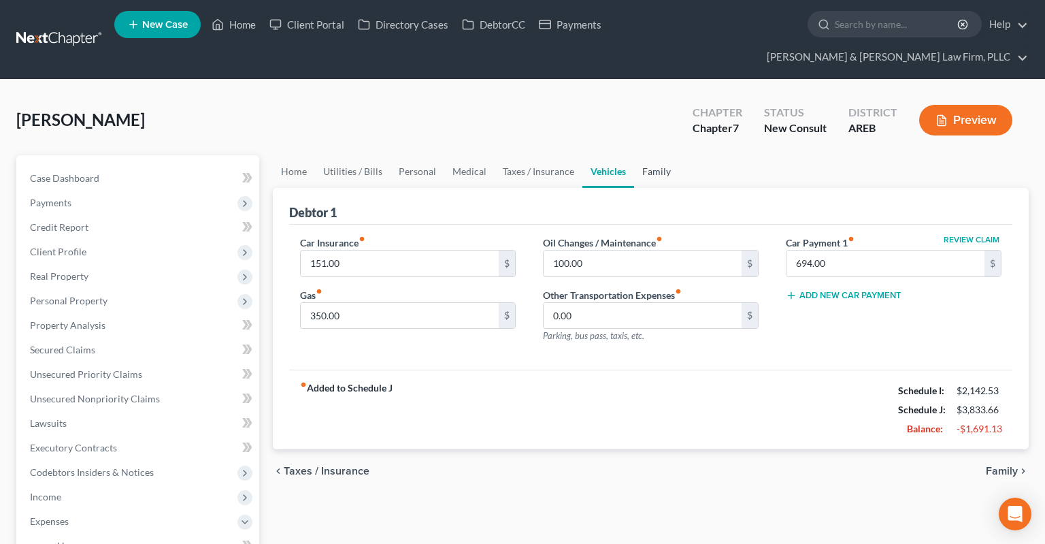
click at [671, 155] on link "Family" at bounding box center [656, 171] width 45 height 33
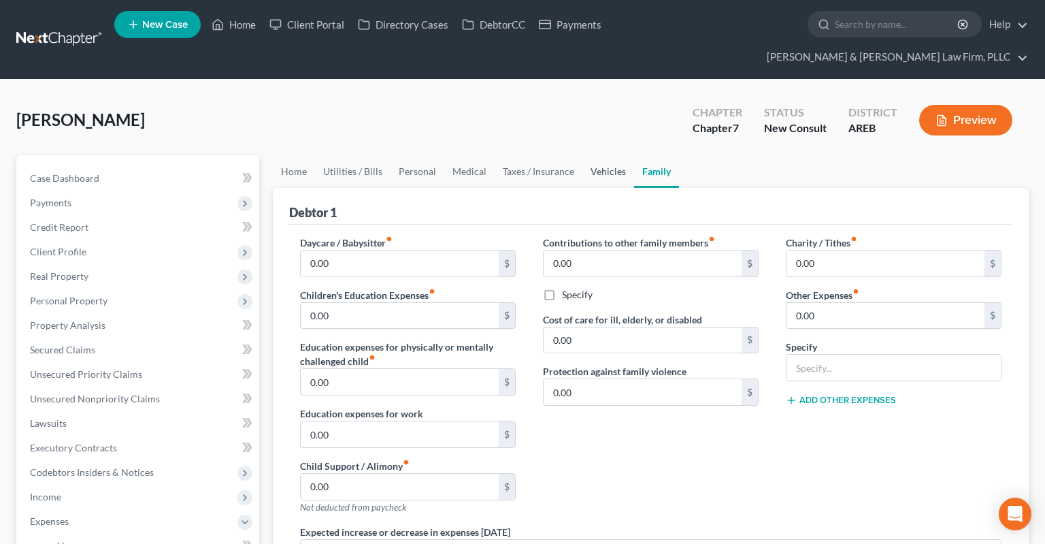
click at [598, 155] on link "Vehicles" at bounding box center [608, 171] width 52 height 33
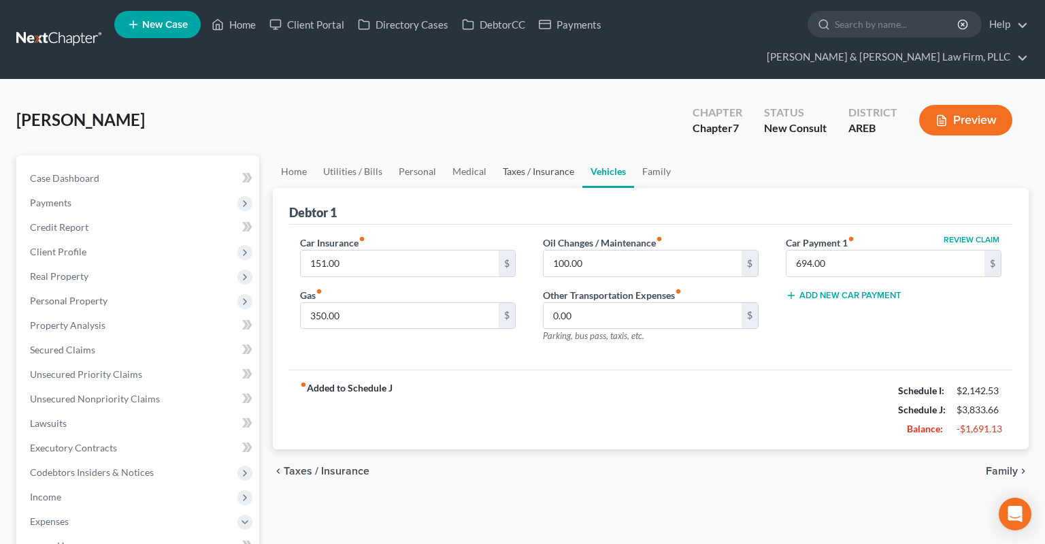
click at [548, 155] on link "Taxes / Insurance" at bounding box center [539, 171] width 88 height 33
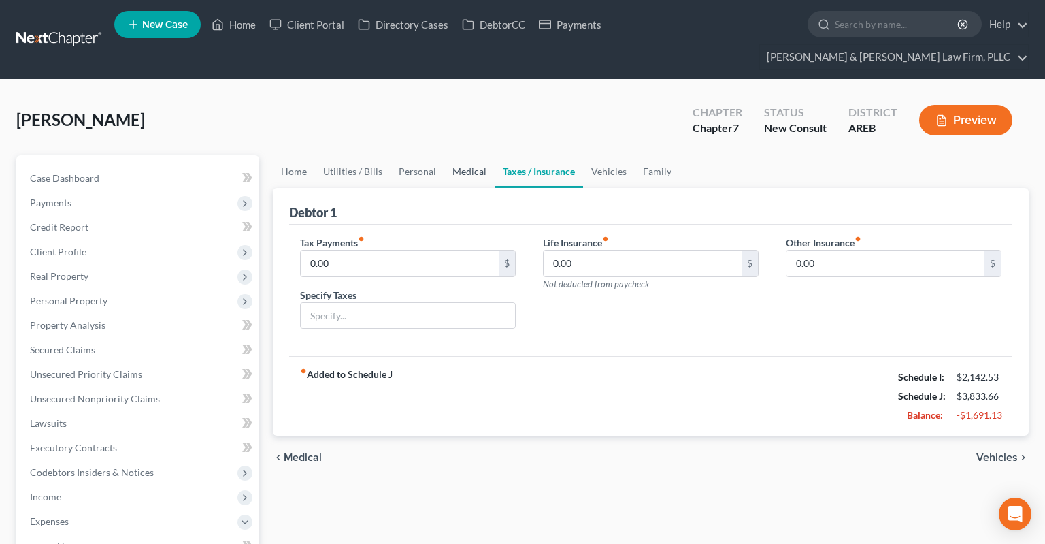
click at [471, 155] on link "Medical" at bounding box center [469, 171] width 50 height 33
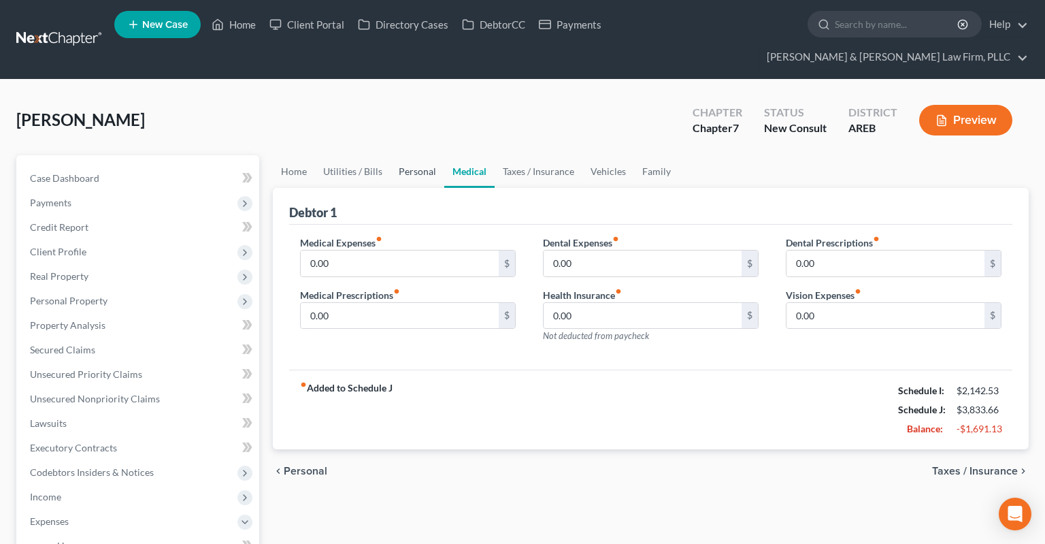
click at [420, 155] on link "Personal" at bounding box center [418, 171] width 54 height 33
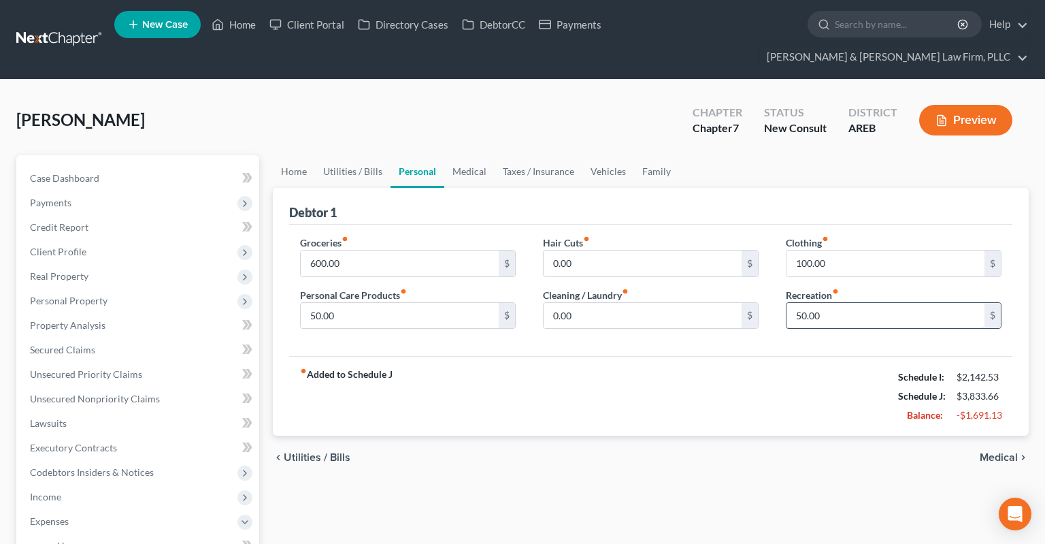
drag, startPoint x: 833, startPoint y: 299, endPoint x: 844, endPoint y: 294, distance: 12.2
click at [841, 303] on input "50.00" at bounding box center [885, 316] width 198 height 26
type input "0"
click at [358, 155] on link "Utilities / Bills" at bounding box center [353, 171] width 76 height 33
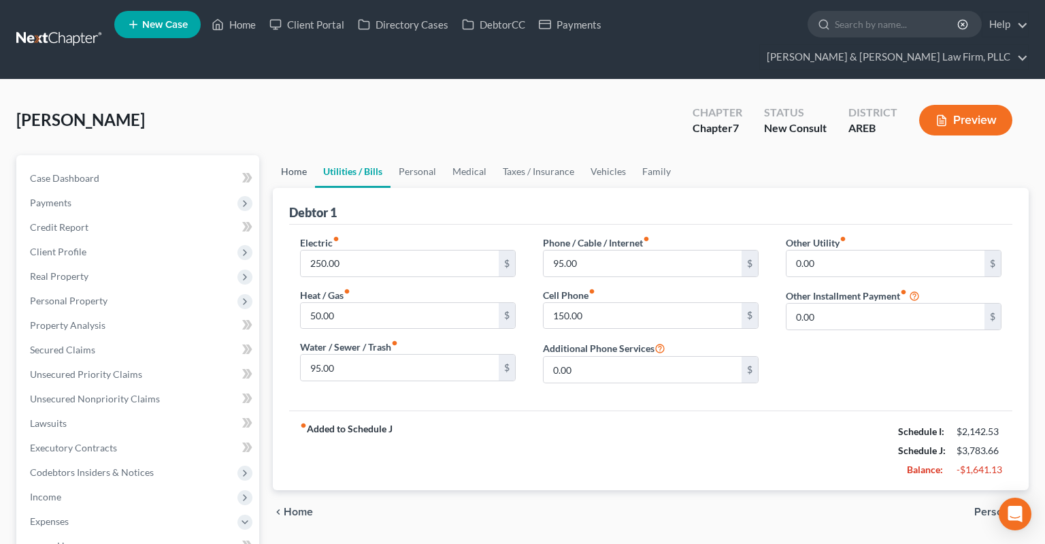
click at [290, 155] on link "Home" at bounding box center [294, 171] width 42 height 33
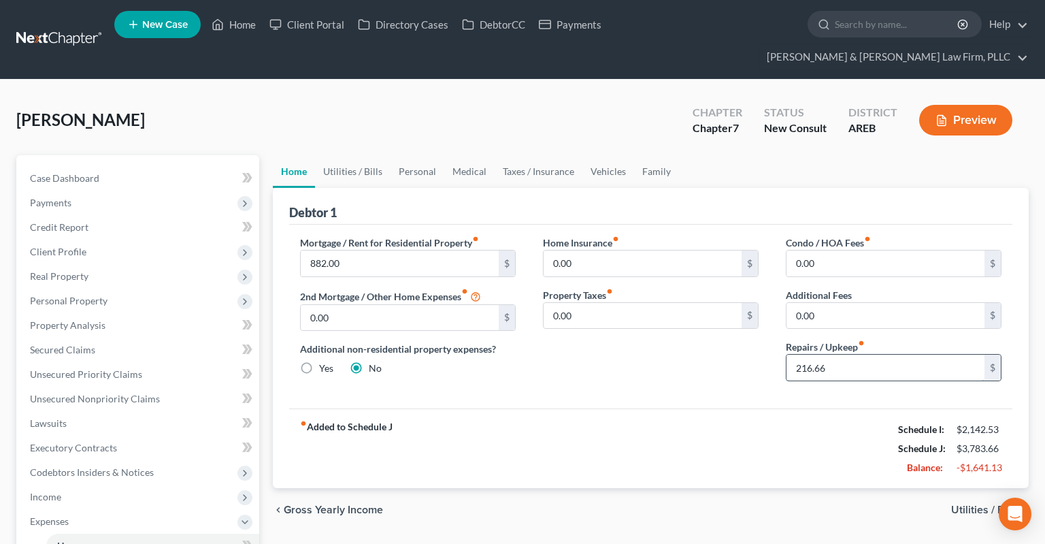
click at [846, 354] on input "216.66" at bounding box center [885, 367] width 198 height 26
type input "0"
click at [733, 354] on div "Home Insurance fiber_manual_record 0.00 $ Property Taxes fiber_manual_record 0.…" at bounding box center [650, 313] width 243 height 156
click at [347, 155] on link "Utilities / Bills" at bounding box center [353, 171] width 76 height 33
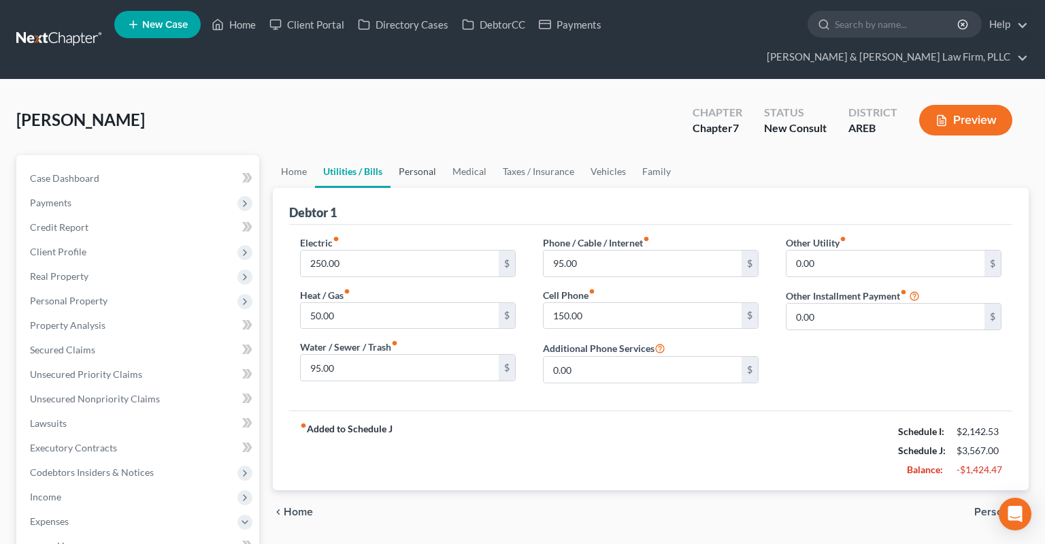
click at [428, 155] on link "Personal" at bounding box center [418, 171] width 54 height 33
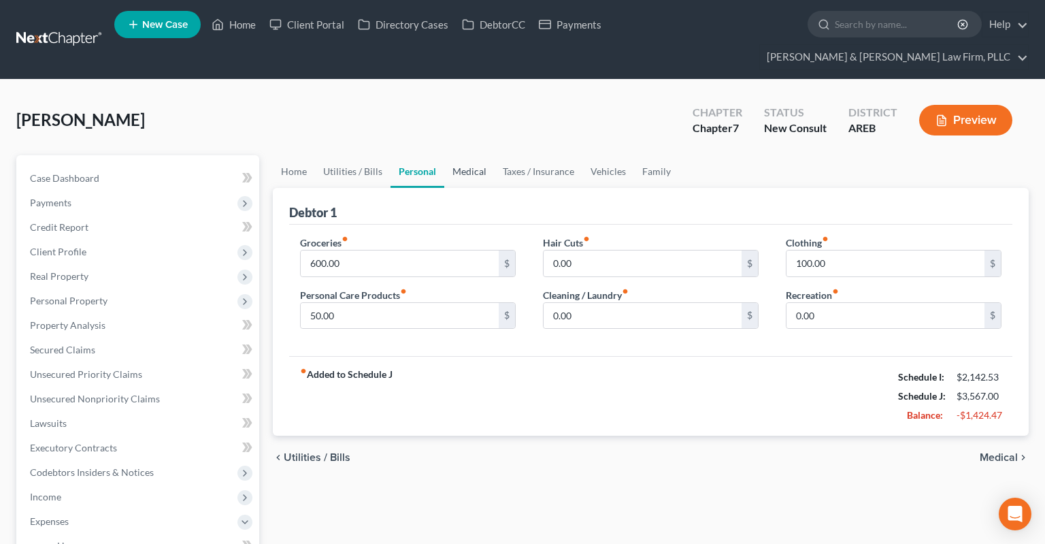
click at [464, 155] on link "Medical" at bounding box center [469, 171] width 50 height 33
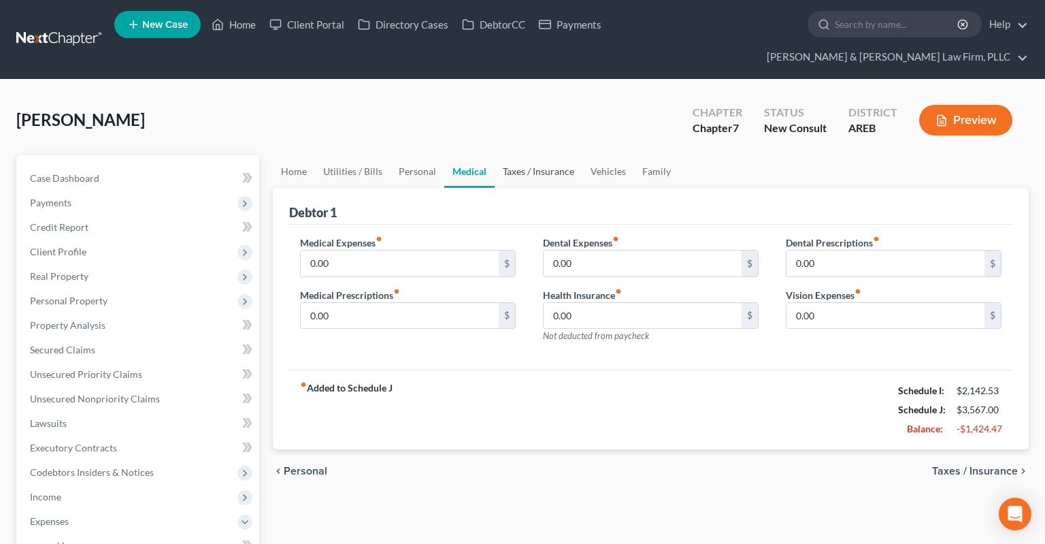
click at [522, 155] on link "Taxes / Insurance" at bounding box center [539, 171] width 88 height 33
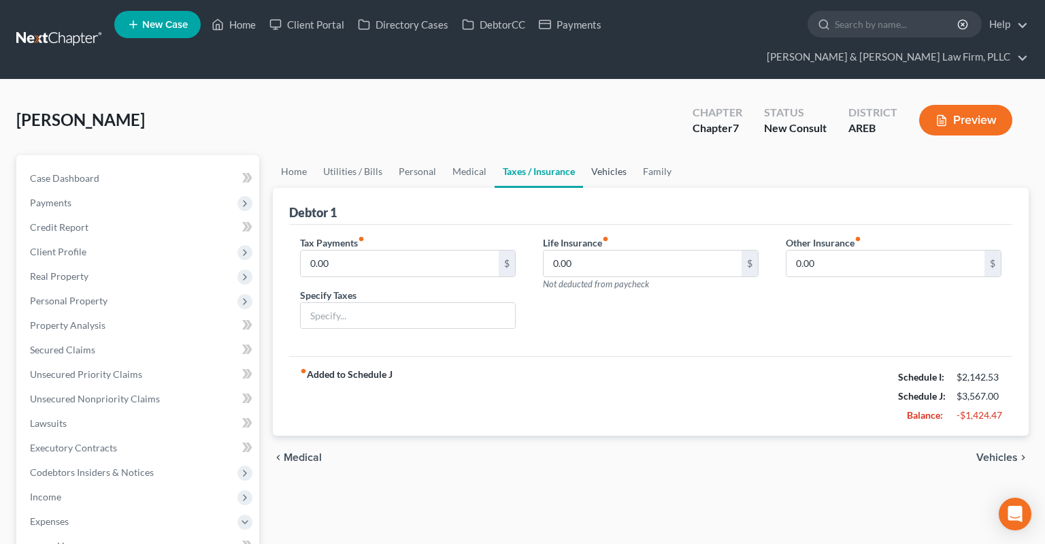
click at [594, 155] on link "Vehicles" at bounding box center [609, 171] width 52 height 33
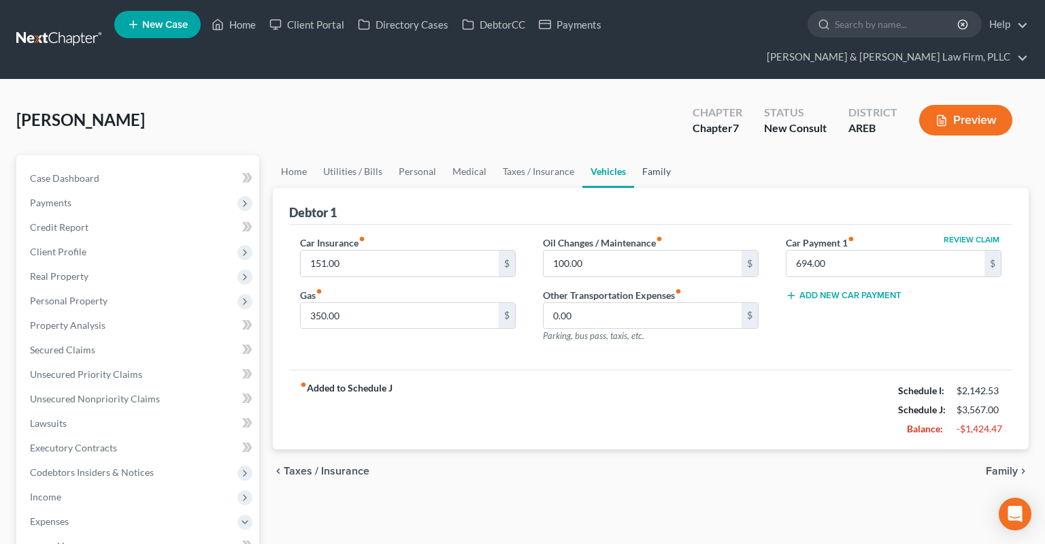
click at [650, 155] on link "Family" at bounding box center [656, 171] width 45 height 33
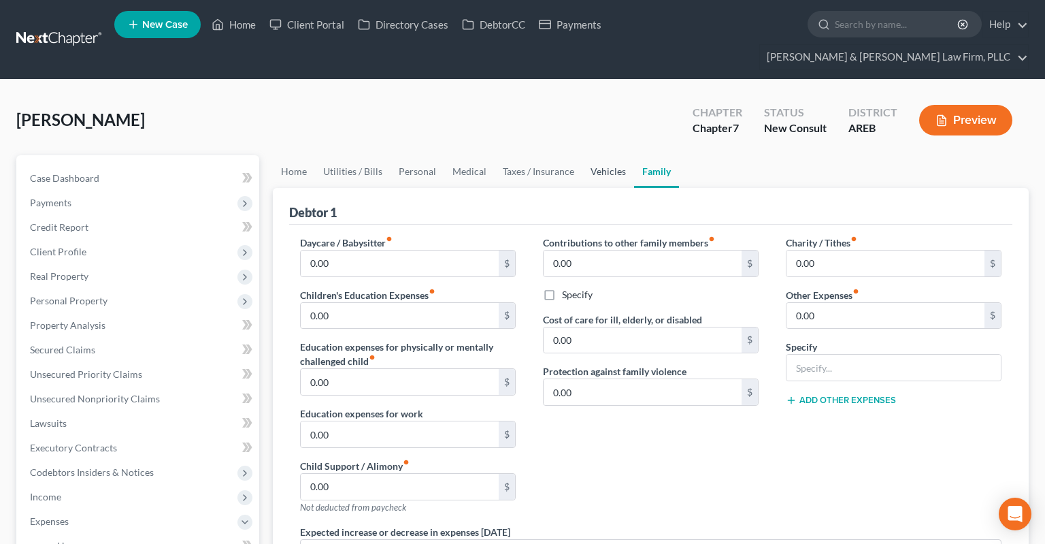
click at [586, 155] on link "Vehicles" at bounding box center [608, 171] width 52 height 33
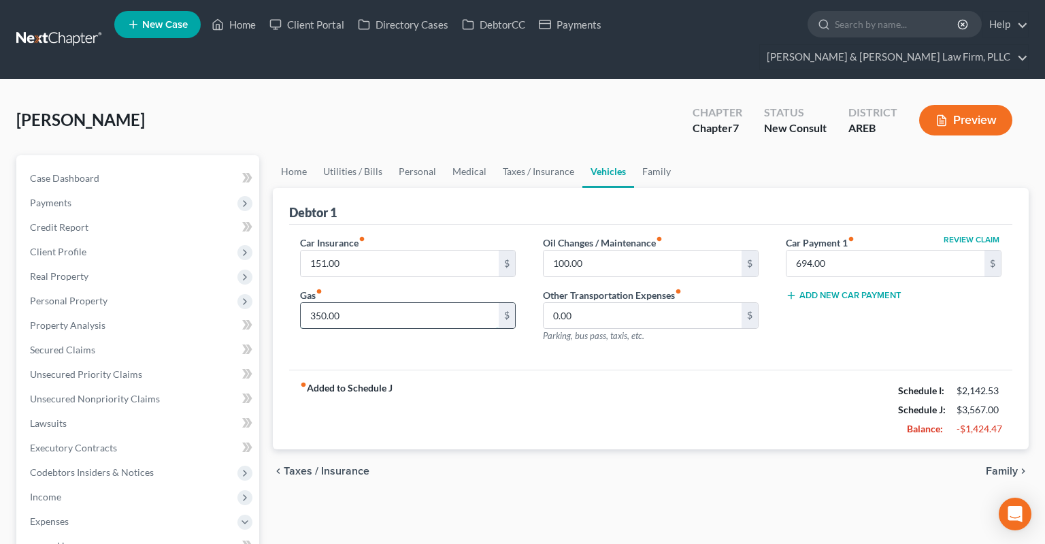
click at [479, 303] on input "350.00" at bounding box center [400, 316] width 198 height 26
type input "200"
click at [603, 250] on input "100.00" at bounding box center [643, 263] width 198 height 26
type input "0"
type input "50"
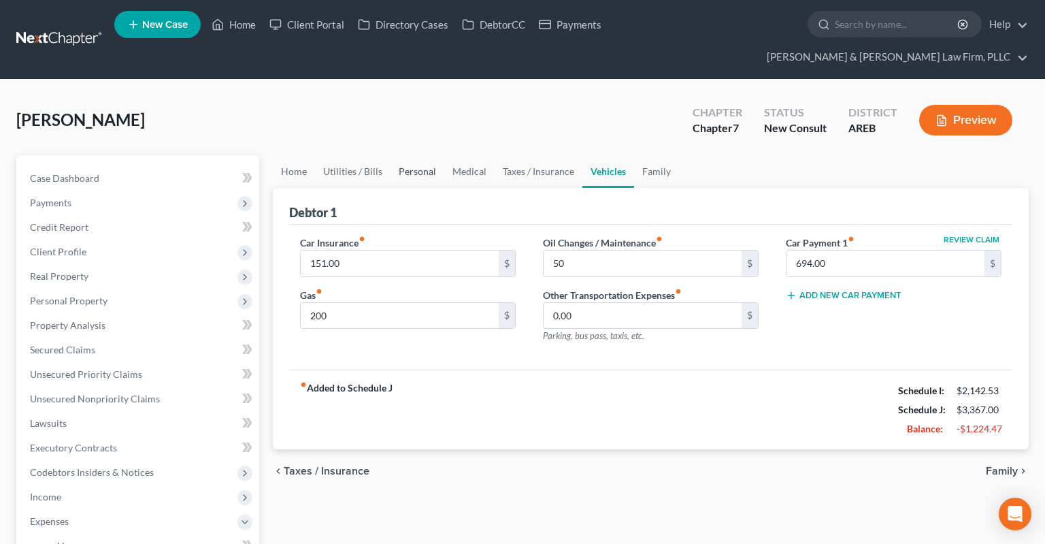
click at [412, 155] on link "Personal" at bounding box center [418, 171] width 54 height 33
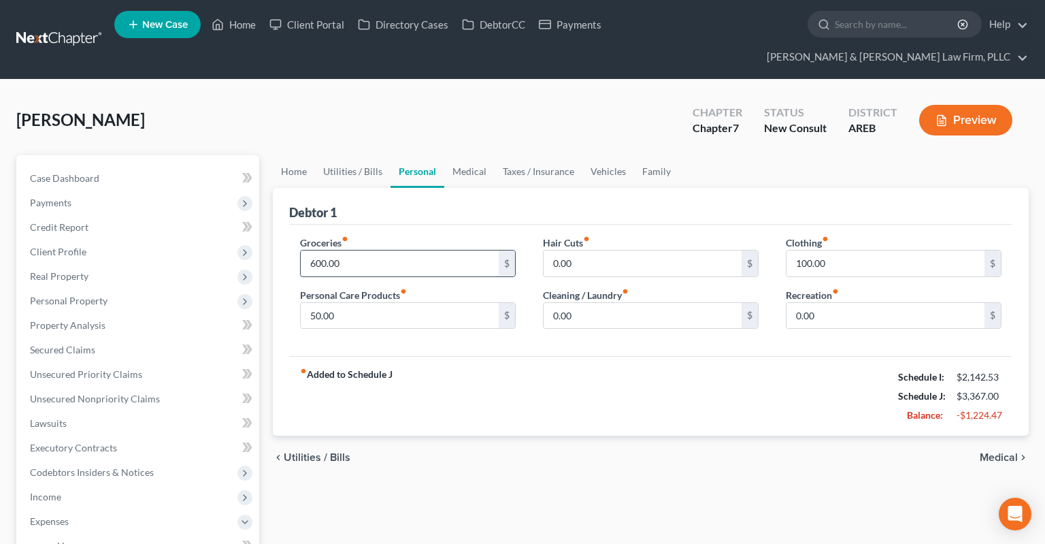
click at [403, 250] on input "600.00" at bounding box center [400, 263] width 198 height 26
type input "300"
drag, startPoint x: 818, startPoint y: 235, endPoint x: 832, endPoint y: 235, distance: 13.6
click at [831, 250] on input "100.00" at bounding box center [885, 263] width 198 height 26
type input "50"
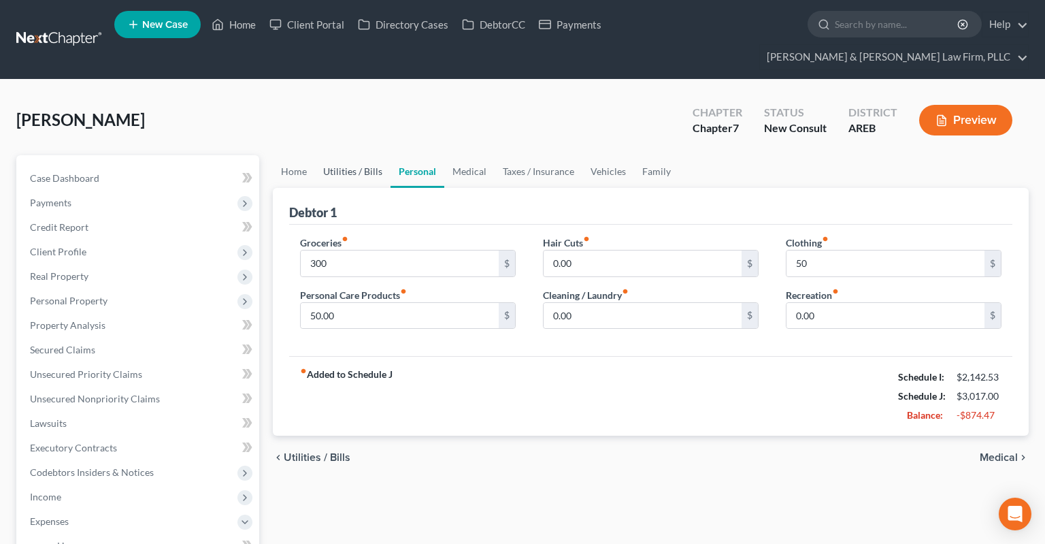
drag, startPoint x: 376, startPoint y: 147, endPoint x: 369, endPoint y: 151, distance: 7.9
click at [372, 155] on link "Utilities / Bills" at bounding box center [353, 171] width 76 height 33
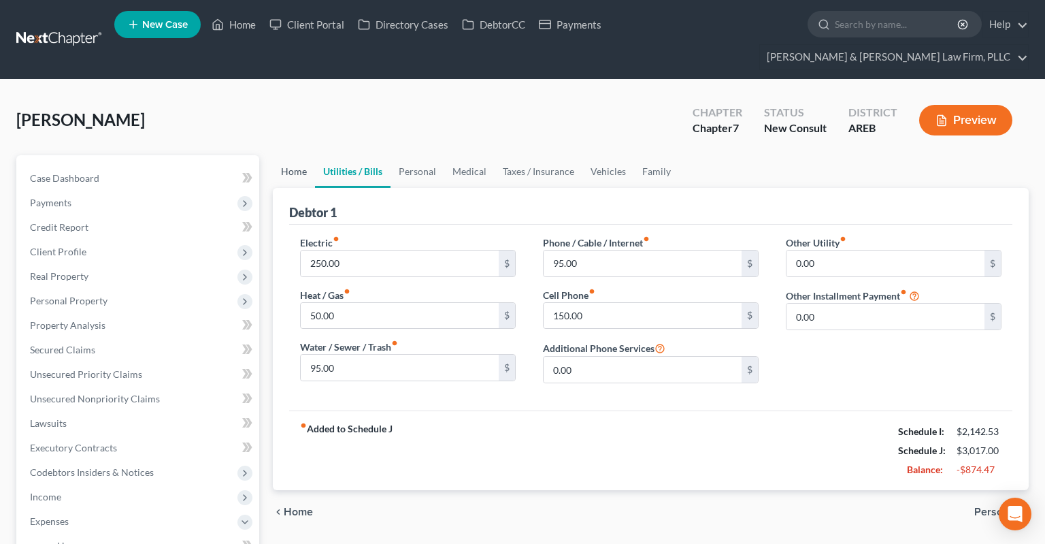
click at [277, 155] on link "Home" at bounding box center [294, 171] width 42 height 33
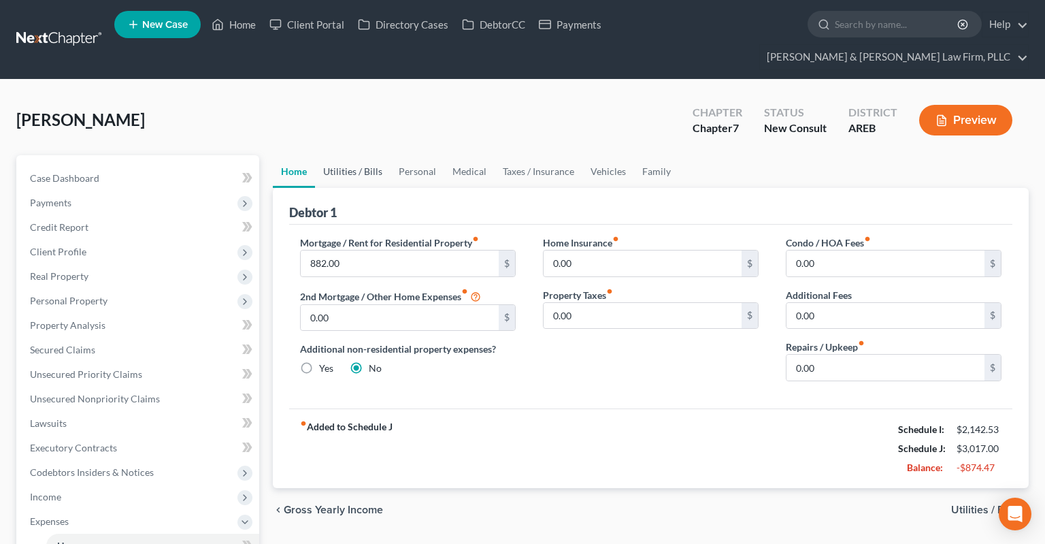
click at [359, 155] on link "Utilities / Bills" at bounding box center [353, 171] width 76 height 33
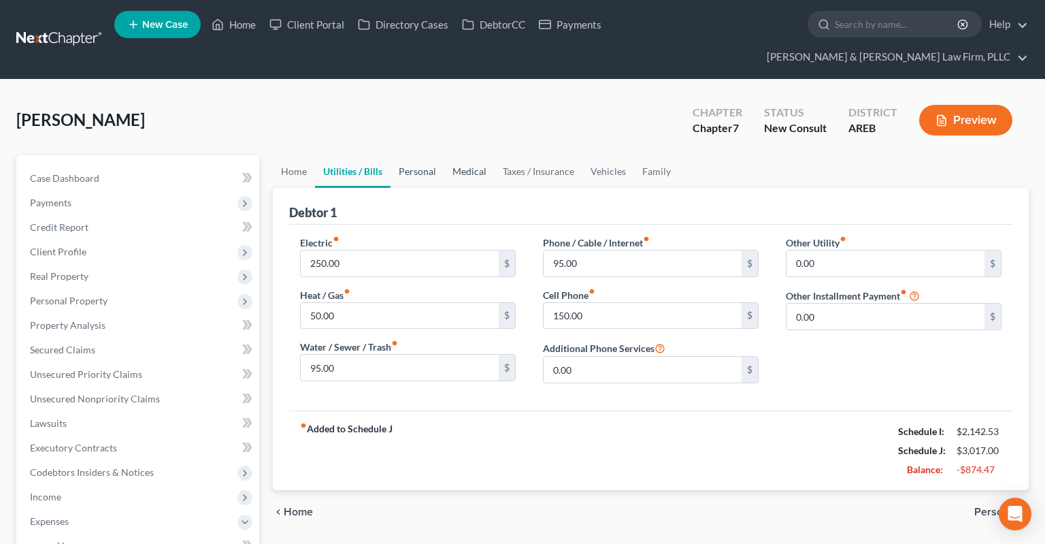
click at [418, 155] on link "Personal" at bounding box center [418, 171] width 54 height 33
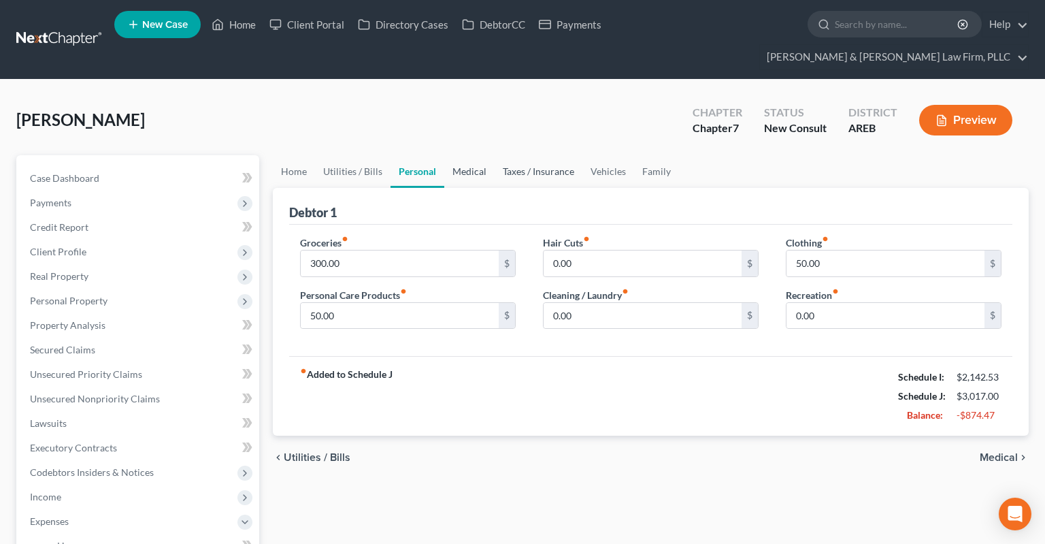
click at [484, 155] on link "Medical" at bounding box center [469, 171] width 50 height 33
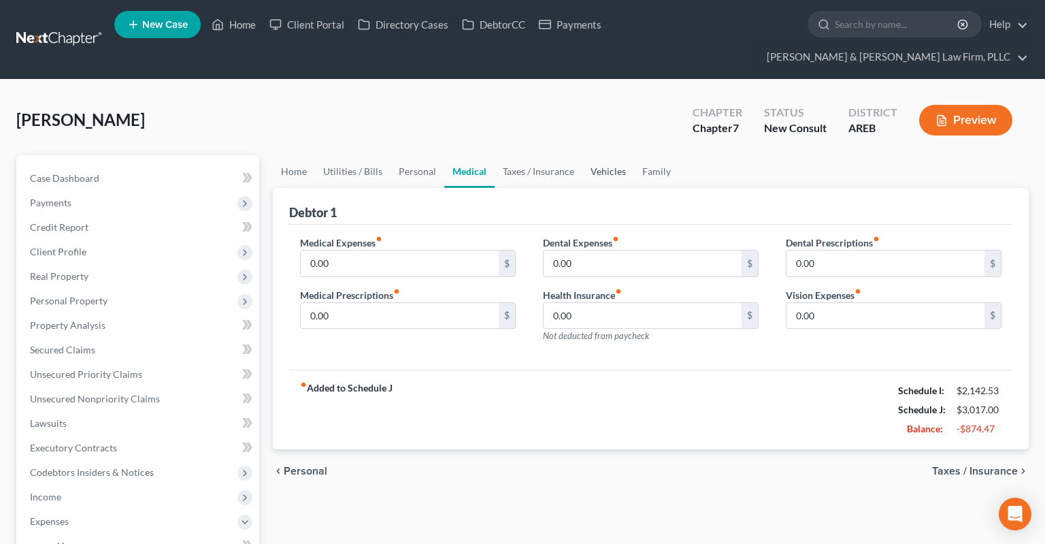
drag, startPoint x: 595, startPoint y: 144, endPoint x: 611, endPoint y: 143, distance: 15.7
click at [597, 155] on link "Vehicles" at bounding box center [608, 171] width 52 height 33
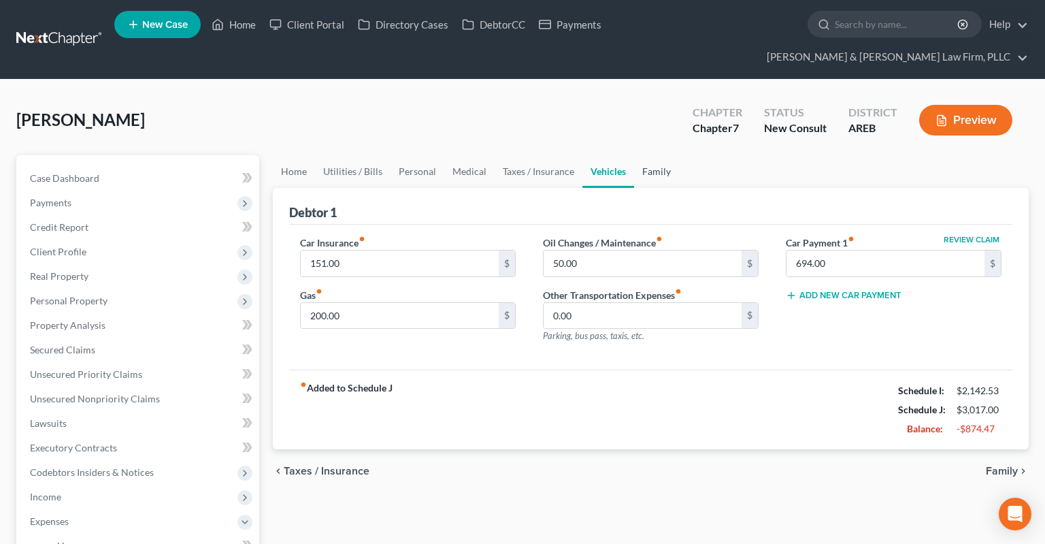
click at [638, 155] on link "Family" at bounding box center [656, 171] width 45 height 33
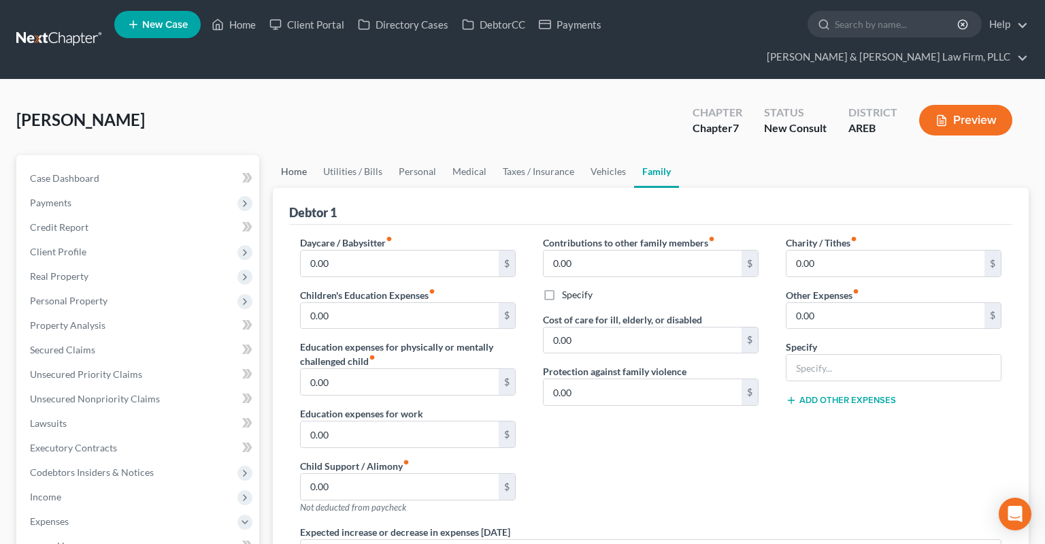
click at [303, 155] on link "Home" at bounding box center [294, 171] width 42 height 33
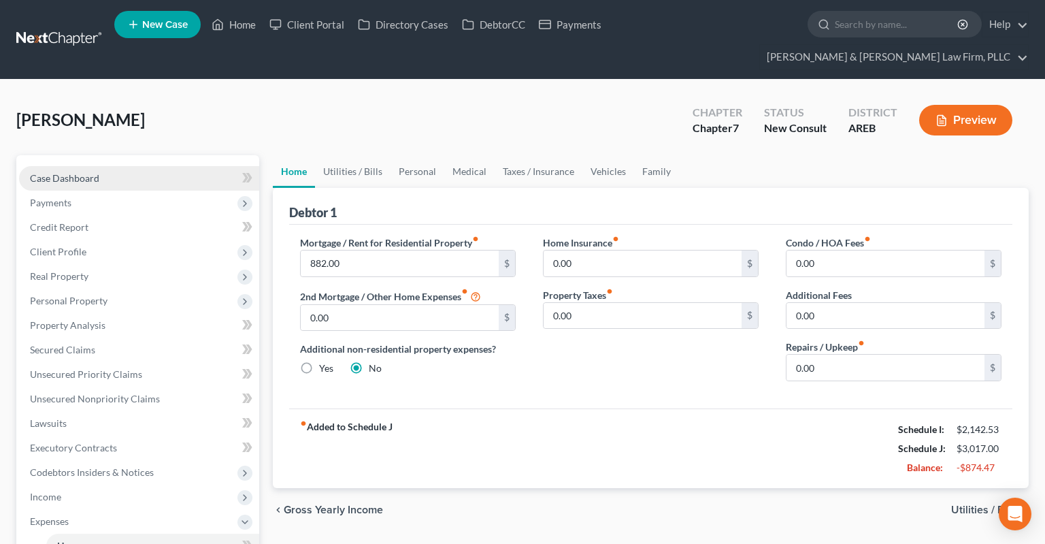
click at [127, 166] on link "Case Dashboard" at bounding box center [139, 178] width 240 height 24
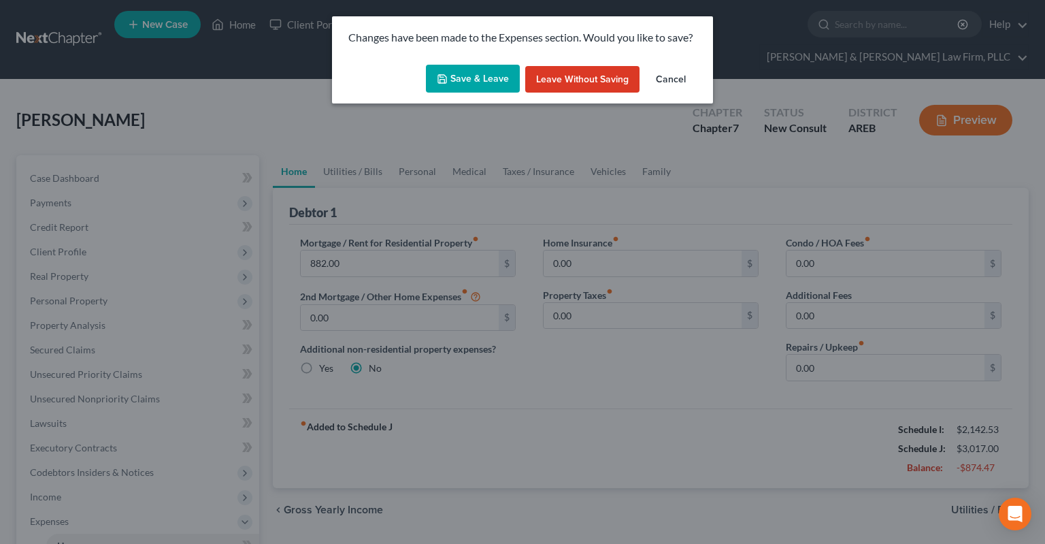
click at [493, 84] on button "Save & Leave" at bounding box center [473, 79] width 94 height 29
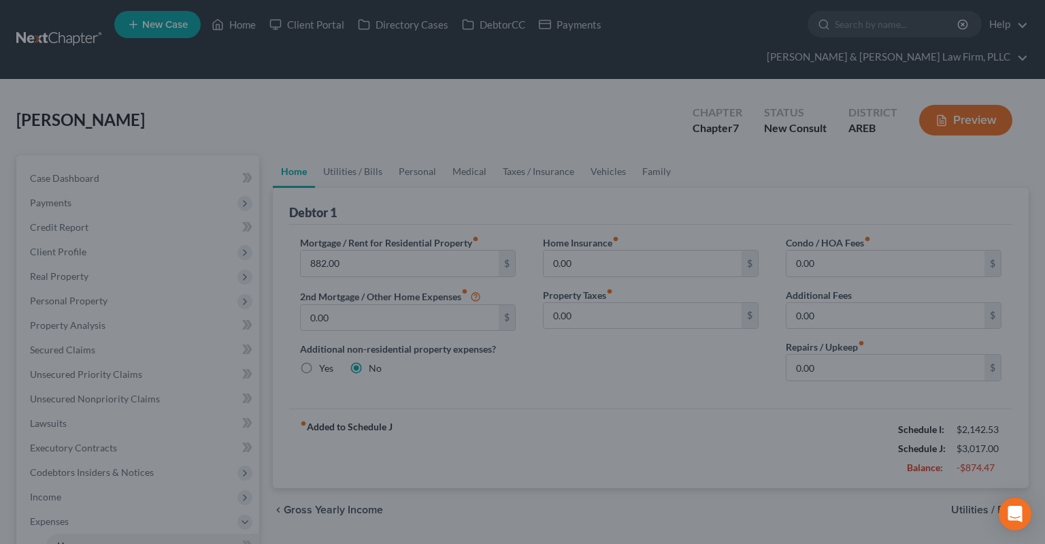
select select "4"
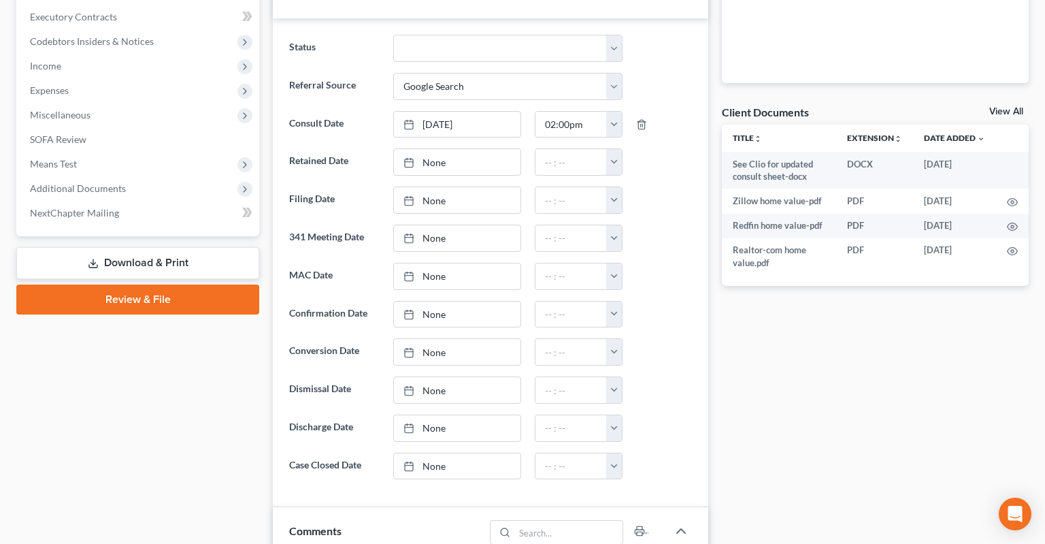
scroll to position [790, 0]
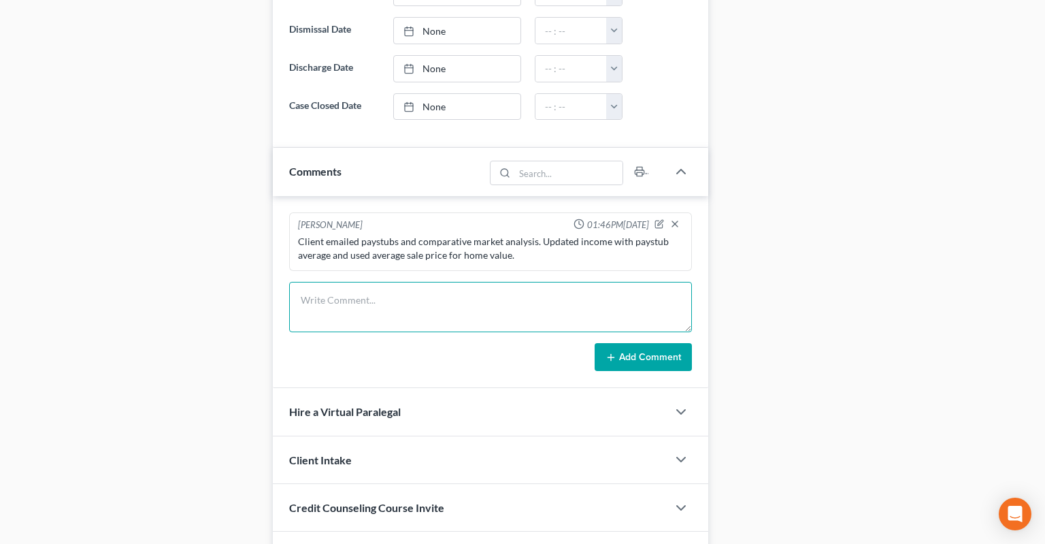
click at [463, 282] on textarea at bounding box center [490, 307] width 403 height 50
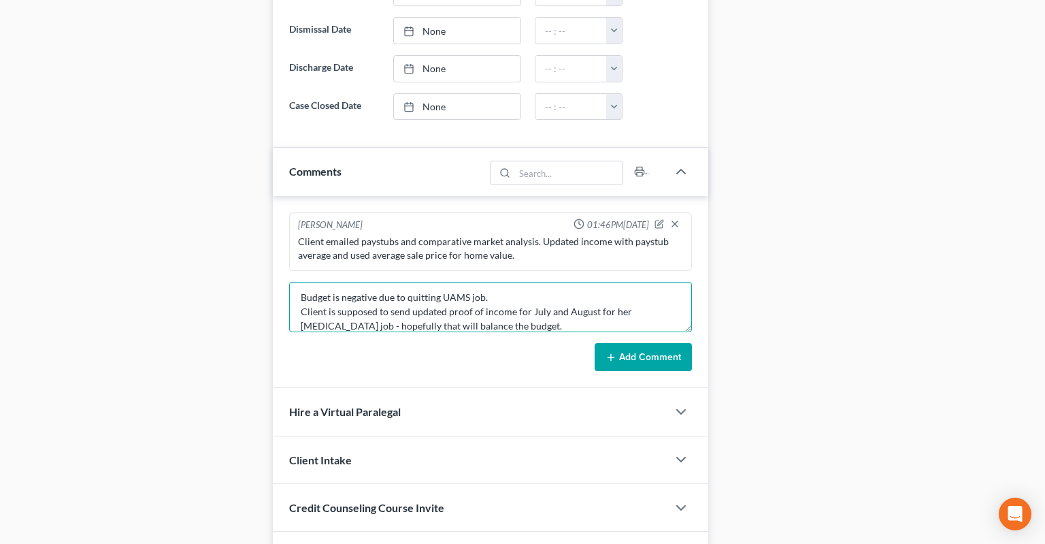
scroll to position [18, 0]
type textarea "Budget is negative due to quitting UAMS job. Client is supposed to send updated…"
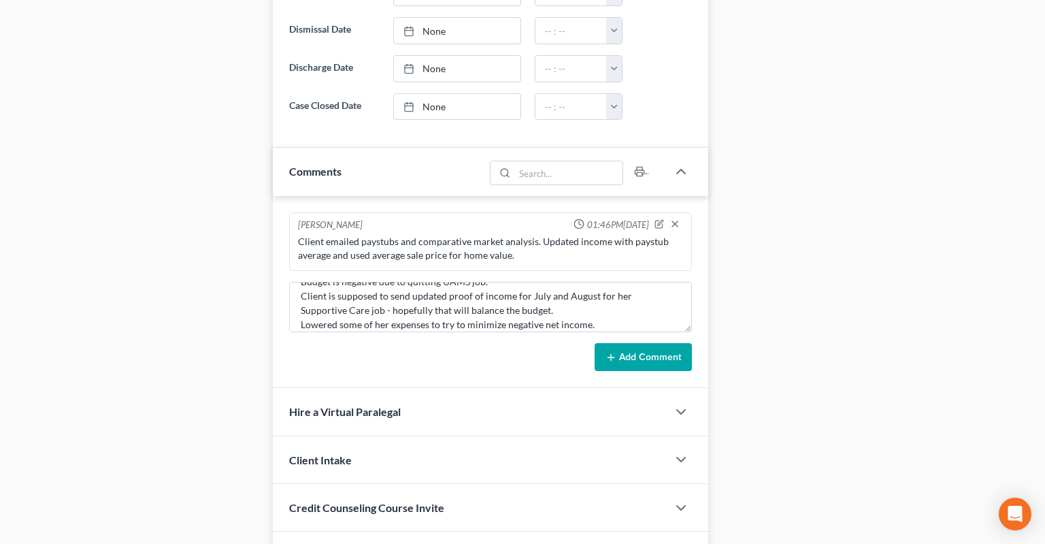
click at [642, 343] on button "Add Comment" at bounding box center [643, 357] width 97 height 29
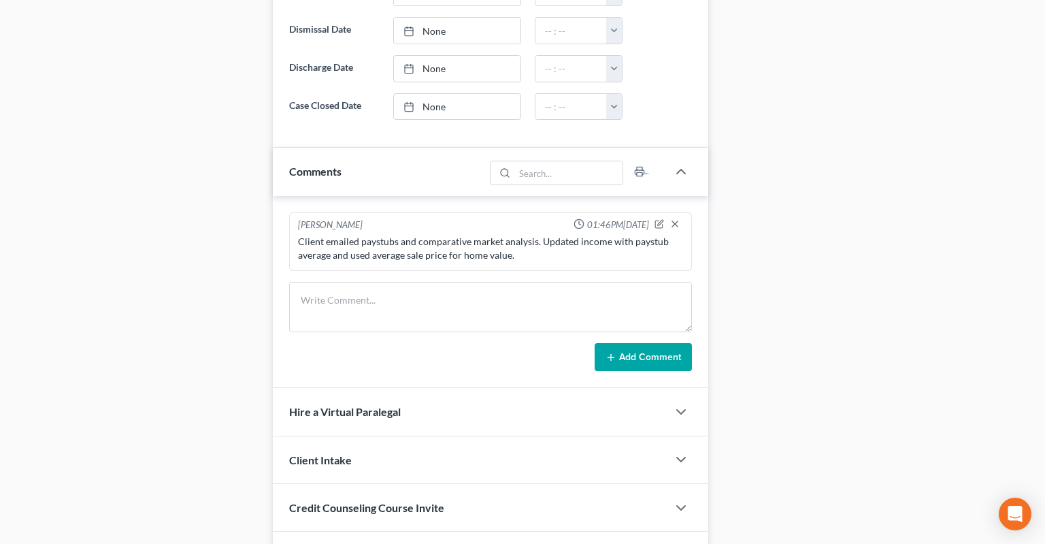
scroll to position [0, 0]
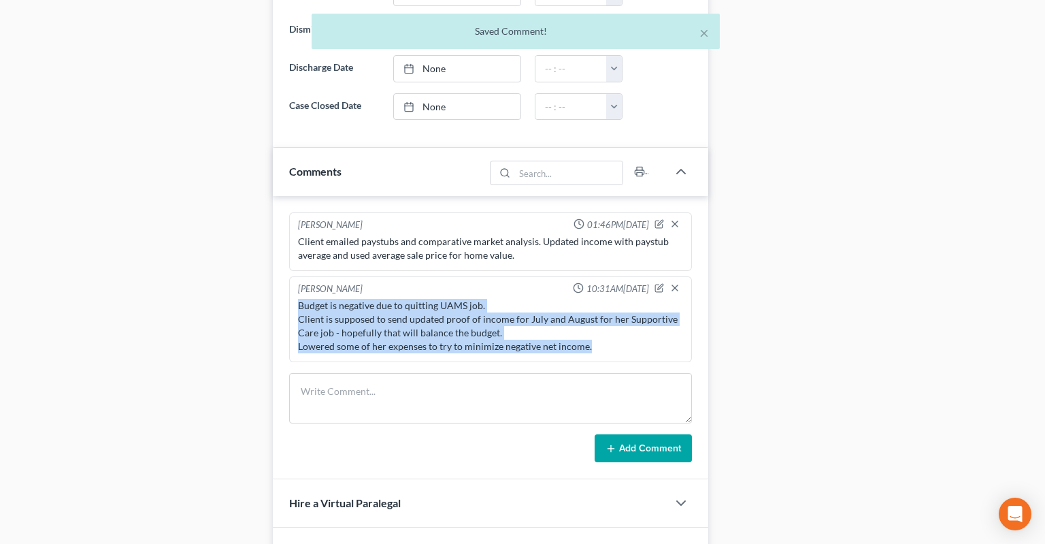
drag, startPoint x: 595, startPoint y: 320, endPoint x: 293, endPoint y: 275, distance: 304.7
click at [293, 276] on div "[PERSON_NAME] 10:31AM[DATE] Budget is negative due to quitting UAMS job. Client…" at bounding box center [490, 319] width 403 height 86
copy div "Budget is negative due to quitting UAMS job. Client is supposed to send updated…"
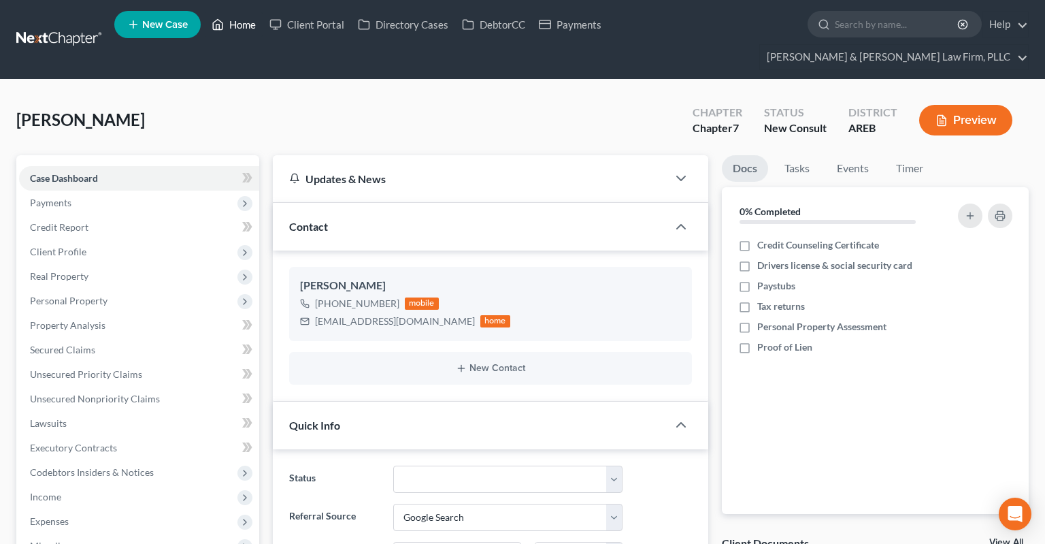
click at [232, 31] on link "Home" at bounding box center [234, 24] width 58 height 24
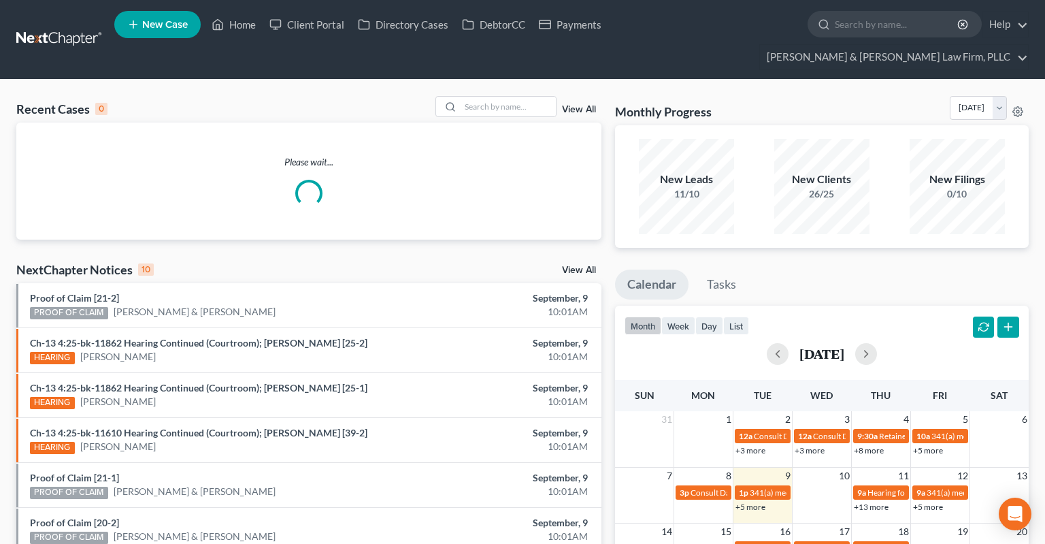
click at [130, 33] on icon at bounding box center [133, 24] width 12 height 16
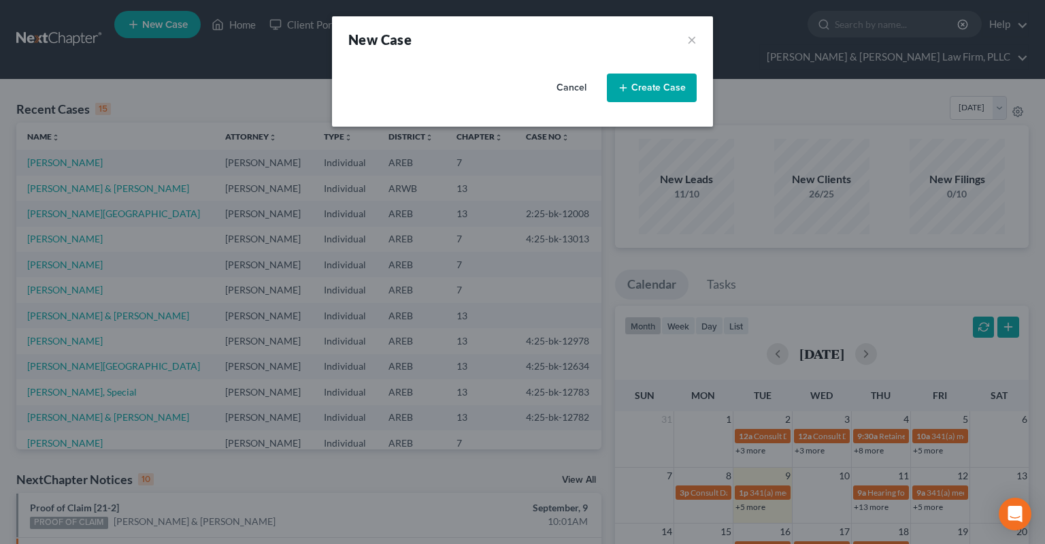
select select "5"
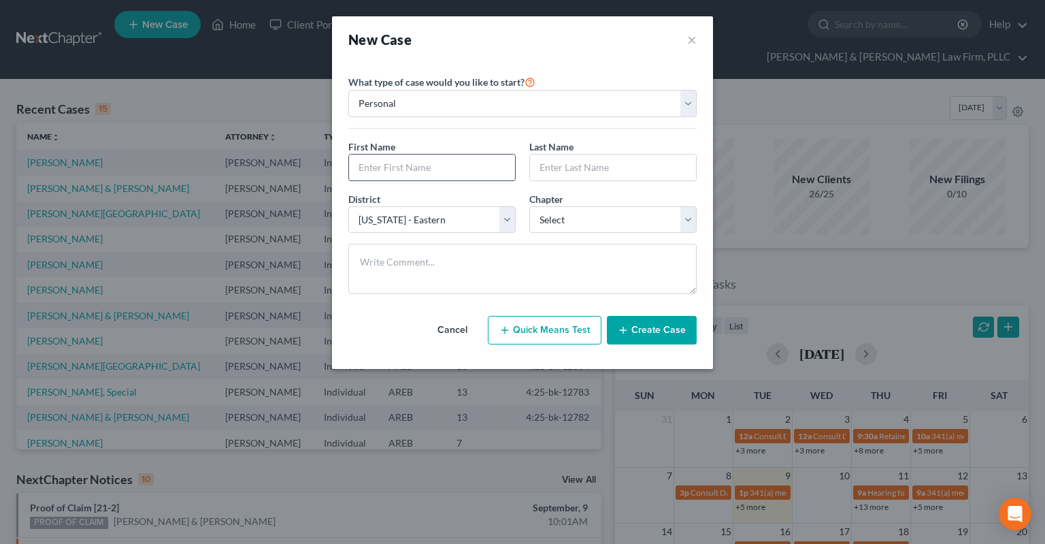
click at [431, 162] on input "text" at bounding box center [432, 167] width 166 height 26
type input "[PERSON_NAME]"
type input "Romann"
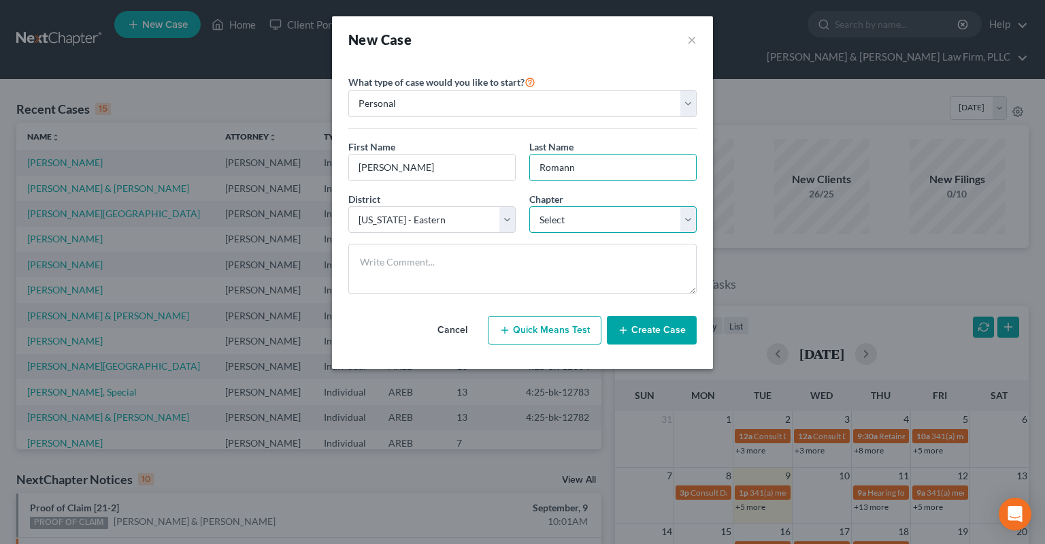
click at [529, 206] on select "Select 7 11 12 13" at bounding box center [612, 219] width 167 height 27
select select "0"
click option "7" at bounding box center [0, 0] width 0 height 0
click at [632, 325] on button "Create Case" at bounding box center [652, 330] width 90 height 29
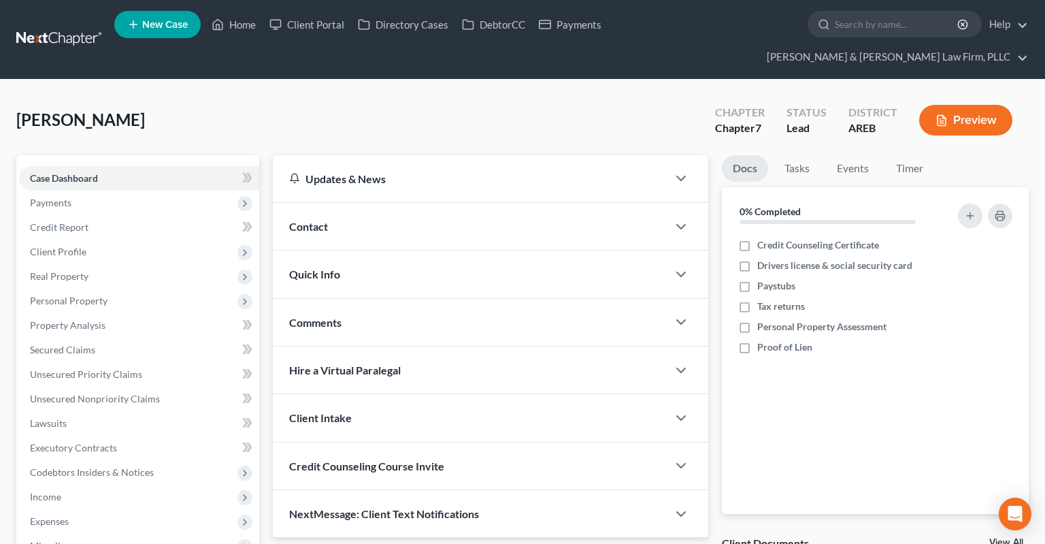
click at [425, 208] on div "Contact" at bounding box center [470, 226] width 395 height 47
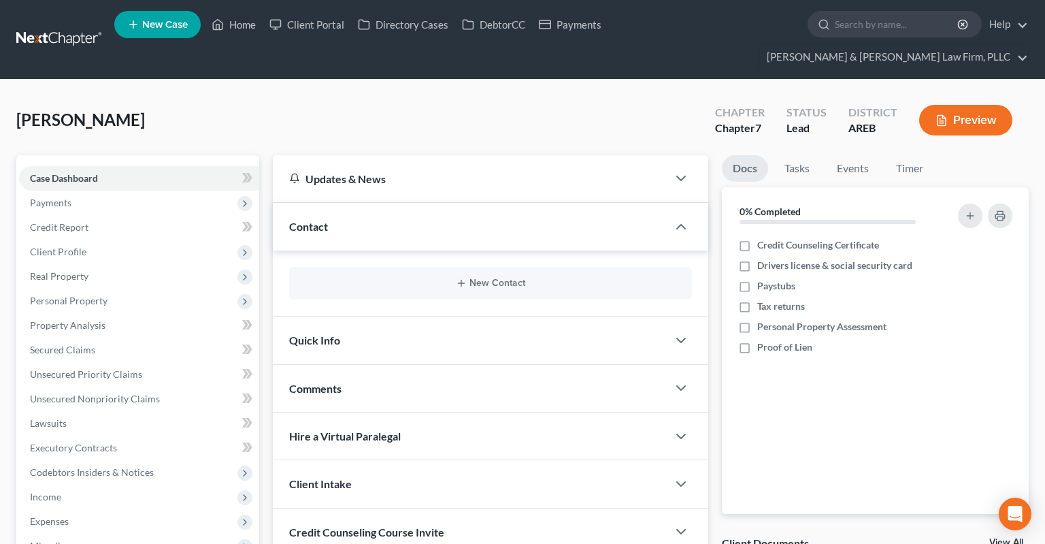
click at [480, 267] on div "New Contact" at bounding box center [490, 283] width 403 height 33
click at [481, 278] on button "New Contact" at bounding box center [490, 283] width 381 height 11
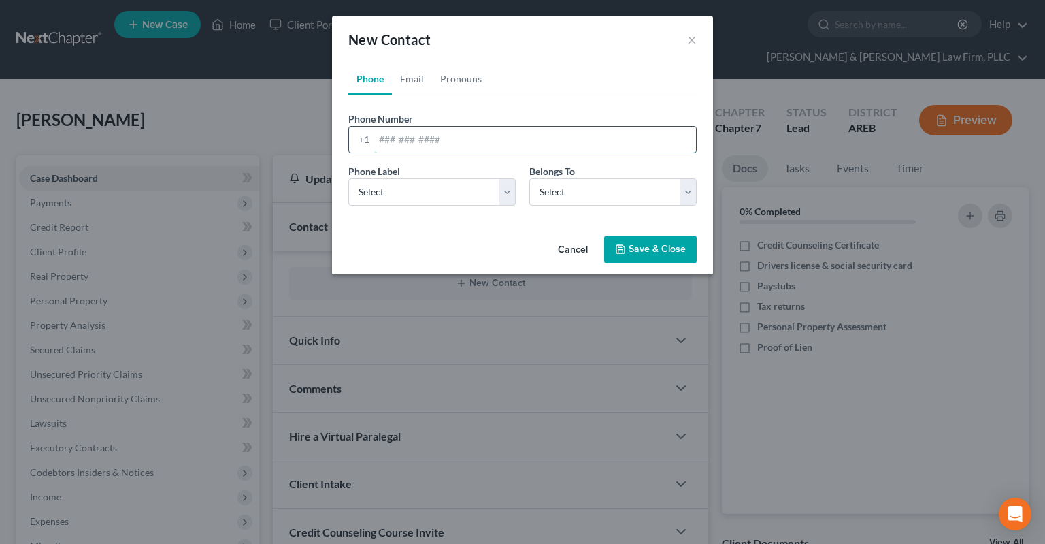
click at [459, 144] on input "tel" at bounding box center [535, 140] width 322 height 26
paste input "[PHONE_NUMBER]"
type input "[PHONE_NUMBER]"
click at [348, 178] on select "Select Mobile Home Work Other" at bounding box center [431, 191] width 167 height 27
select select "0"
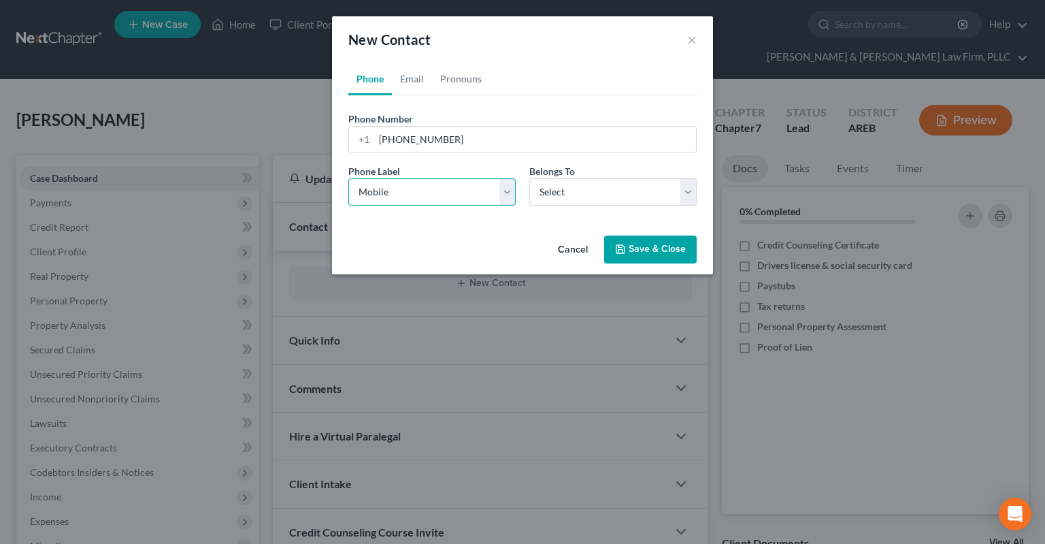
click option "Mobile" at bounding box center [0, 0] width 0 height 0
click at [529, 178] on select "Select Client Other" at bounding box center [612, 191] width 167 height 27
select select "0"
click option "Client" at bounding box center [0, 0] width 0 height 0
click at [625, 241] on button "Save & Close" at bounding box center [650, 249] width 93 height 29
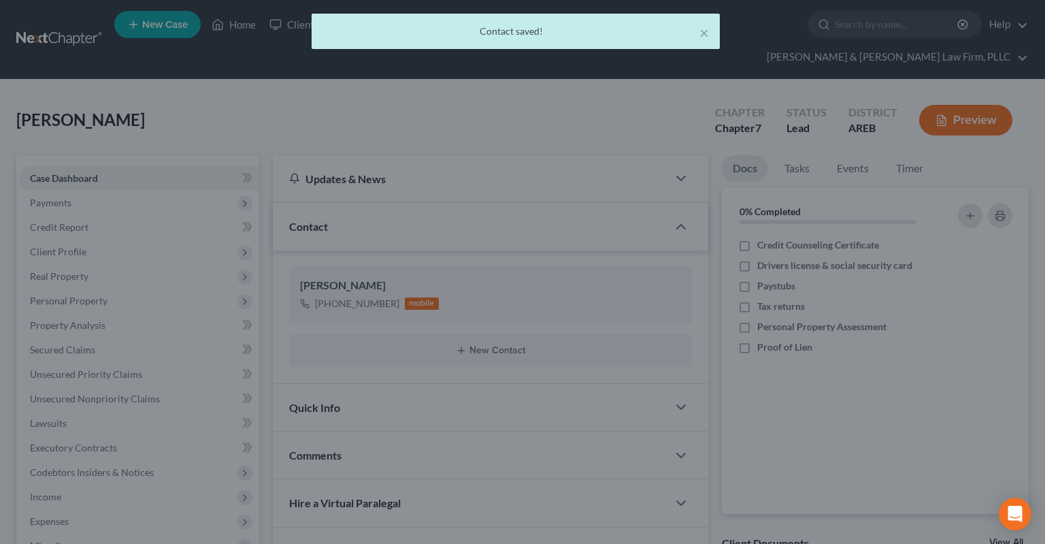
click at [437, 384] on div "Quick Info" at bounding box center [470, 407] width 395 height 47
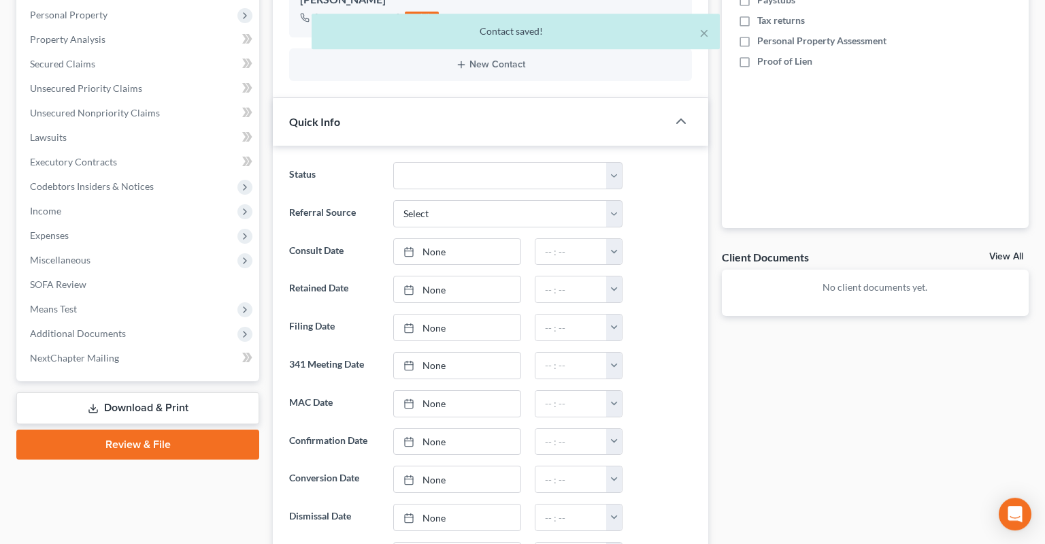
scroll to position [287, 0]
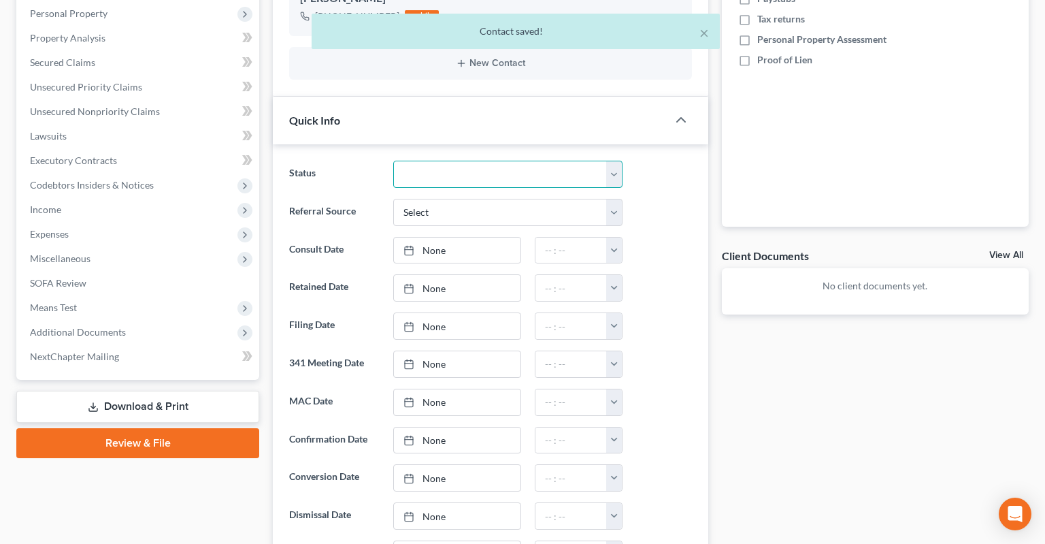
click at [393, 161] on select "Awaiting 341 Chapter 7 - Attended Meeting Confirmed Discharged Dismissed New Co…" at bounding box center [507, 174] width 229 height 27
select select "7"
click option "Rejected" at bounding box center [0, 0] width 0 height 0
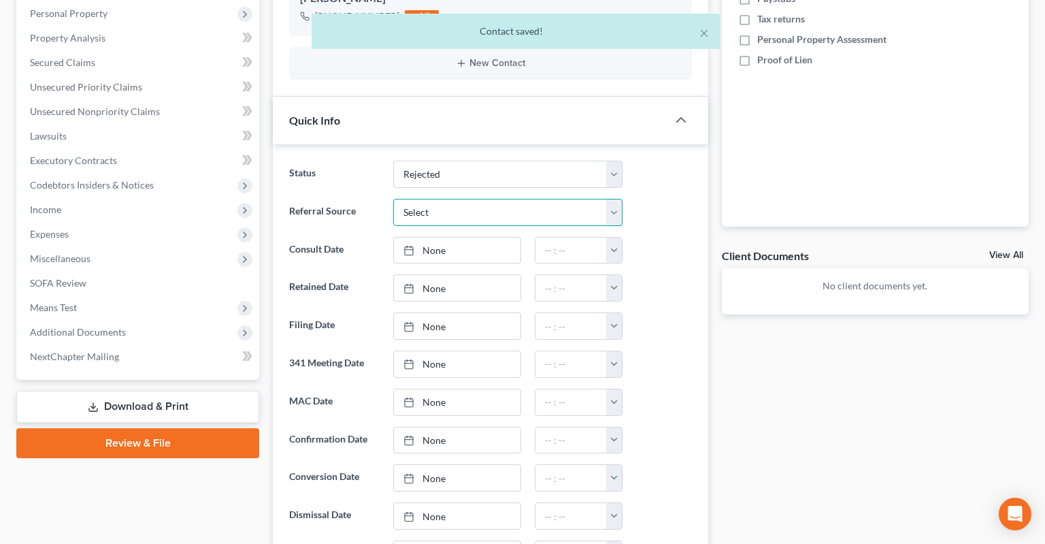
click at [393, 199] on select "Select Word Of Mouth Previous Clients Direct Mail Website Google Search Modern …" at bounding box center [507, 212] width 229 height 27
select select "2"
click option "Direct Mail" at bounding box center [0, 0] width 0 height 0
click at [489, 237] on link "None" at bounding box center [457, 250] width 127 height 26
type input "[DATE]"
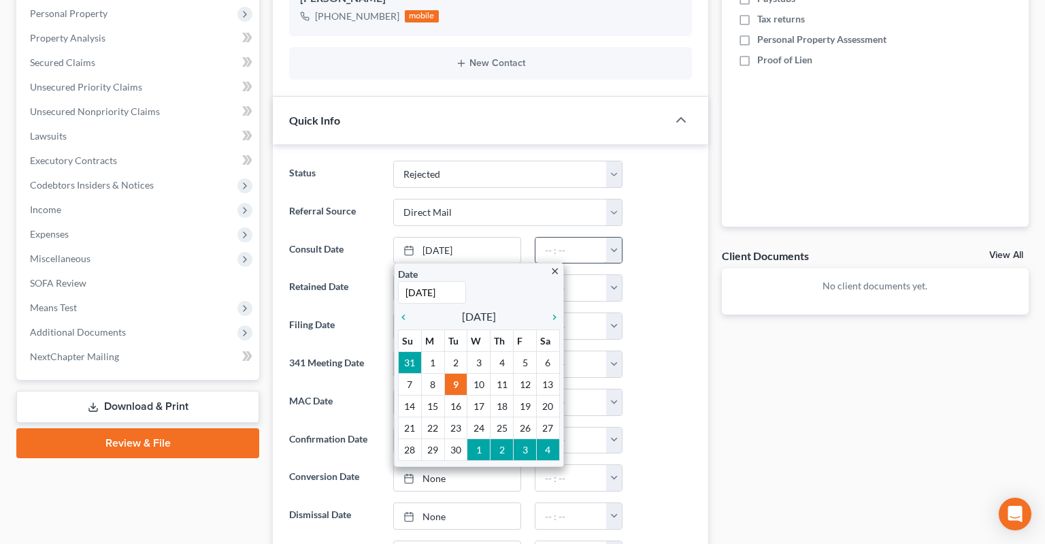
click at [587, 237] on input "text" at bounding box center [570, 250] width 71 height 26
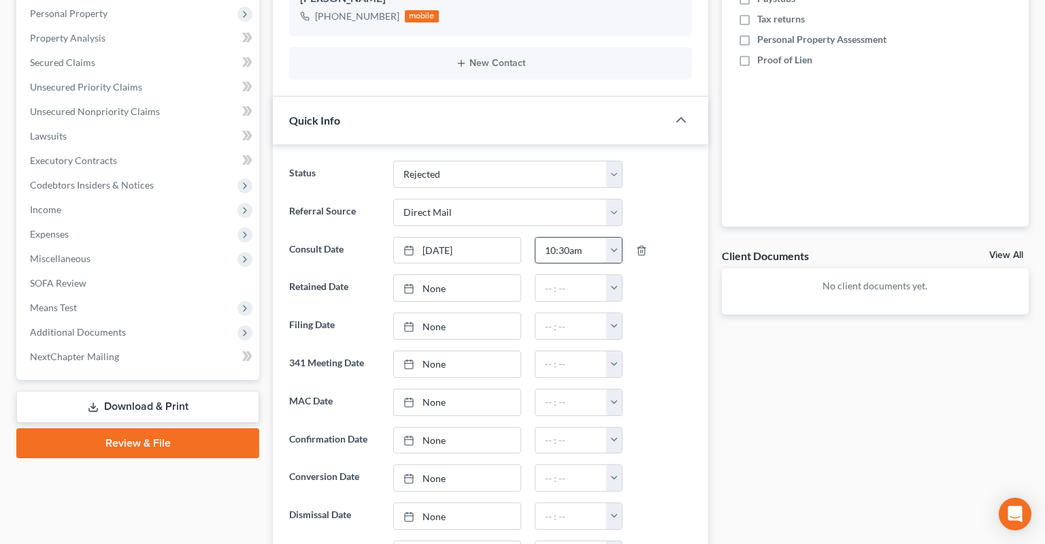
type input "10:30am"
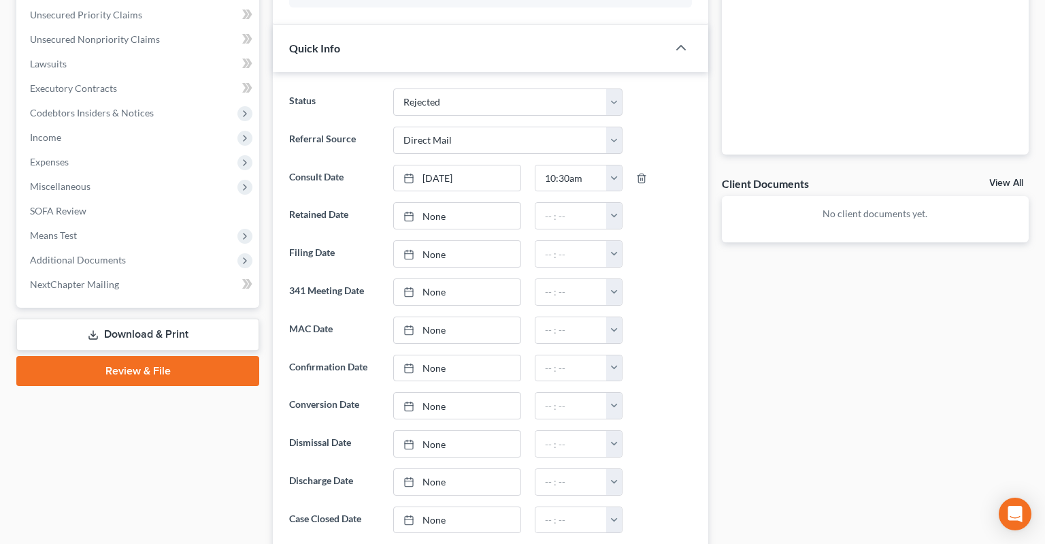
scroll to position [638, 0]
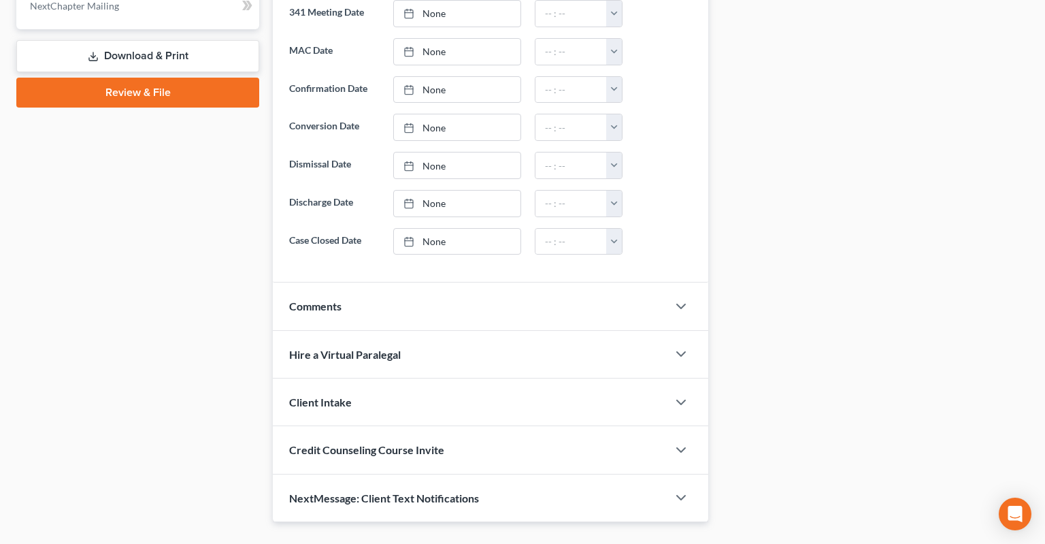
click at [532, 282] on div "Comments" at bounding box center [470, 305] width 395 height 47
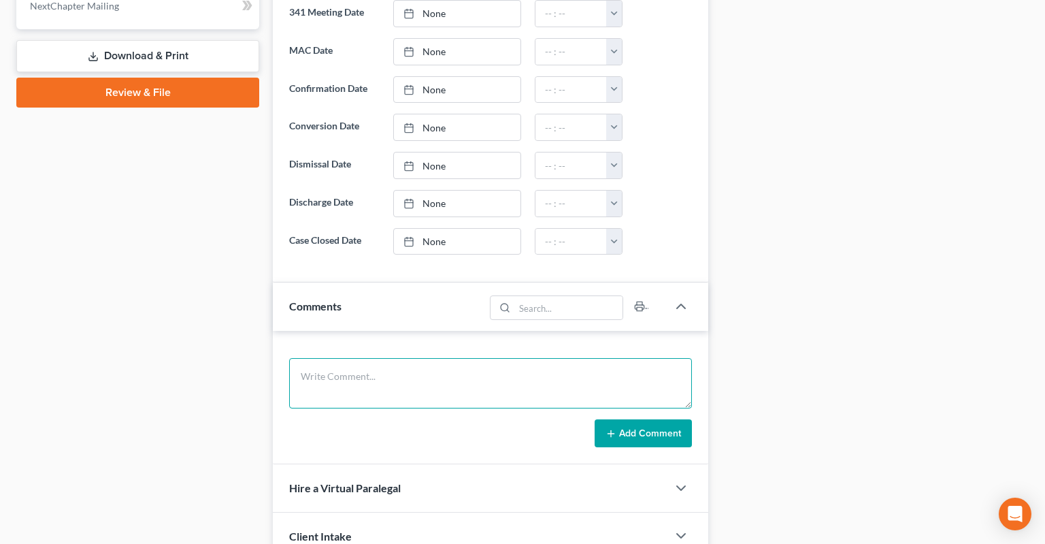
drag, startPoint x: 502, startPoint y: 333, endPoint x: 499, endPoint y: 350, distance: 17.3
click at [501, 358] on textarea at bounding box center [490, 383] width 403 height 50
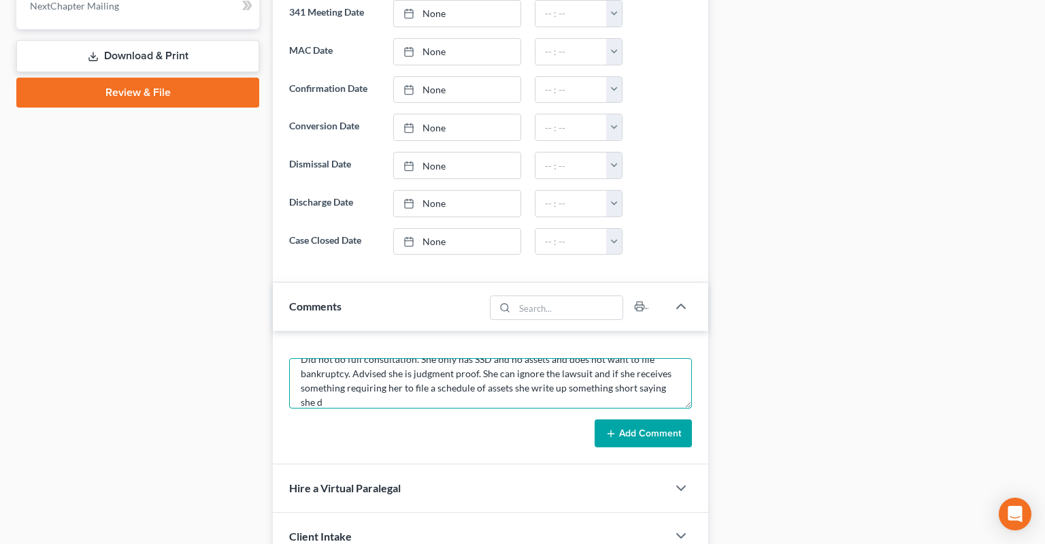
scroll to position [17, 0]
type textarea "Did not do full consultation. She only has SSD and no assets and does not want …"
click at [645, 419] on button "Add Comment" at bounding box center [643, 433] width 97 height 29
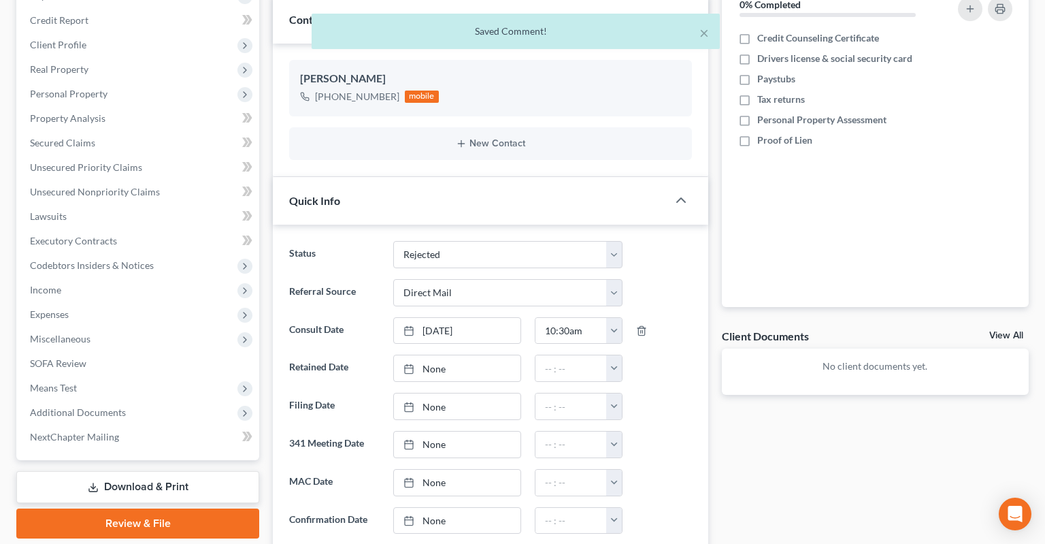
scroll to position [0, 0]
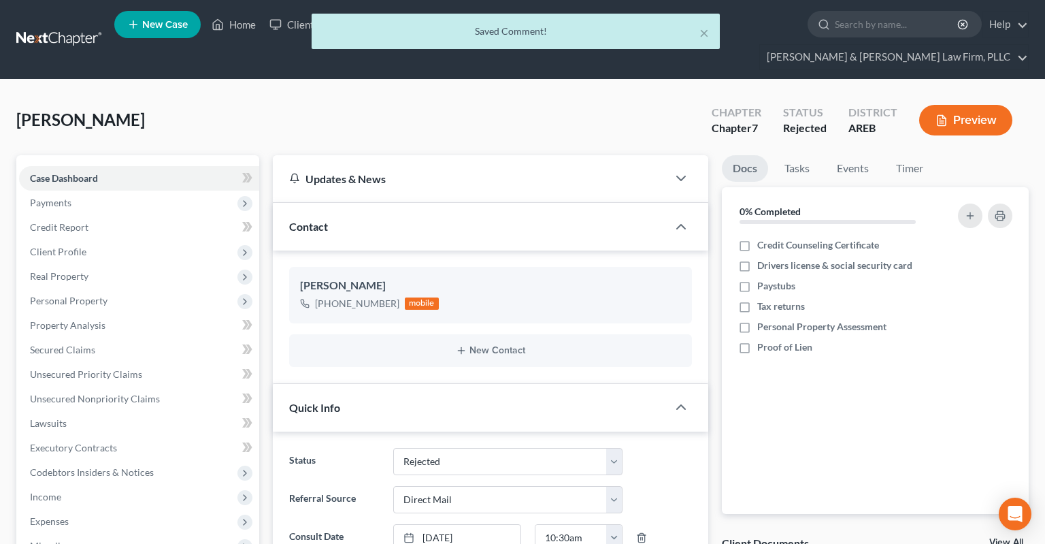
click at [246, 31] on div "× Saved Comment!" at bounding box center [515, 35] width 1045 height 42
click at [697, 35] on div "Saved Comment!" at bounding box center [515, 31] width 386 height 14
click at [705, 37] on button "×" at bounding box center [704, 32] width 10 height 16
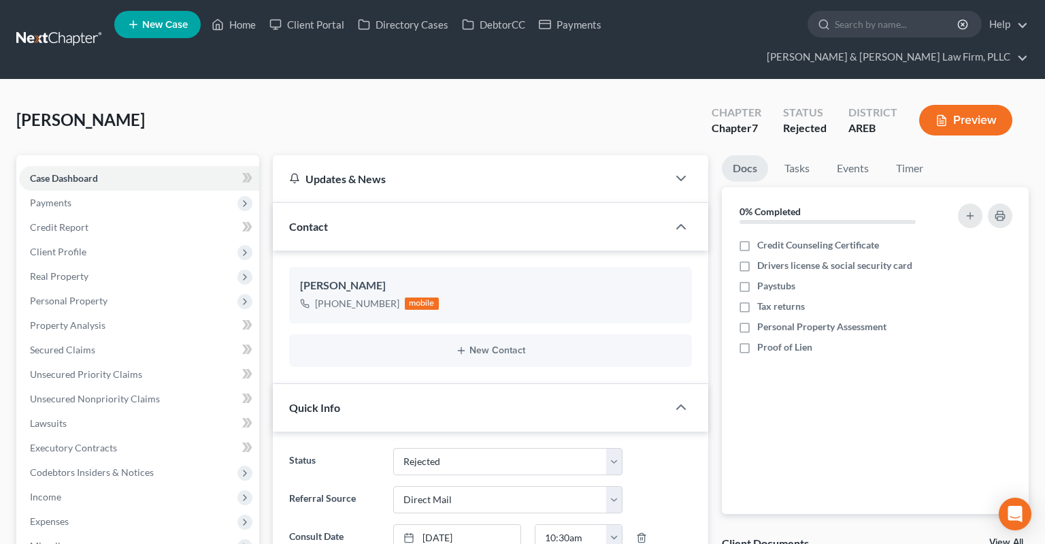
click at [235, 41] on ul "New Case Home Client Portal Directory Cases DebtorCC Payments - No Result - See…" at bounding box center [571, 39] width 914 height 65
click at [245, 33] on link "Home" at bounding box center [234, 24] width 58 height 24
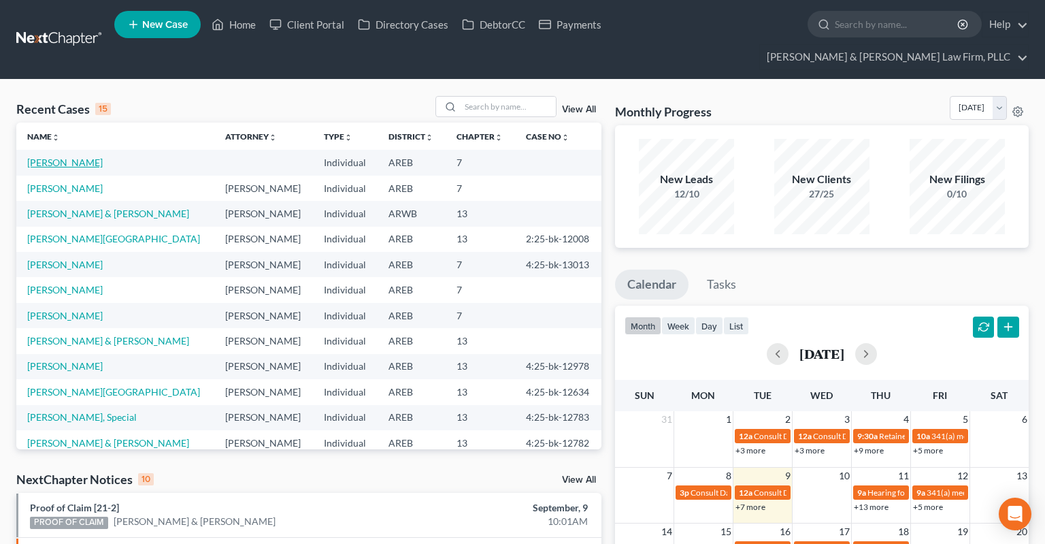
click at [61, 156] on link "[PERSON_NAME]" at bounding box center [65, 162] width 76 height 12
select select "2"
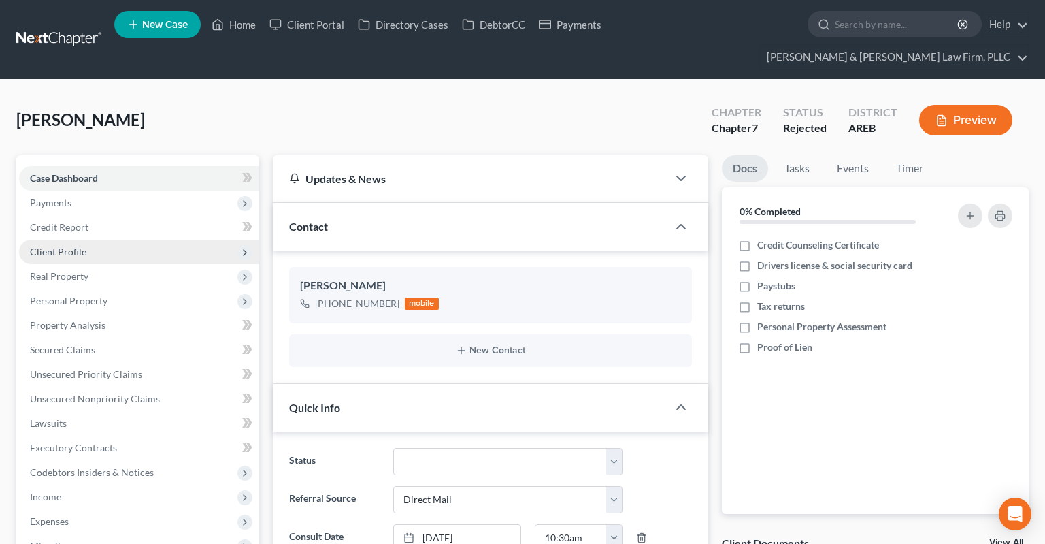
click at [132, 239] on span "Client Profile" at bounding box center [139, 251] width 240 height 24
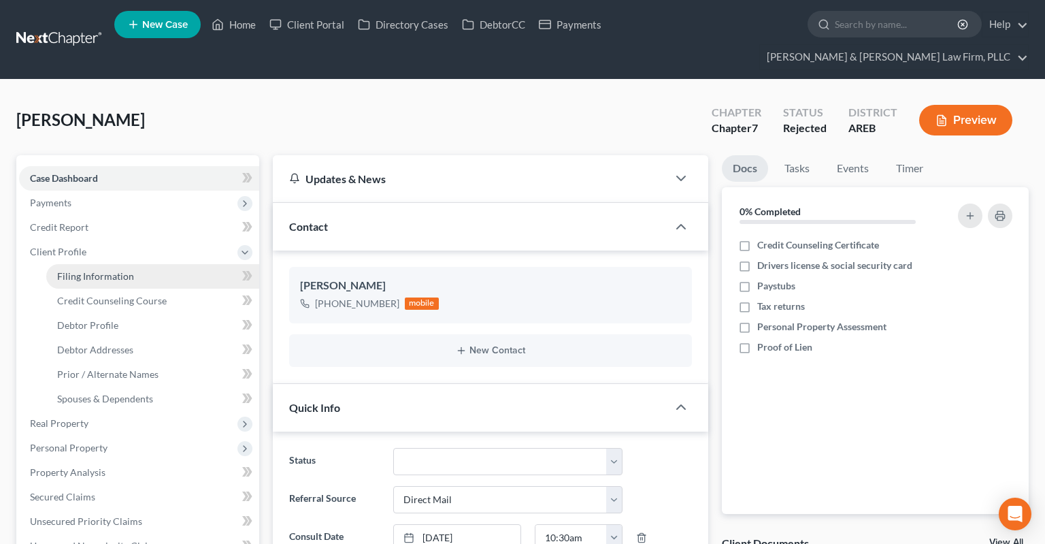
click at [154, 264] on link "Filing Information" at bounding box center [152, 276] width 213 height 24
select select "1"
select select "0"
select select "5"
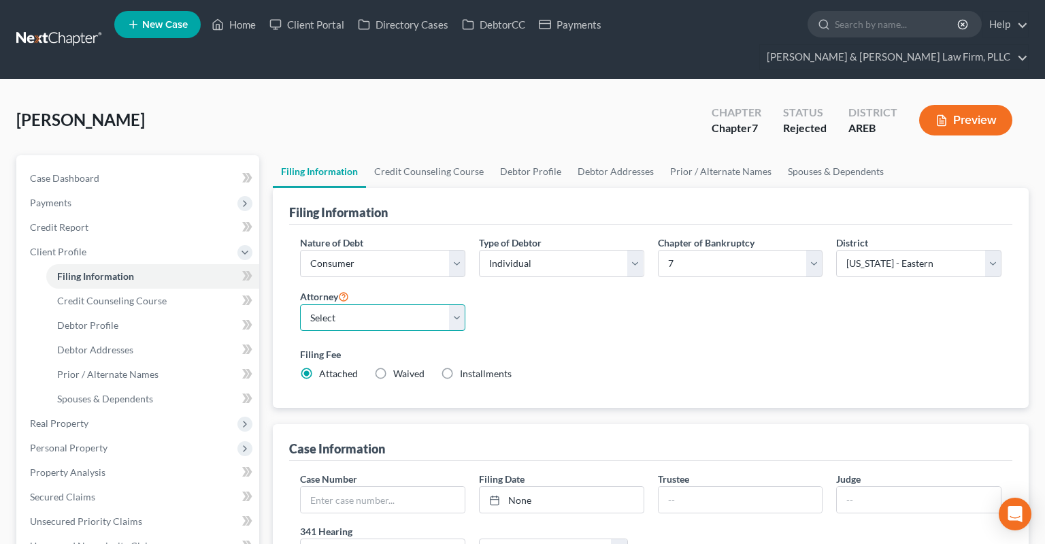
click at [300, 304] on select "Select [PERSON_NAME] - AREB [PERSON_NAME] - ARWB [PERSON_NAME] - AREB [PERSON_N…" at bounding box center [382, 317] width 165 height 27
select select "2"
click option "[PERSON_NAME] - AREB" at bounding box center [0, 0] width 0 height 0
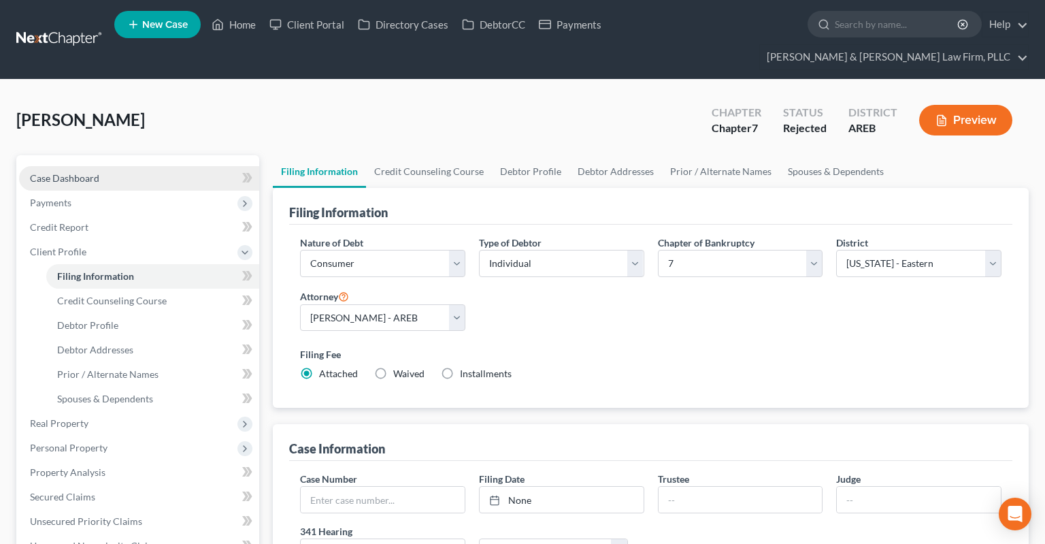
click at [124, 166] on link "Case Dashboard" at bounding box center [139, 178] width 240 height 24
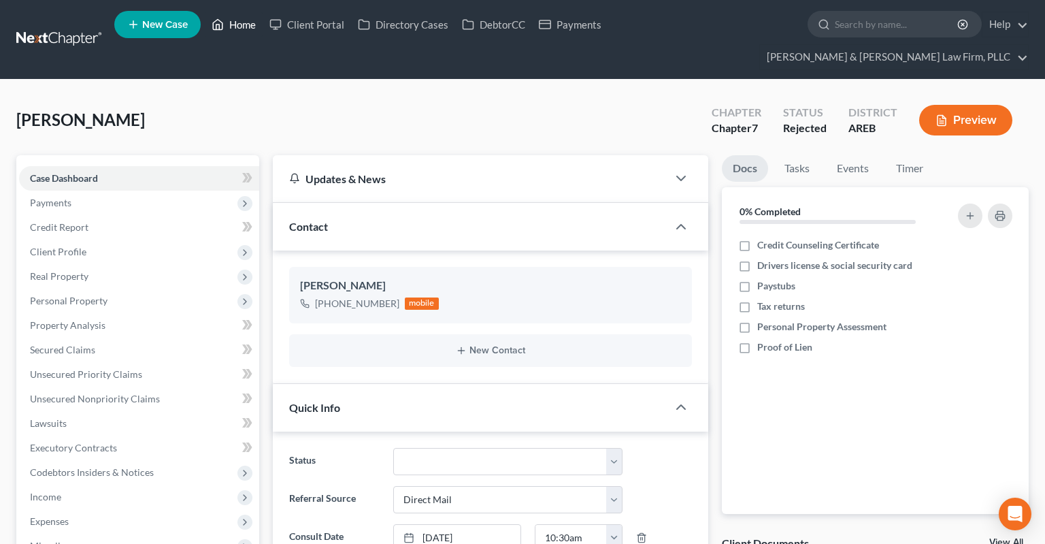
click at [235, 27] on link "Home" at bounding box center [234, 24] width 58 height 24
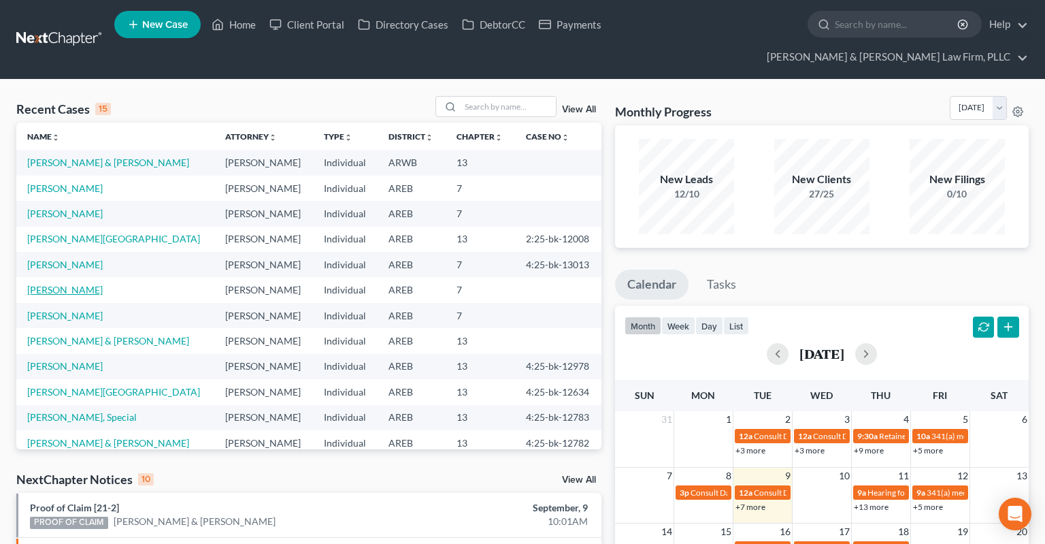
click at [71, 284] on link "[PERSON_NAME]" at bounding box center [65, 290] width 76 height 12
select select "3"
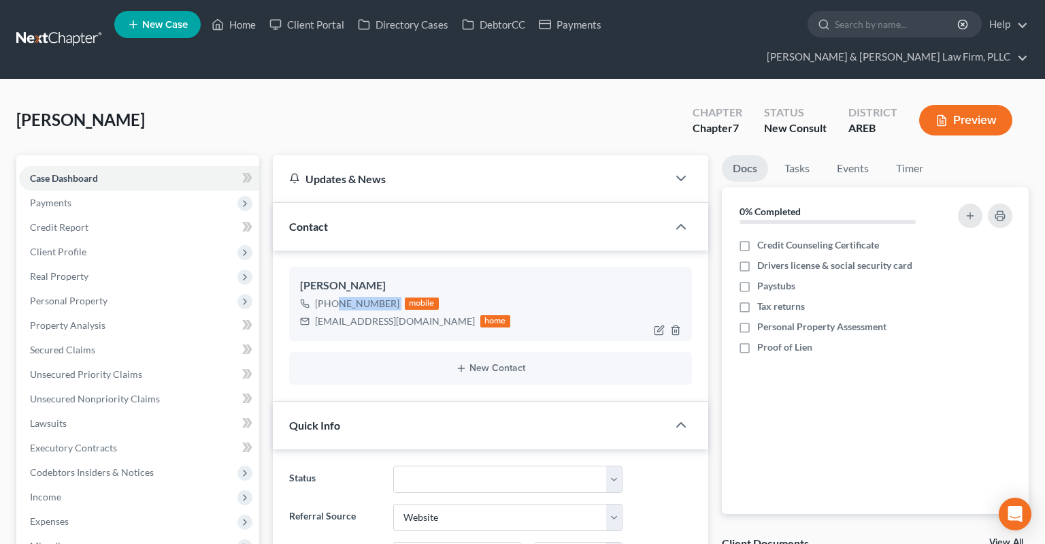
drag, startPoint x: 331, startPoint y: 279, endPoint x: 399, endPoint y: 274, distance: 68.3
click at [399, 295] on div "[PHONE_NUMBER] mobile" at bounding box center [405, 304] width 210 height 18
copy div "501) 387-0817"
click at [246, 34] on link "Home" at bounding box center [234, 24] width 58 height 24
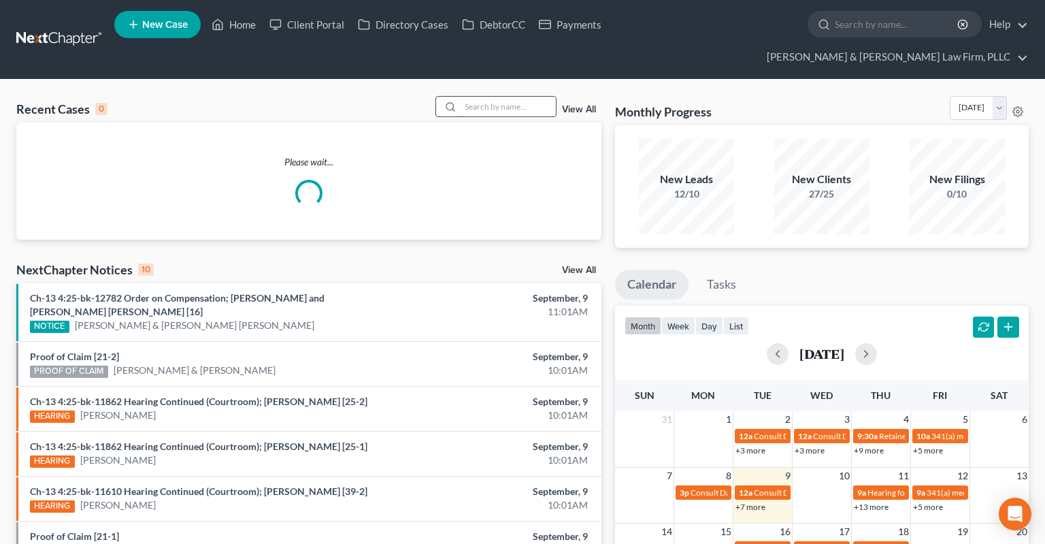
click at [471, 97] on input "search" at bounding box center [508, 107] width 95 height 20
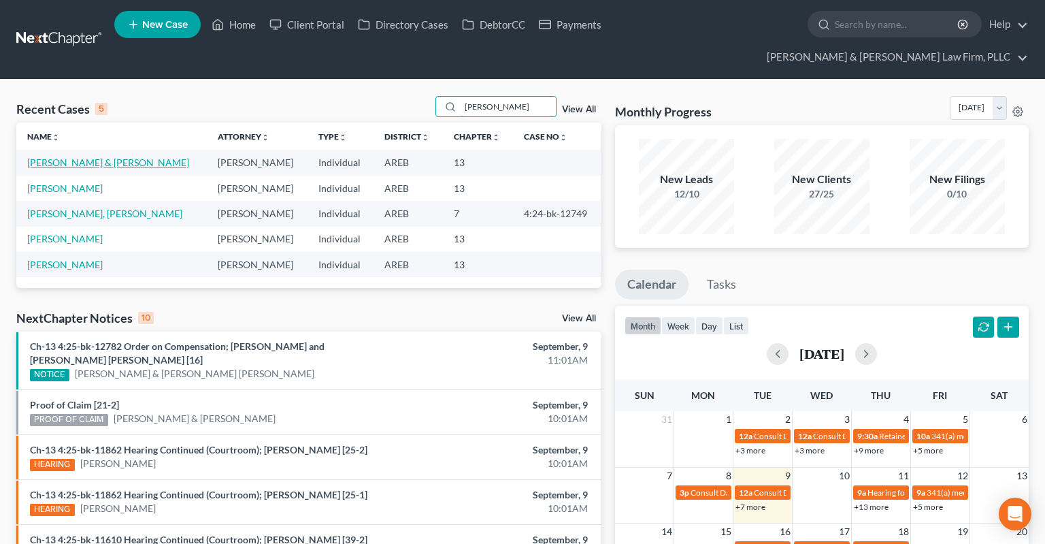
type input "[PERSON_NAME]"
click at [82, 156] on link "[PERSON_NAME] & [PERSON_NAME]" at bounding box center [108, 162] width 162 height 12
select select "0"
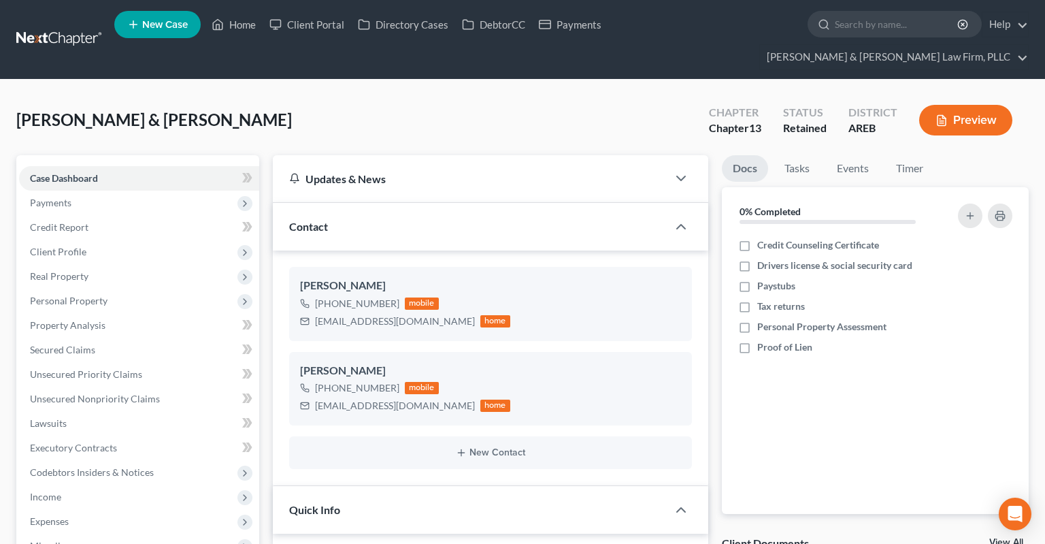
click at [960, 105] on button "Preview" at bounding box center [965, 120] width 93 height 31
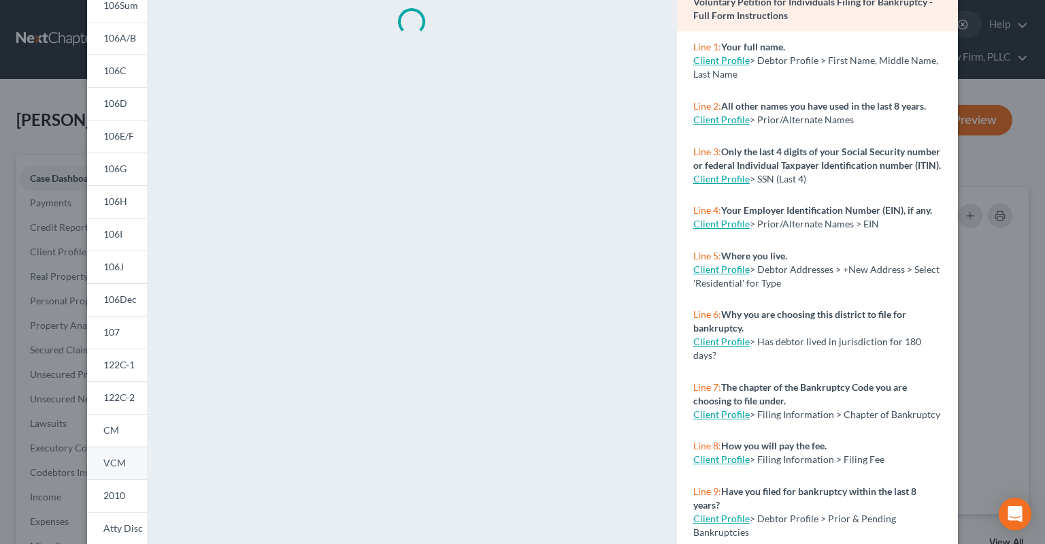
scroll to position [210, 0]
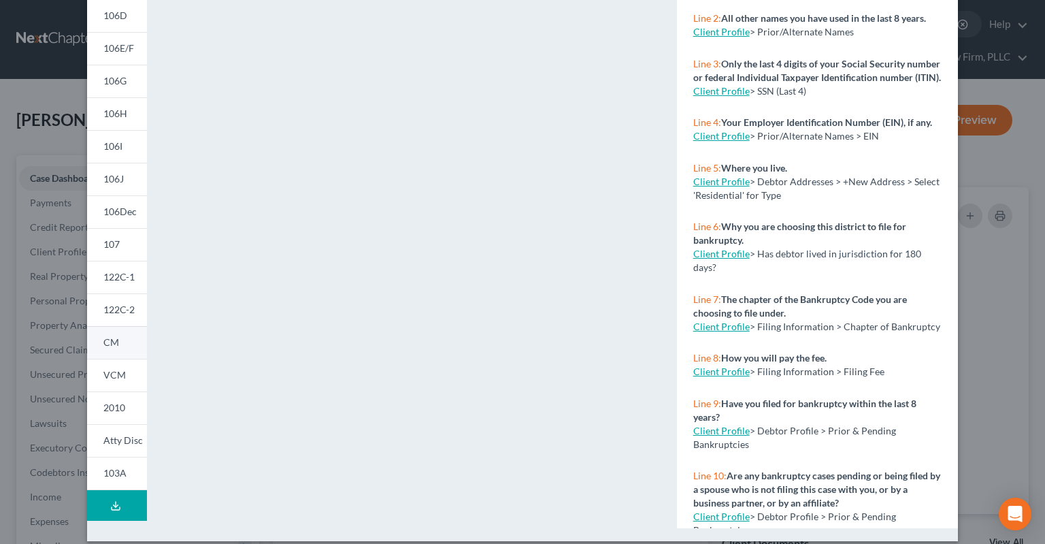
click at [126, 348] on link "CM" at bounding box center [117, 342] width 60 height 33
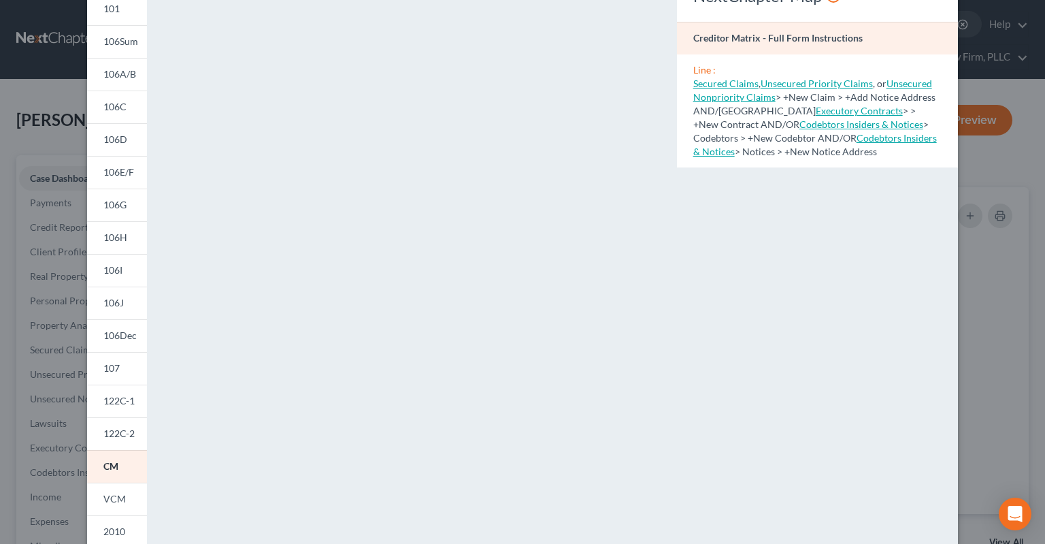
scroll to position [0, 0]
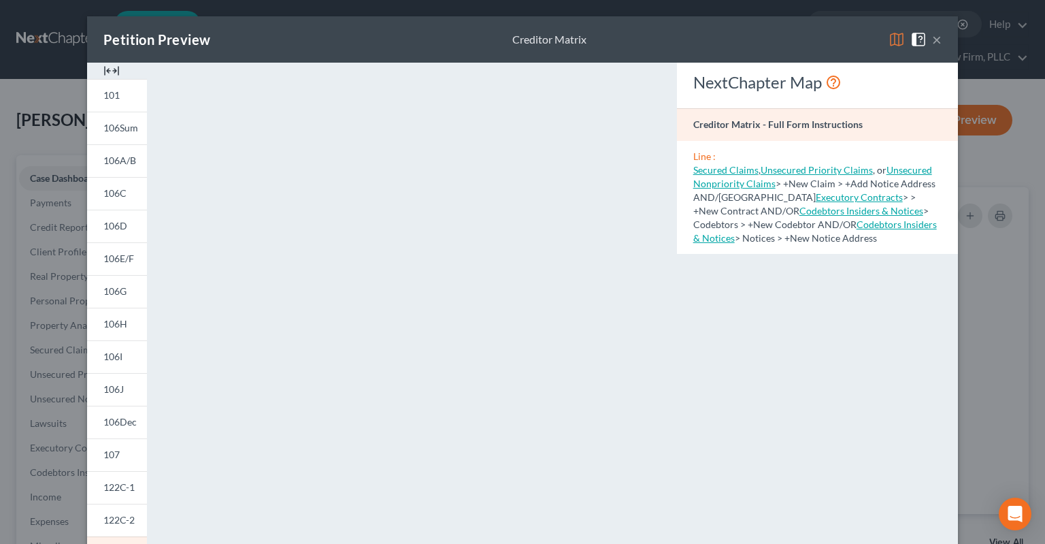
click at [938, 41] on button "×" at bounding box center [937, 39] width 10 height 16
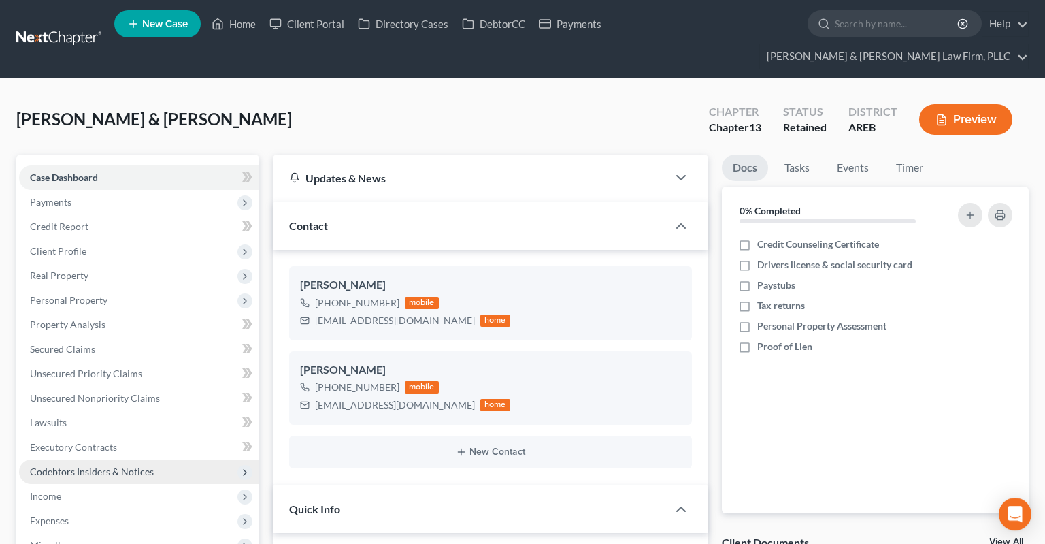
scroll to position [144, 0]
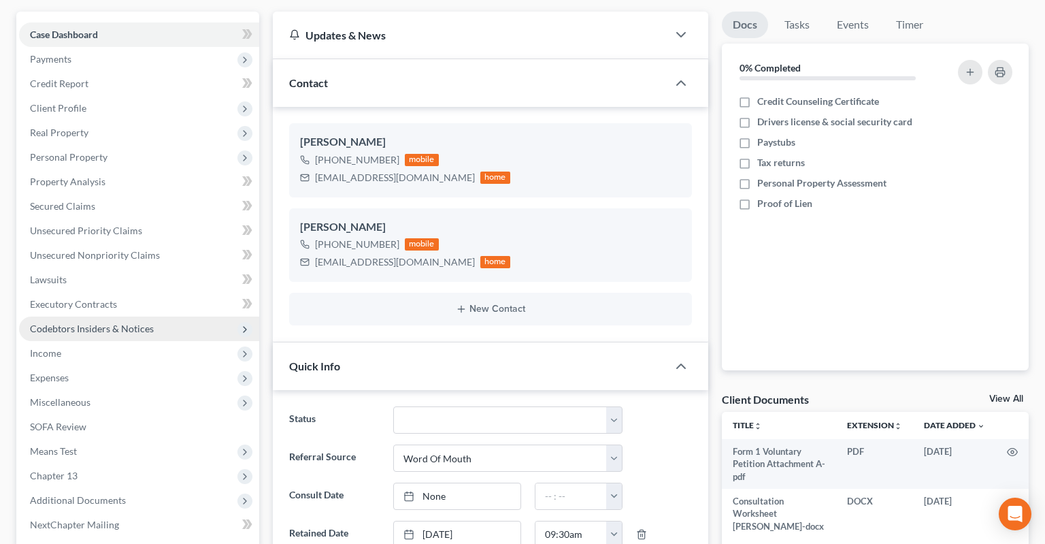
click at [113, 322] on span "Codebtors Insiders & Notices" at bounding box center [92, 328] width 124 height 12
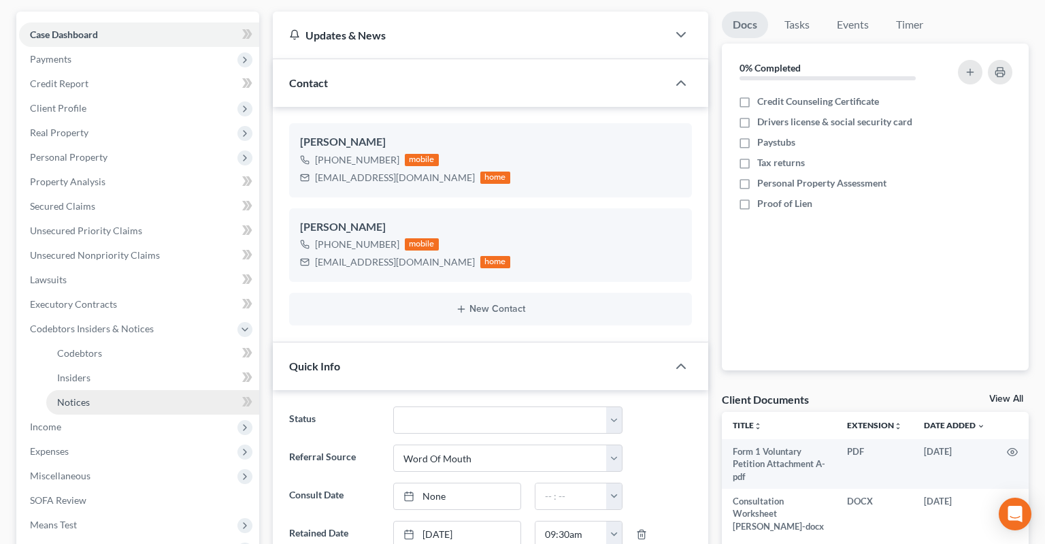
click at [170, 390] on link "Notices" at bounding box center [152, 402] width 213 height 24
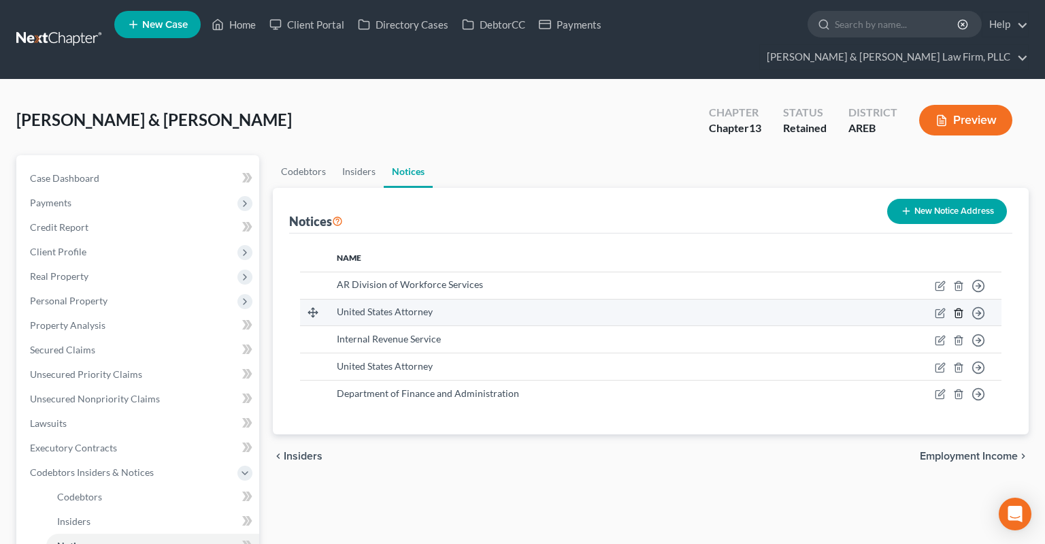
click at [959, 308] on icon "button" at bounding box center [958, 313] width 11 height 11
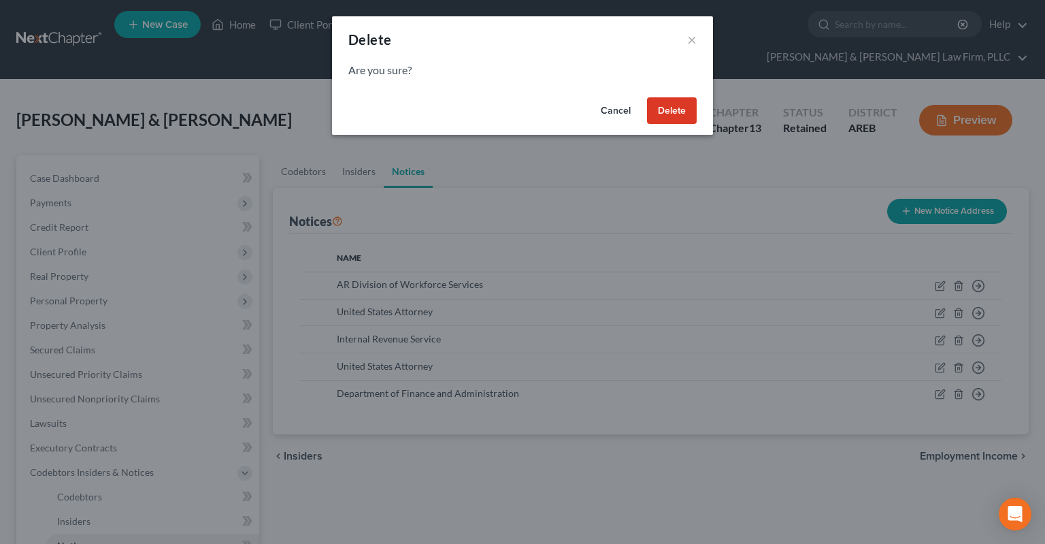
click at [680, 105] on button "Delete" at bounding box center [672, 110] width 50 height 27
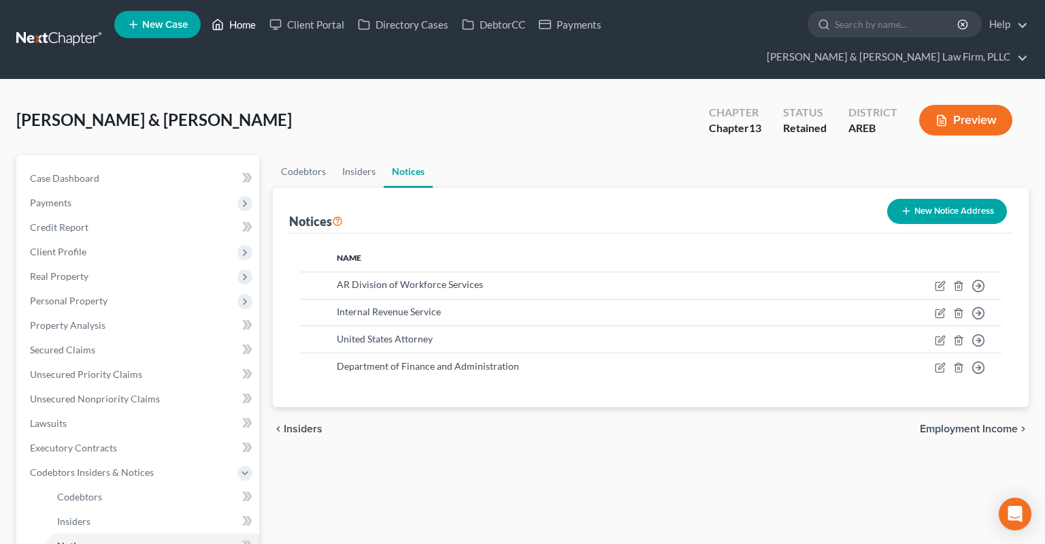
click at [247, 27] on link "Home" at bounding box center [234, 24] width 58 height 24
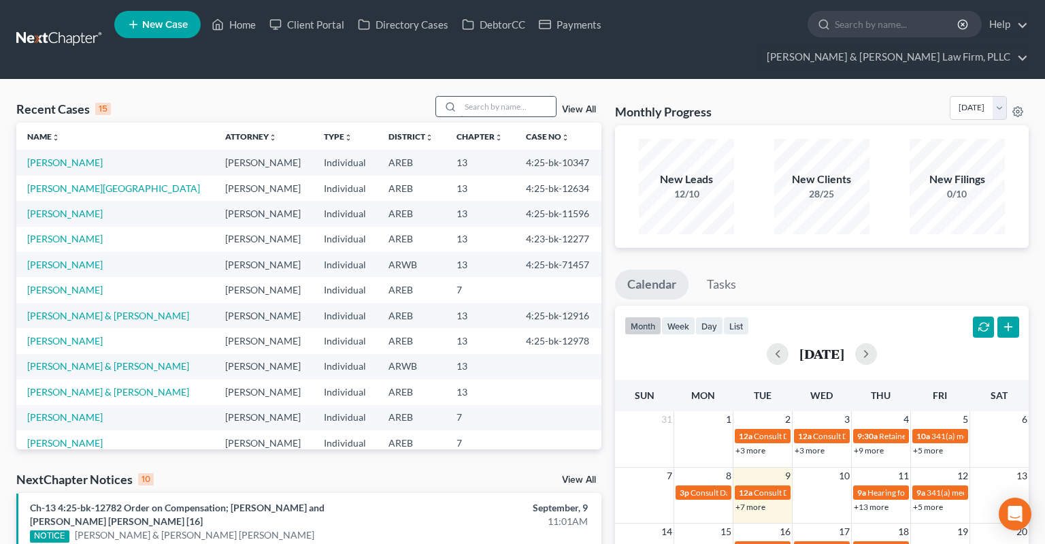
click at [477, 97] on input "search" at bounding box center [508, 107] width 95 height 20
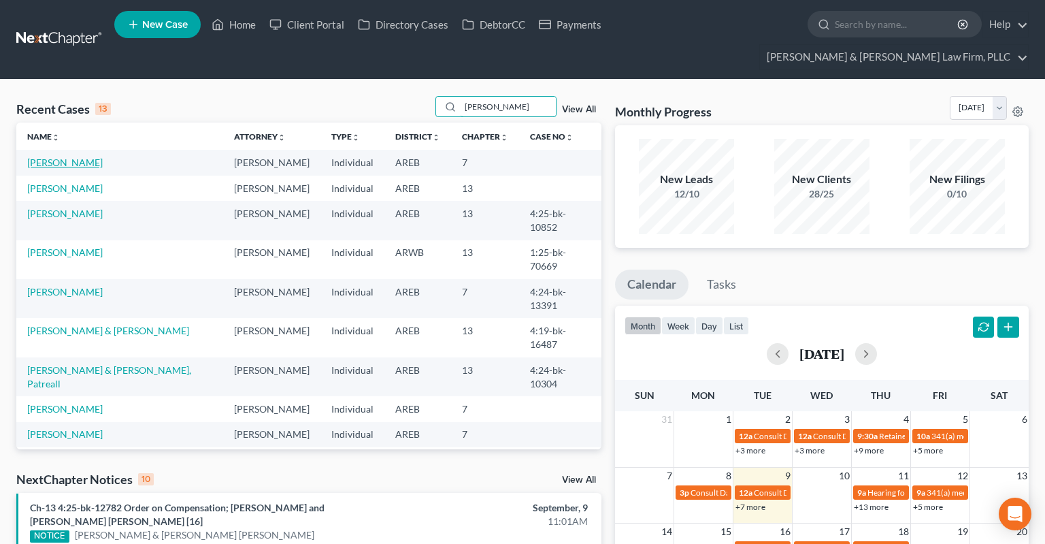
type input "[PERSON_NAME]"
click at [66, 156] on link "[PERSON_NAME]" at bounding box center [65, 162] width 76 height 12
select select "4"
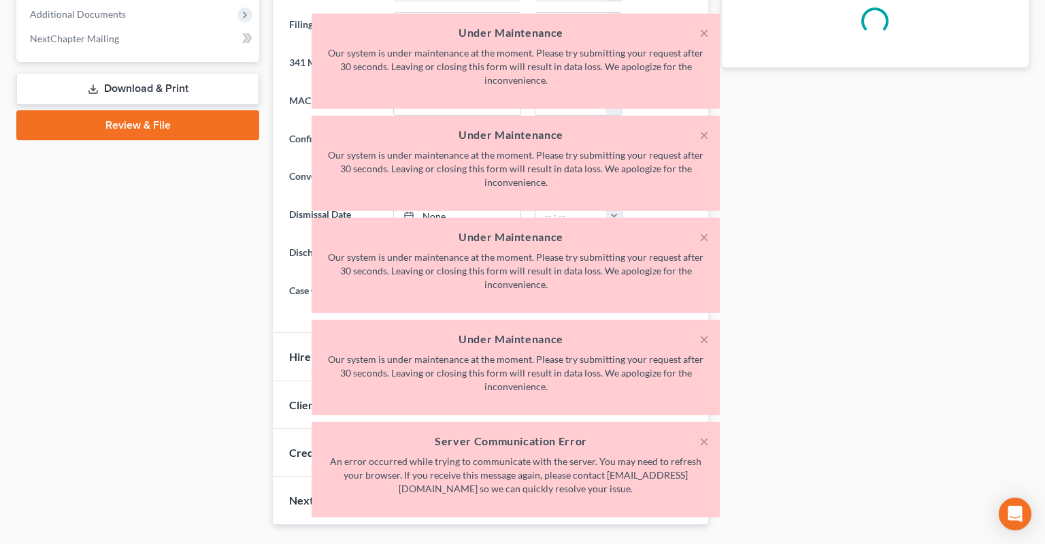
scroll to position [608, 0]
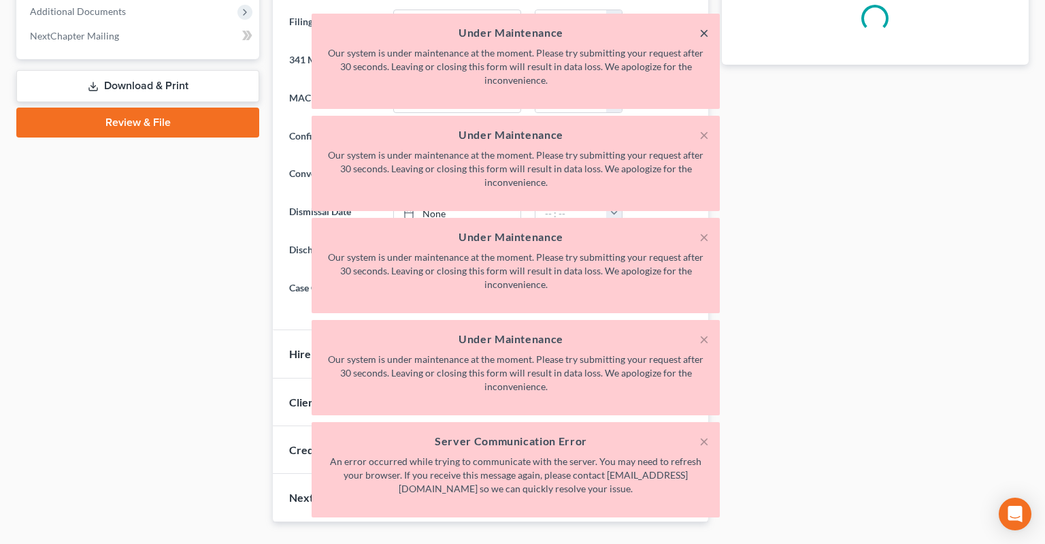
click at [706, 37] on button "×" at bounding box center [704, 32] width 10 height 16
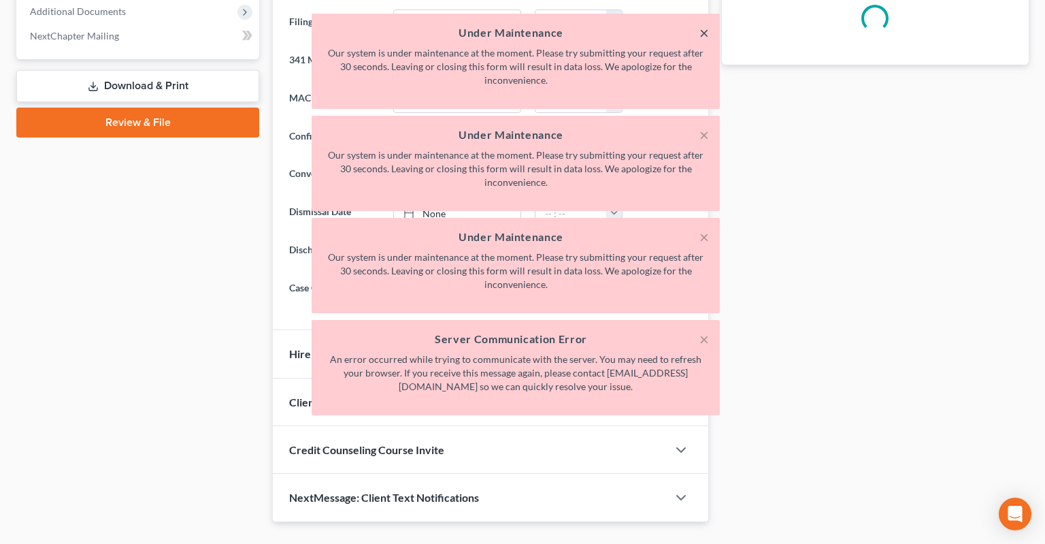
click at [705, 37] on button "×" at bounding box center [704, 32] width 10 height 16
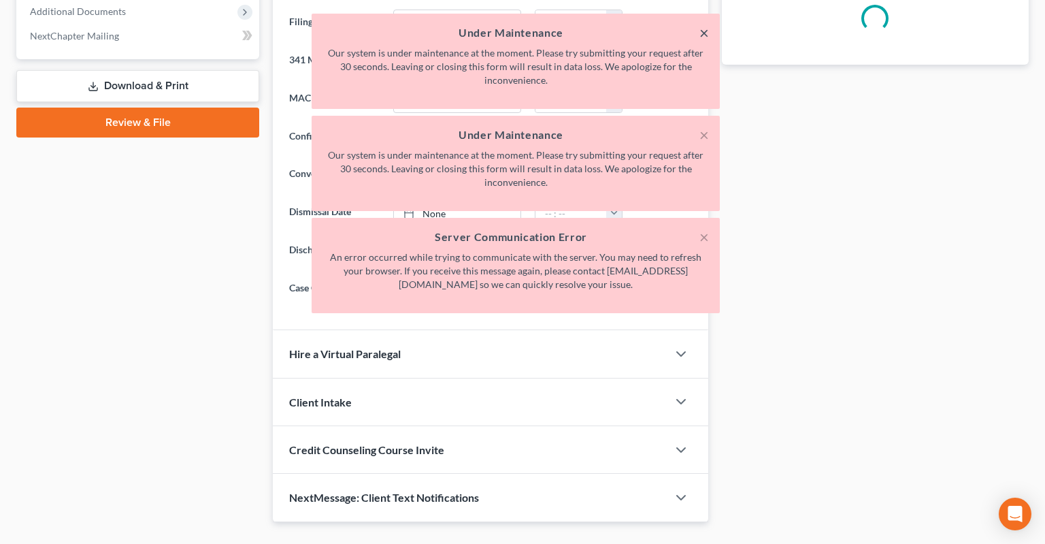
click at [705, 37] on button "×" at bounding box center [704, 32] width 10 height 16
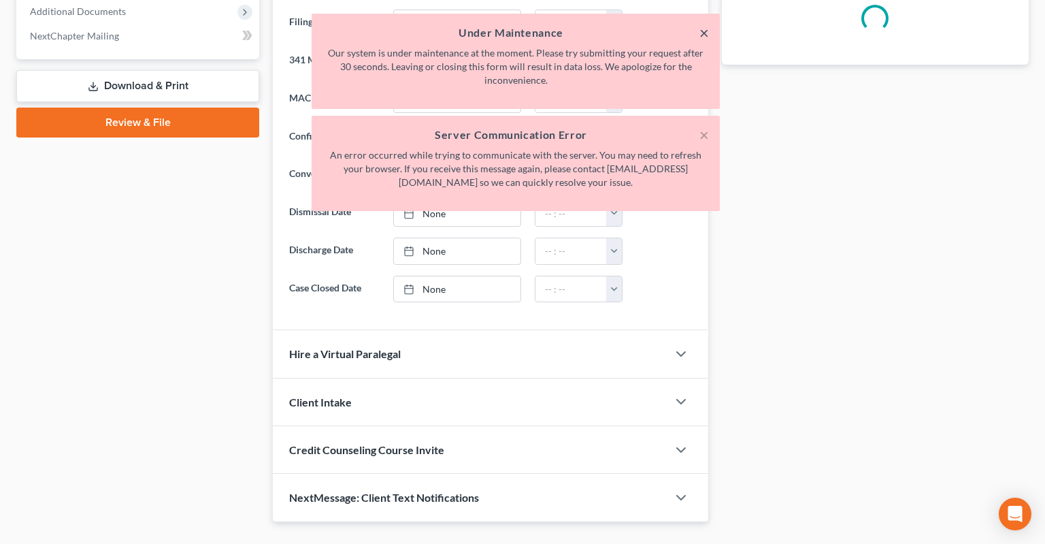
click at [705, 37] on button "×" at bounding box center [704, 32] width 10 height 16
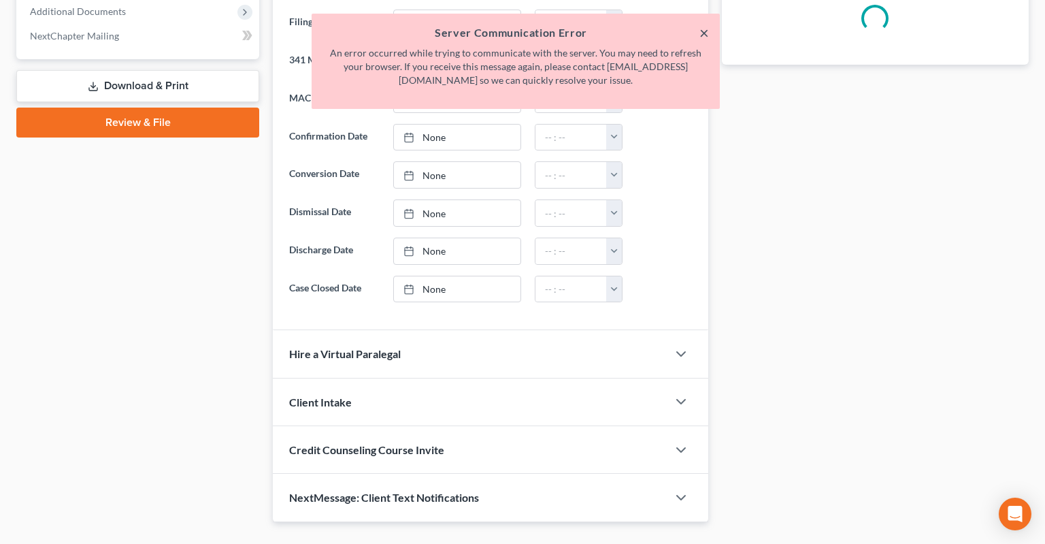
click at [705, 37] on button "×" at bounding box center [704, 32] width 10 height 16
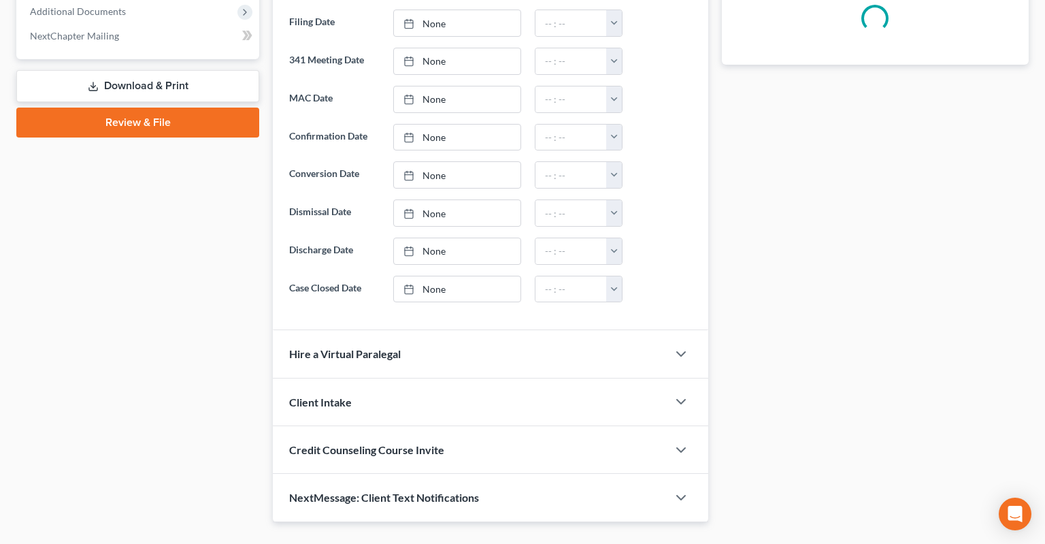
click at [806, 170] on div "Docs Tasks Events Timer 0% Completed Please wait... Hide Completed Tasks Please…" at bounding box center [875, 35] width 320 height 974
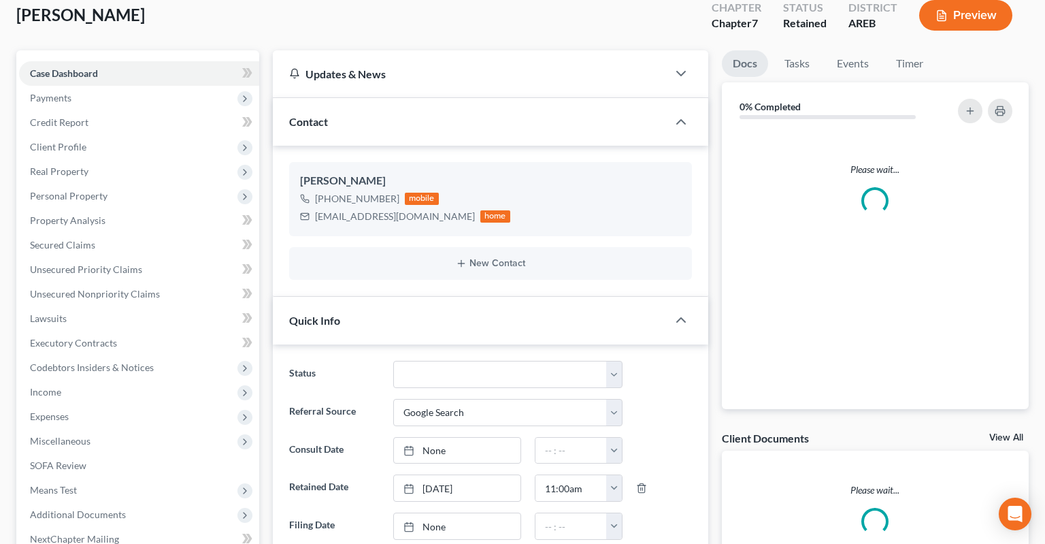
scroll to position [0, 0]
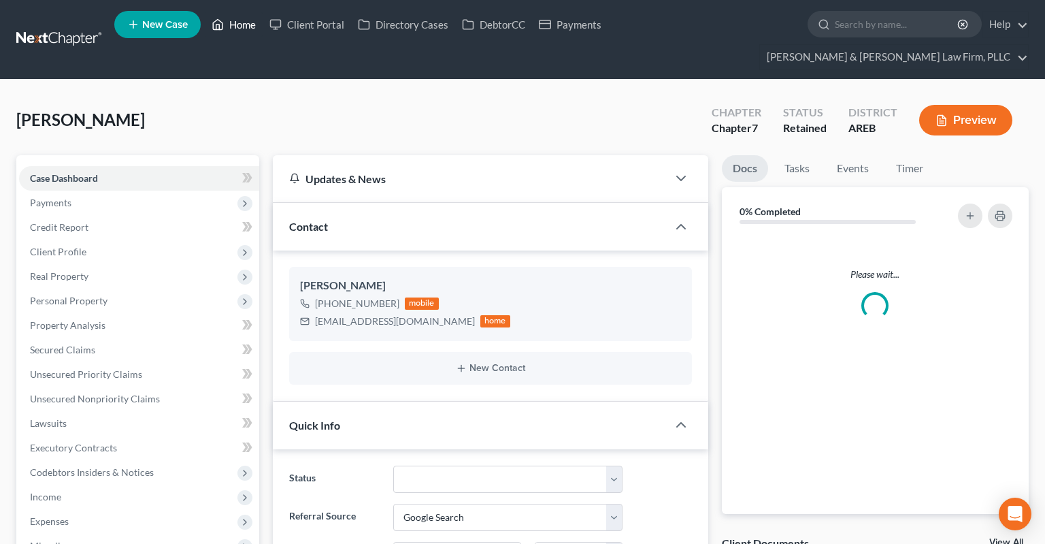
click at [235, 29] on link "Home" at bounding box center [234, 24] width 58 height 24
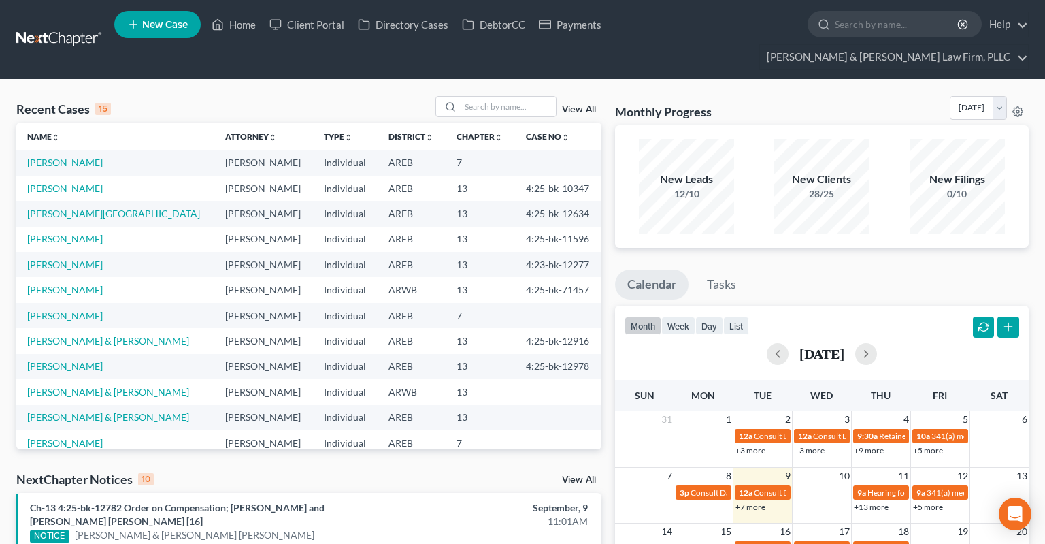
click at [51, 156] on link "[PERSON_NAME]" at bounding box center [65, 162] width 76 height 12
select select "4"
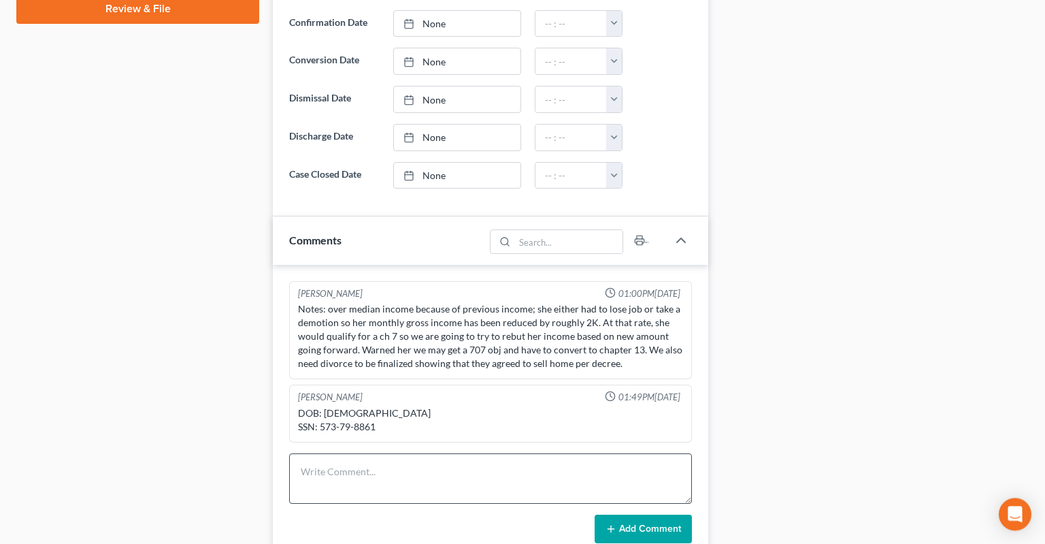
scroll to position [790, 0]
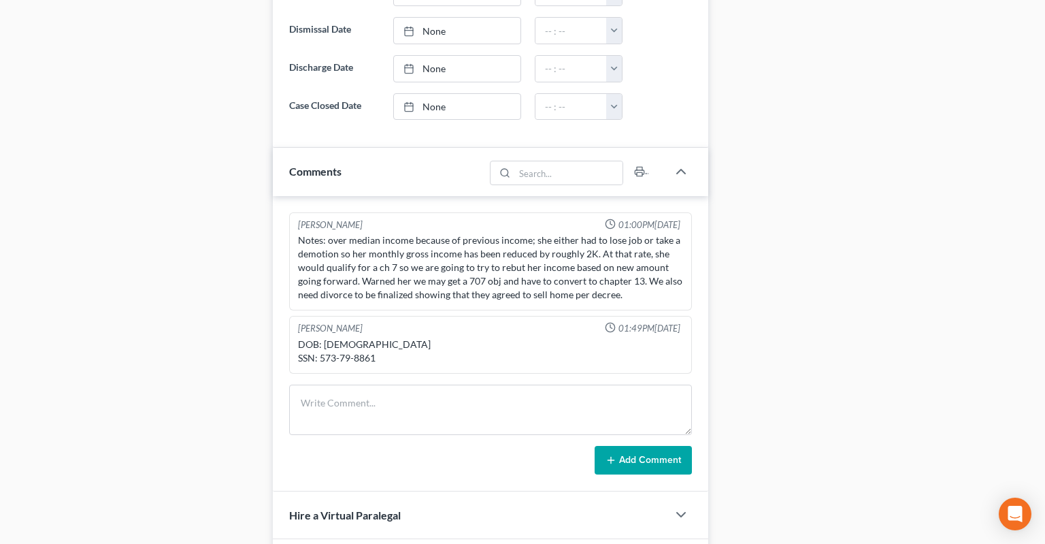
click at [323, 337] on div "DOB: [DEMOGRAPHIC_DATA] SSN: 573-79-8861" at bounding box center [490, 350] width 385 height 27
drag, startPoint x: 323, startPoint y: 330, endPoint x: 359, endPoint y: 330, distance: 35.4
click at [359, 337] on div "DOB: [DEMOGRAPHIC_DATA] SSN: 573-79-8861" at bounding box center [490, 350] width 385 height 27
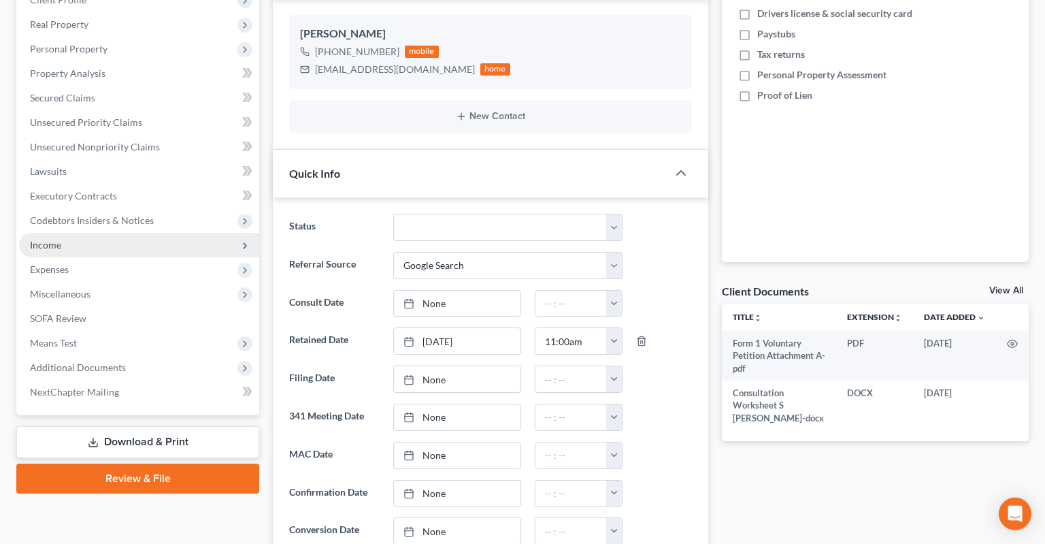
scroll to position [287, 0]
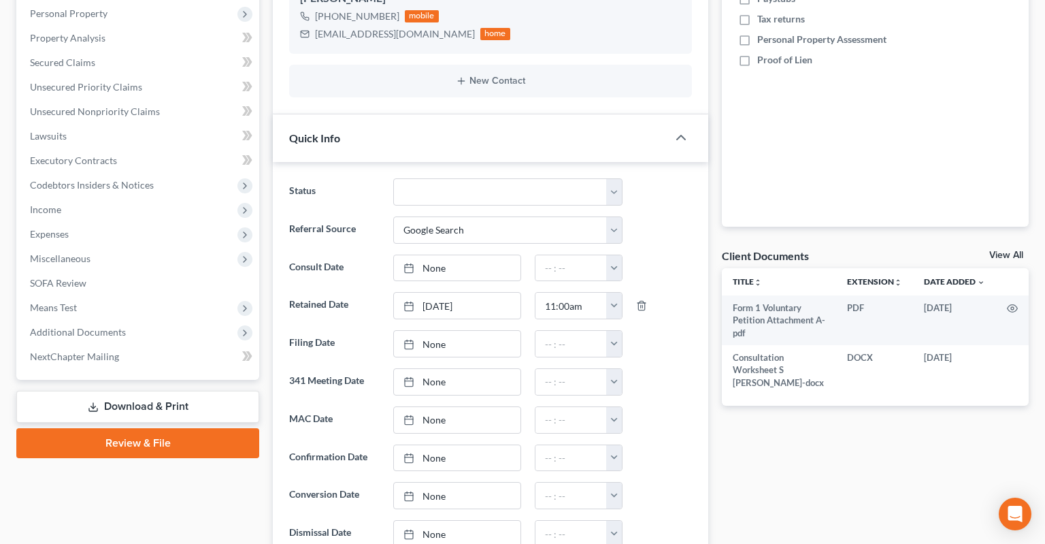
click at [140, 391] on link "Download & Print" at bounding box center [137, 407] width 243 height 32
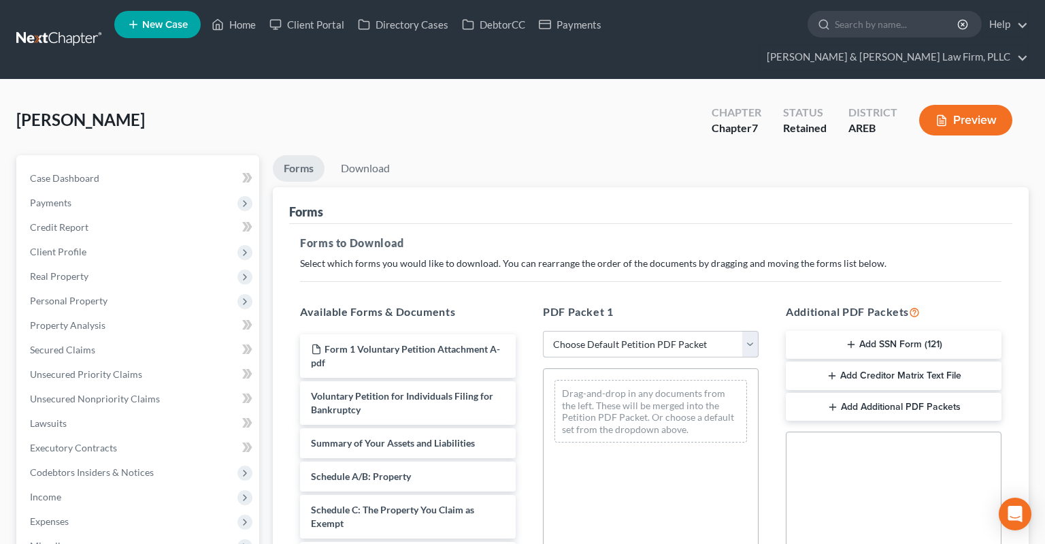
select select "0"
click option "Complete Bankruptcy Petition (all forms and schedules)" at bounding box center [0, 0] width 0 height 0
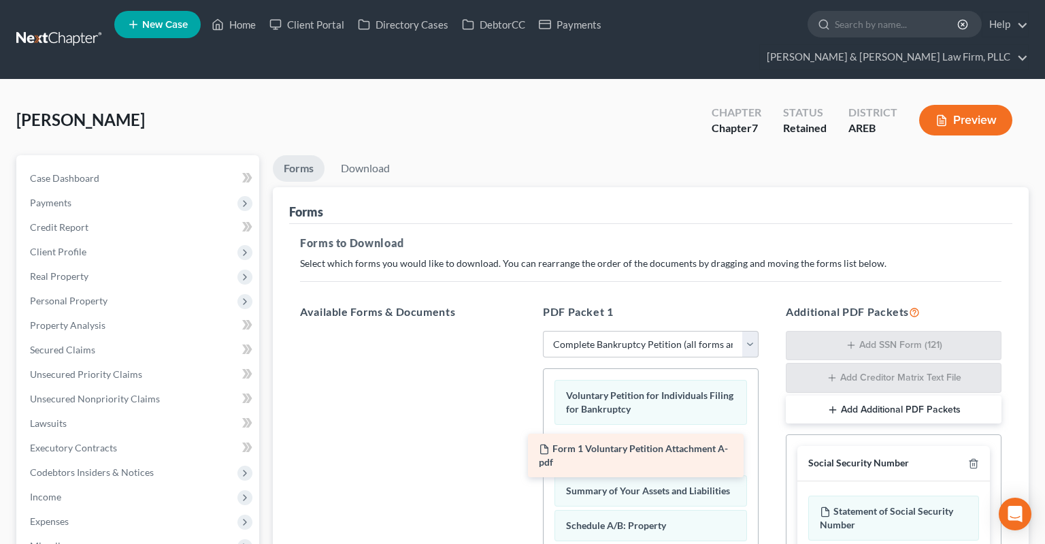
drag, startPoint x: 459, startPoint y: 325, endPoint x: 685, endPoint y: 421, distance: 246.0
click at [527, 331] on div "Form 1 Voluntary Petition Attachment A-pdf Form 1 Voluntary Petition Attachment…" at bounding box center [407, 331] width 237 height 0
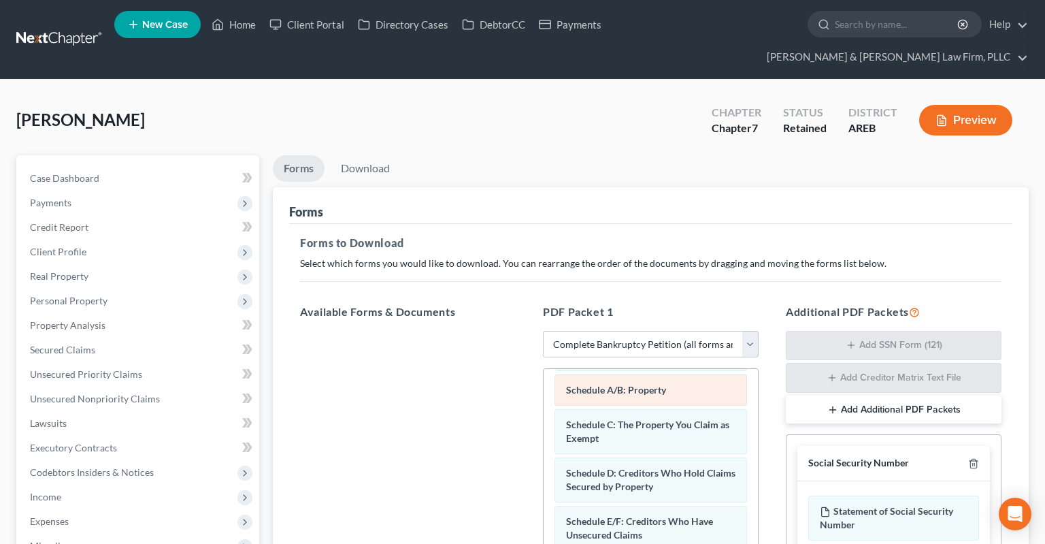
scroll to position [68, 0]
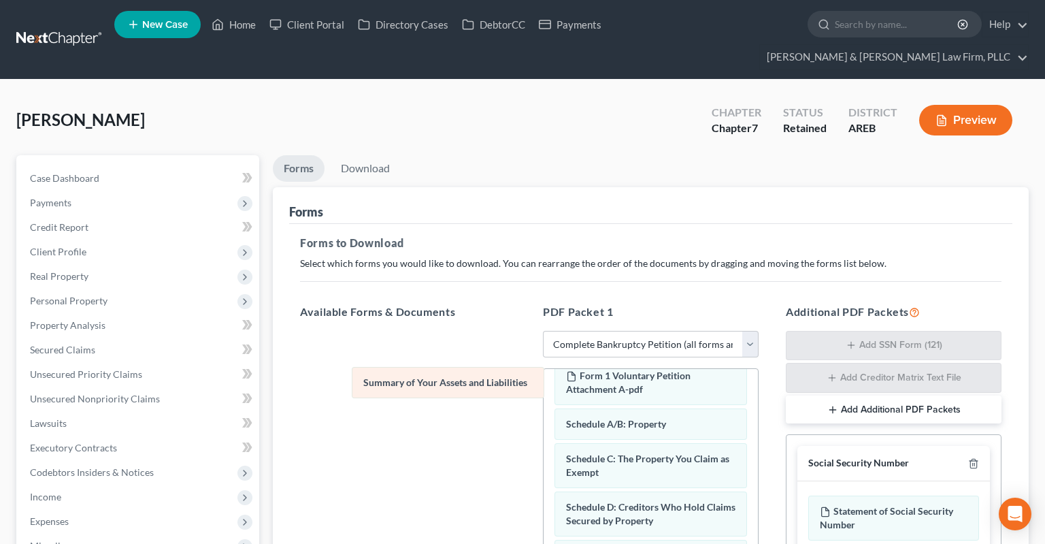
drag, startPoint x: 646, startPoint y: 395, endPoint x: 415, endPoint y: 380, distance: 231.8
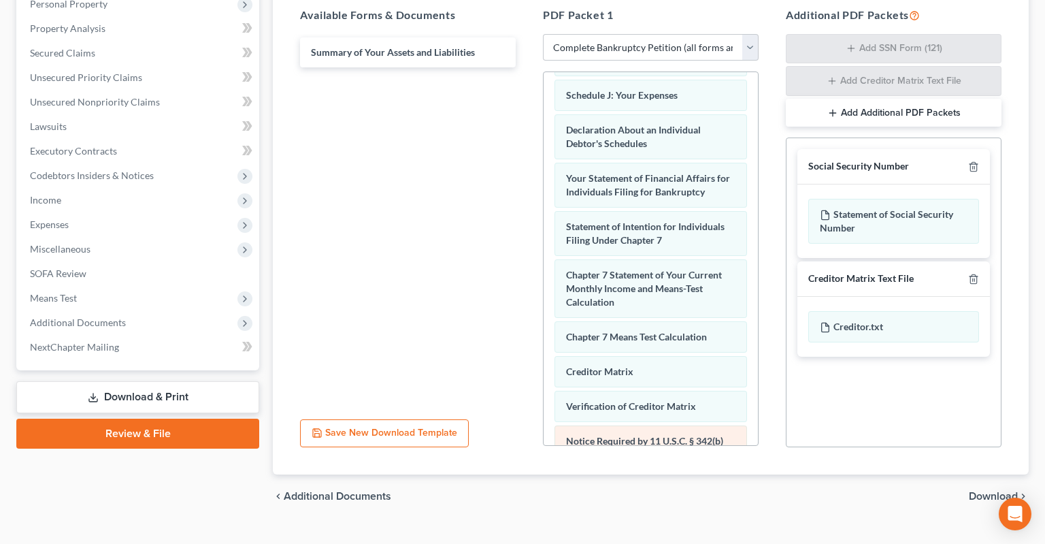
scroll to position [480, 0]
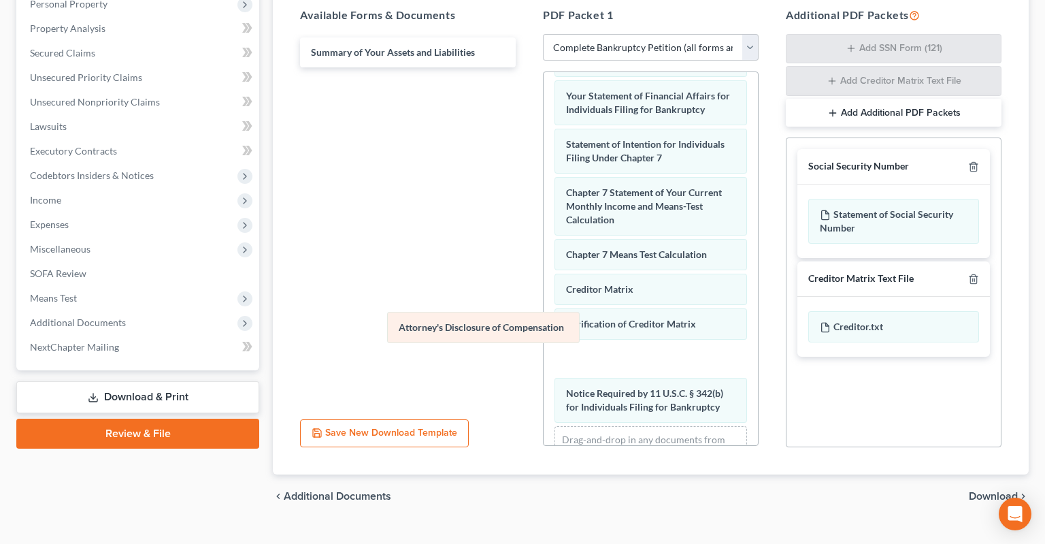
drag, startPoint x: 641, startPoint y: 374, endPoint x: 430, endPoint y: 308, distance: 221.2
click at [544, 308] on div "Attorney's Disclosure of Compensation Voluntary Petition for Individuals Filing…" at bounding box center [651, 45] width 214 height 907
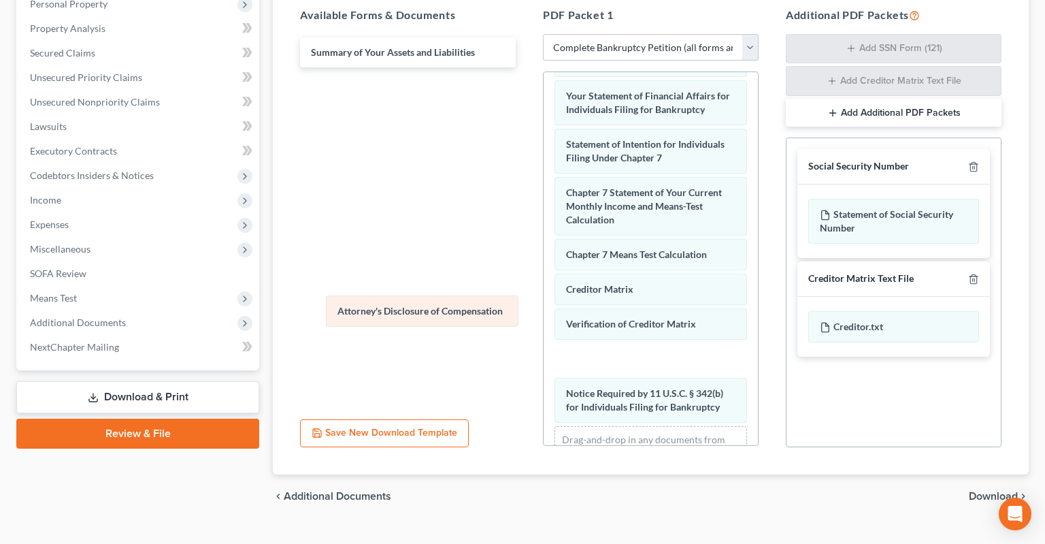
drag, startPoint x: 626, startPoint y: 331, endPoint x: 391, endPoint y: 317, distance: 235.8
click at [544, 317] on div "Attorney's Disclosure of Compensation Voluntary Petition for Individuals Filing…" at bounding box center [651, 45] width 214 height 907
drag, startPoint x: 601, startPoint y: 328, endPoint x: 388, endPoint y: 287, distance: 217.5
click at [544, 306] on div "Attorney's Disclosure of Compensation Voluntary Petition for Individuals Filing…" at bounding box center [651, 45] width 214 height 907
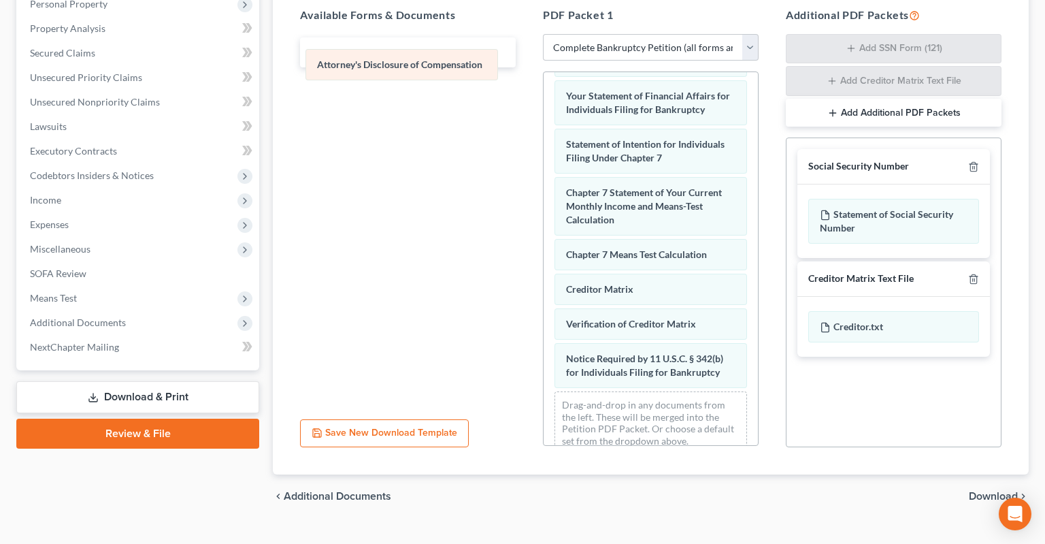
drag, startPoint x: 581, startPoint y: 333, endPoint x: 331, endPoint y: 71, distance: 362.4
click at [544, 71] on div "Attorney's Disclosure of Compensation Voluntary Petition for Individuals Filing…" at bounding box center [651, 28] width 214 height 872
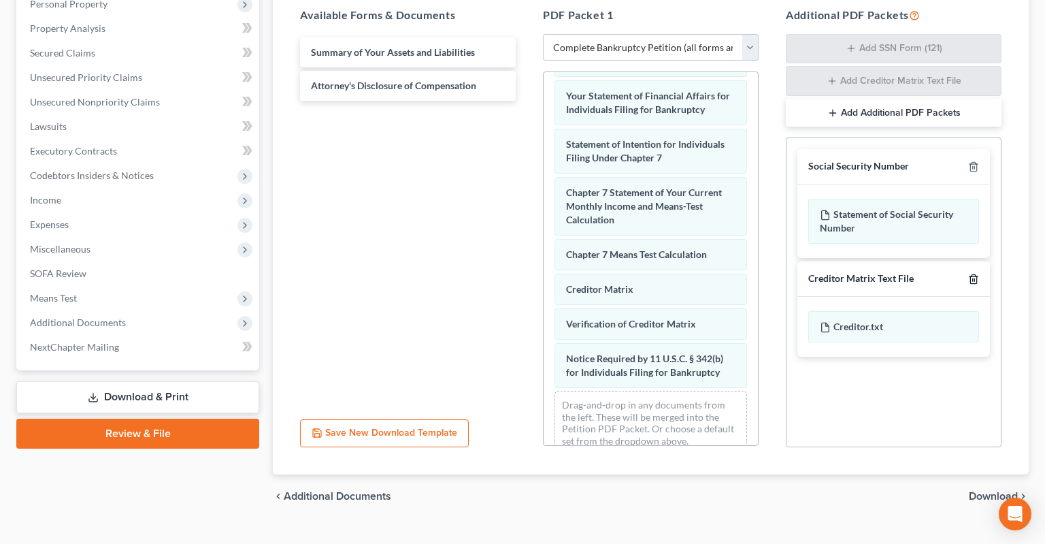
click at [972, 274] on icon "button" at bounding box center [973, 278] width 6 height 9
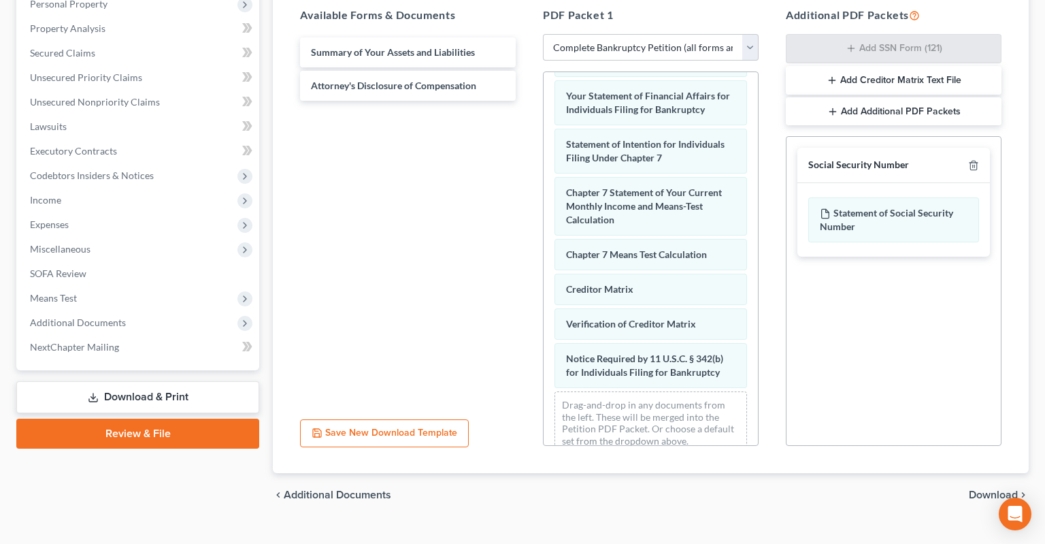
scroll to position [295, 0]
click at [984, 491] on span "Download" at bounding box center [993, 496] width 49 height 11
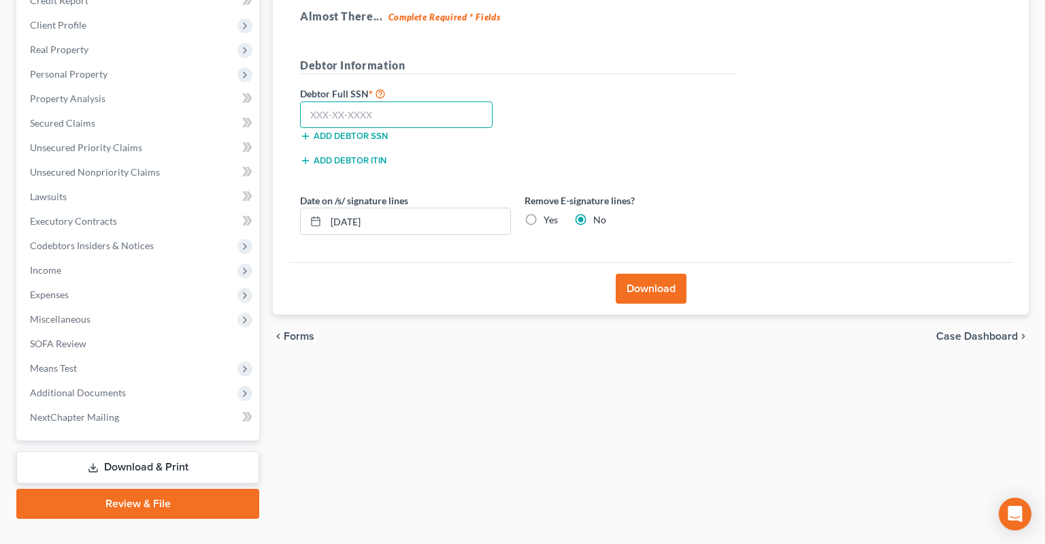
click at [431, 101] on input "text" at bounding box center [396, 114] width 193 height 27
paste input "573-79-8861"
type input "573-79-8861"
click at [544, 213] on label "Yes" at bounding box center [551, 220] width 14 height 14
click at [549, 213] on input "Yes" at bounding box center [553, 217] width 9 height 9
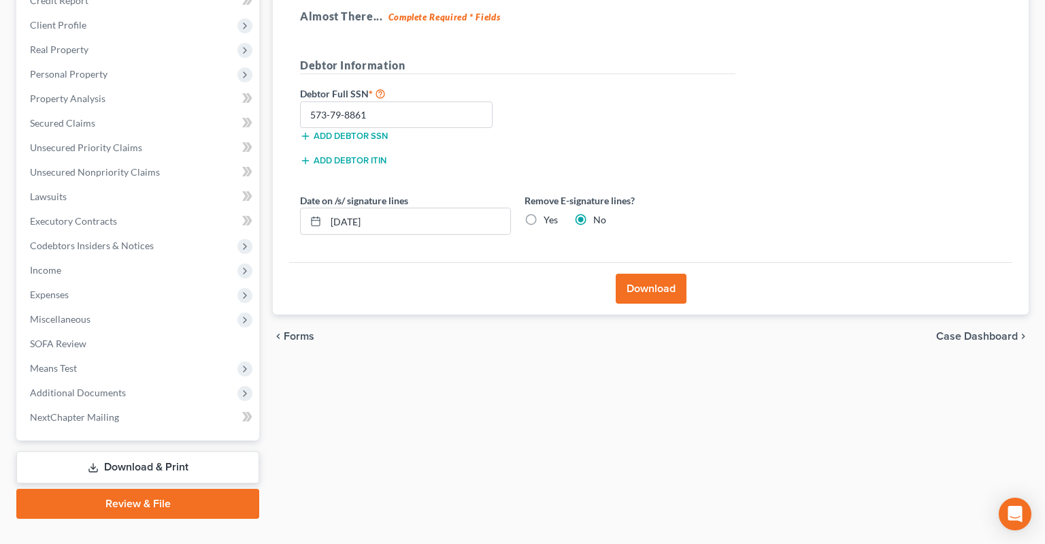
radio input "true"
radio input "false"
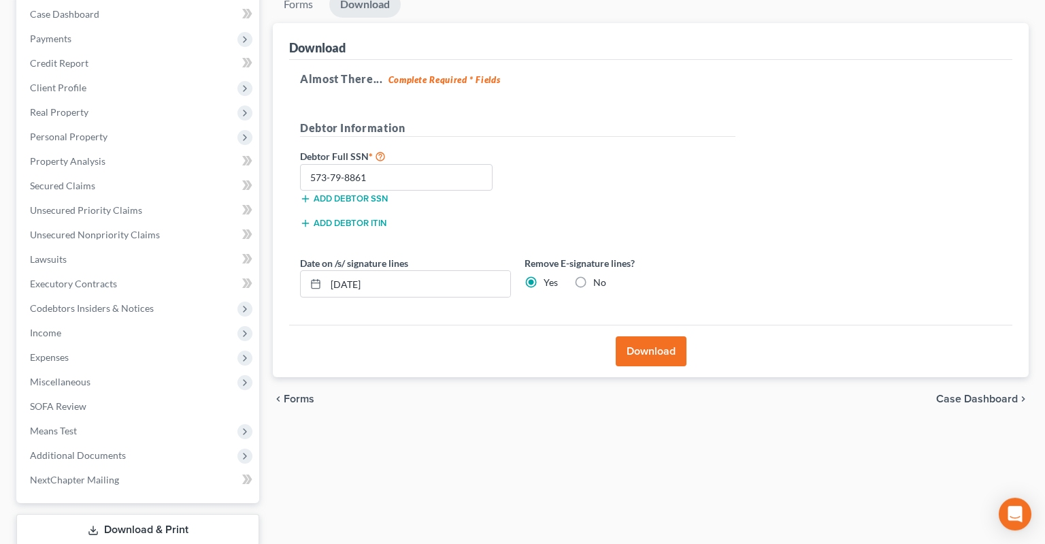
scroll to position [83, 0]
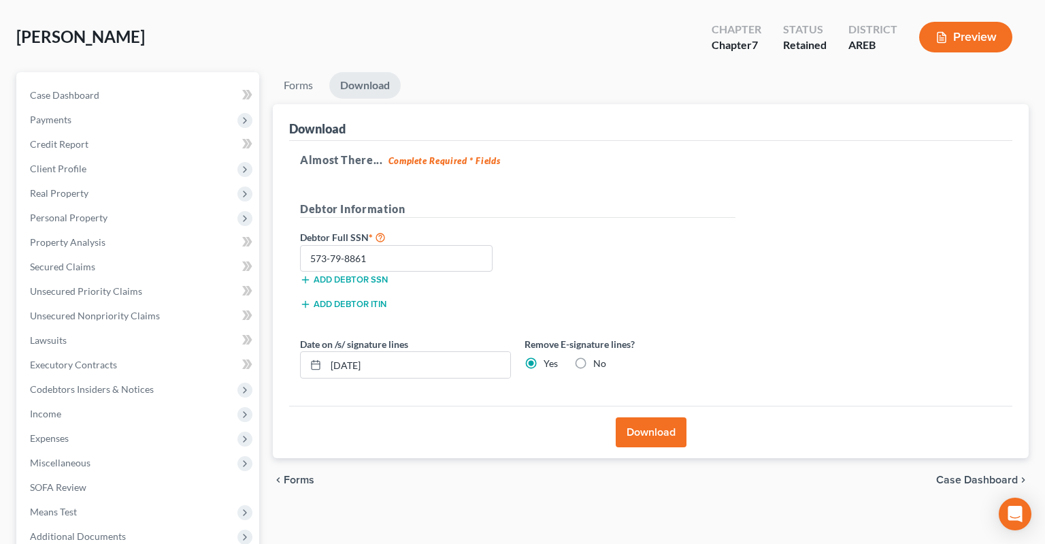
click at [661, 417] on button "Download" at bounding box center [651, 432] width 71 height 30
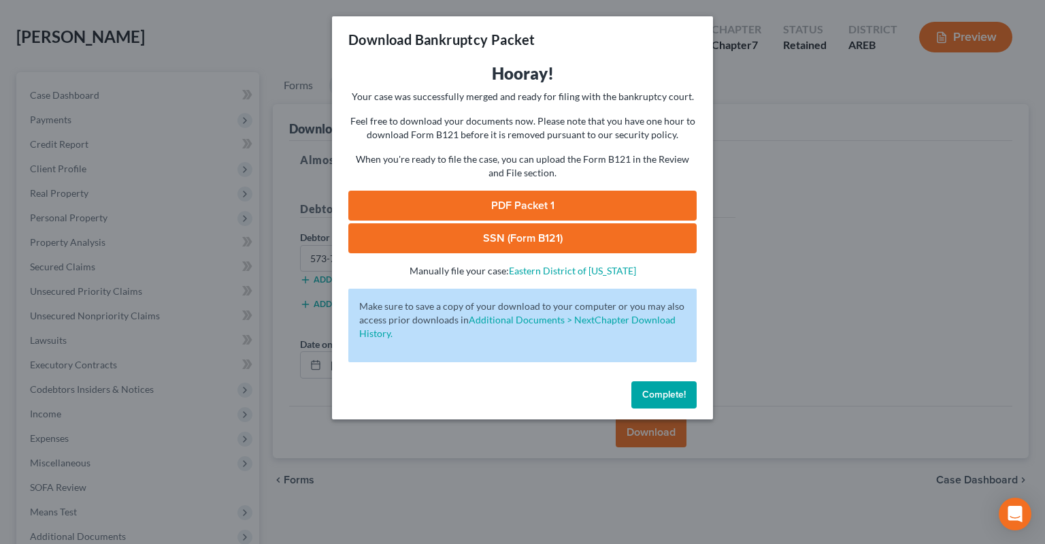
click at [489, 206] on link "PDF Packet 1" at bounding box center [522, 206] width 348 height 30
click at [529, 235] on link "SSN (Form B121)" at bounding box center [522, 238] width 348 height 30
